Goal: Transaction & Acquisition: Book appointment/travel/reservation

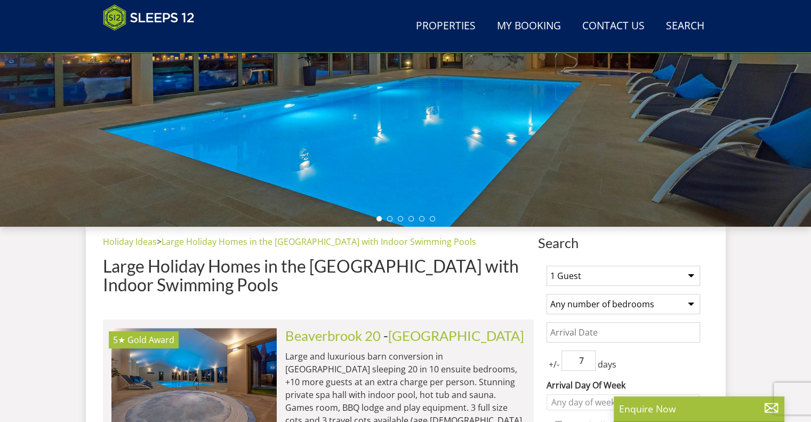
scroll to position [276, 0]
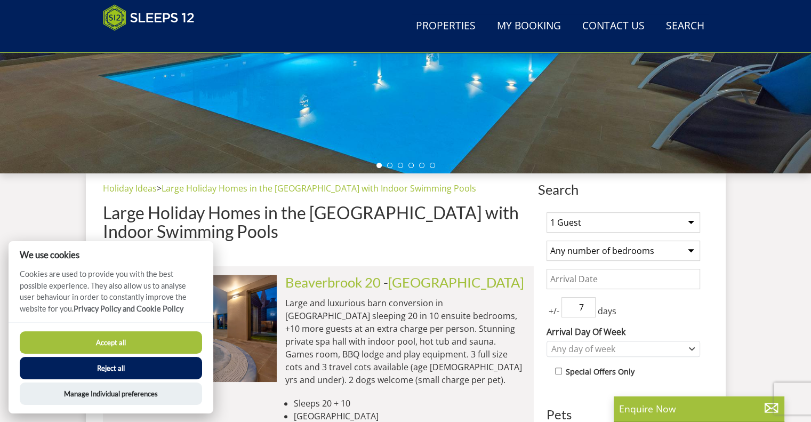
click at [117, 366] on button "Reject all" at bounding box center [111, 368] width 182 height 22
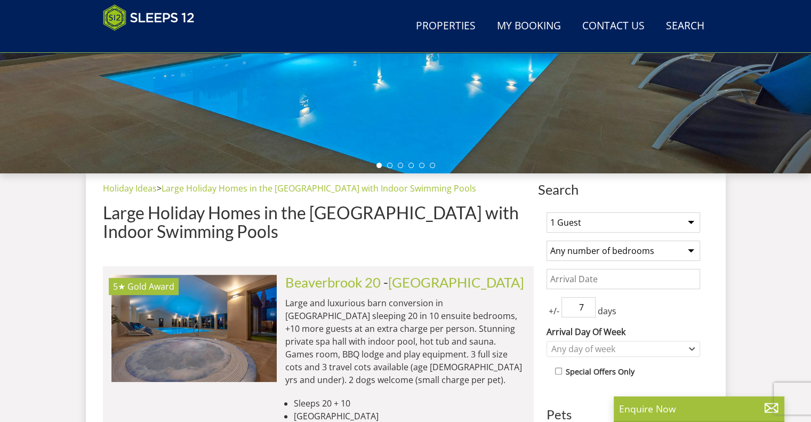
scroll to position [383, 0]
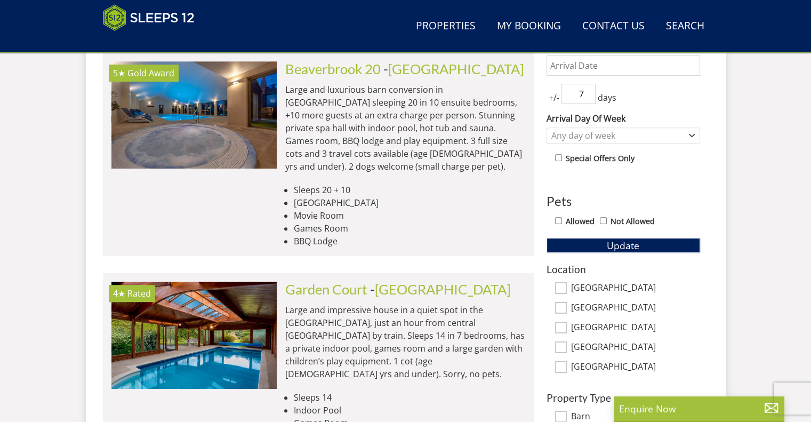
scroll to position [596, 0]
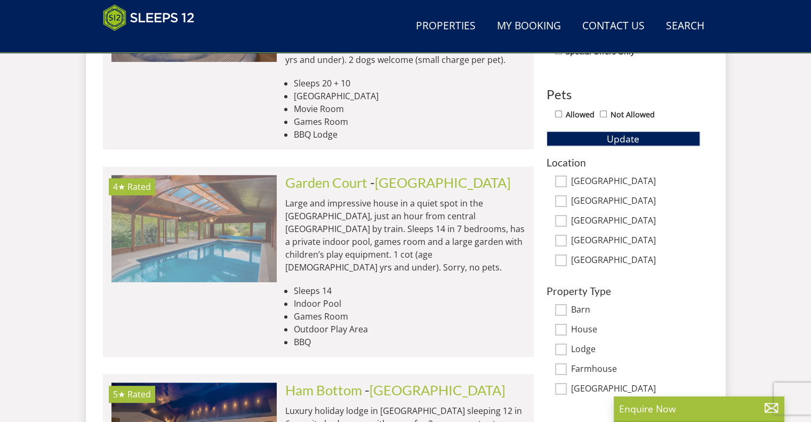
click at [168, 201] on img at bounding box center [193, 228] width 165 height 107
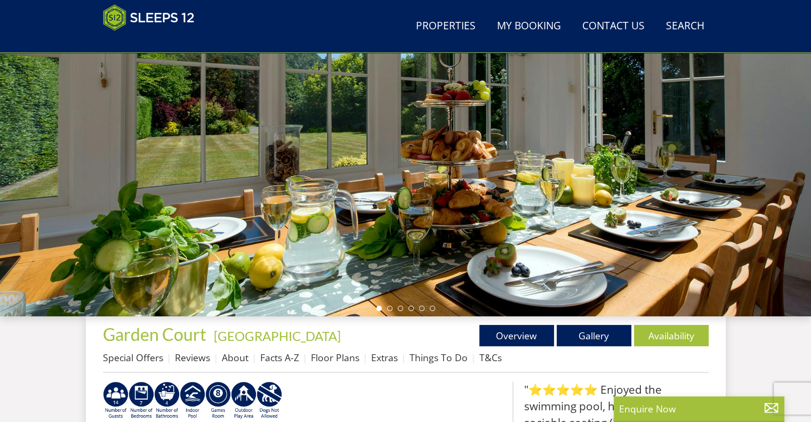
scroll to position [27, 0]
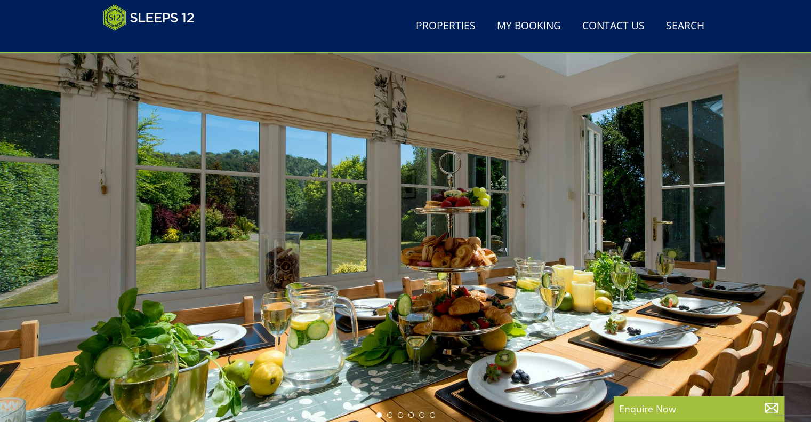
click at [586, 223] on div at bounding box center [405, 236] width 811 height 373
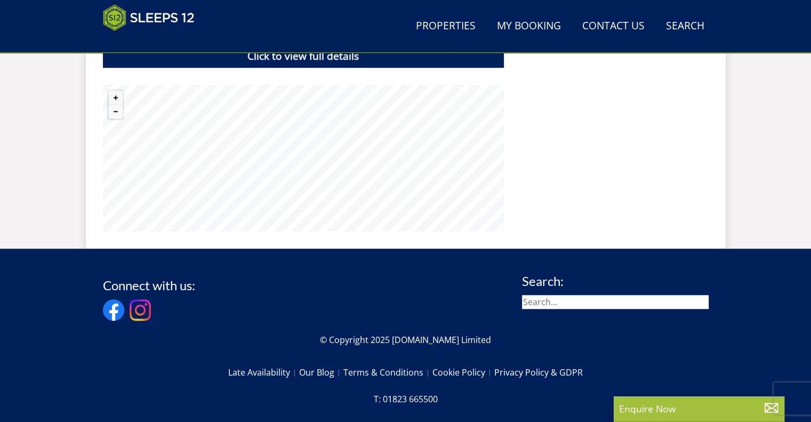
scroll to position [666, 0]
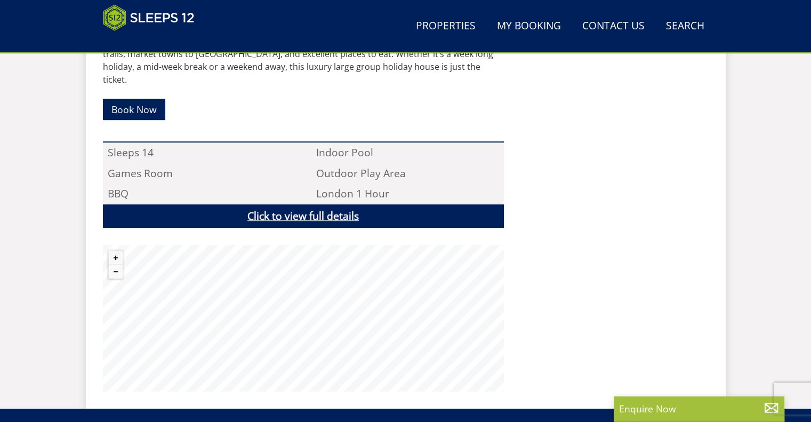
click at [325, 207] on link "Click to view full details" at bounding box center [303, 216] width 401 height 24
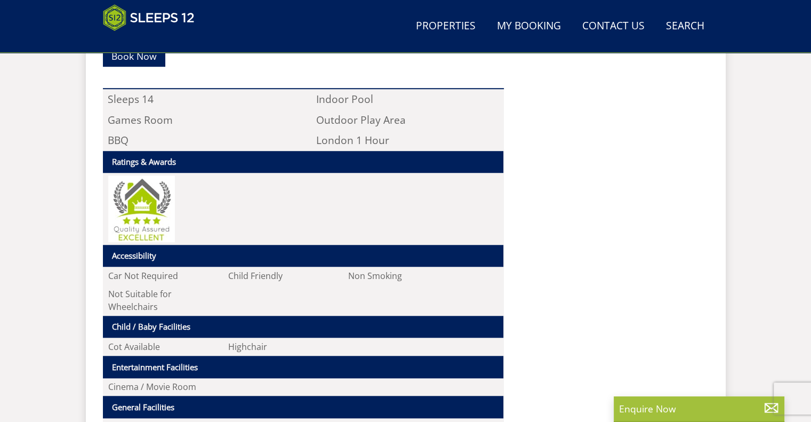
scroll to position [347, 0]
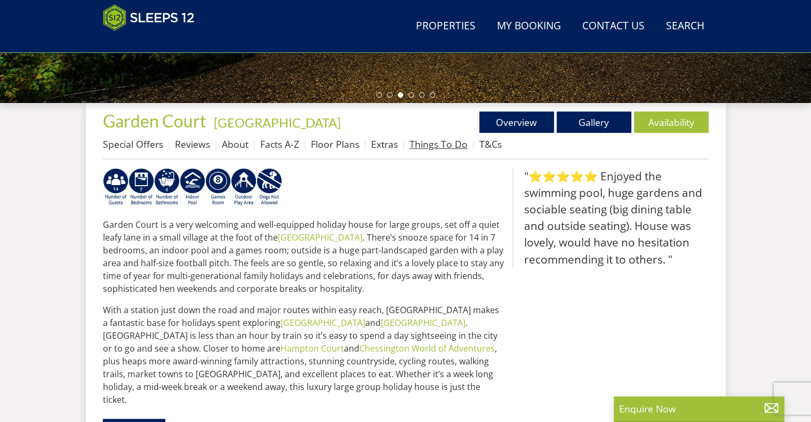
click at [425, 149] on link "Things To Do" at bounding box center [438, 144] width 58 height 13
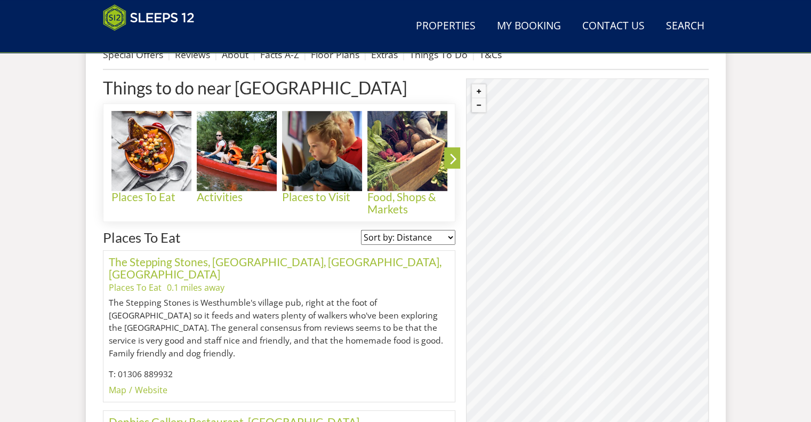
scroll to position [329, 0]
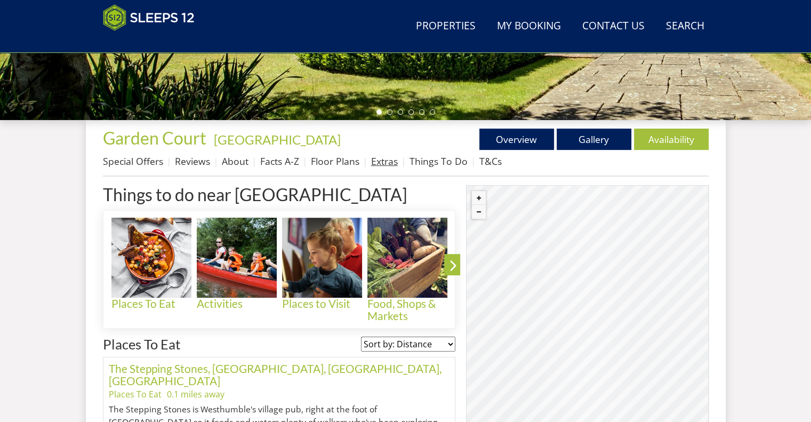
click at [373, 164] on link "Extras" at bounding box center [384, 161] width 27 height 13
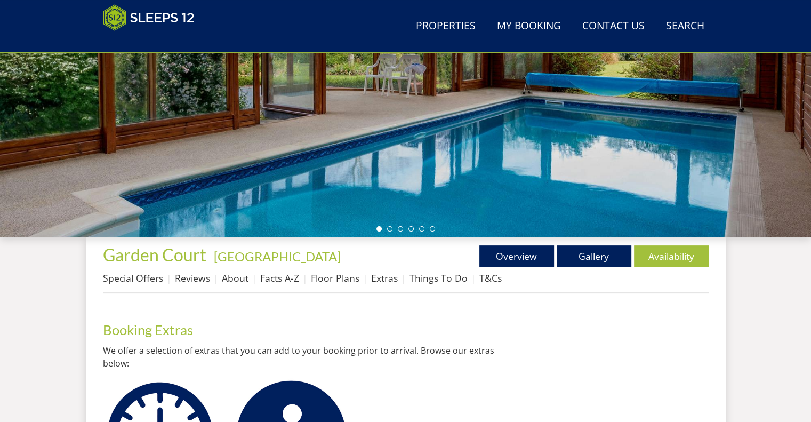
scroll to position [106, 0]
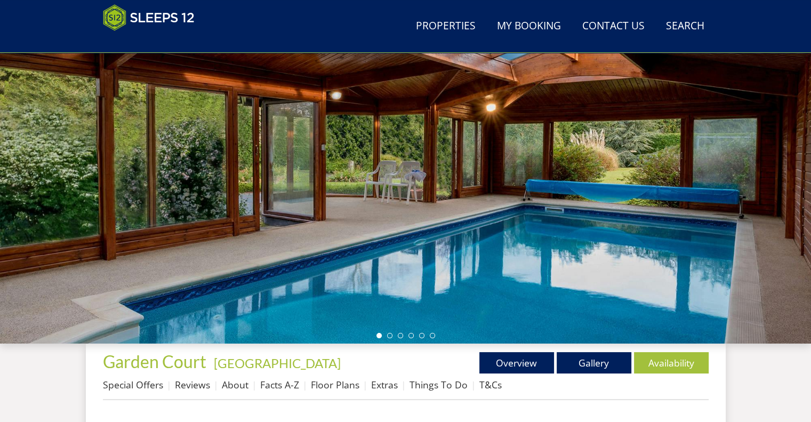
drag, startPoint x: 686, startPoint y: 201, endPoint x: 231, endPoint y: 226, distance: 454.9
click at [231, 226] on div at bounding box center [405, 156] width 811 height 373
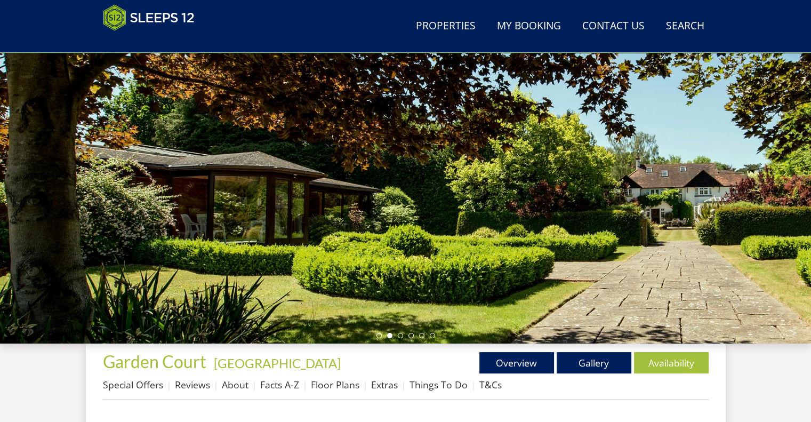
click at [601, 203] on div at bounding box center [405, 156] width 811 height 373
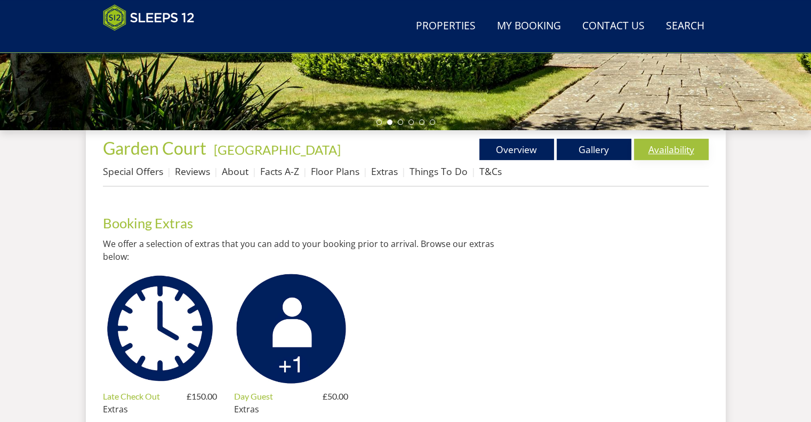
click at [673, 152] on link "Availability" at bounding box center [671, 149] width 75 height 21
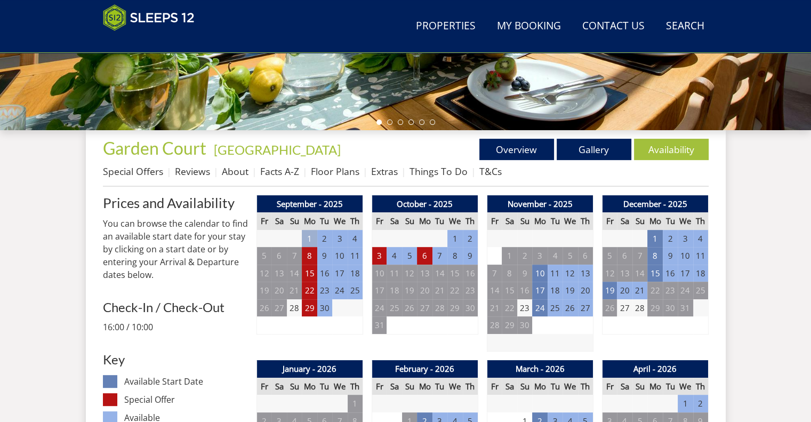
scroll to position [426, 0]
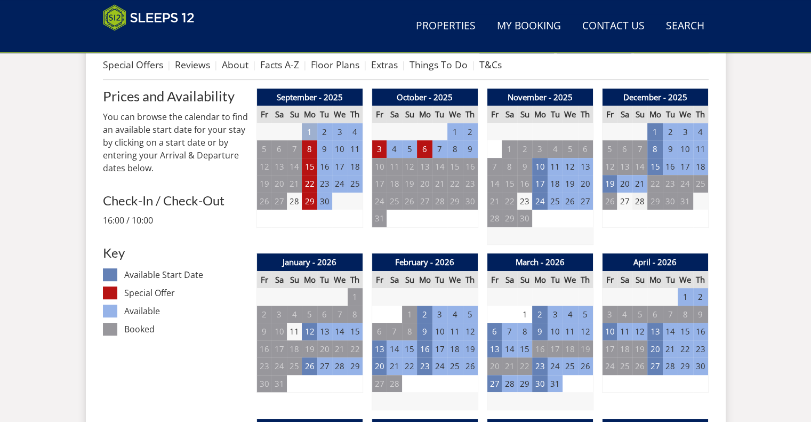
click at [641, 202] on td "28" at bounding box center [639, 201] width 15 height 18
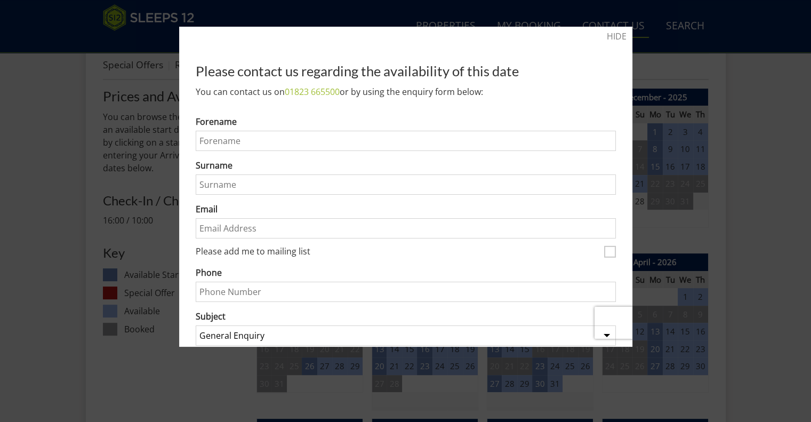
click at [613, 33] on link "HIDE" at bounding box center [617, 36] width 20 height 13
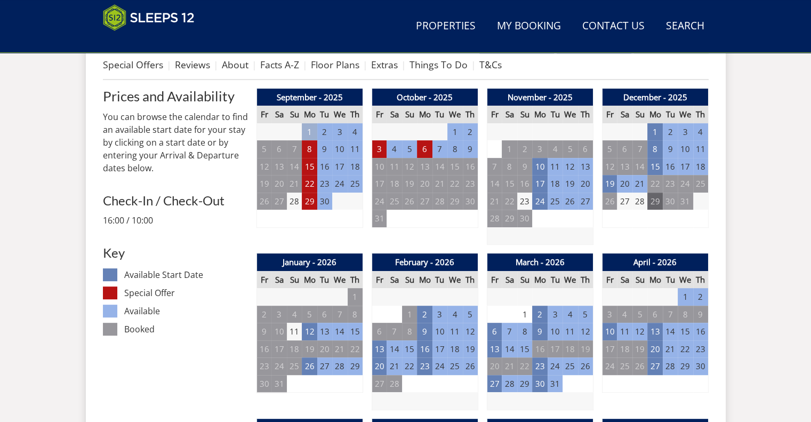
click at [655, 200] on td "29" at bounding box center [654, 201] width 15 height 18
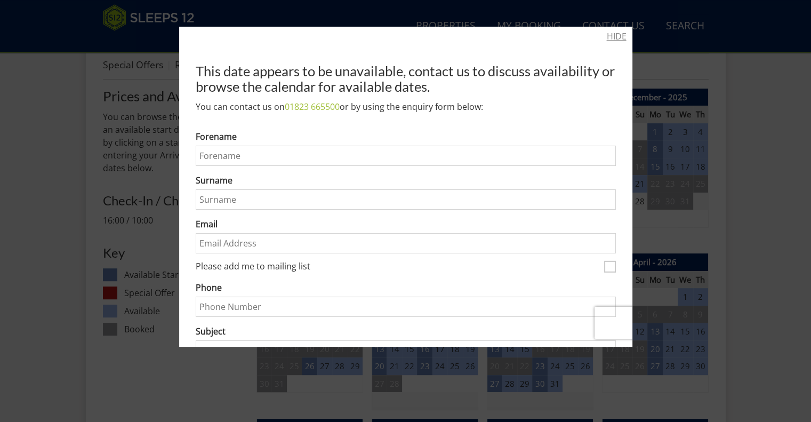
click at [607, 41] on link "HIDE" at bounding box center [617, 36] width 20 height 13
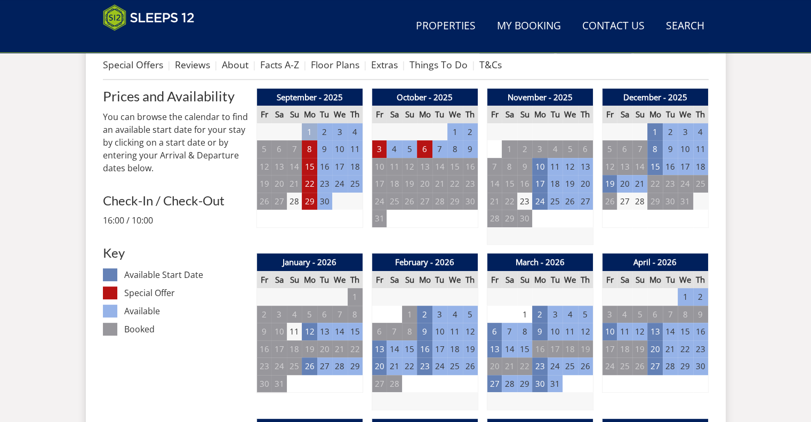
scroll to position [53, 0]
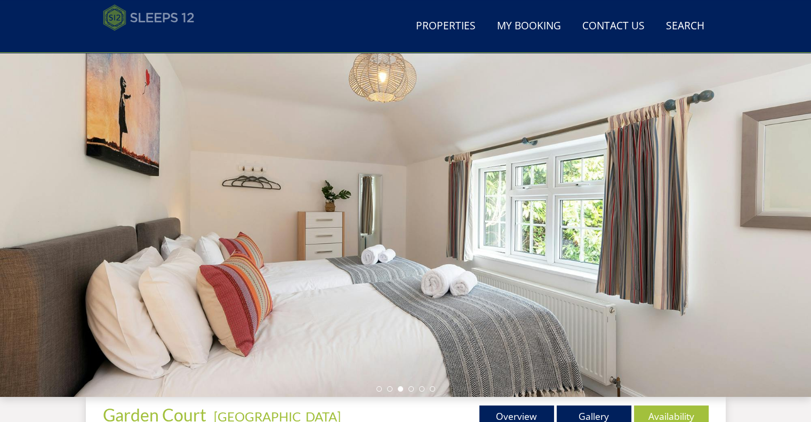
scroll to position [319, 0]
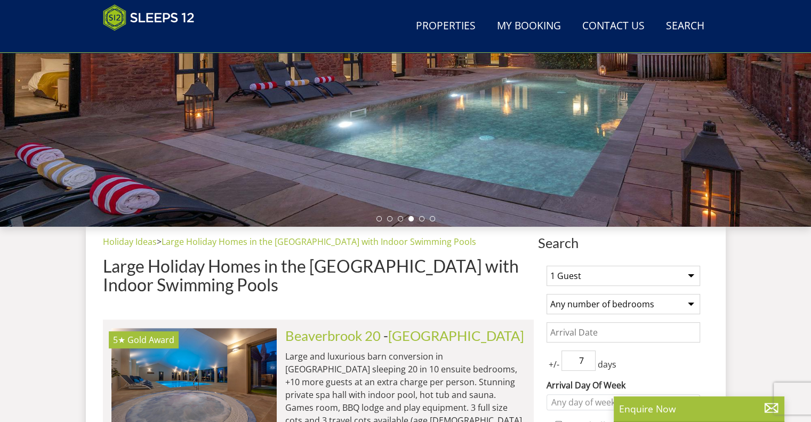
scroll to position [383, 0]
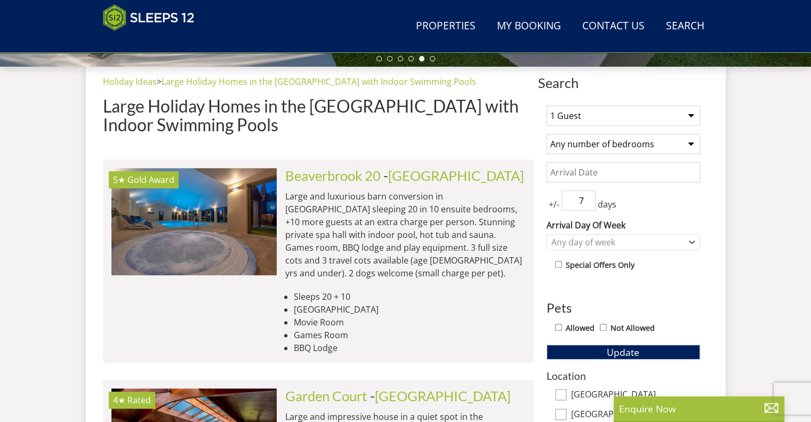
click at [626, 182] on div "1 Guest 2 Guests 3 Guests 4 Guests 5 Guests 6 Guests 7 Guests 8 Guests 9 Guests…" at bounding box center [623, 352] width 171 height 511
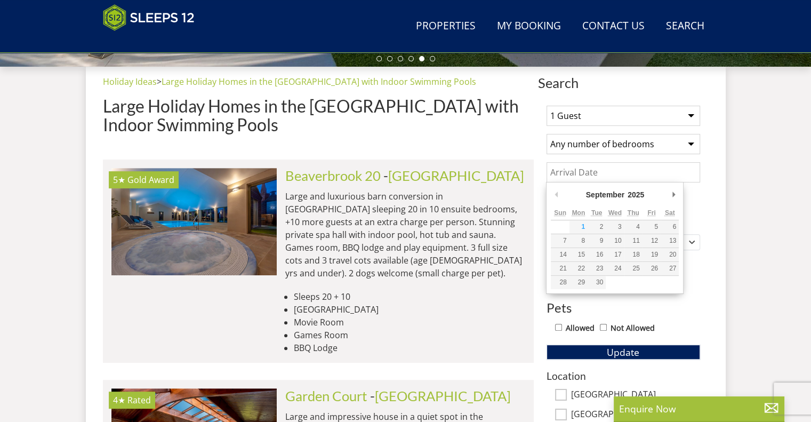
click at [626, 174] on input "Date" at bounding box center [623, 172] width 154 height 20
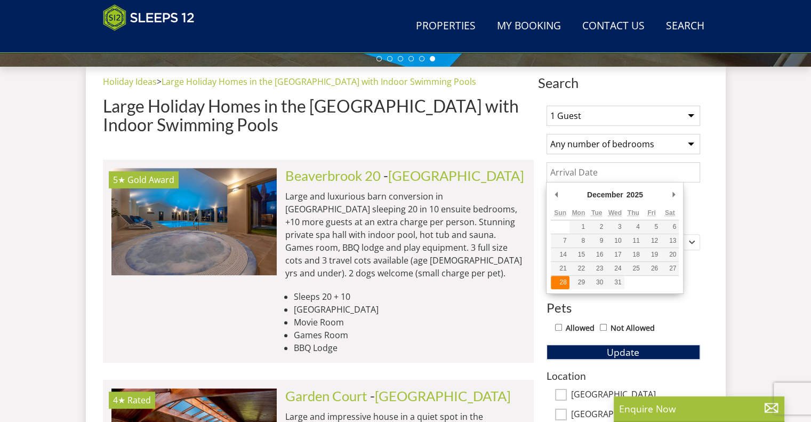
type input "28/12/2025"
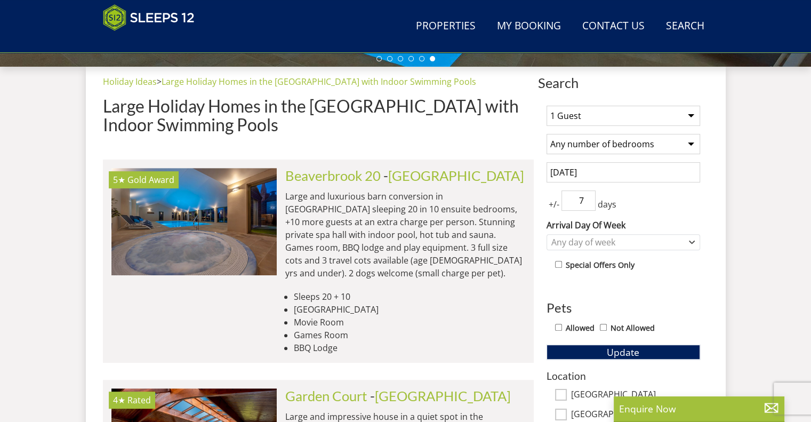
drag, startPoint x: 570, startPoint y: 200, endPoint x: 601, endPoint y: 201, distance: 31.5
click at [601, 201] on div "+/- 7 days" at bounding box center [623, 200] width 154 height 20
click at [590, 205] on input "6" at bounding box center [578, 200] width 34 height 20
click at [590, 205] on input "5" at bounding box center [578, 200] width 34 height 20
click at [590, 205] on input "4" at bounding box center [578, 200] width 34 height 20
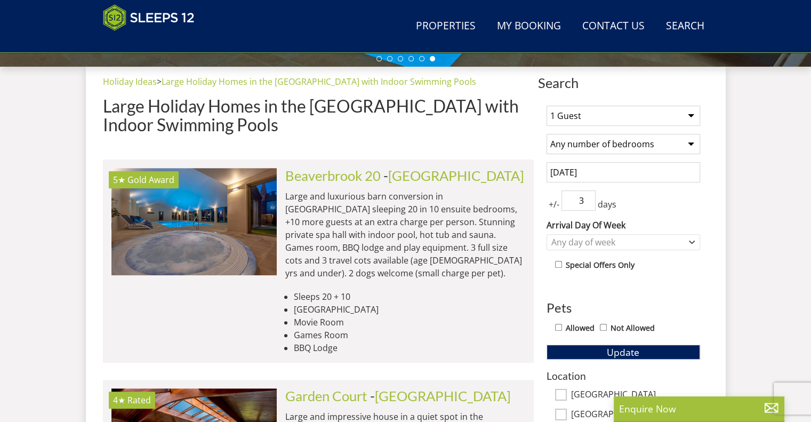
click at [590, 207] on input "3" at bounding box center [578, 200] width 34 height 20
click at [591, 191] on input "3" at bounding box center [578, 200] width 34 height 20
type input "4"
click at [587, 196] on input "4" at bounding box center [578, 200] width 34 height 20
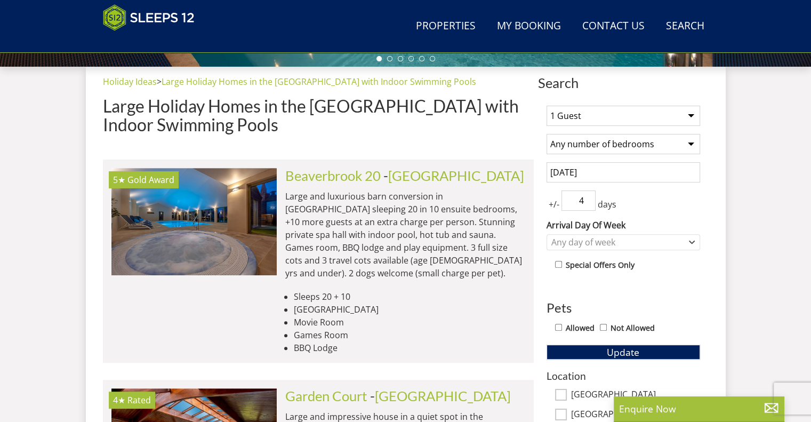
click at [608, 121] on select "1 Guest 2 Guests 3 Guests 4 Guests 5 Guests 6 Guests 7 Guests 8 Guests 9 Guests…" at bounding box center [623, 116] width 154 height 20
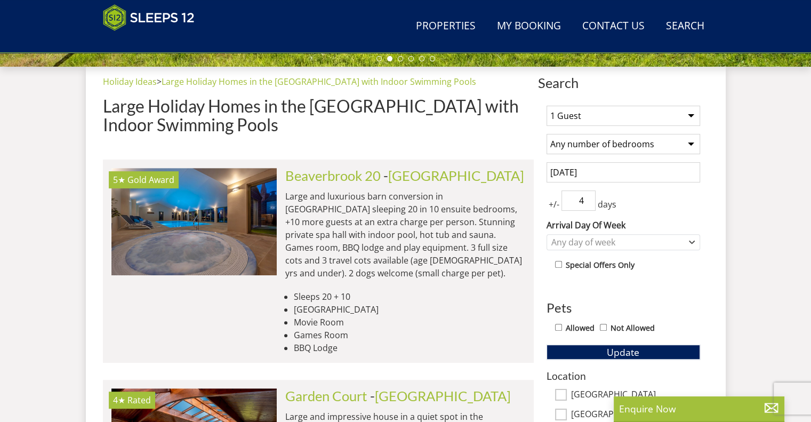
select select "12"
click at [546, 106] on select "1 Guest 2 Guests 3 Guests 4 Guests 5 Guests 6 Guests 7 Guests 8 Guests 9 Guests…" at bounding box center [623, 116] width 154 height 20
click at [599, 352] on button "Update" at bounding box center [623, 351] width 154 height 15
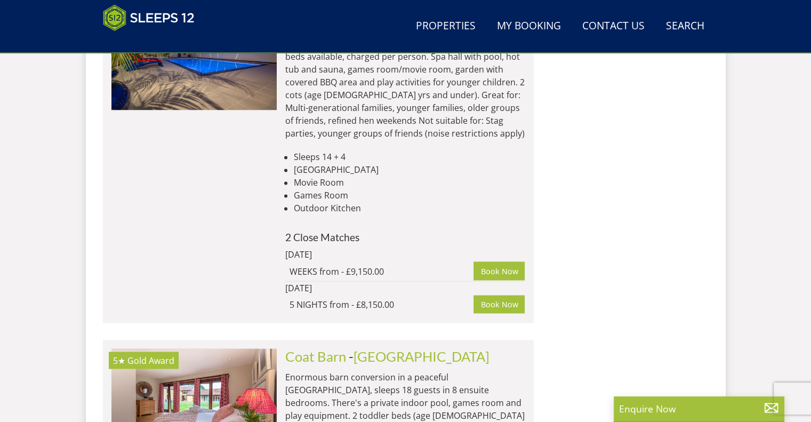
scroll to position [1875, 0]
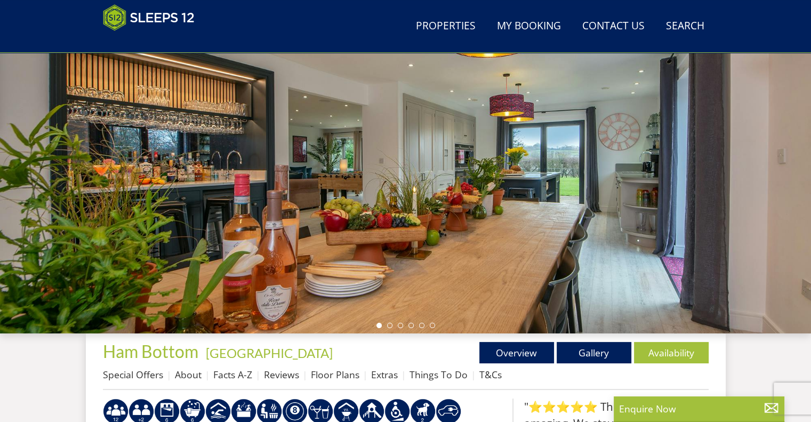
scroll to position [329, 0]
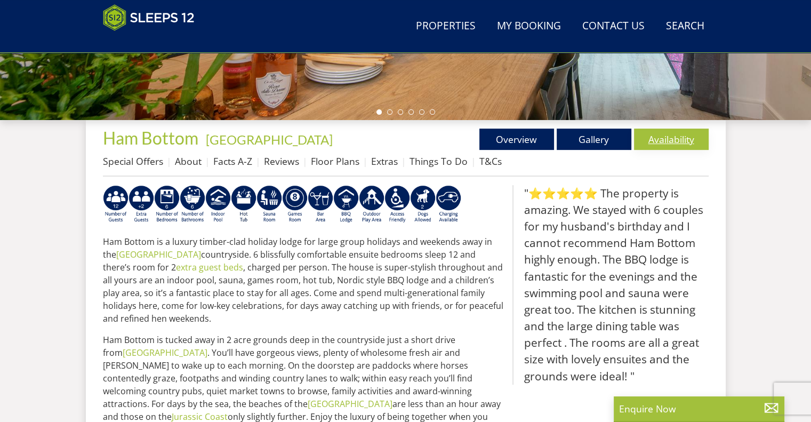
click at [684, 141] on link "Availability" at bounding box center [671, 138] width 75 height 21
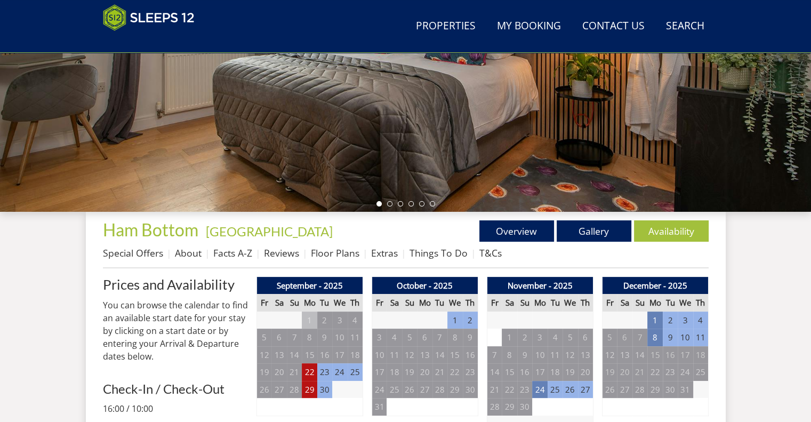
scroll to position [344, 0]
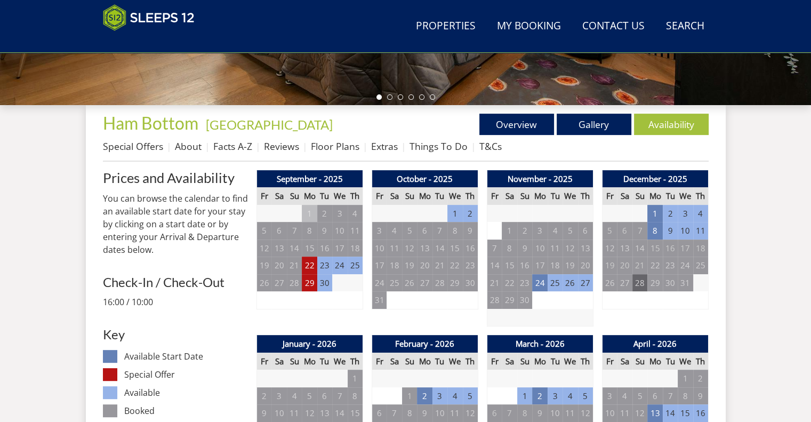
click at [640, 283] on td "28" at bounding box center [639, 283] width 15 height 18
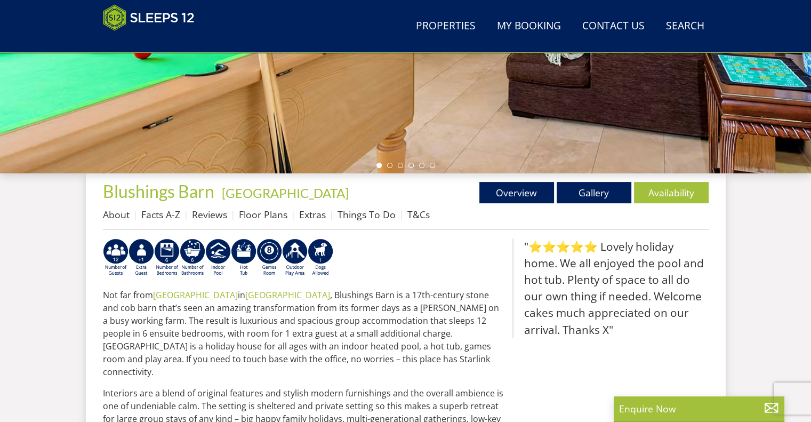
scroll to position [223, 0]
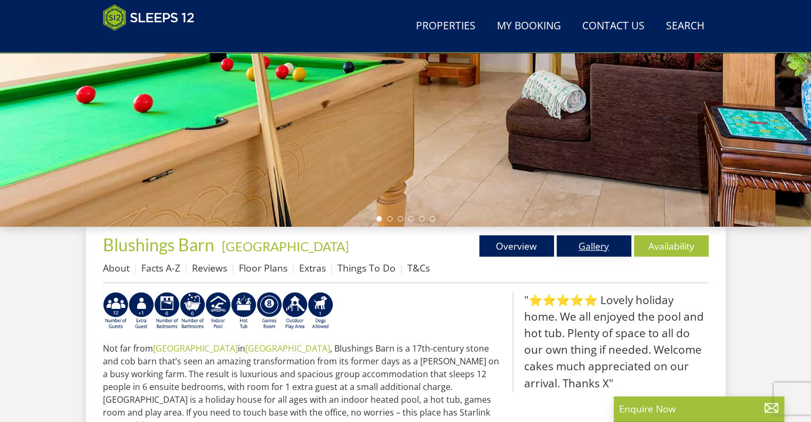
click at [606, 247] on link "Gallery" at bounding box center [594, 245] width 75 height 21
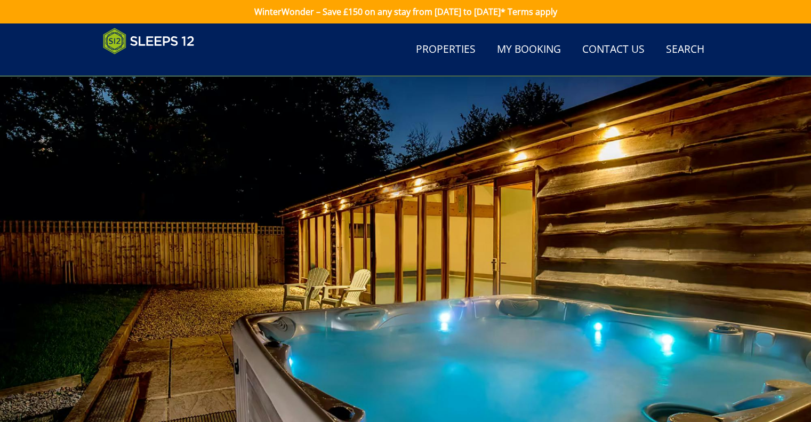
scroll to position [213, 0]
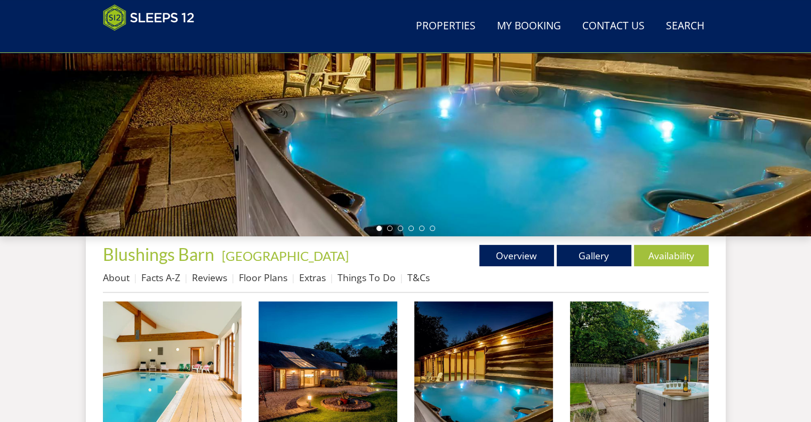
click at [610, 148] on div at bounding box center [405, 49] width 811 height 373
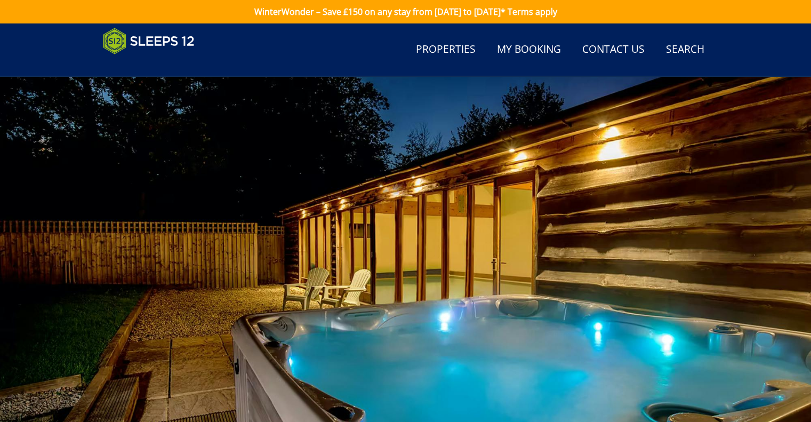
scroll to position [266, 0]
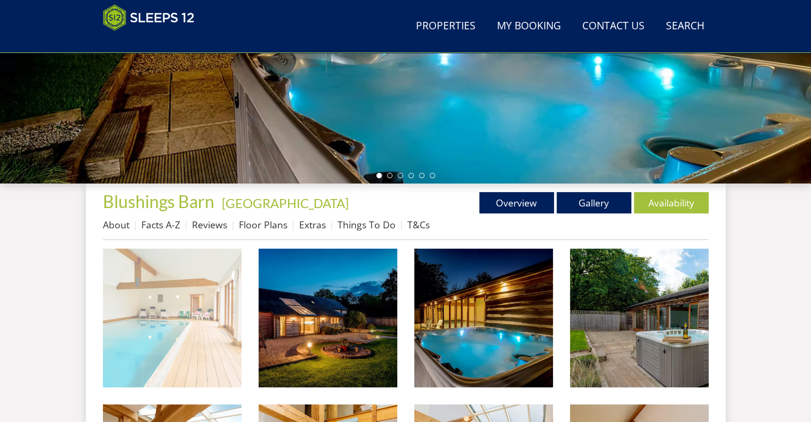
click at [222, 322] on img at bounding box center [172, 317] width 139 height 139
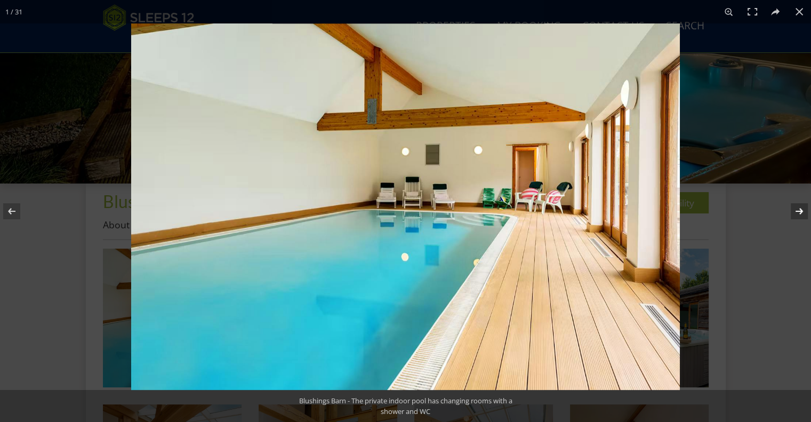
click at [796, 211] on button at bounding box center [791, 210] width 37 height 53
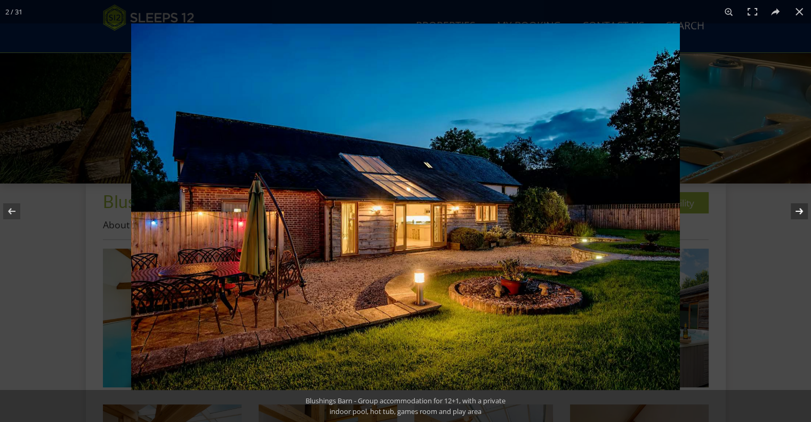
click at [796, 211] on button at bounding box center [791, 210] width 37 height 53
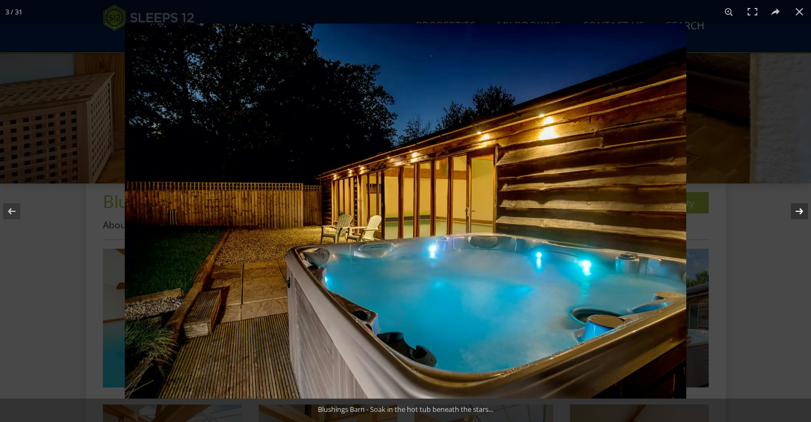
click at [796, 211] on button at bounding box center [791, 210] width 37 height 53
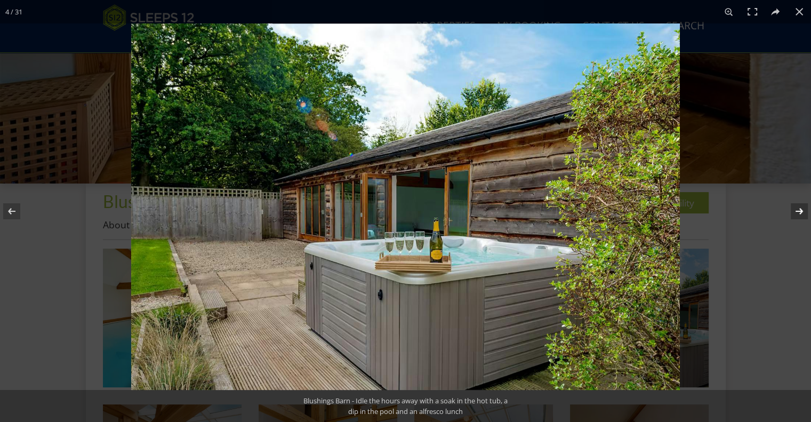
click at [796, 211] on button at bounding box center [791, 210] width 37 height 53
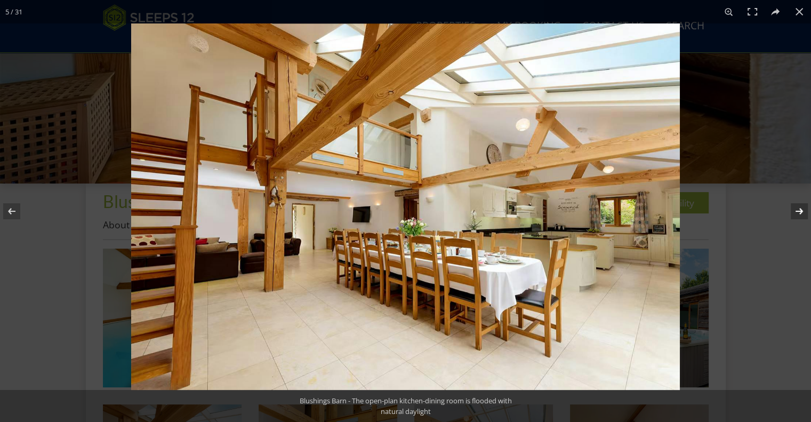
click at [796, 211] on button at bounding box center [791, 210] width 37 height 53
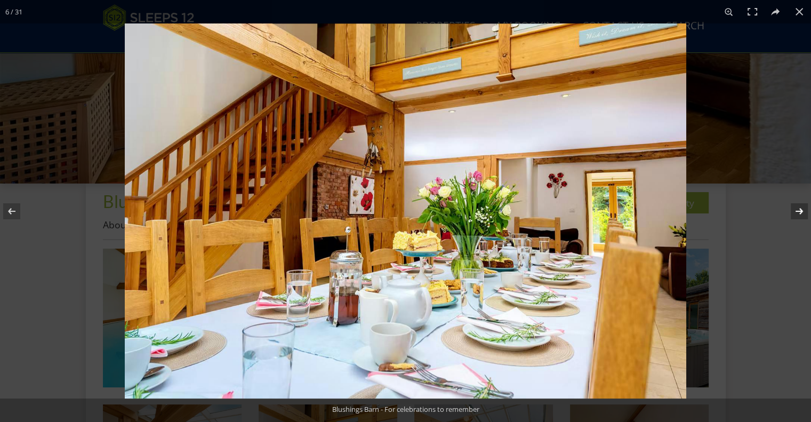
click at [796, 211] on button at bounding box center [791, 210] width 37 height 53
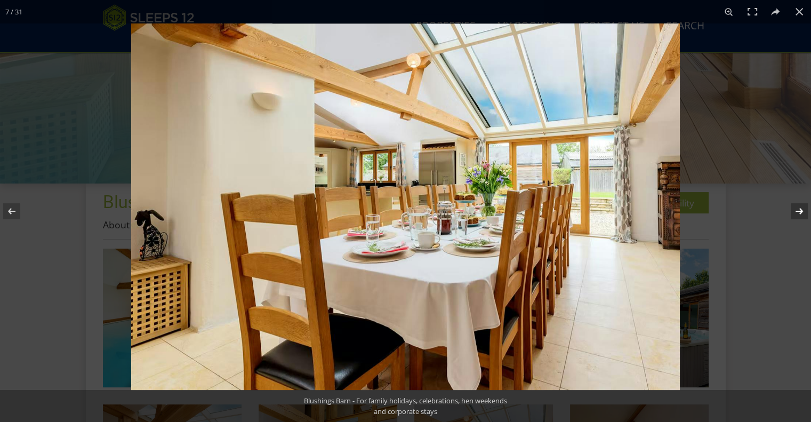
click at [796, 211] on button at bounding box center [791, 210] width 37 height 53
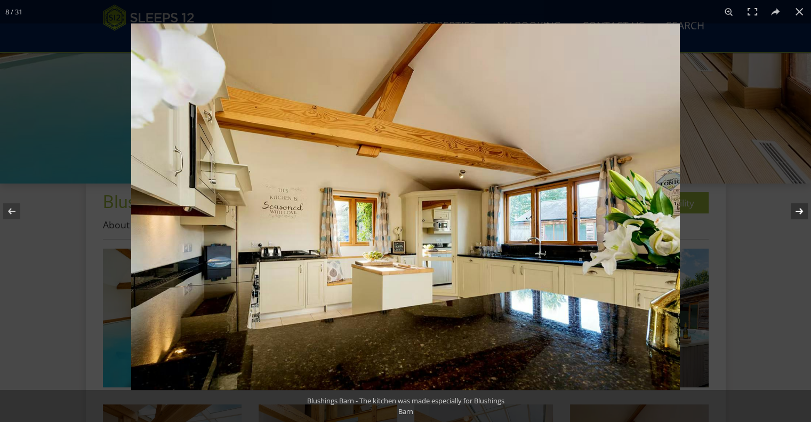
click at [796, 211] on button at bounding box center [791, 210] width 37 height 53
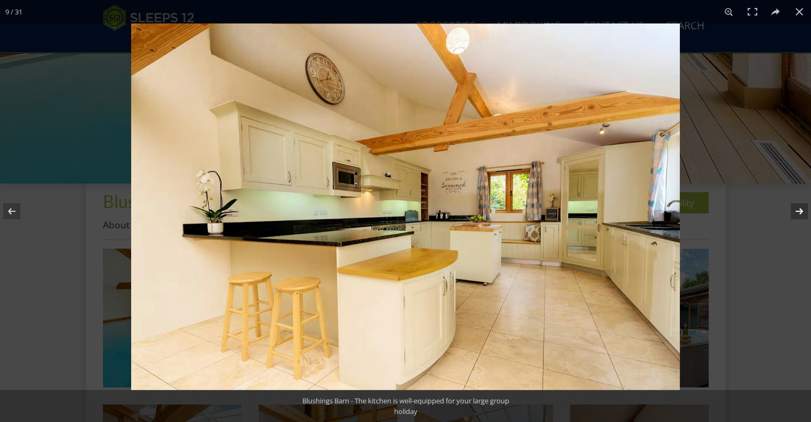
click at [796, 211] on button at bounding box center [791, 210] width 37 height 53
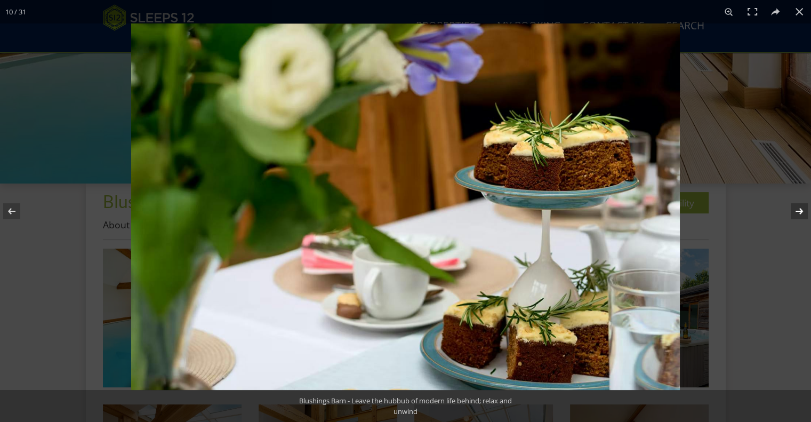
click at [796, 211] on button at bounding box center [791, 210] width 37 height 53
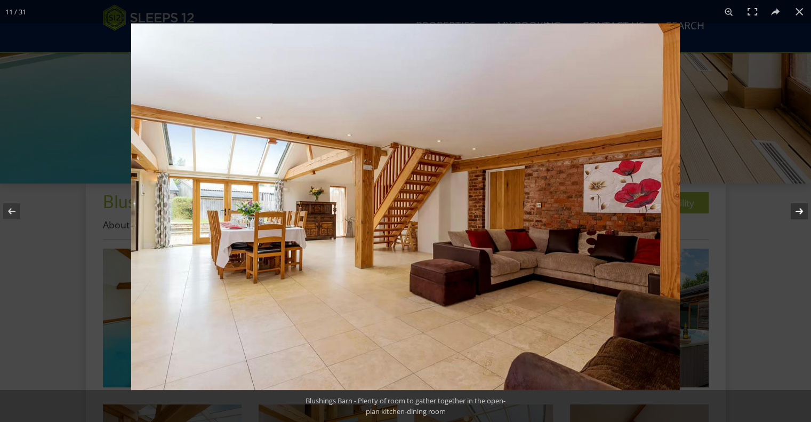
click at [796, 211] on button at bounding box center [791, 210] width 37 height 53
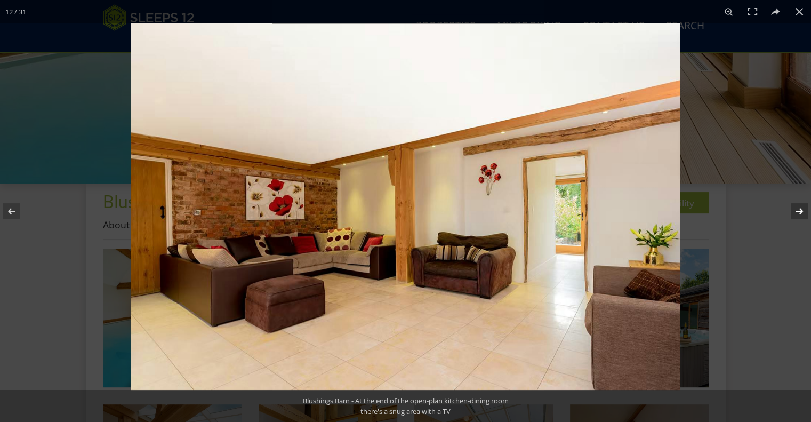
click at [796, 211] on button at bounding box center [791, 210] width 37 height 53
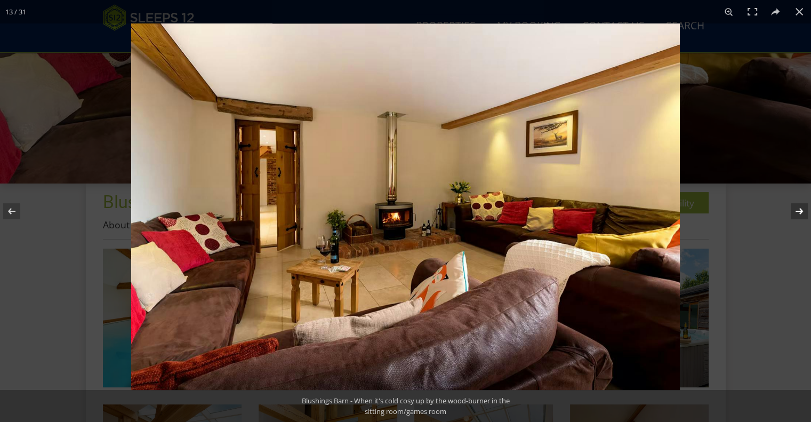
click at [796, 211] on button at bounding box center [791, 210] width 37 height 53
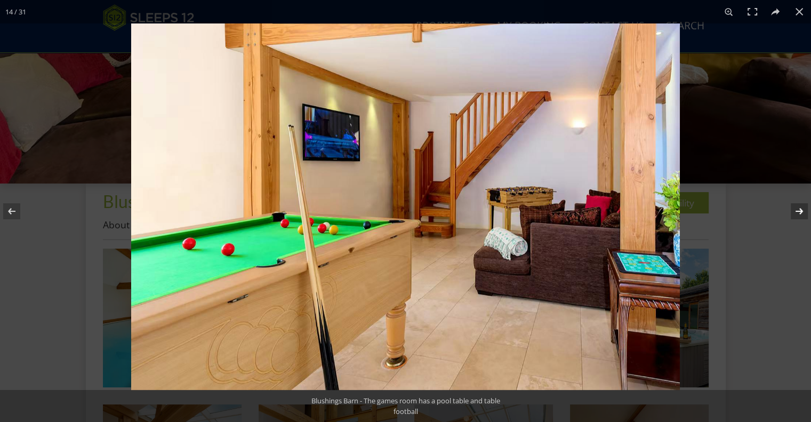
click at [796, 211] on button at bounding box center [791, 210] width 37 height 53
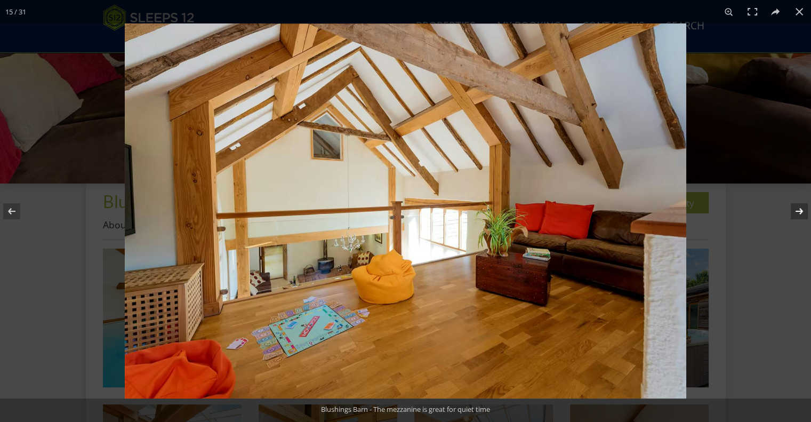
click at [796, 211] on button at bounding box center [791, 210] width 37 height 53
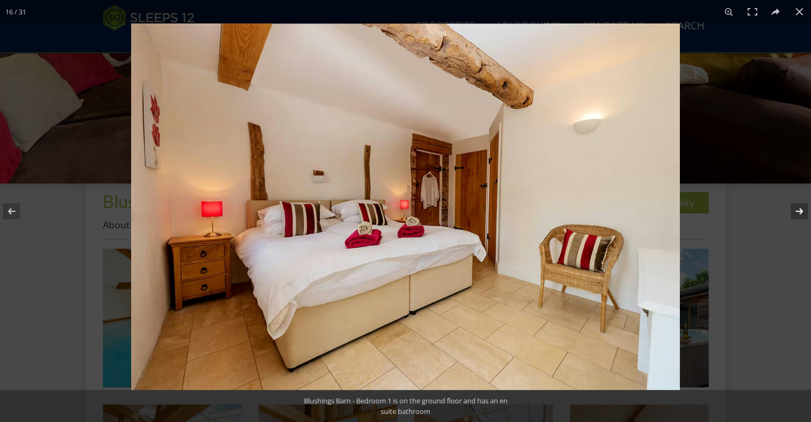
click at [796, 211] on button at bounding box center [791, 210] width 37 height 53
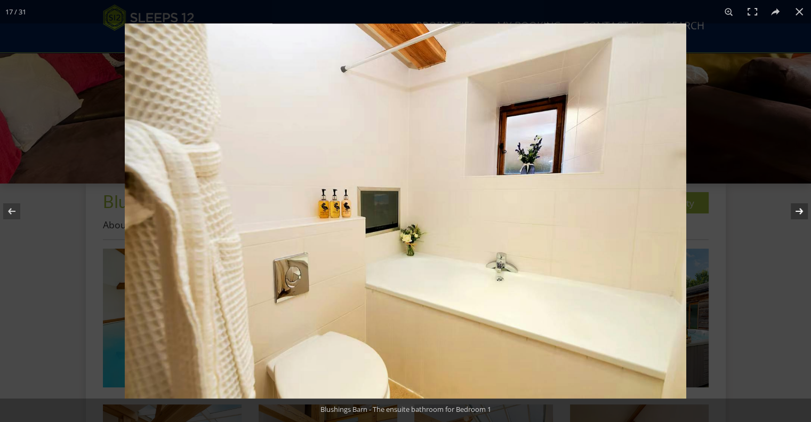
click at [796, 211] on button at bounding box center [791, 210] width 37 height 53
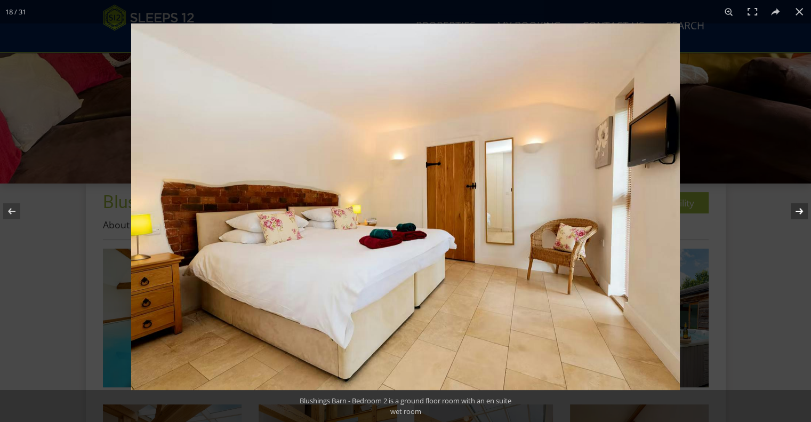
click at [796, 211] on button at bounding box center [791, 210] width 37 height 53
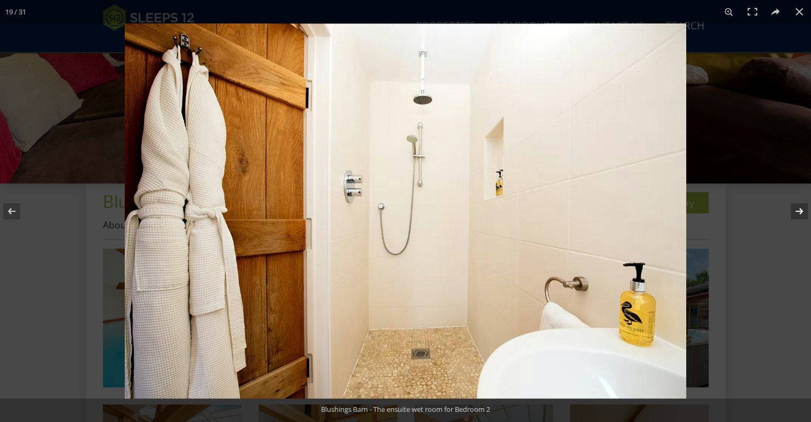
click at [796, 211] on button at bounding box center [791, 210] width 37 height 53
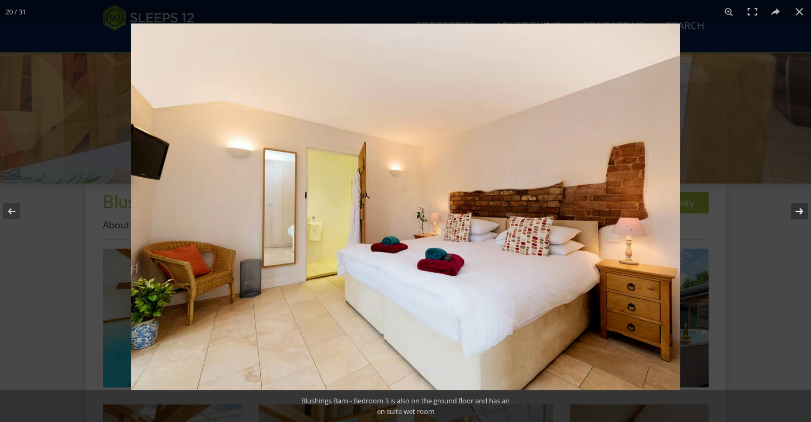
click at [796, 211] on button at bounding box center [791, 210] width 37 height 53
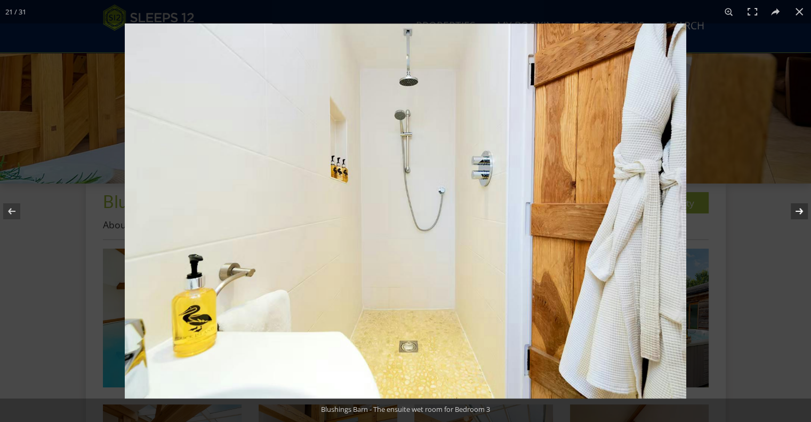
click at [796, 211] on button at bounding box center [791, 210] width 37 height 53
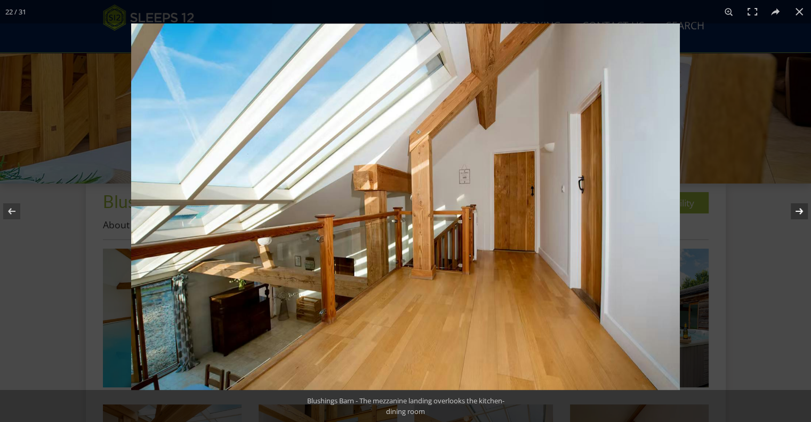
click at [796, 211] on button at bounding box center [791, 210] width 37 height 53
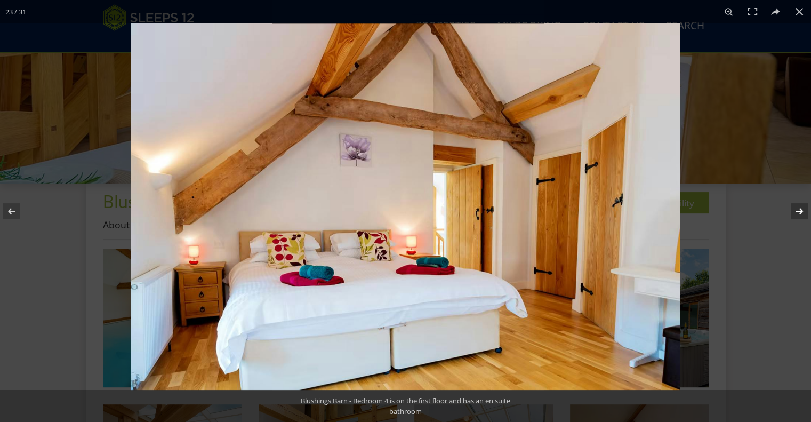
click at [796, 211] on button at bounding box center [791, 210] width 37 height 53
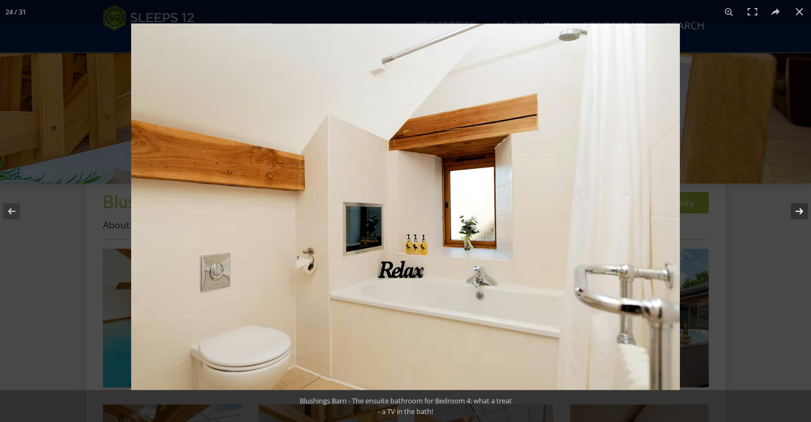
click at [796, 211] on button at bounding box center [791, 210] width 37 height 53
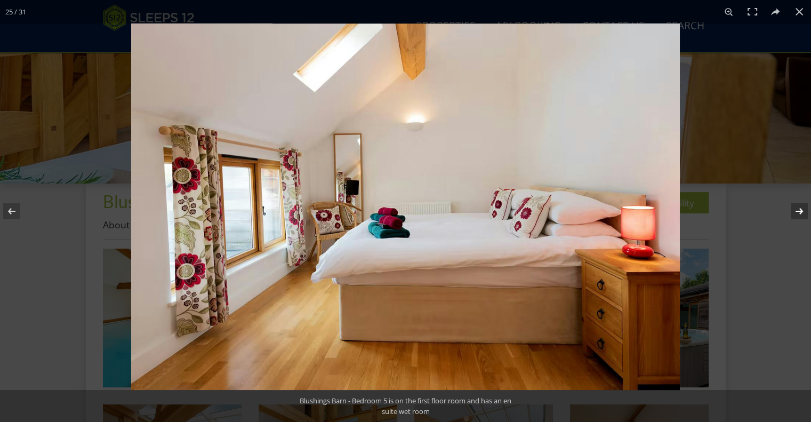
click at [796, 211] on button at bounding box center [791, 210] width 37 height 53
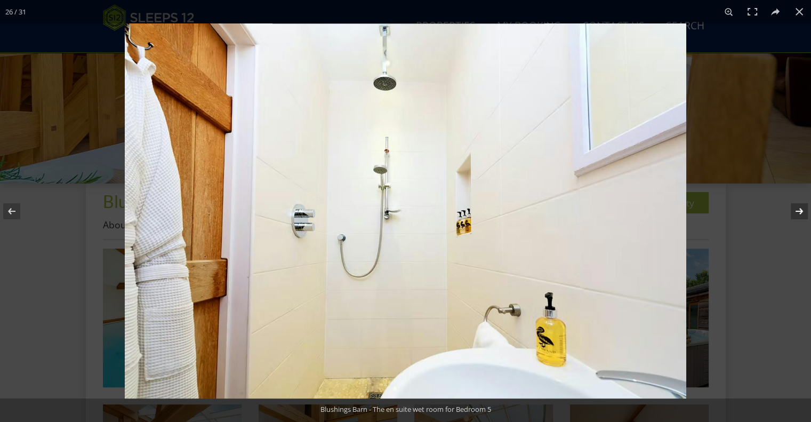
click at [796, 211] on button at bounding box center [791, 210] width 37 height 53
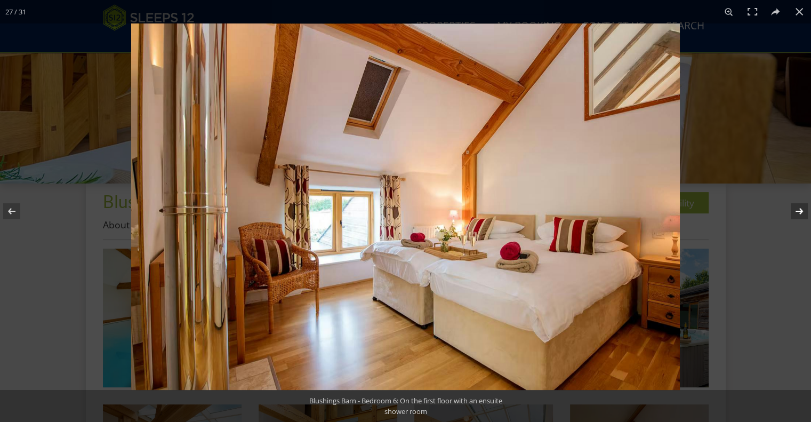
click at [796, 211] on button at bounding box center [791, 210] width 37 height 53
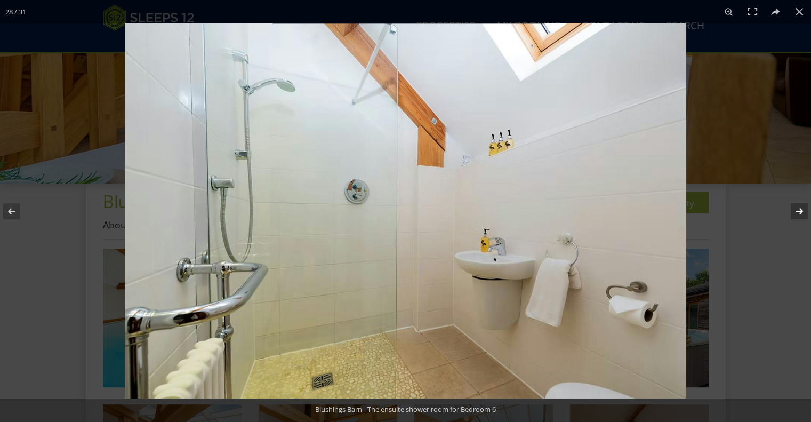
click at [796, 211] on button at bounding box center [791, 210] width 37 height 53
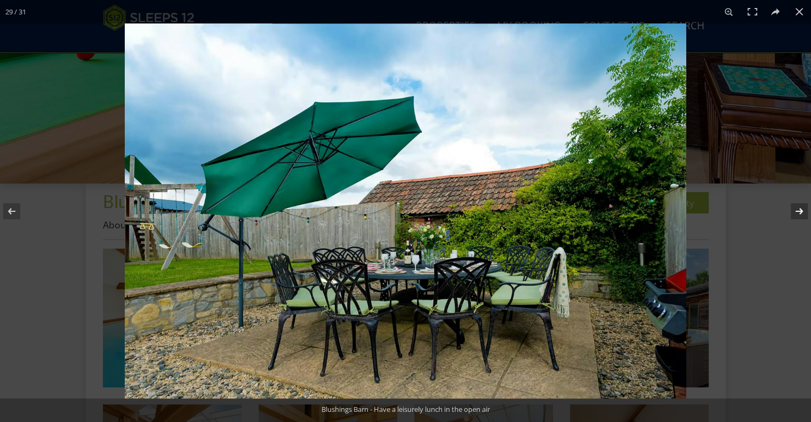
click at [796, 211] on button at bounding box center [791, 210] width 37 height 53
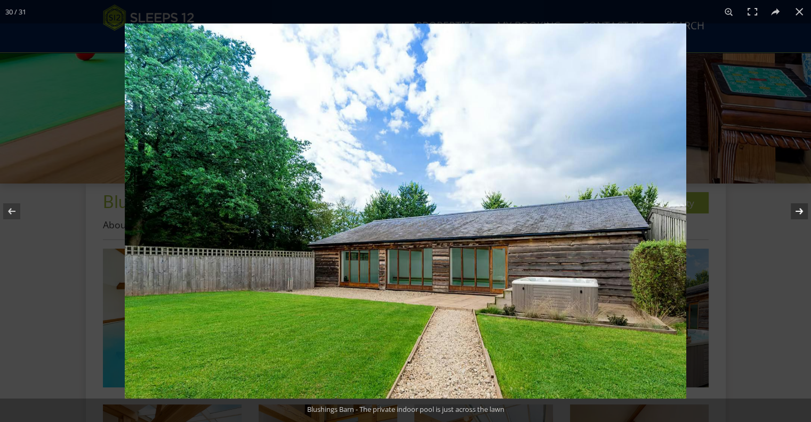
click at [796, 211] on button at bounding box center [791, 210] width 37 height 53
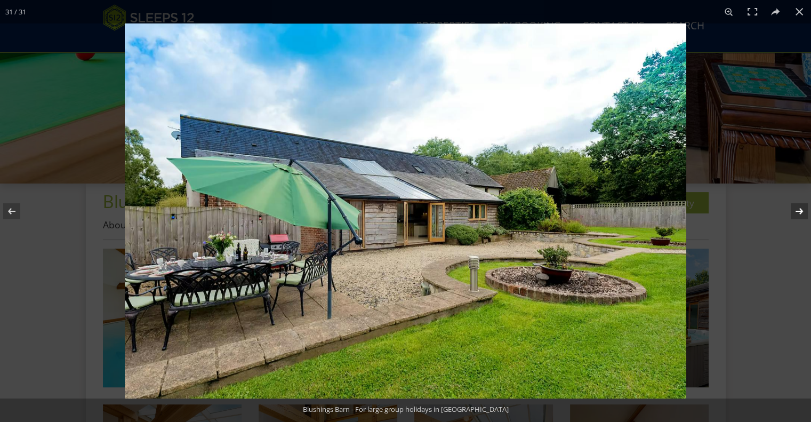
click at [796, 211] on button at bounding box center [791, 210] width 37 height 53
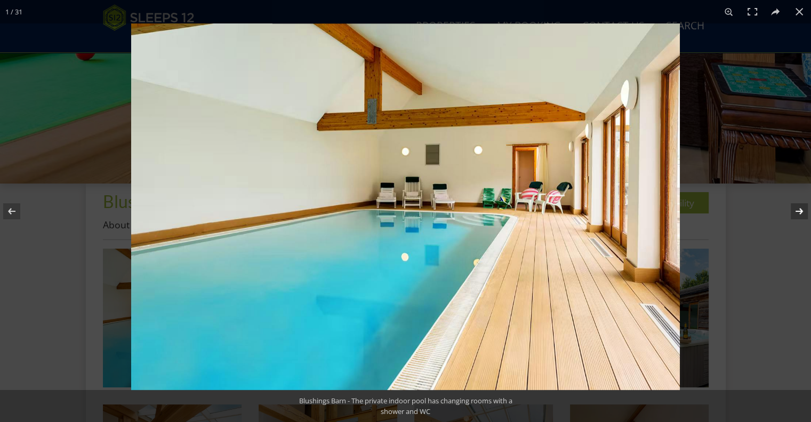
click at [796, 211] on button at bounding box center [791, 210] width 37 height 53
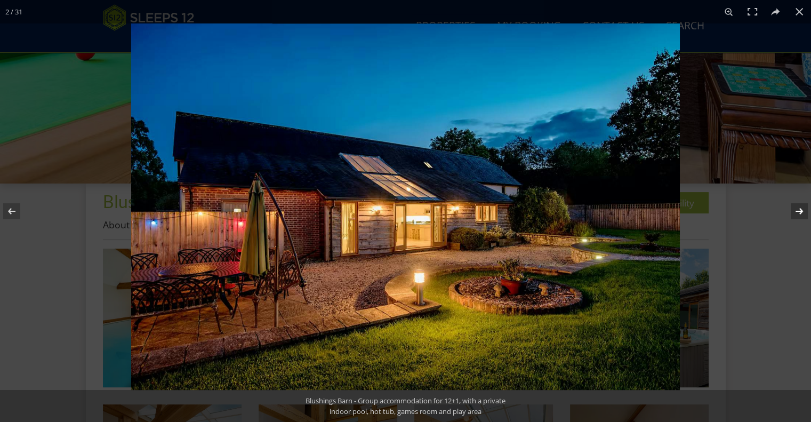
click at [796, 211] on button at bounding box center [791, 210] width 37 height 53
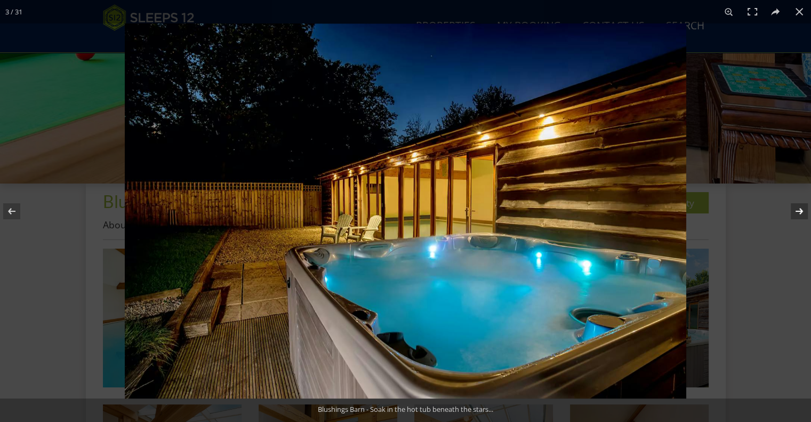
click at [796, 211] on button at bounding box center [791, 210] width 37 height 53
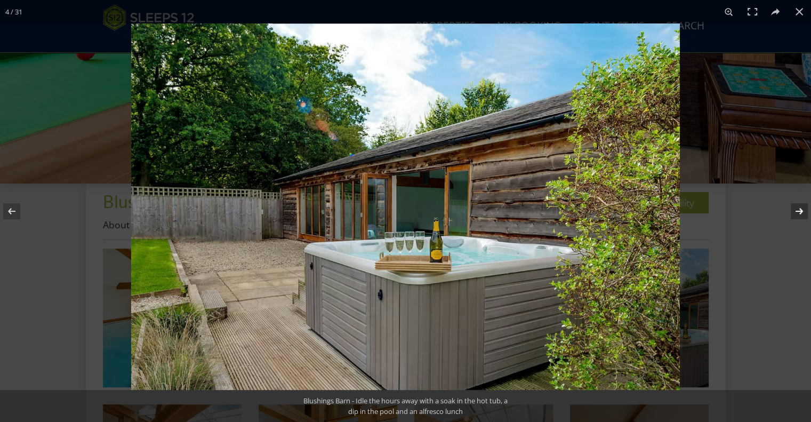
click at [796, 211] on button at bounding box center [791, 210] width 37 height 53
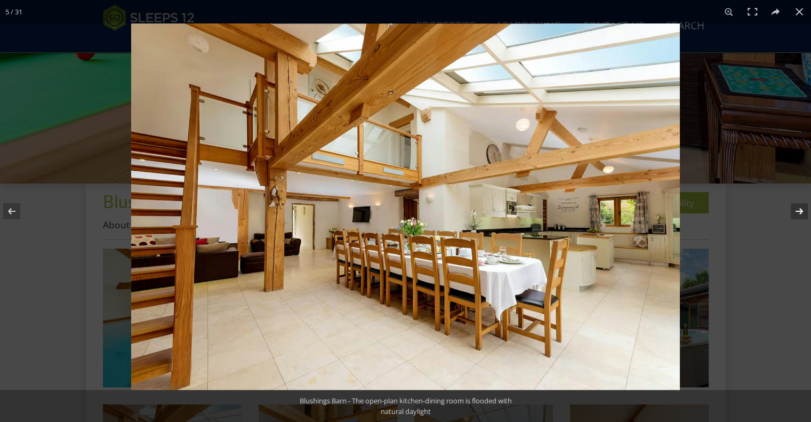
click at [796, 211] on button at bounding box center [791, 210] width 37 height 53
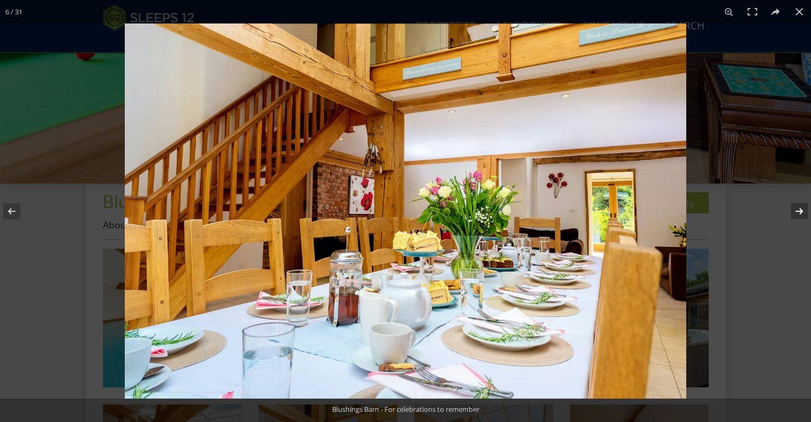
click at [796, 211] on button at bounding box center [791, 210] width 37 height 53
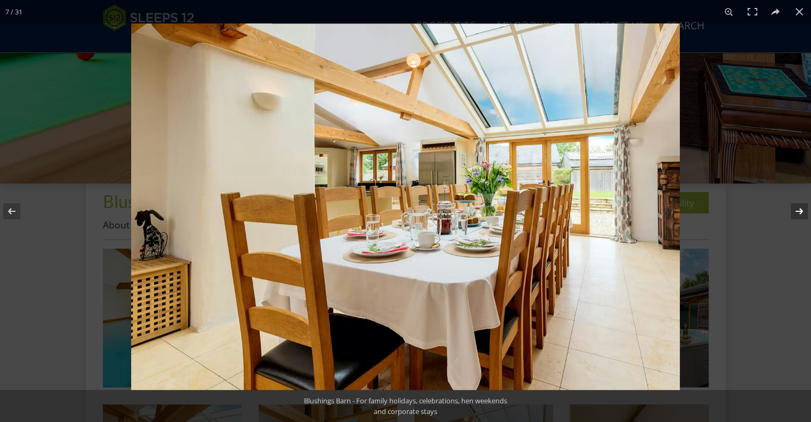
click at [796, 211] on button at bounding box center [791, 210] width 37 height 53
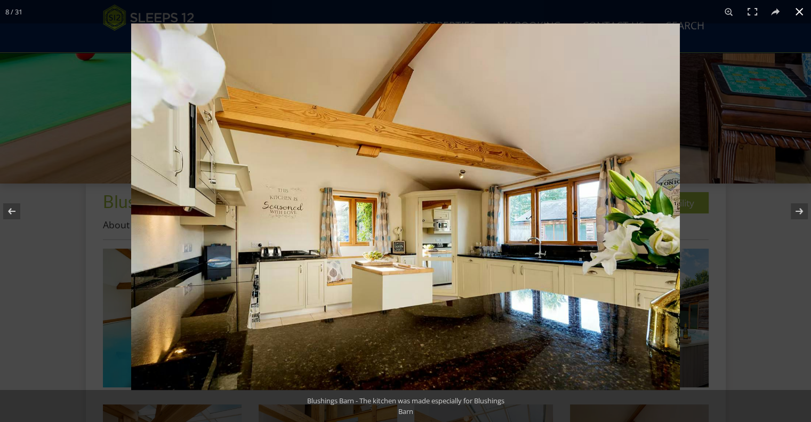
click at [799, 14] on button at bounding box center [798, 11] width 23 height 23
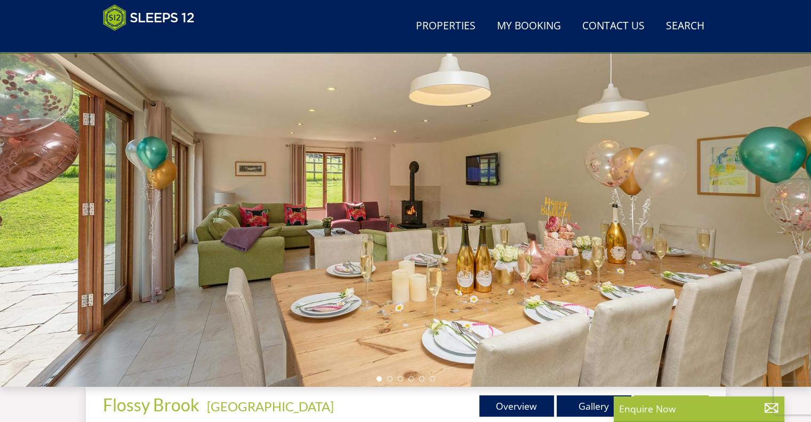
scroll to position [170, 0]
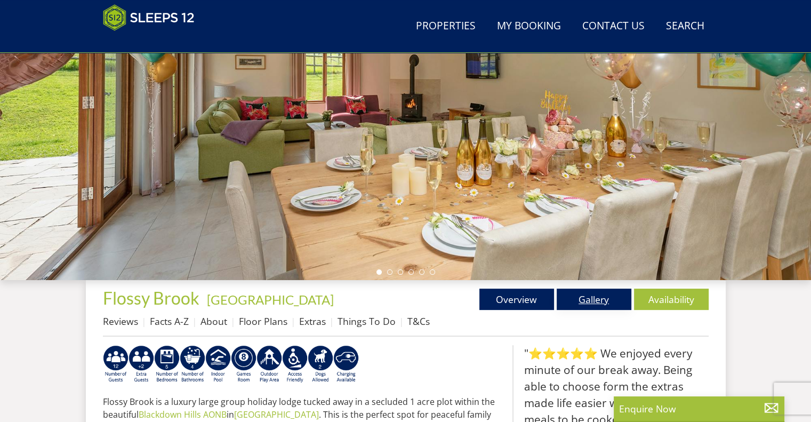
click at [605, 300] on link "Gallery" at bounding box center [594, 298] width 75 height 21
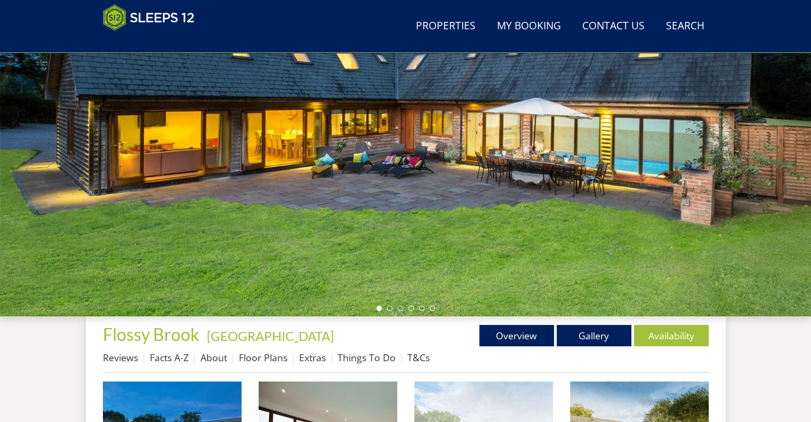
scroll to position [347, 0]
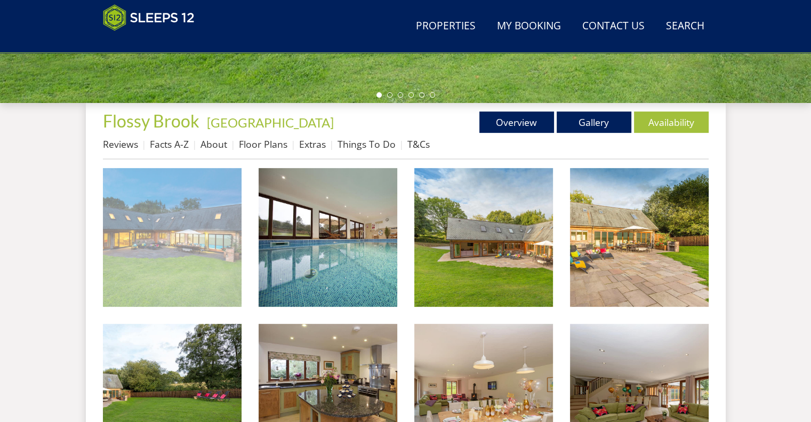
click at [173, 219] on img at bounding box center [172, 237] width 139 height 139
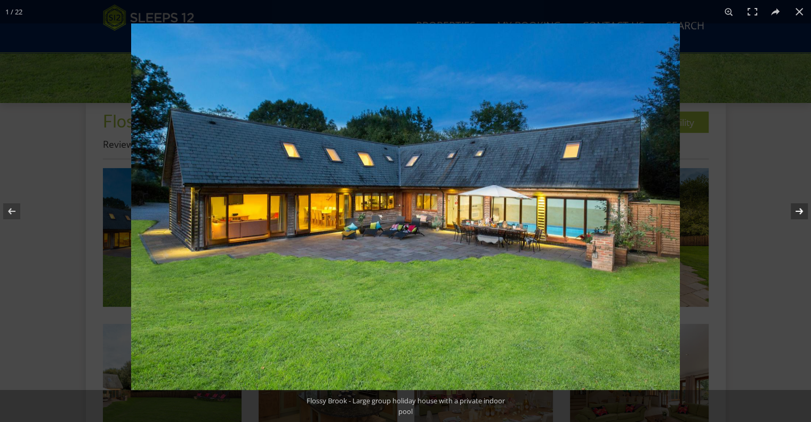
click at [802, 209] on button at bounding box center [791, 210] width 37 height 53
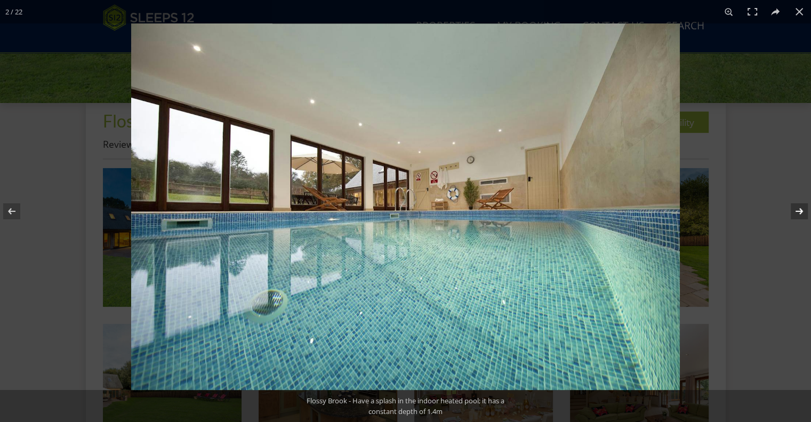
click at [802, 209] on button at bounding box center [791, 210] width 37 height 53
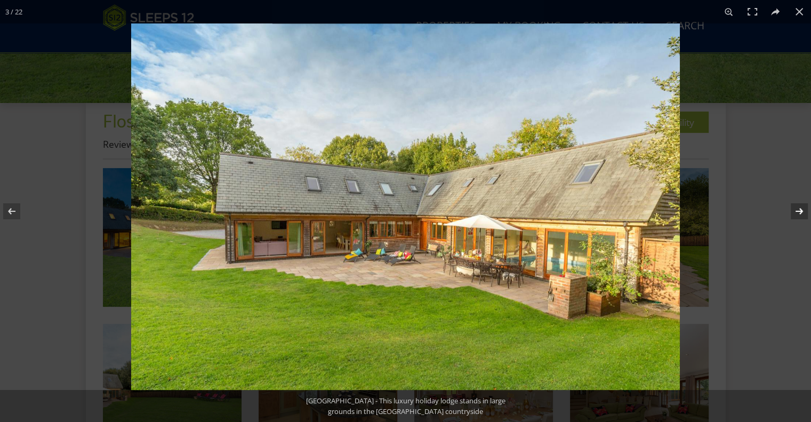
click at [802, 209] on button at bounding box center [791, 210] width 37 height 53
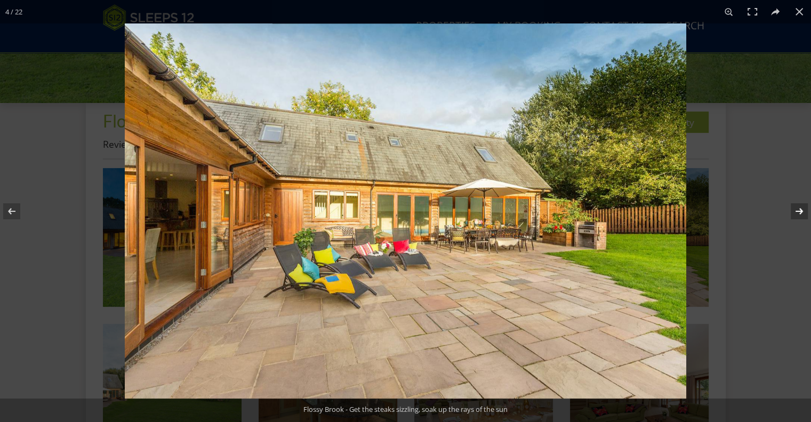
click at [802, 211] on button at bounding box center [791, 210] width 37 height 53
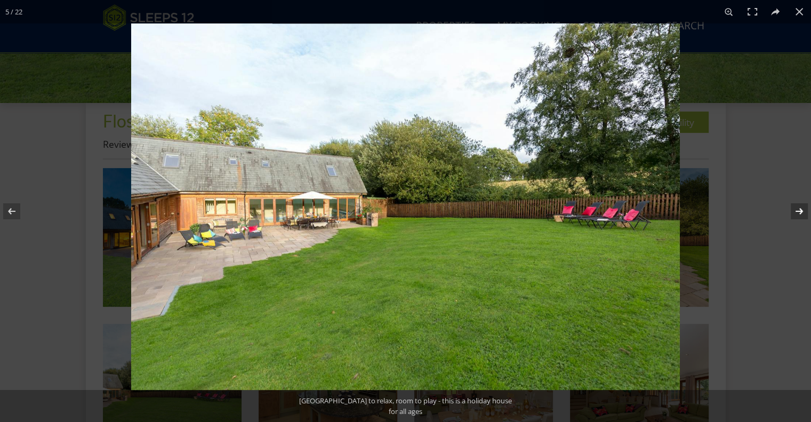
click at [802, 211] on button at bounding box center [791, 210] width 37 height 53
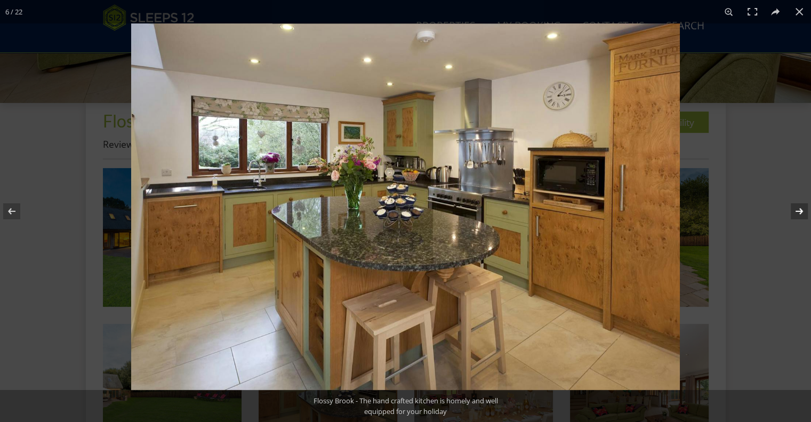
click at [802, 211] on button at bounding box center [791, 210] width 37 height 53
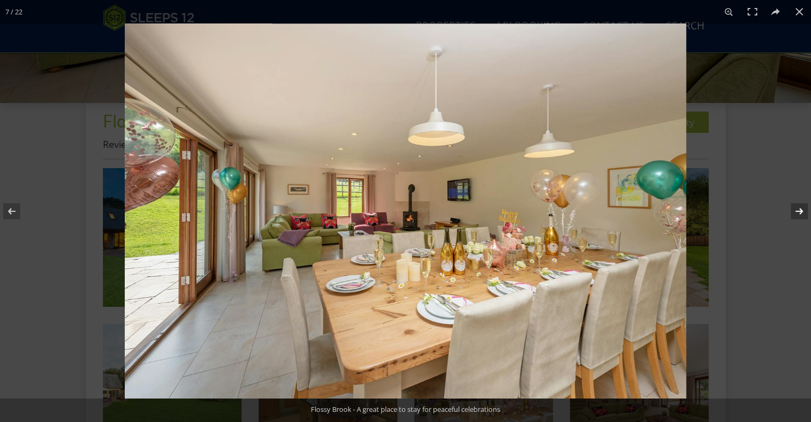
click at [802, 211] on button at bounding box center [791, 210] width 37 height 53
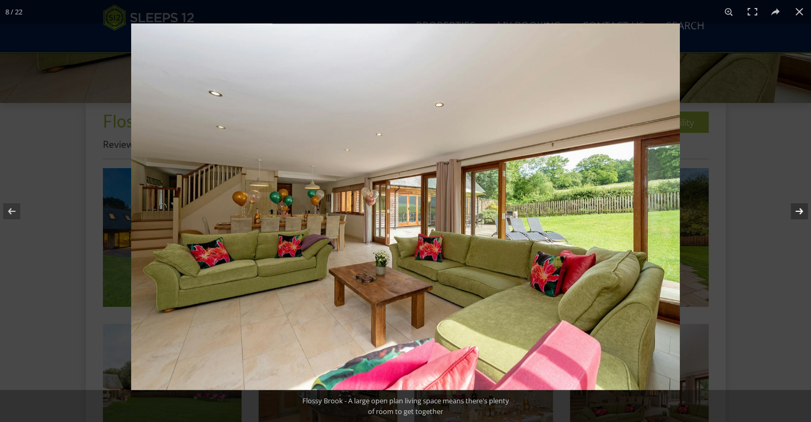
click at [802, 211] on button at bounding box center [791, 210] width 37 height 53
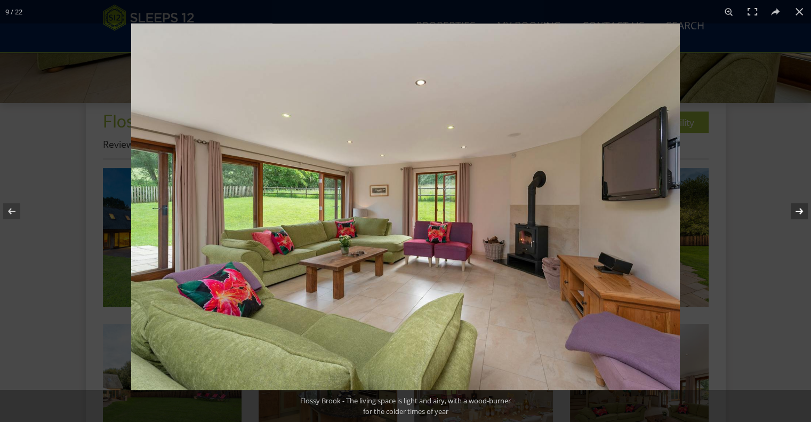
click at [802, 211] on button at bounding box center [791, 210] width 37 height 53
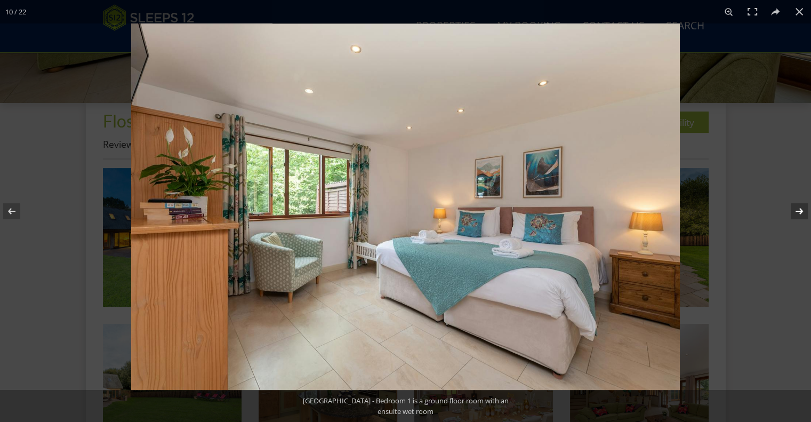
click at [802, 211] on button at bounding box center [791, 210] width 37 height 53
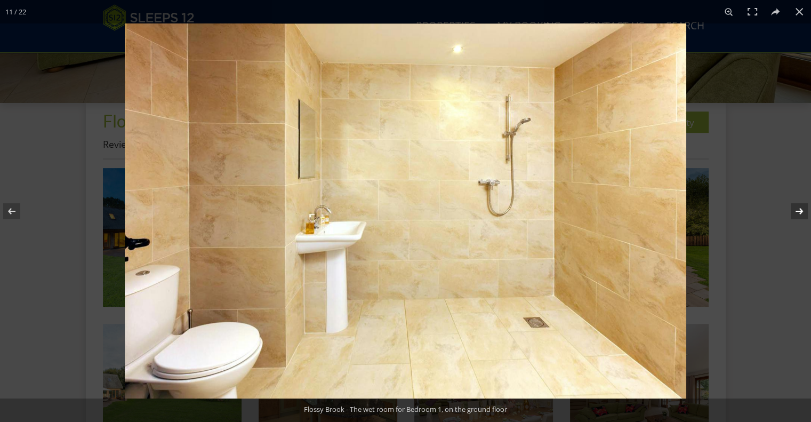
click at [802, 211] on button at bounding box center [791, 210] width 37 height 53
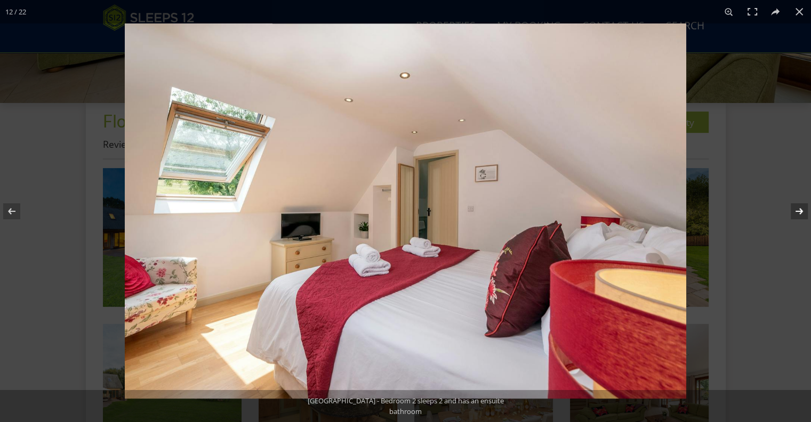
click at [802, 211] on button at bounding box center [791, 210] width 37 height 53
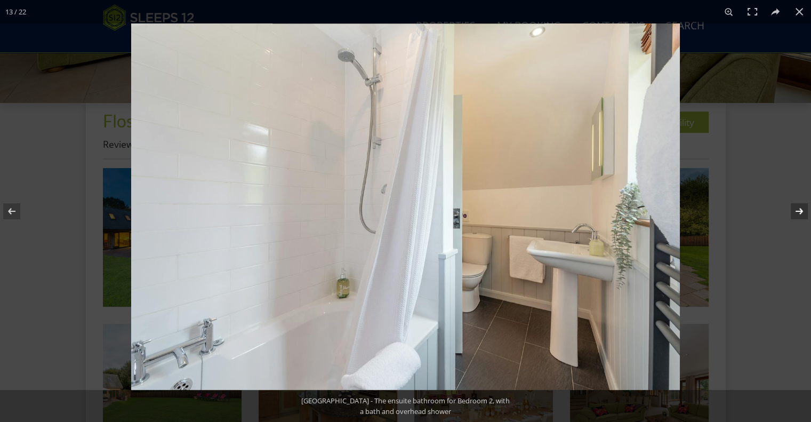
click at [802, 211] on button at bounding box center [791, 210] width 37 height 53
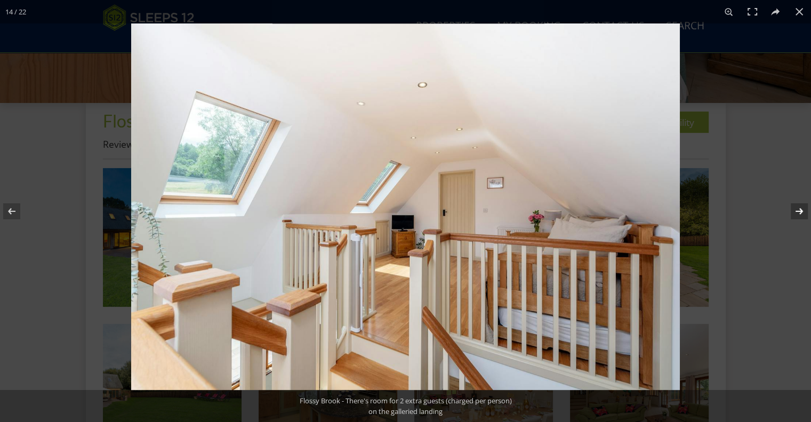
click at [802, 211] on button at bounding box center [791, 210] width 37 height 53
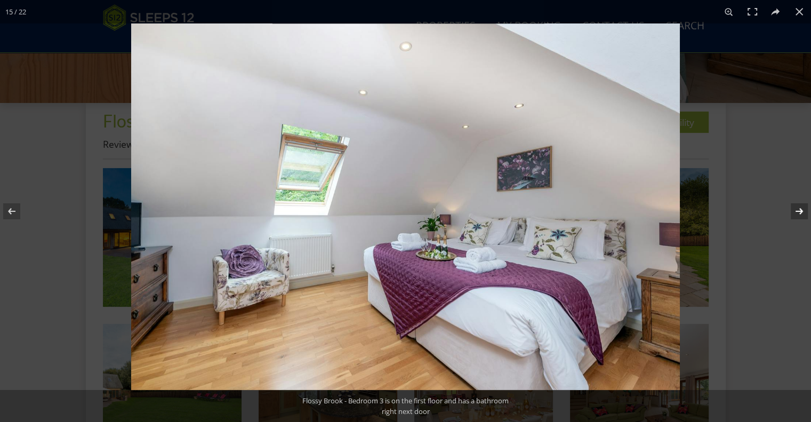
click at [802, 211] on button at bounding box center [791, 210] width 37 height 53
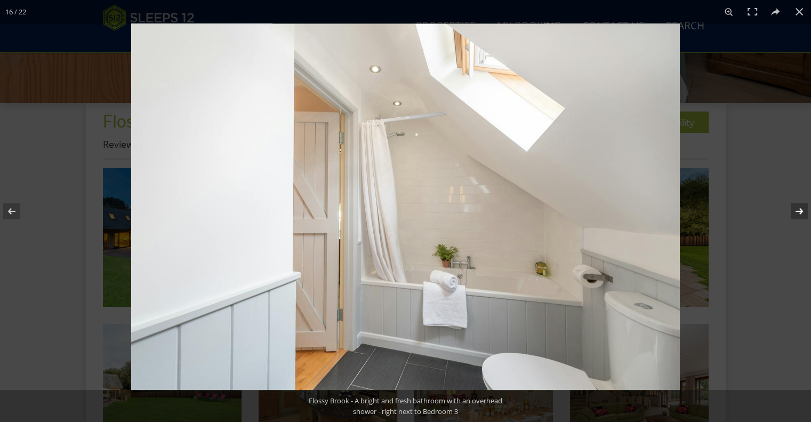
click at [802, 211] on button at bounding box center [791, 210] width 37 height 53
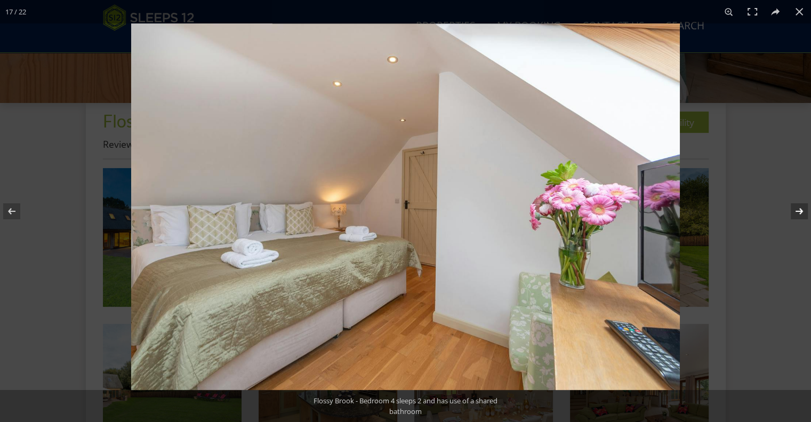
click at [802, 211] on button at bounding box center [791, 210] width 37 height 53
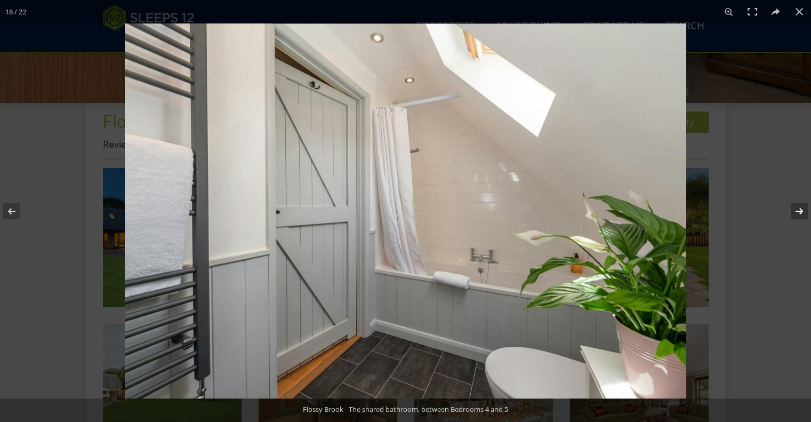
click at [802, 211] on button at bounding box center [791, 210] width 37 height 53
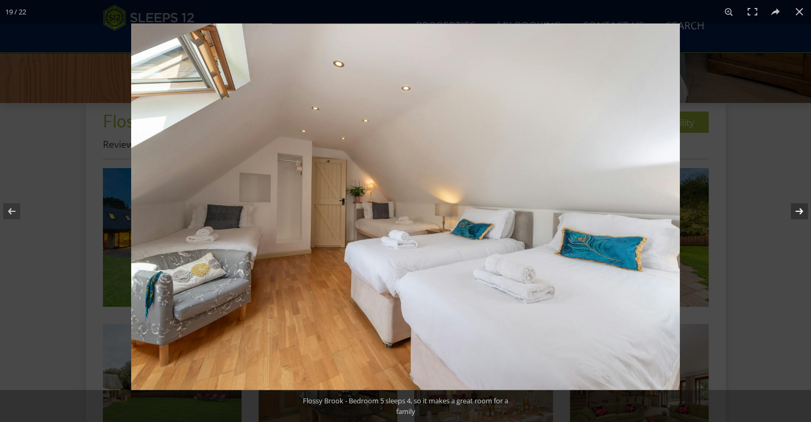
click at [802, 211] on button at bounding box center [791, 210] width 37 height 53
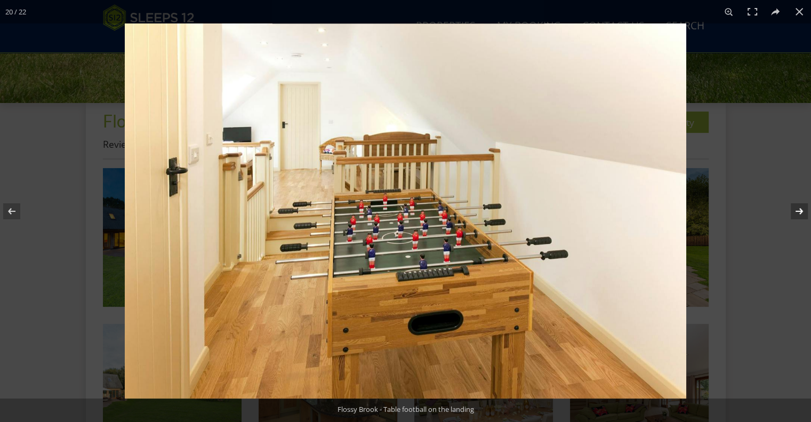
click at [802, 211] on button at bounding box center [791, 210] width 37 height 53
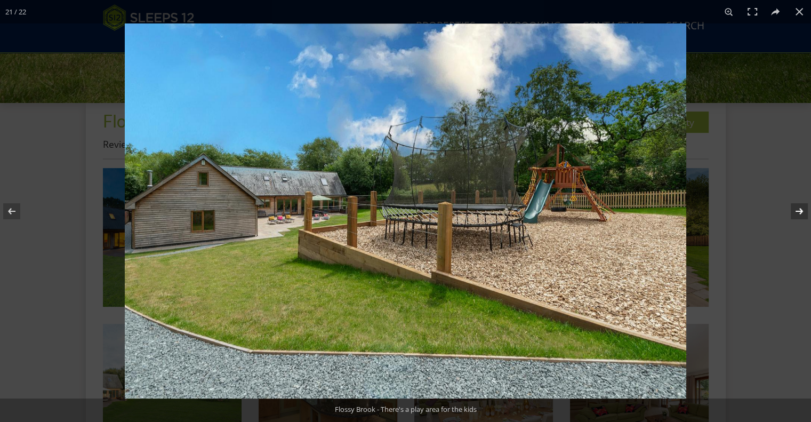
click at [802, 211] on button at bounding box center [791, 210] width 37 height 53
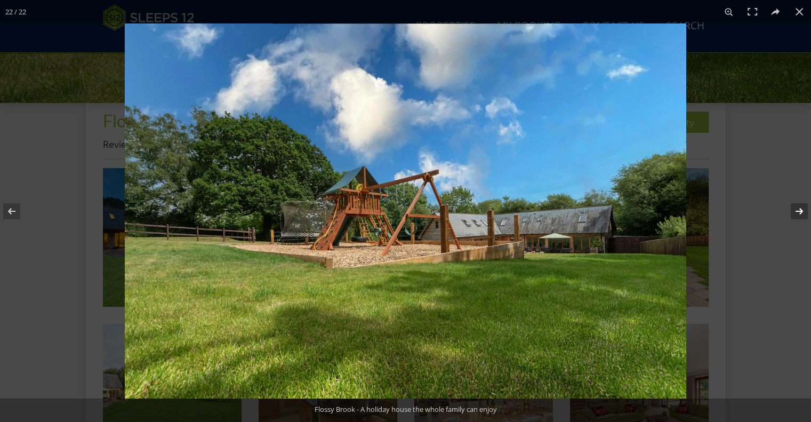
click at [802, 211] on button at bounding box center [791, 210] width 37 height 53
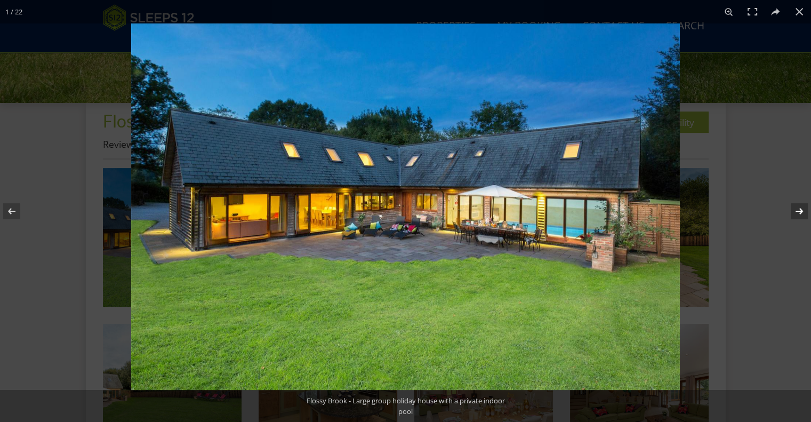
click at [802, 211] on button at bounding box center [791, 210] width 37 height 53
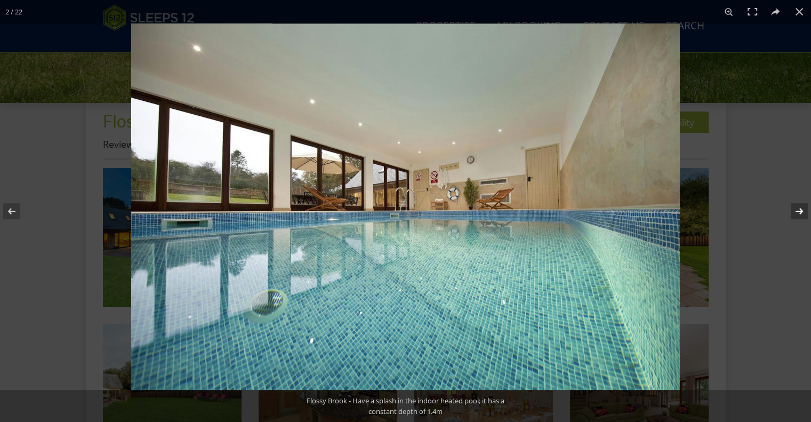
click at [802, 211] on button at bounding box center [791, 210] width 37 height 53
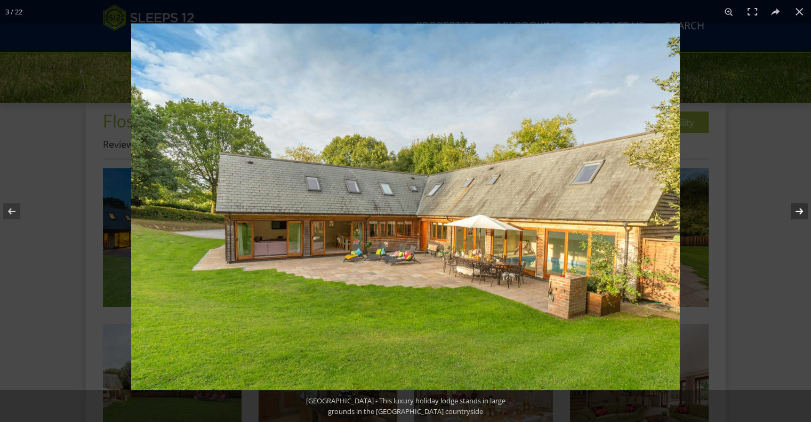
click at [802, 211] on button at bounding box center [791, 210] width 37 height 53
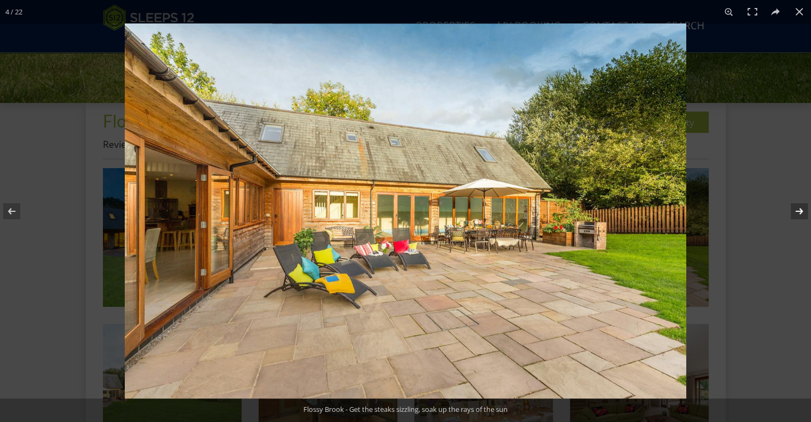
click at [802, 211] on button at bounding box center [791, 210] width 37 height 53
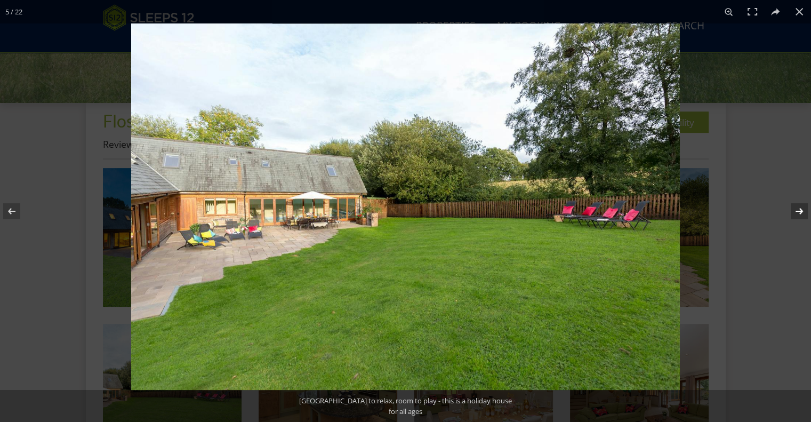
click at [802, 211] on button at bounding box center [791, 210] width 37 height 53
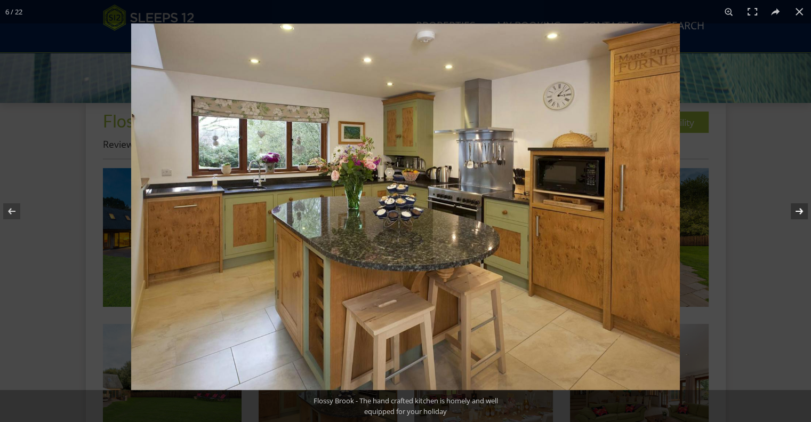
click at [802, 211] on button at bounding box center [791, 210] width 37 height 53
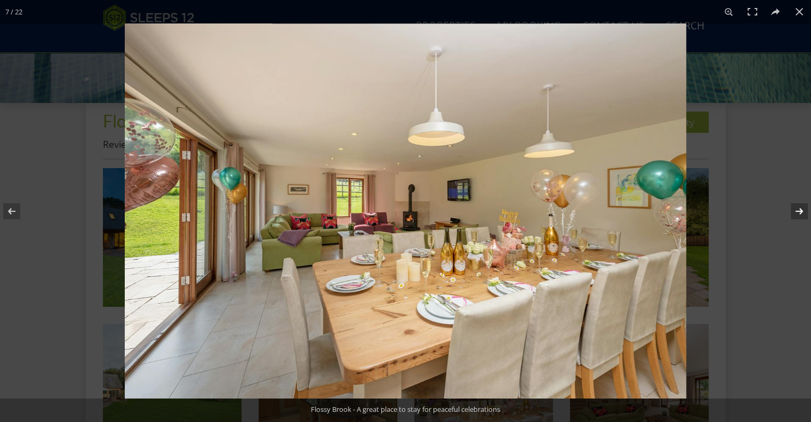
click at [802, 211] on button at bounding box center [791, 210] width 37 height 53
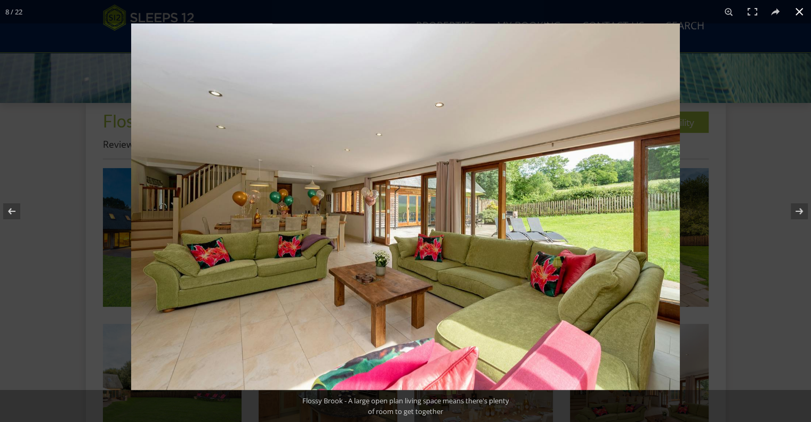
click at [799, 10] on button at bounding box center [798, 11] width 23 height 23
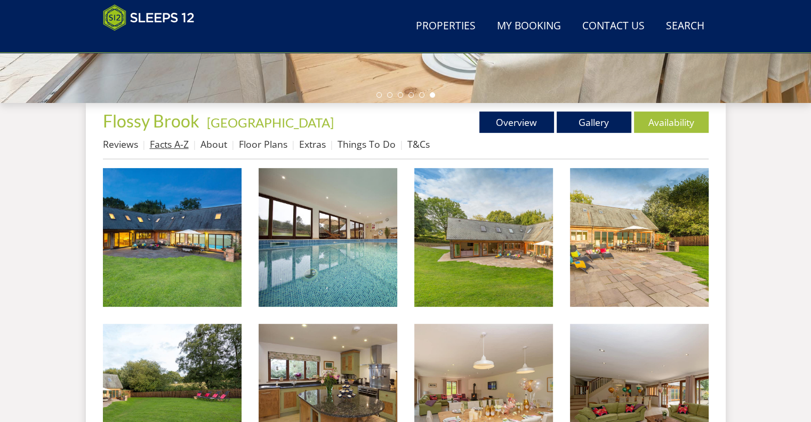
click at [159, 147] on link "Facts A-Z" at bounding box center [169, 144] width 39 height 13
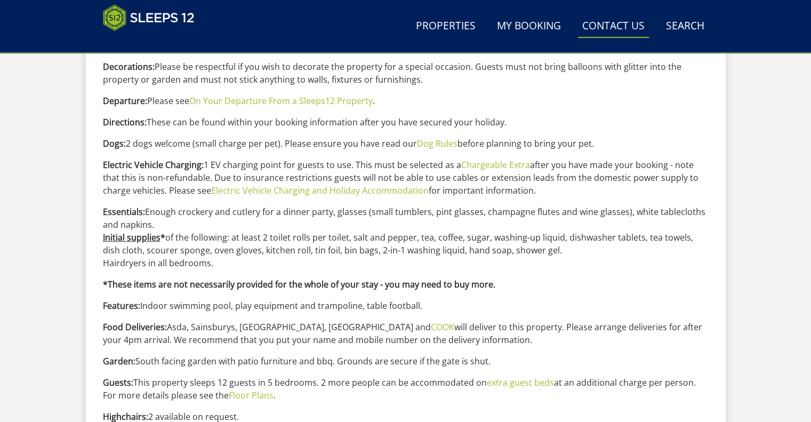
scroll to position [1159, 0]
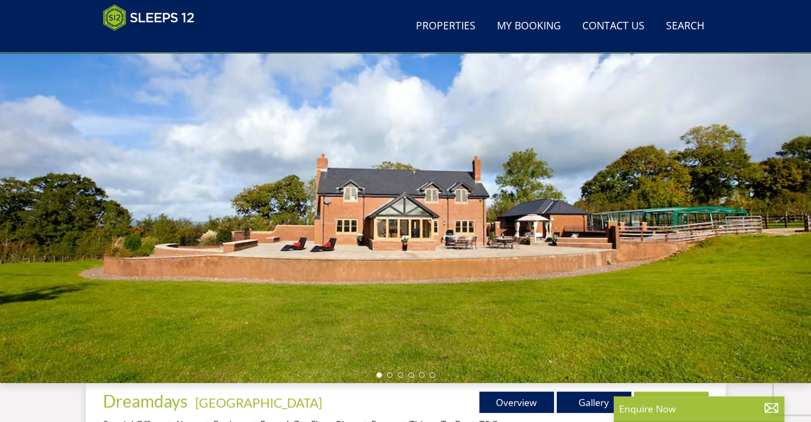
scroll to position [63, 0]
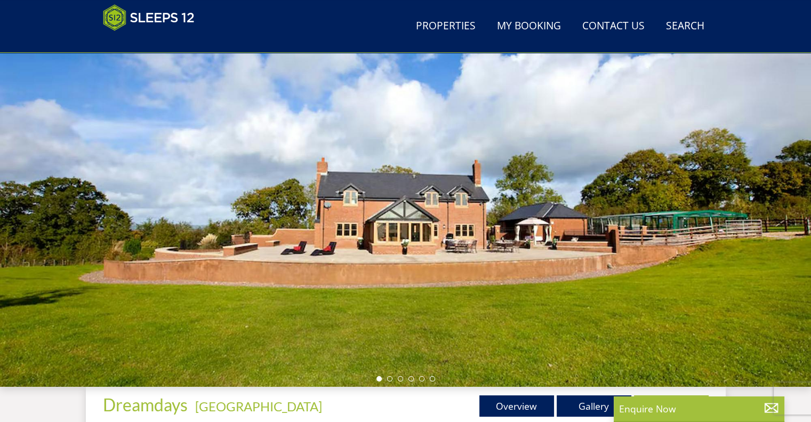
click at [765, 191] on div at bounding box center [405, 199] width 811 height 373
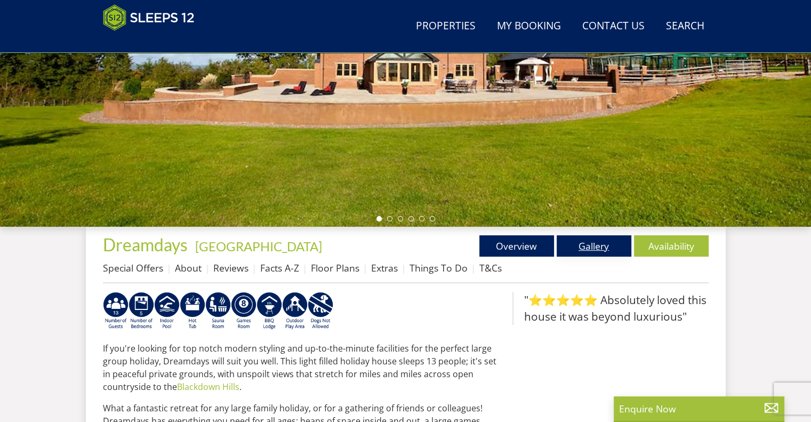
click at [563, 243] on link "Gallery" at bounding box center [594, 245] width 75 height 21
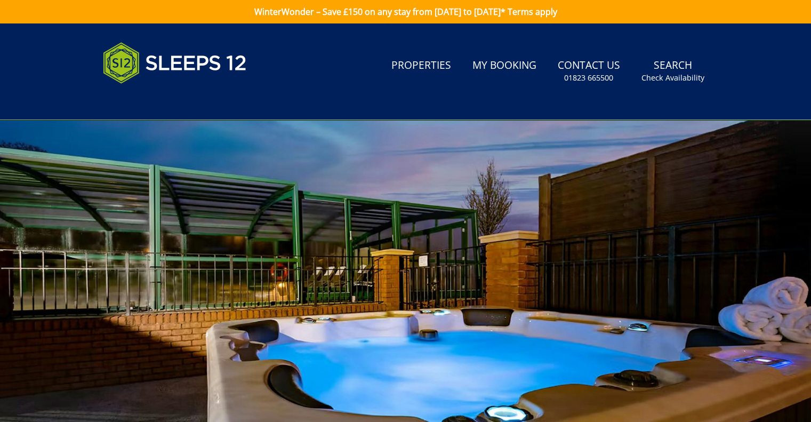
click at [301, 296] on div at bounding box center [405, 306] width 811 height 373
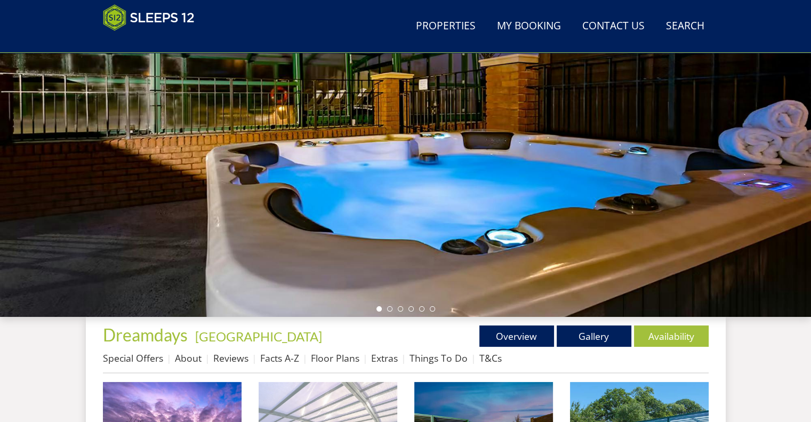
scroll to position [346, 0]
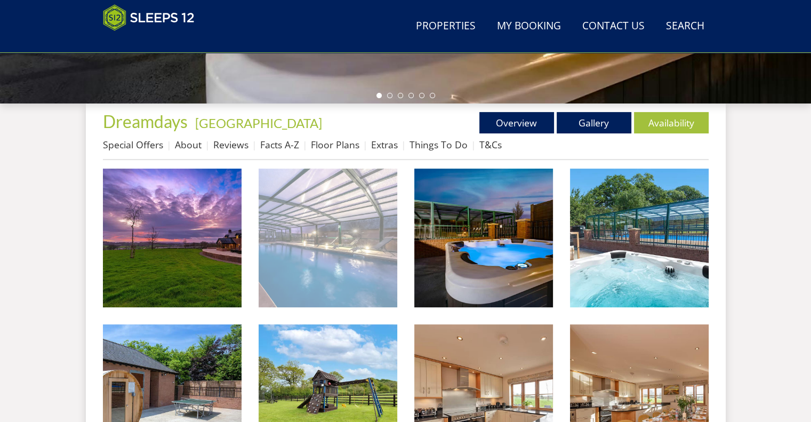
click at [360, 217] on img at bounding box center [328, 237] width 139 height 139
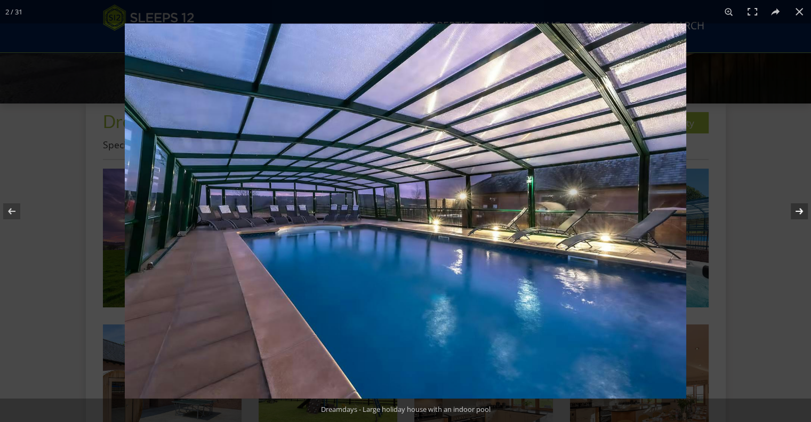
click at [800, 211] on button at bounding box center [791, 210] width 37 height 53
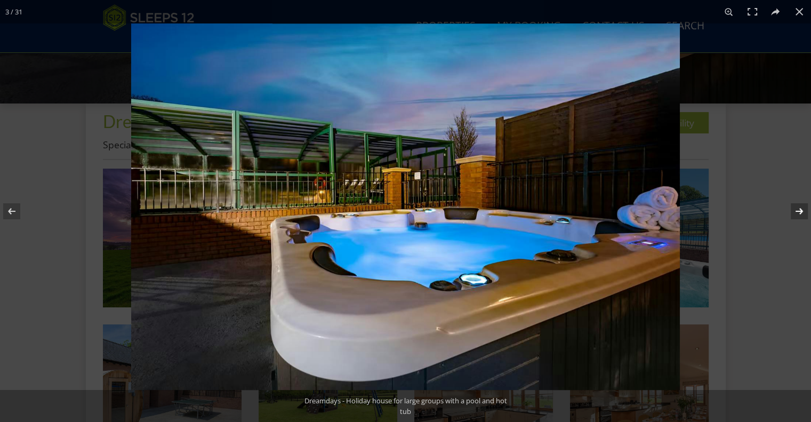
click at [800, 211] on button at bounding box center [791, 210] width 37 height 53
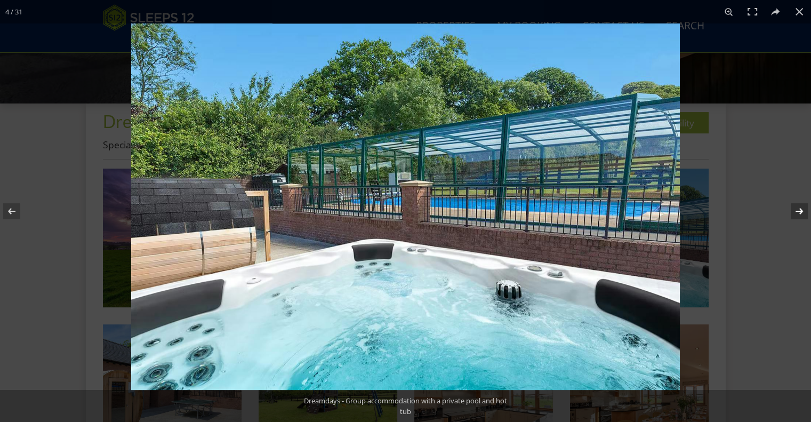
click at [800, 211] on button at bounding box center [791, 210] width 37 height 53
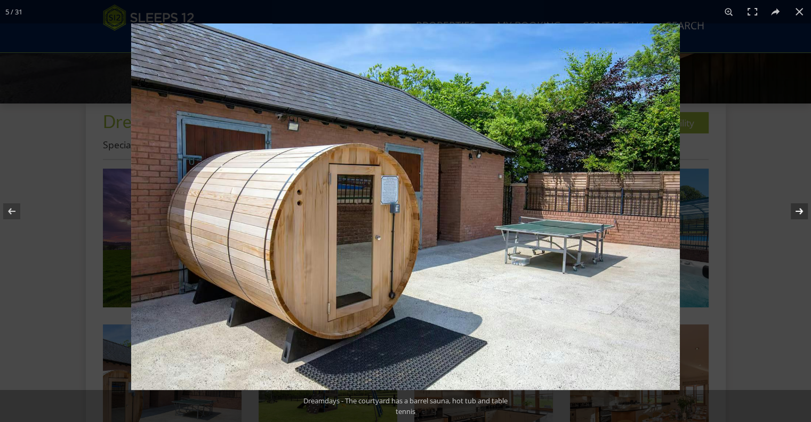
click at [800, 211] on button at bounding box center [791, 210] width 37 height 53
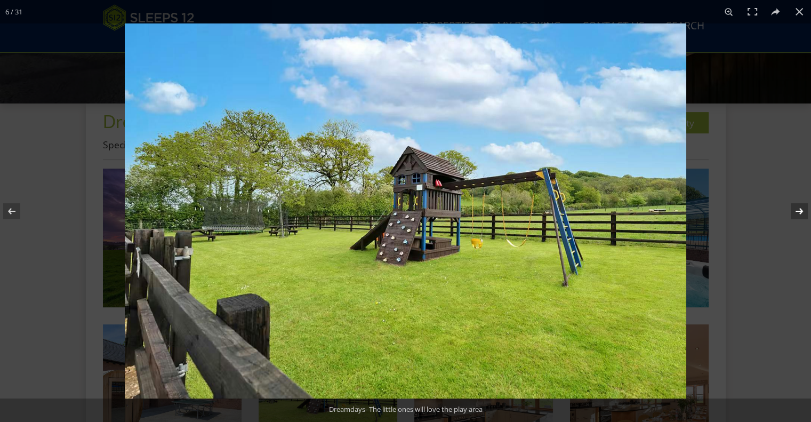
click at [800, 211] on button at bounding box center [791, 210] width 37 height 53
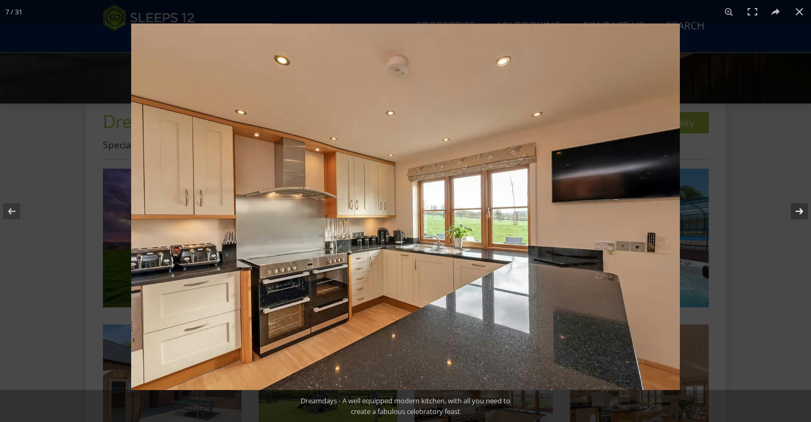
click at [800, 211] on button at bounding box center [791, 210] width 37 height 53
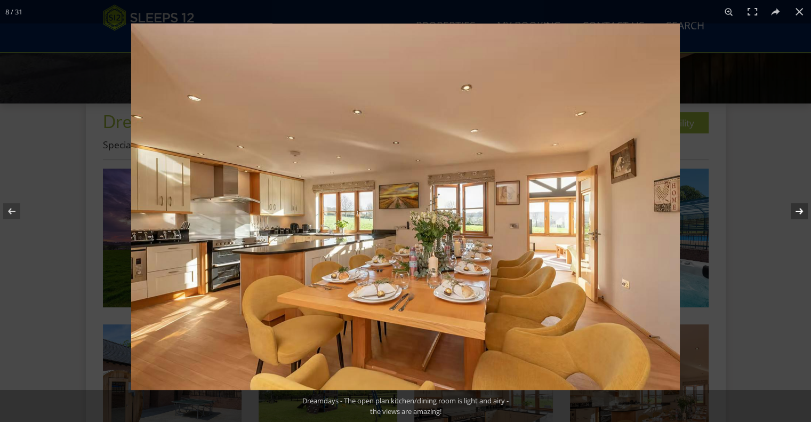
click at [800, 211] on button at bounding box center [791, 210] width 37 height 53
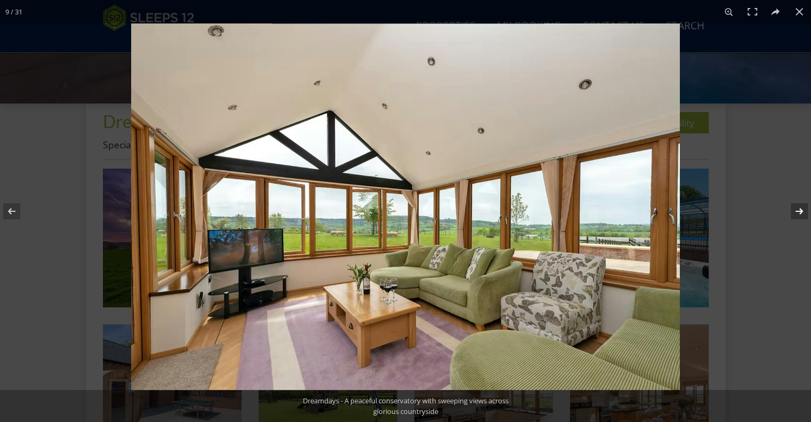
click at [800, 211] on button at bounding box center [791, 210] width 37 height 53
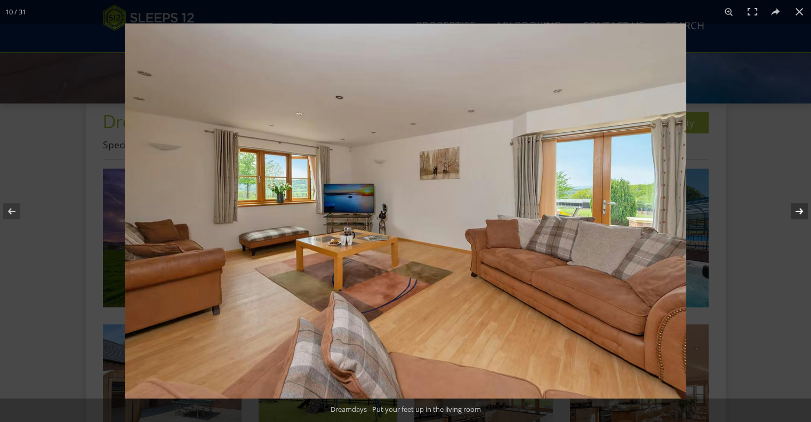
click at [800, 211] on button at bounding box center [791, 210] width 37 height 53
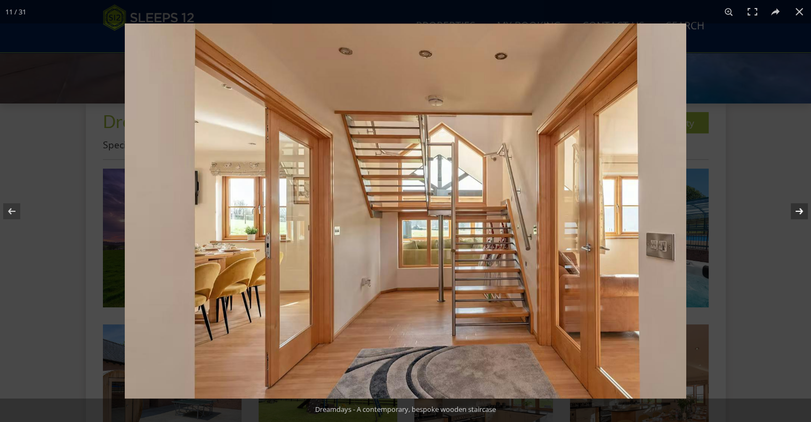
click at [800, 211] on button at bounding box center [791, 210] width 37 height 53
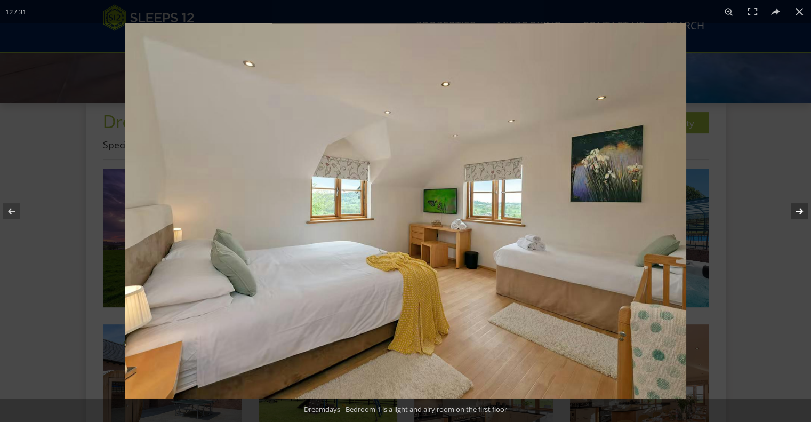
click at [800, 211] on button at bounding box center [791, 210] width 37 height 53
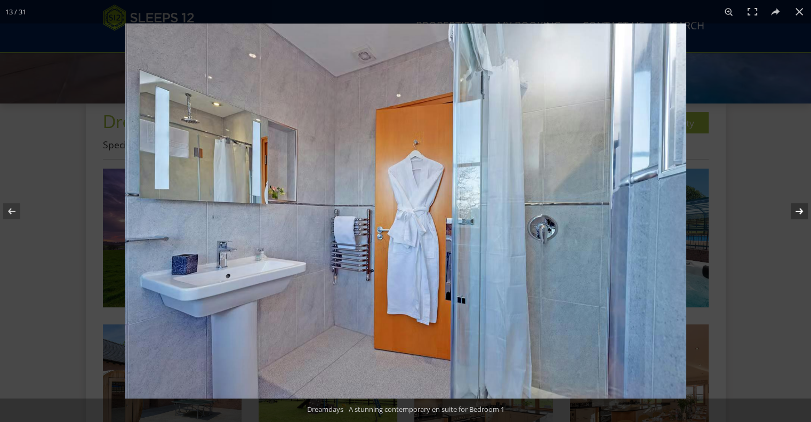
click at [800, 211] on button at bounding box center [791, 210] width 37 height 53
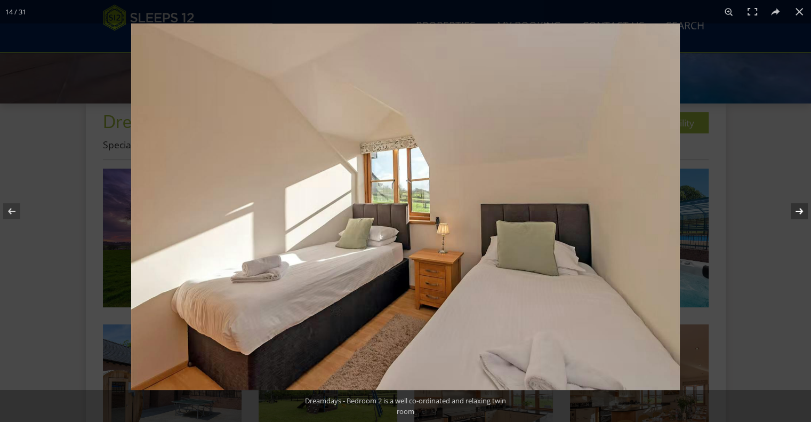
click at [800, 211] on button at bounding box center [791, 210] width 37 height 53
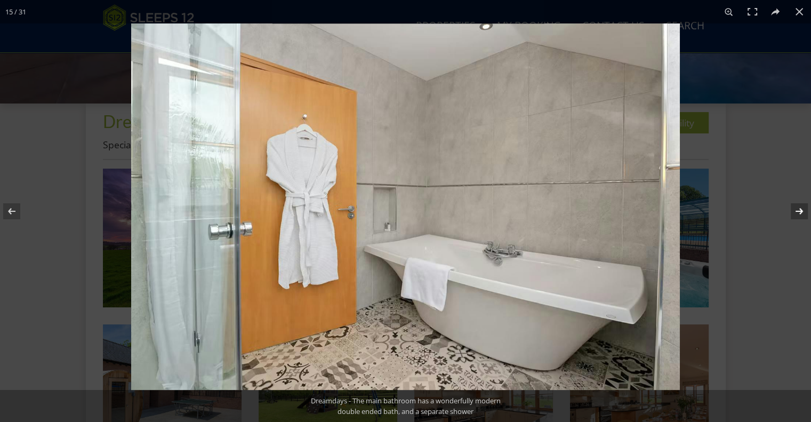
click at [800, 211] on button at bounding box center [791, 210] width 37 height 53
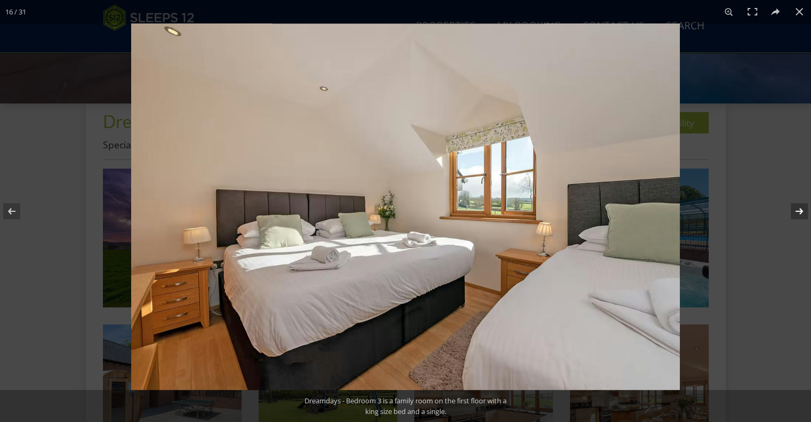
click at [800, 211] on button at bounding box center [791, 210] width 37 height 53
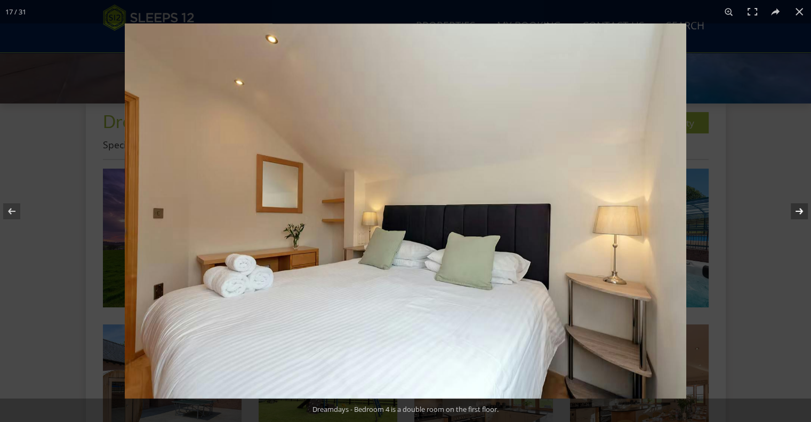
click at [800, 211] on button at bounding box center [791, 210] width 37 height 53
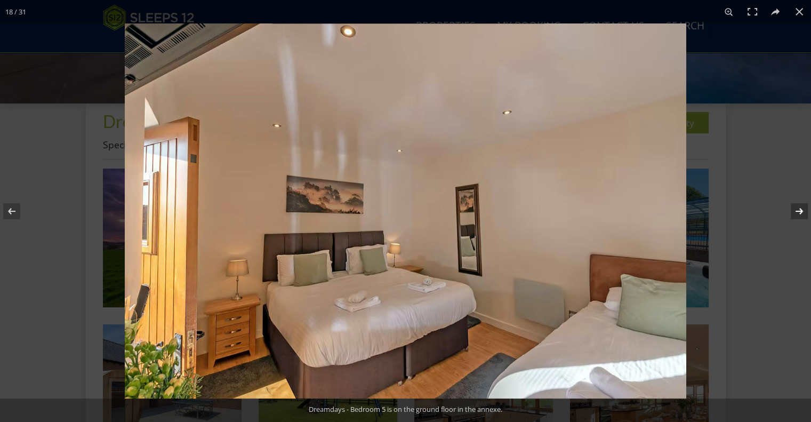
click at [800, 211] on button at bounding box center [791, 210] width 37 height 53
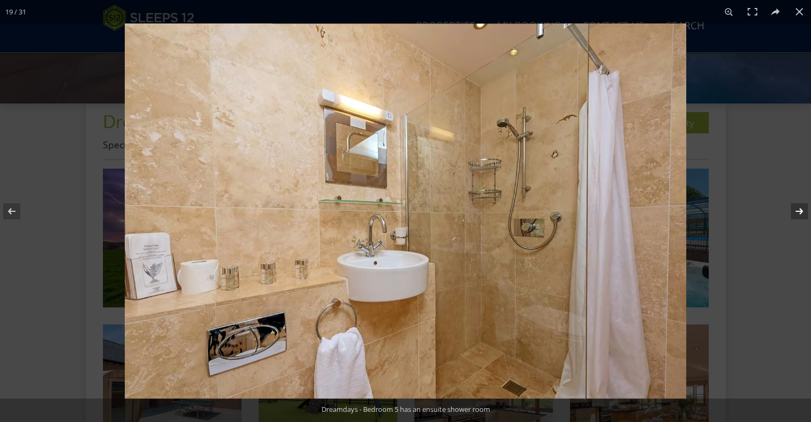
click at [800, 211] on button at bounding box center [791, 210] width 37 height 53
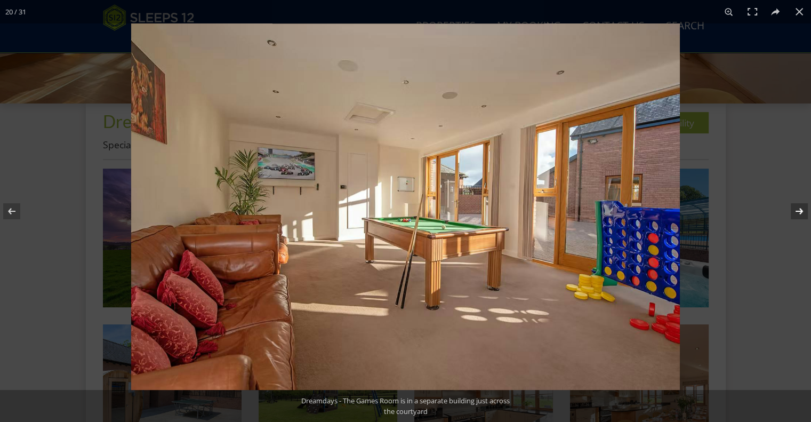
click at [800, 211] on button at bounding box center [791, 210] width 37 height 53
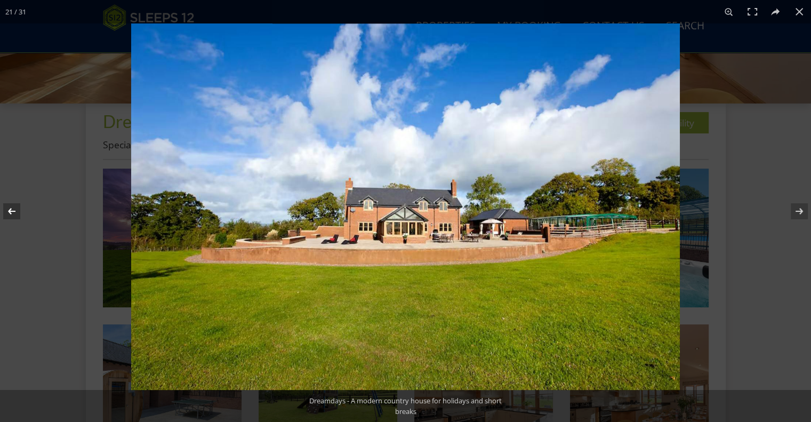
click at [10, 208] on button at bounding box center [18, 210] width 37 height 53
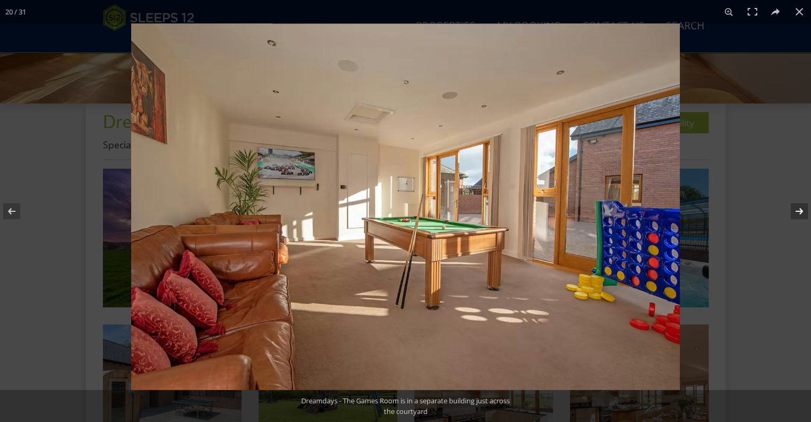
click at [801, 212] on button at bounding box center [791, 210] width 37 height 53
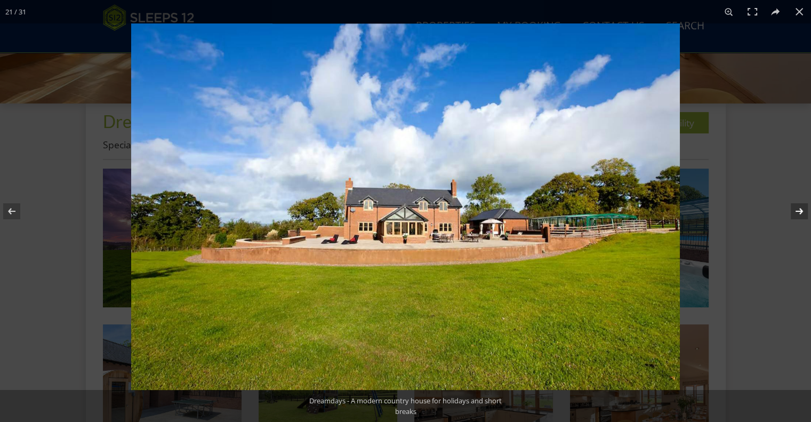
click at [801, 212] on button at bounding box center [791, 210] width 37 height 53
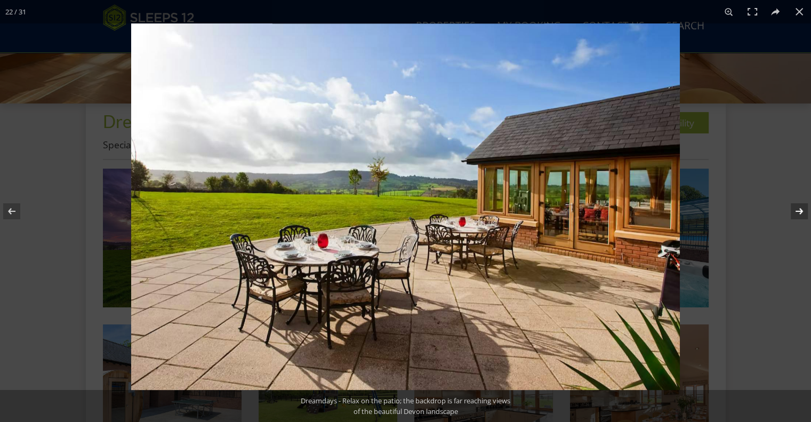
click at [801, 212] on button at bounding box center [791, 210] width 37 height 53
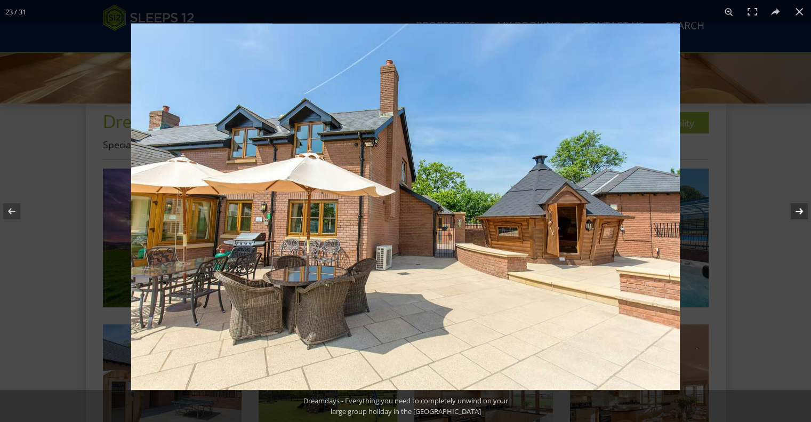
click at [801, 212] on button at bounding box center [791, 210] width 37 height 53
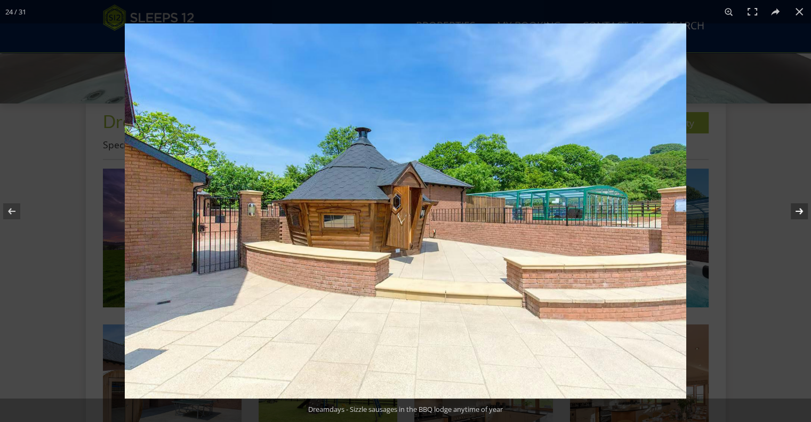
click at [801, 212] on button at bounding box center [791, 210] width 37 height 53
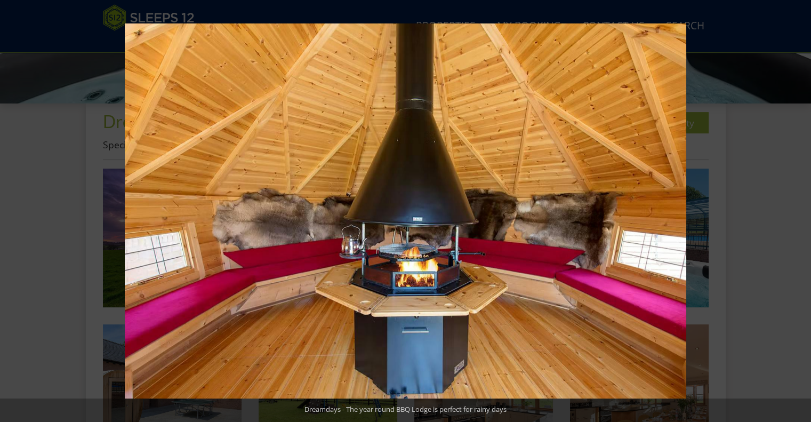
click at [801, 212] on button at bounding box center [791, 210] width 37 height 53
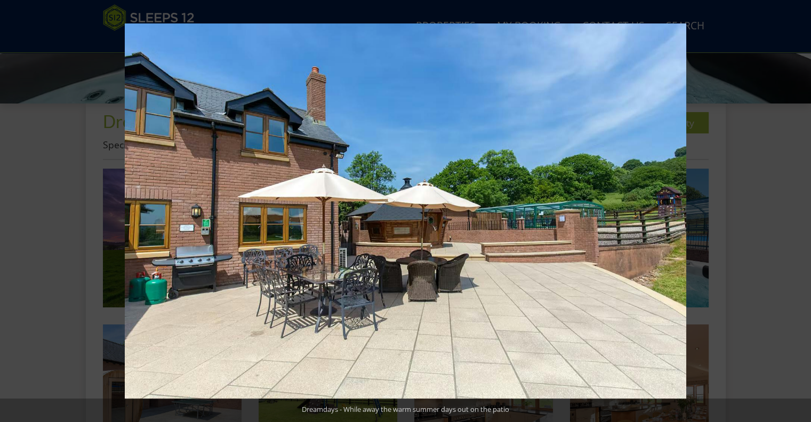
click at [801, 212] on button at bounding box center [791, 210] width 37 height 53
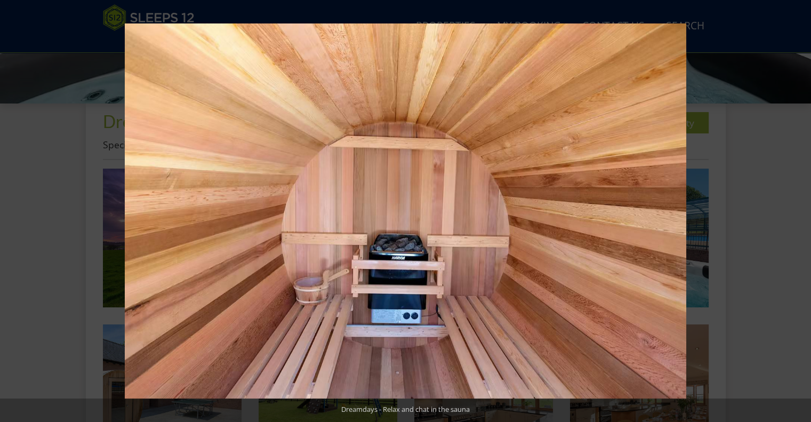
click at [801, 212] on button at bounding box center [791, 210] width 37 height 53
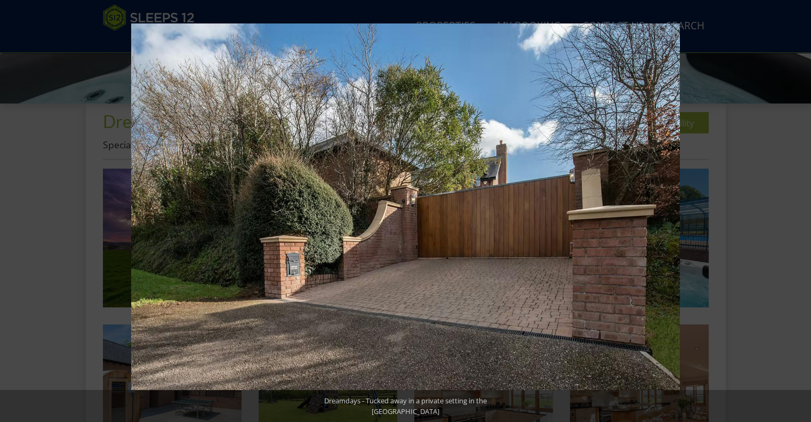
click at [801, 212] on button at bounding box center [791, 210] width 37 height 53
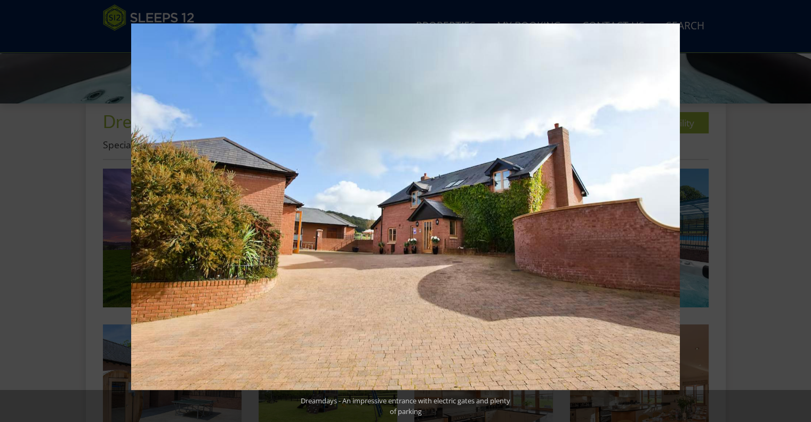
click at [801, 212] on button at bounding box center [791, 210] width 37 height 53
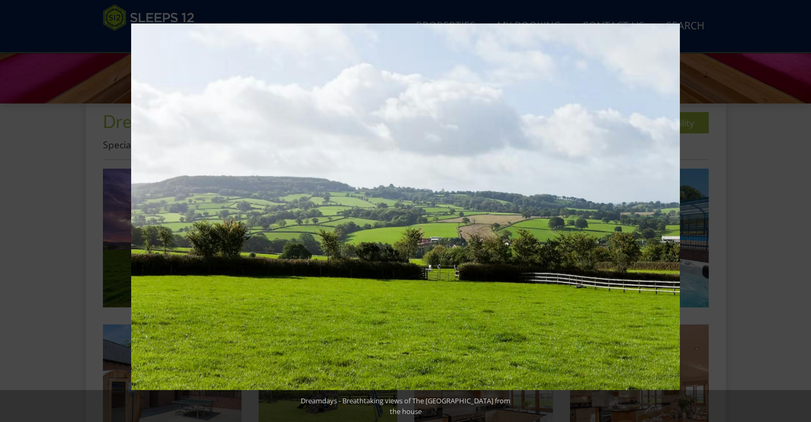
click at [801, 212] on button at bounding box center [791, 210] width 37 height 53
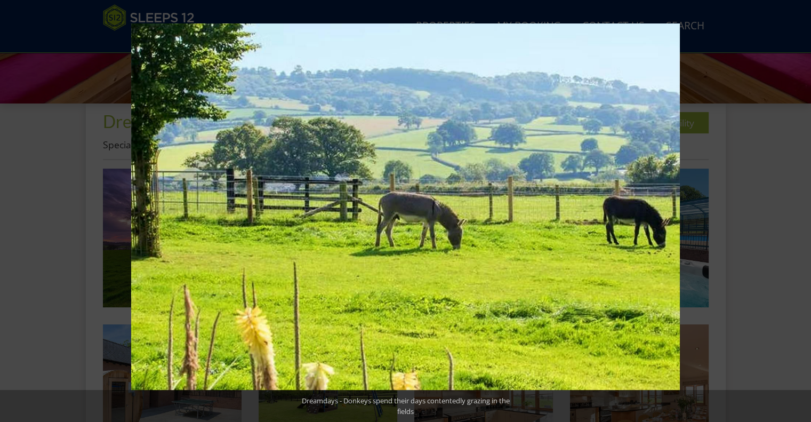
click at [801, 212] on button at bounding box center [791, 210] width 37 height 53
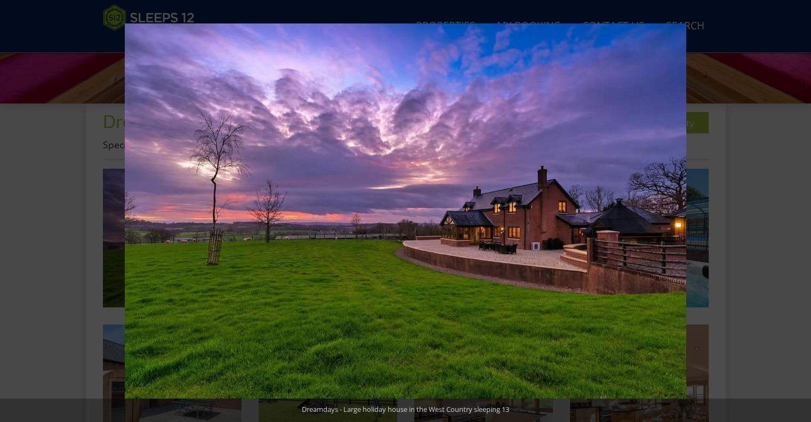
click at [801, 212] on button at bounding box center [791, 210] width 37 height 53
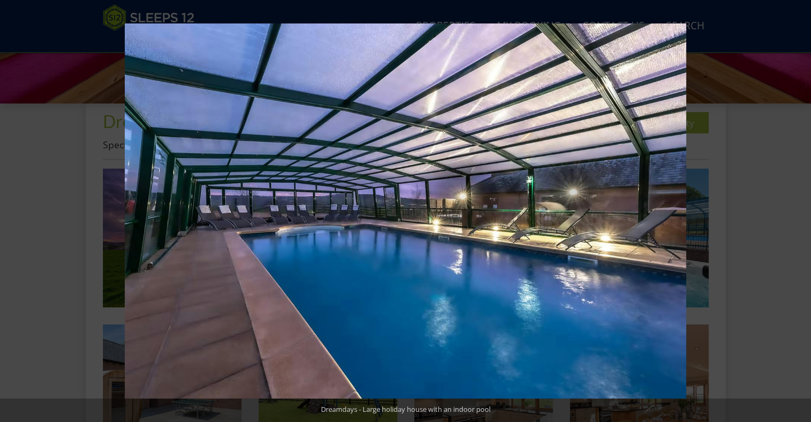
click at [801, 212] on button at bounding box center [791, 210] width 37 height 53
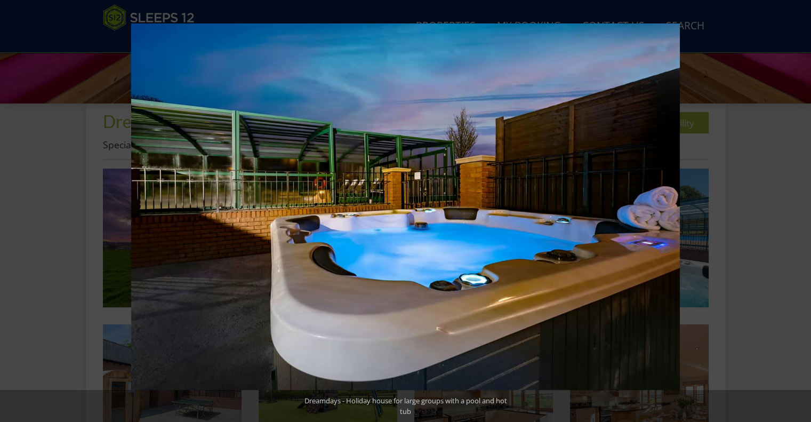
click at [801, 212] on button at bounding box center [791, 210] width 37 height 53
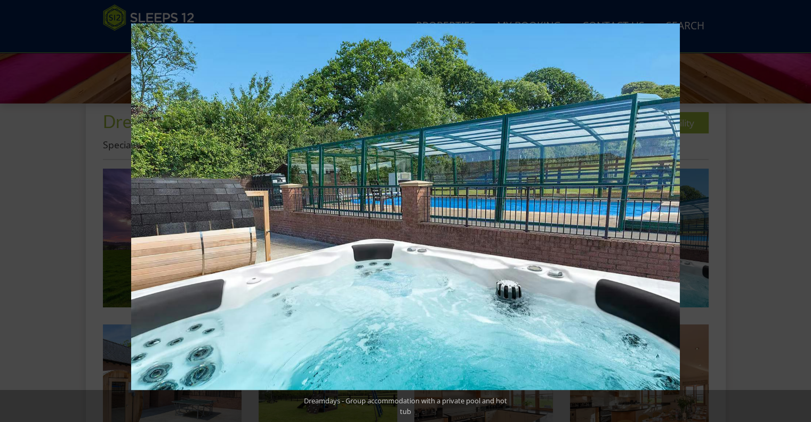
click at [801, 212] on button at bounding box center [791, 210] width 37 height 53
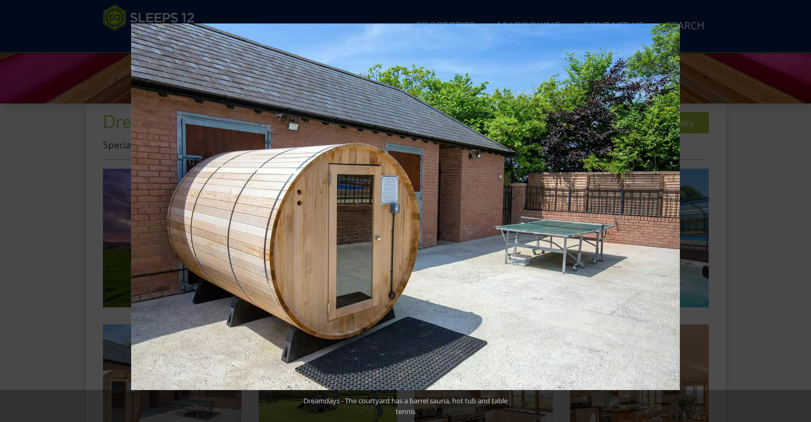
click at [801, 212] on button at bounding box center [791, 210] width 37 height 53
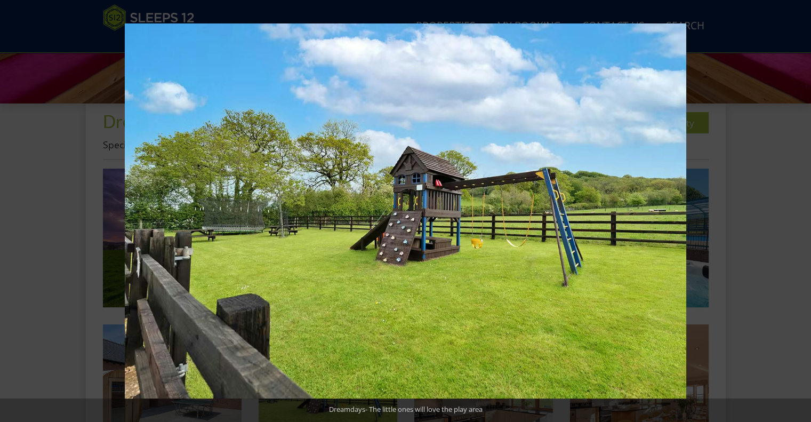
click at [801, 212] on button at bounding box center [791, 210] width 37 height 53
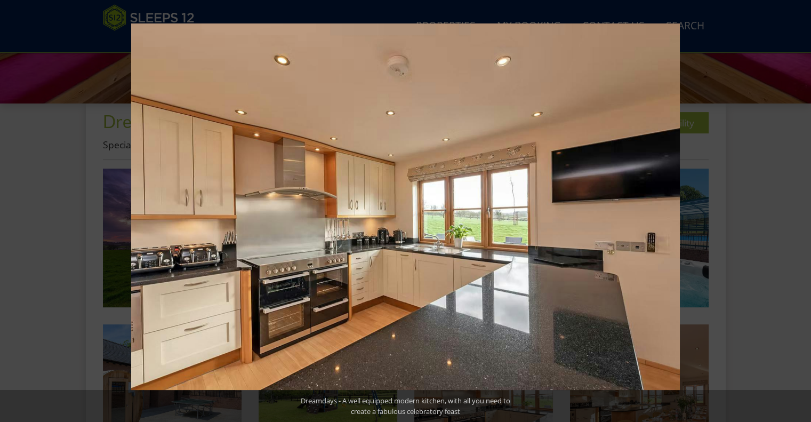
click at [801, 212] on button at bounding box center [791, 210] width 37 height 53
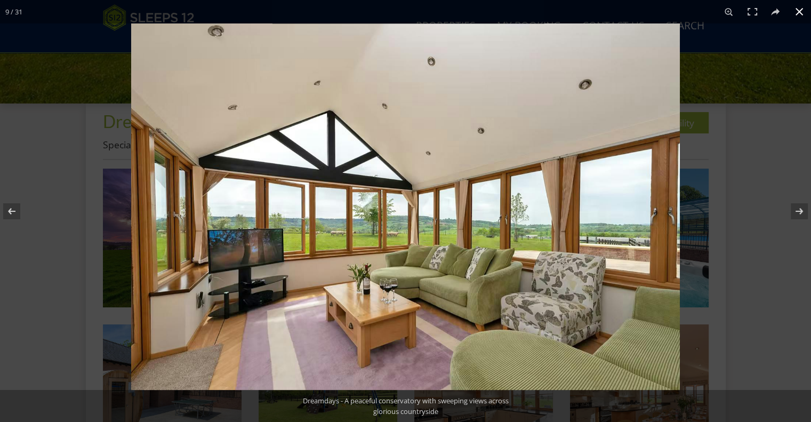
click at [804, 12] on button at bounding box center [798, 11] width 23 height 23
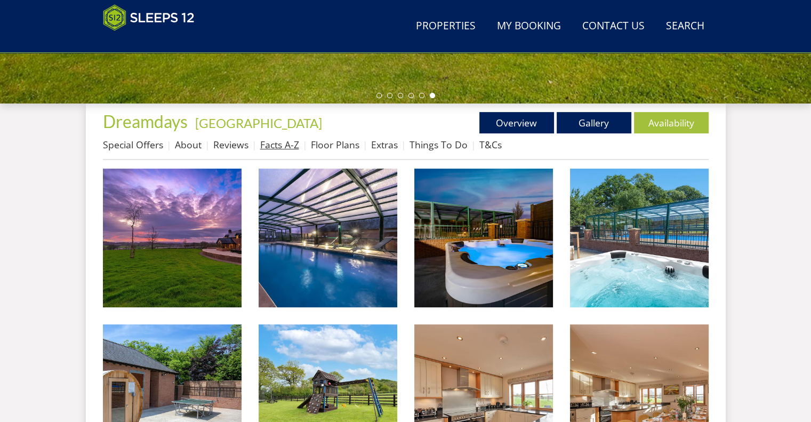
click at [282, 142] on link "Facts A-Z" at bounding box center [279, 144] width 39 height 13
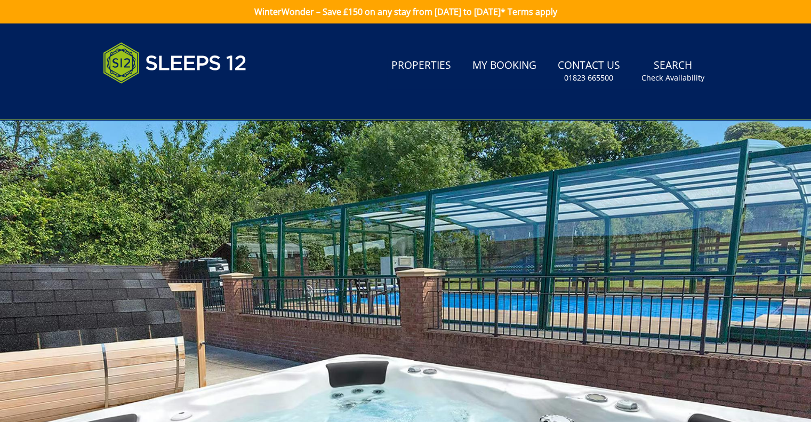
scroll to position [106, 0]
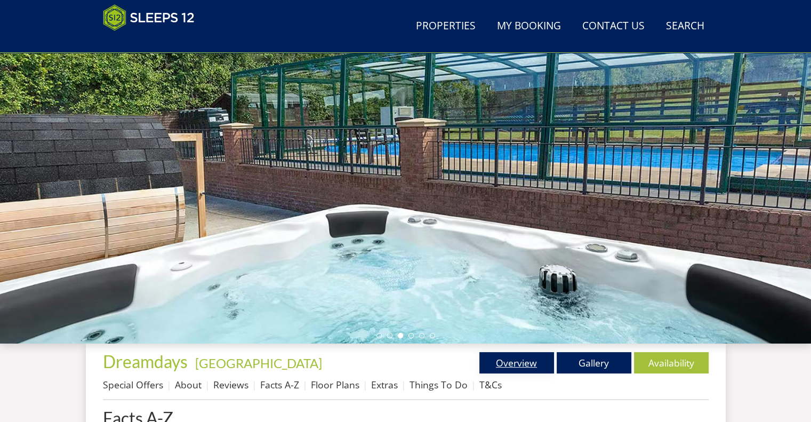
click at [507, 364] on link "Overview" at bounding box center [516, 362] width 75 height 21
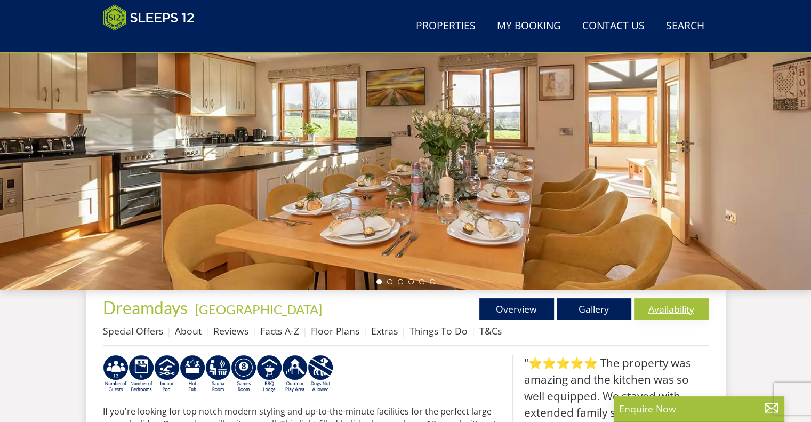
scroll to position [373, 0]
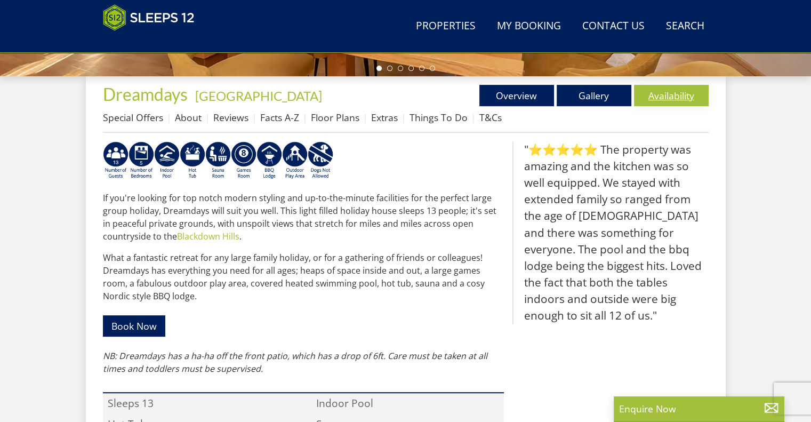
click at [675, 98] on link "Availability" at bounding box center [671, 95] width 75 height 21
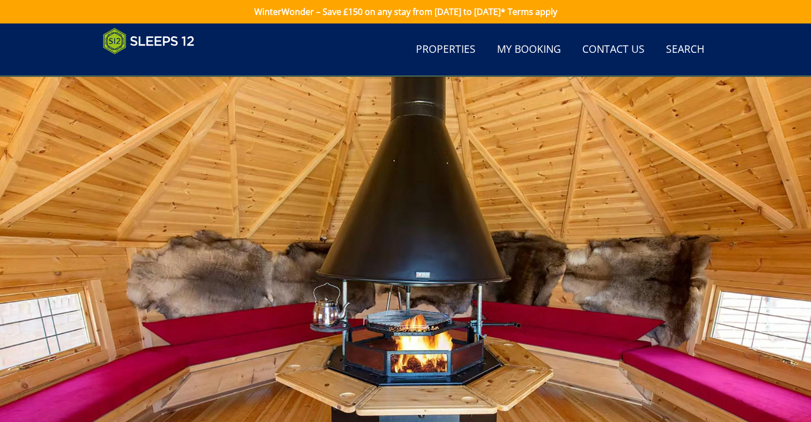
scroll to position [369, 0]
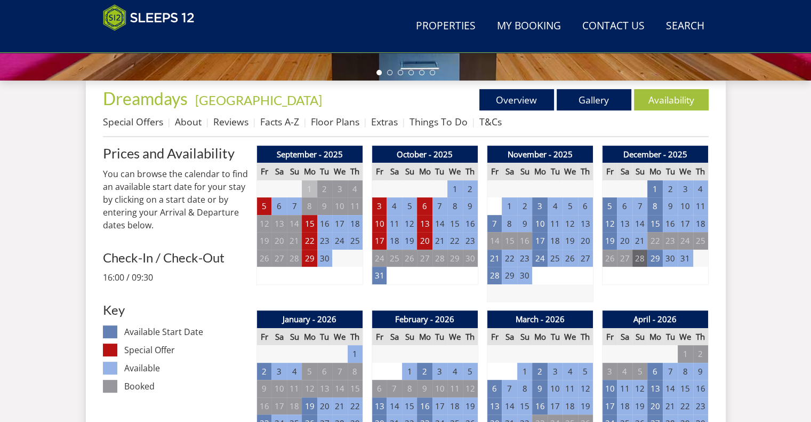
click at [641, 259] on td "28" at bounding box center [639, 258] width 15 height 18
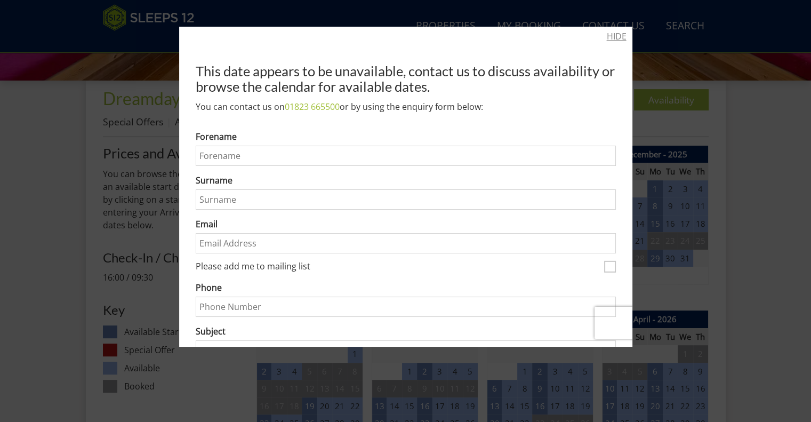
click at [608, 38] on link "HIDE" at bounding box center [617, 36] width 20 height 13
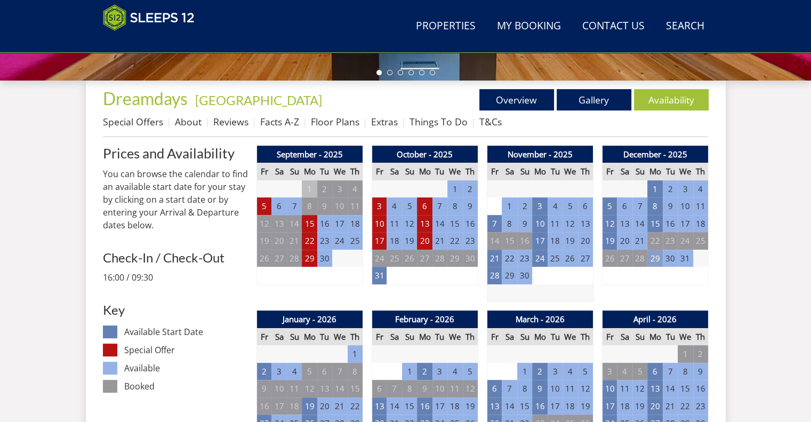
click at [656, 261] on td "29" at bounding box center [654, 258] width 15 height 18
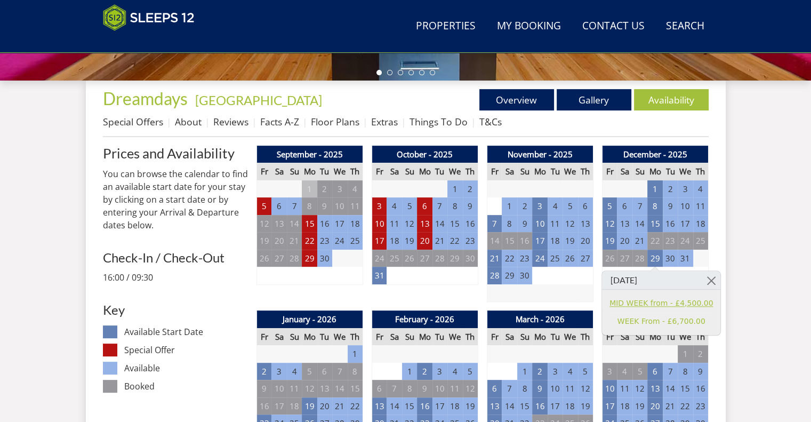
click at [664, 300] on link "MID WEEK from - £4,500.00" at bounding box center [660, 302] width 103 height 11
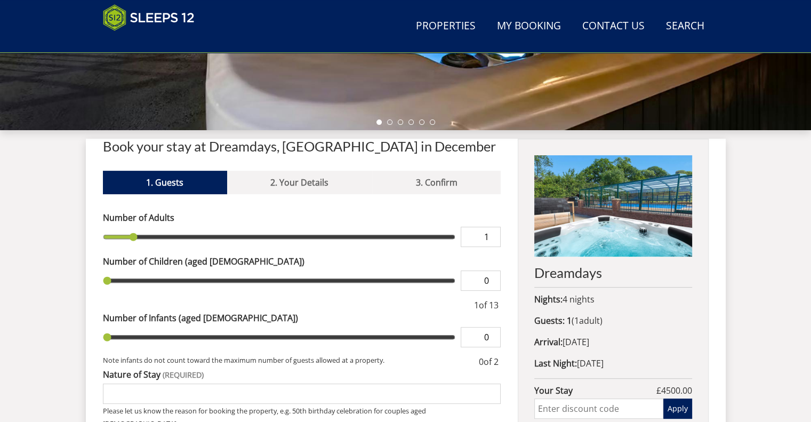
scroll to position [426, 0]
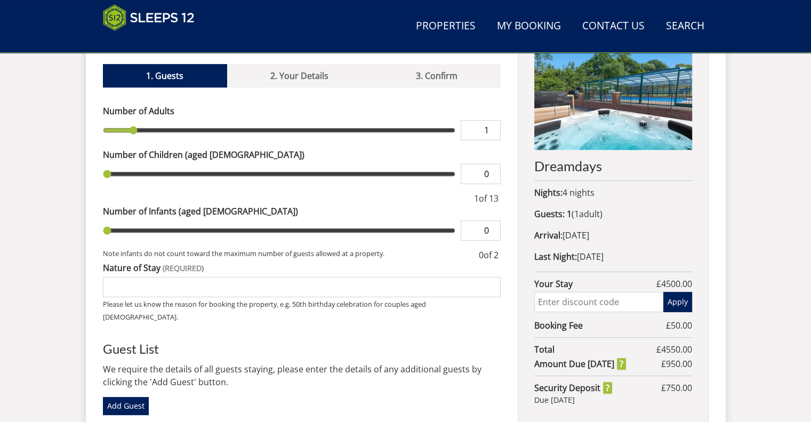
click at [578, 237] on p "Arrival: Monday 29/12/2025" at bounding box center [612, 235] width 157 height 13
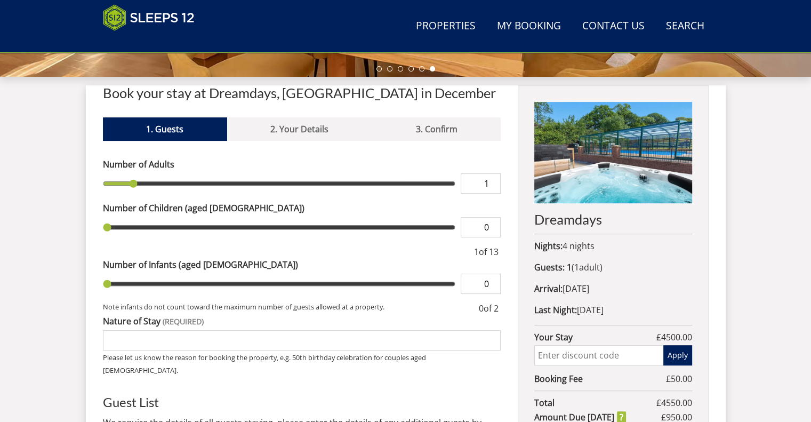
type input "2"
type input "3"
type input "4"
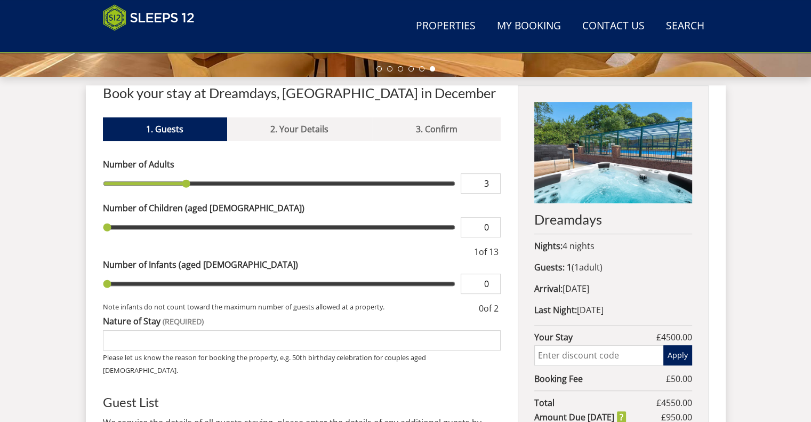
type input "4"
type input "5"
type input "6"
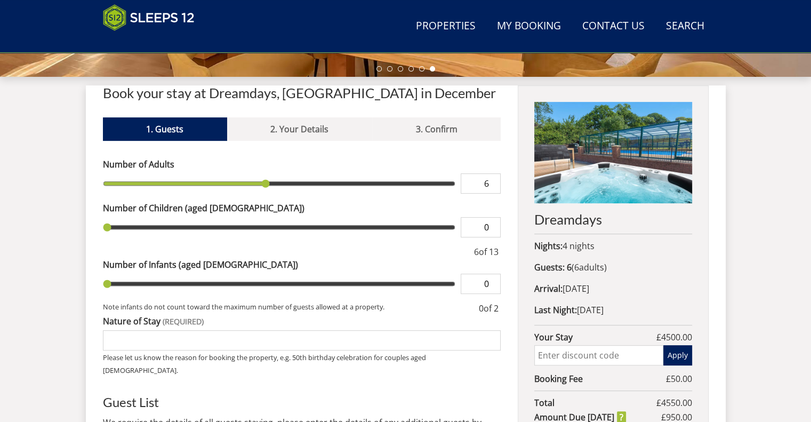
type input "7"
drag, startPoint x: 134, startPoint y: 183, endPoint x: 287, endPoint y: 194, distance: 153.4
click at [287, 194] on input "range" at bounding box center [279, 183] width 353 height 20
type input "8"
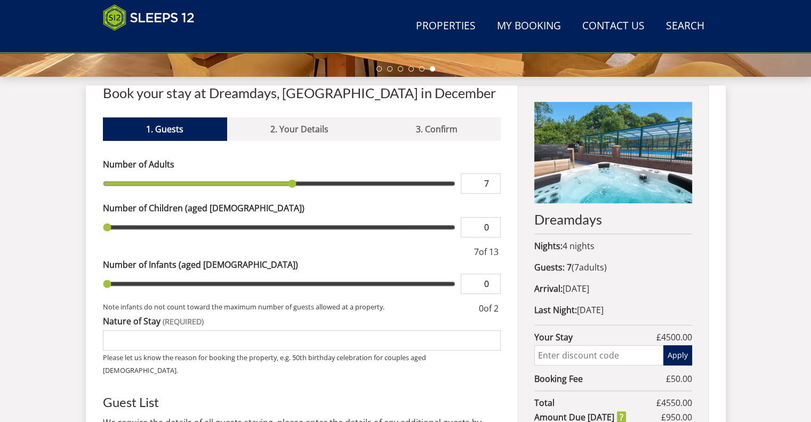
type input "8"
click at [316, 183] on input "range" at bounding box center [279, 183] width 353 height 20
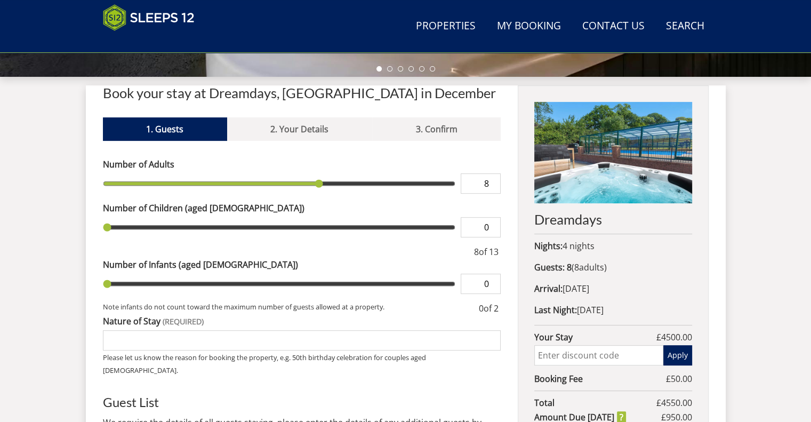
type input "1"
click at [124, 228] on input "range" at bounding box center [279, 227] width 353 height 20
type input "2"
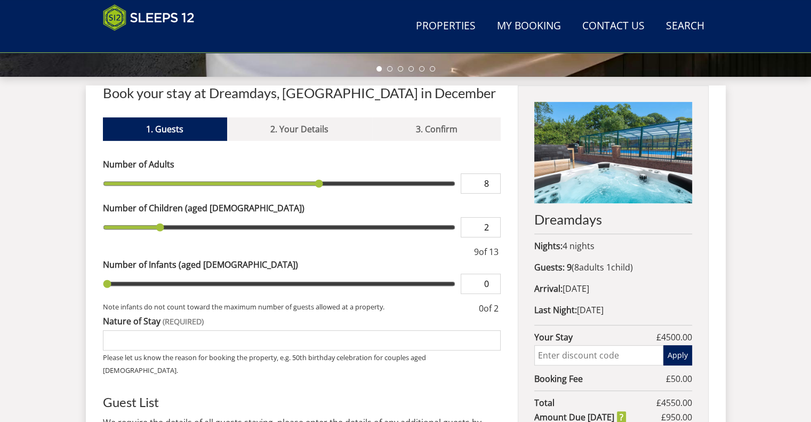
type input "3"
type input "4"
drag, startPoint x: 133, startPoint y: 227, endPoint x: 213, endPoint y: 228, distance: 80.0
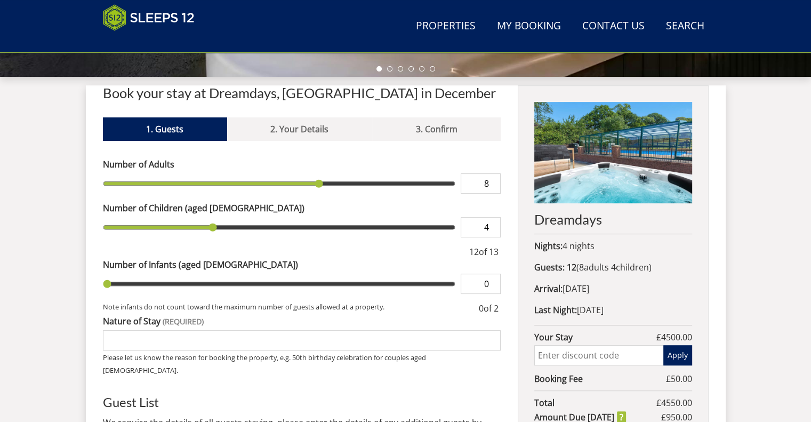
type input "4"
click at [213, 228] on input "range" at bounding box center [279, 227] width 353 height 20
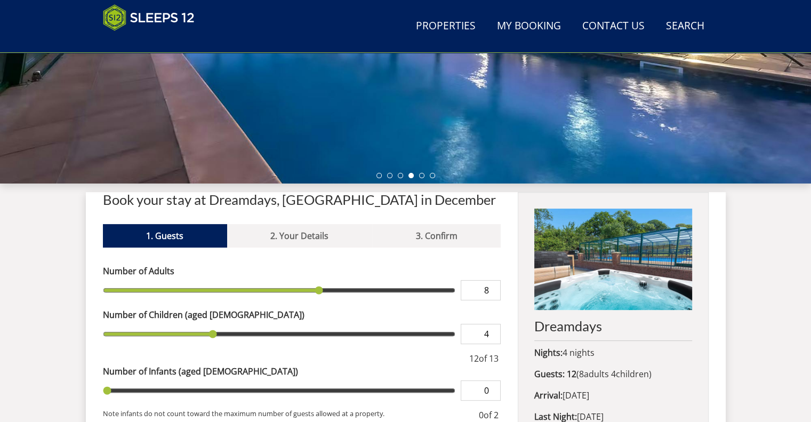
scroll to position [0, 0]
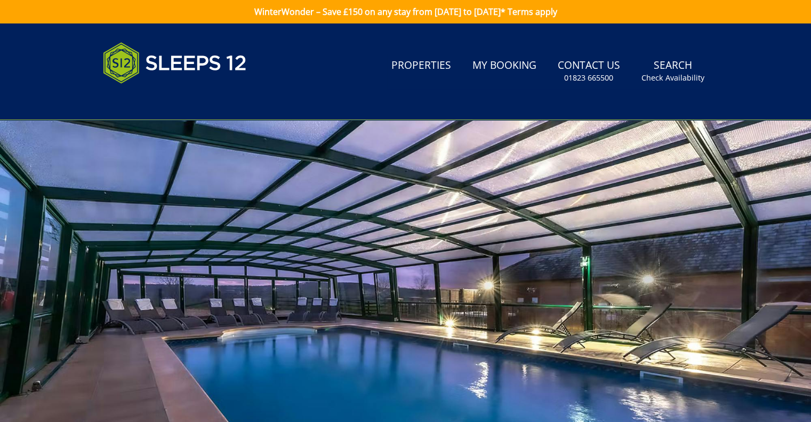
click at [369, 114] on header "Search Menu Properties My Booking Contact Us 01823 665500 Search Check Availabi…" at bounding box center [405, 71] width 811 height 96
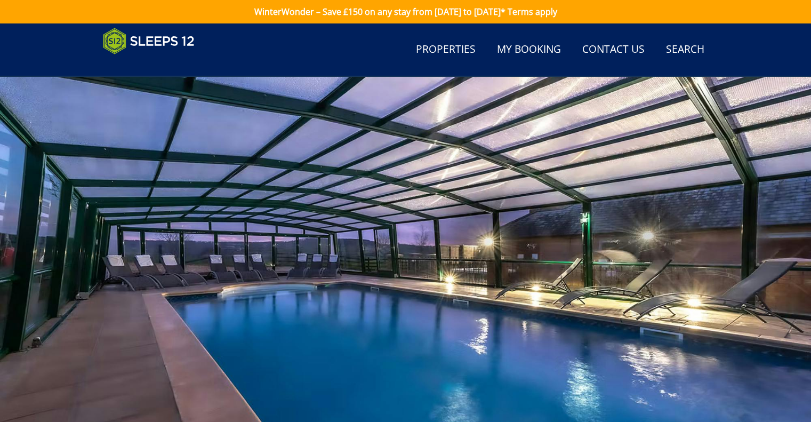
scroll to position [320, 0]
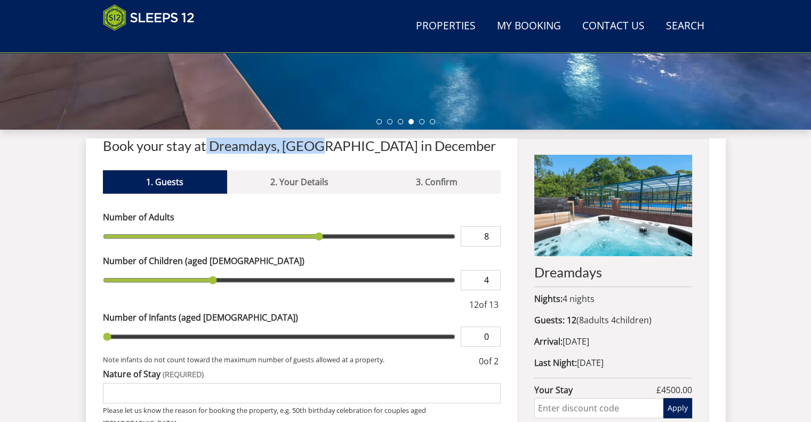
drag, startPoint x: 205, startPoint y: 149, endPoint x: 319, endPoint y: 150, distance: 114.1
click at [319, 150] on h2 "Book your stay at Dreamdays, Devon in December" at bounding box center [302, 145] width 398 height 15
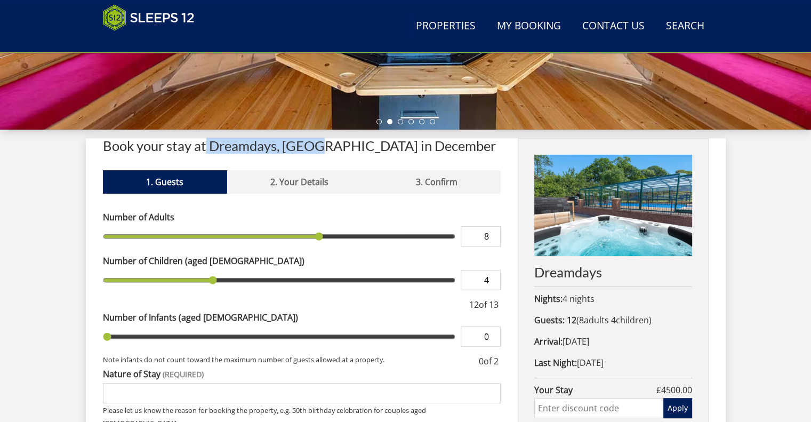
scroll to position [0, 0]
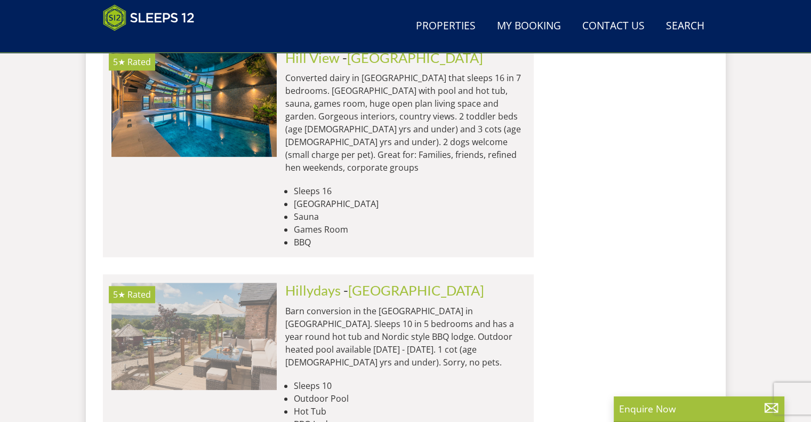
scroll to position [1236, 0]
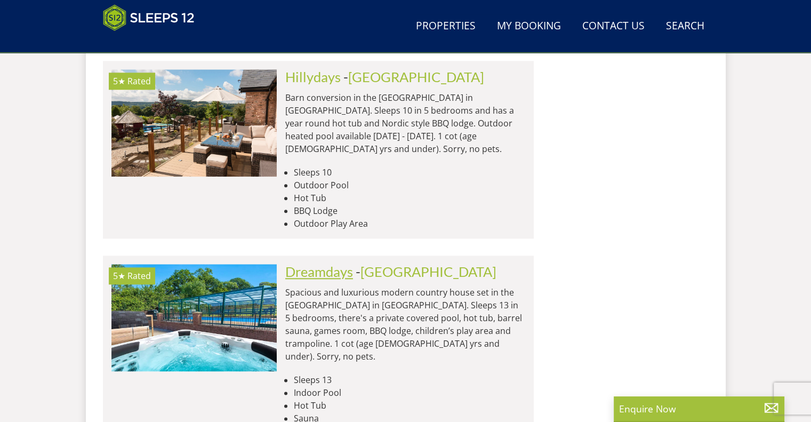
click at [337, 263] on link "Dreamdays" at bounding box center [319, 271] width 68 height 16
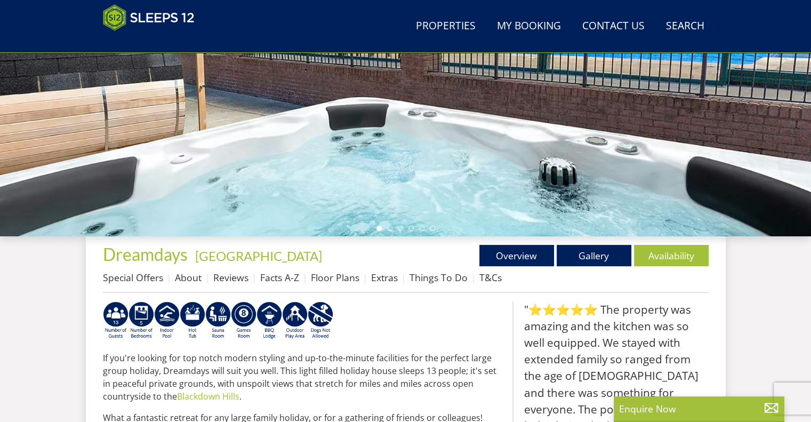
scroll to position [267, 0]
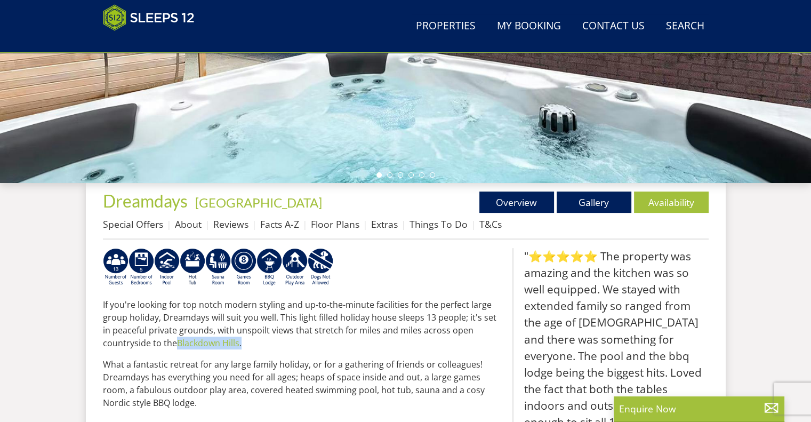
drag, startPoint x: 313, startPoint y: 342, endPoint x: 176, endPoint y: 338, distance: 137.1
click at [176, 338] on p "If you're looking for top notch modern styling and up-to-the-minute facilities …" at bounding box center [303, 323] width 401 height 51
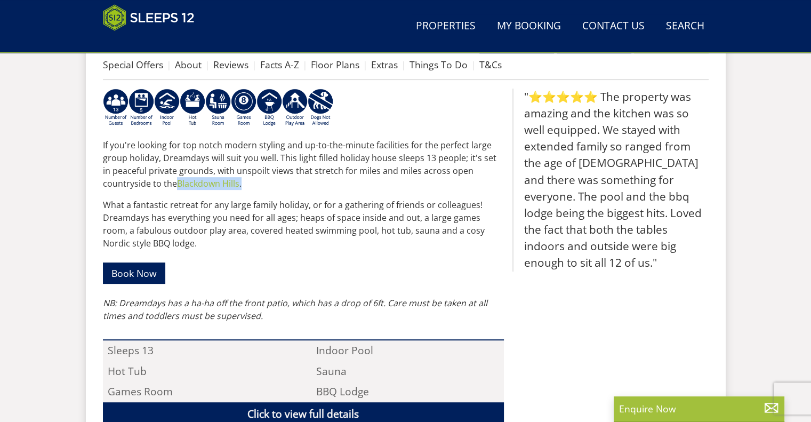
scroll to position [53, 0]
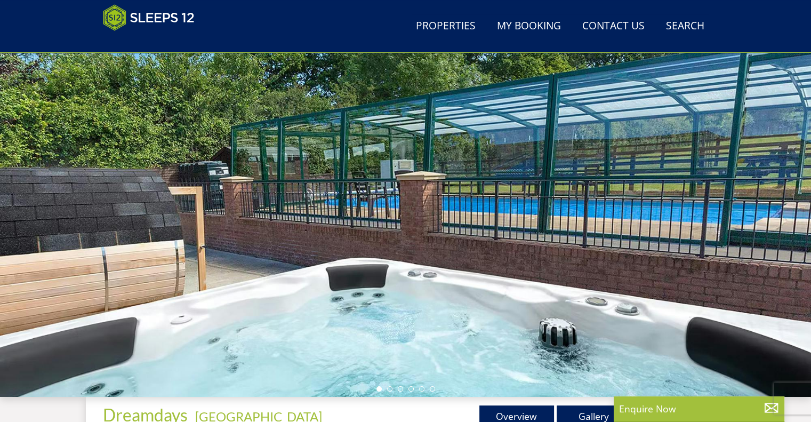
click at [477, 273] on div at bounding box center [405, 209] width 811 height 373
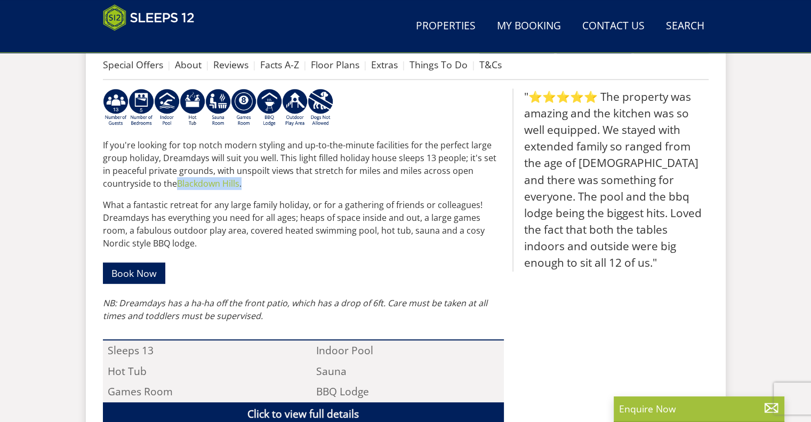
scroll to position [266, 0]
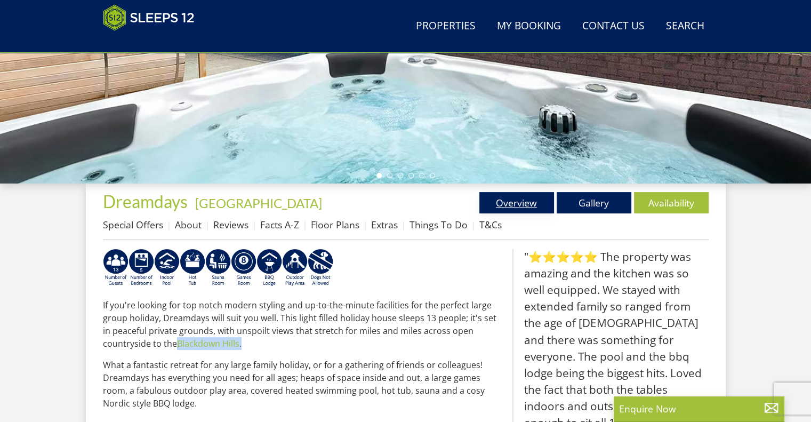
click at [539, 203] on link "Overview" at bounding box center [516, 202] width 75 height 21
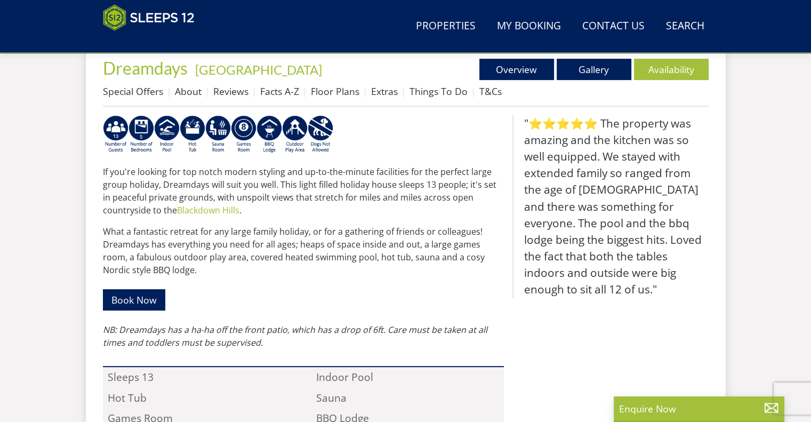
scroll to position [346, 0]
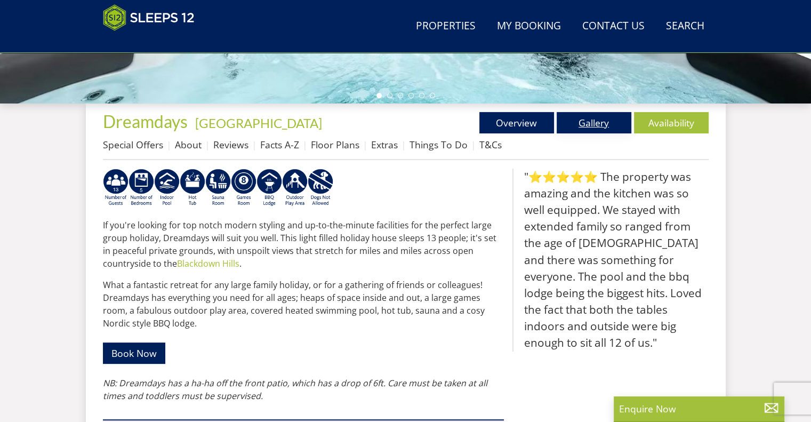
click at [581, 125] on link "Gallery" at bounding box center [594, 122] width 75 height 21
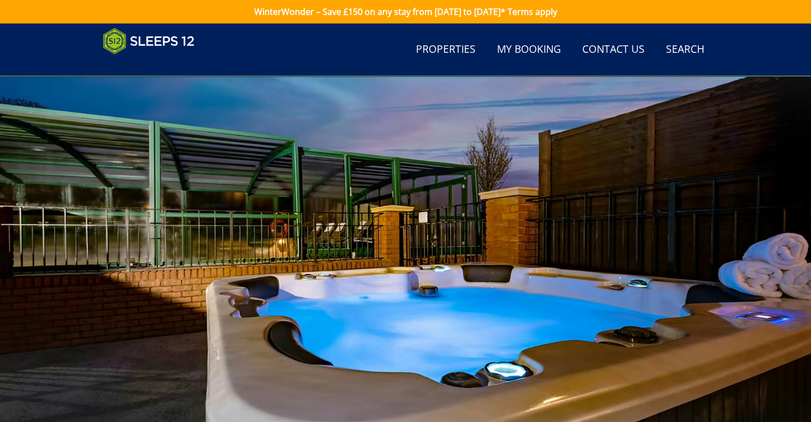
scroll to position [160, 0]
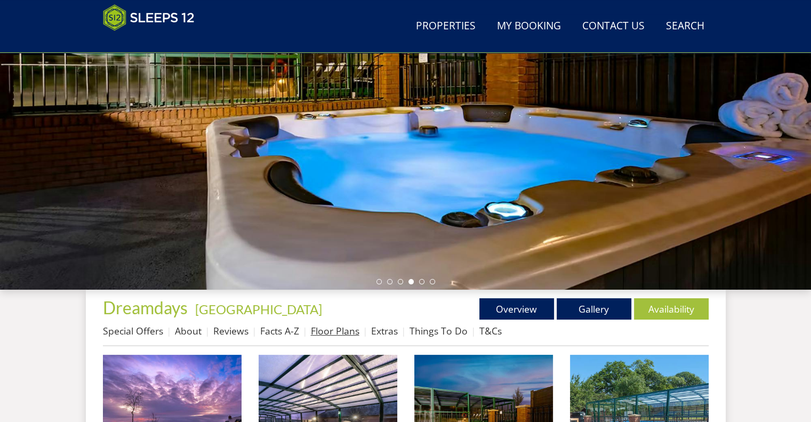
click at [341, 328] on link "Floor Plans" at bounding box center [335, 330] width 49 height 13
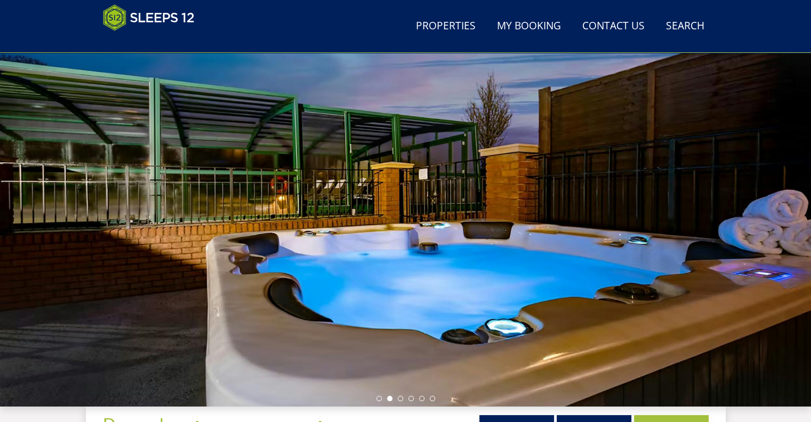
scroll to position [203, 0]
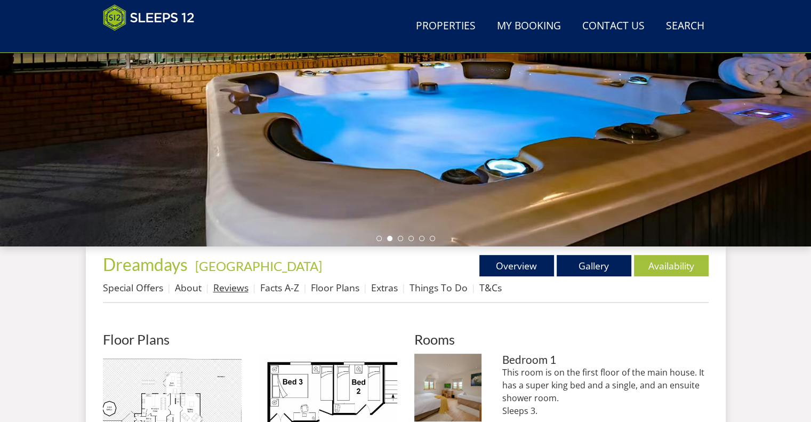
click at [229, 285] on link "Reviews" at bounding box center [230, 287] width 35 height 13
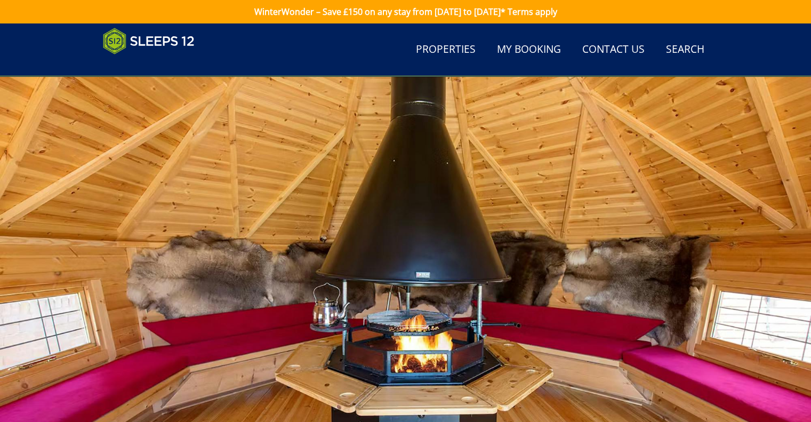
scroll to position [267, 0]
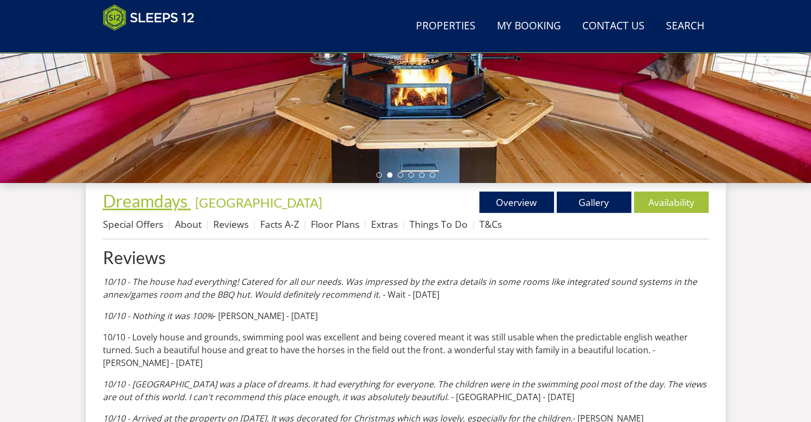
click at [140, 202] on span "Dreamdays" at bounding box center [145, 200] width 85 height 21
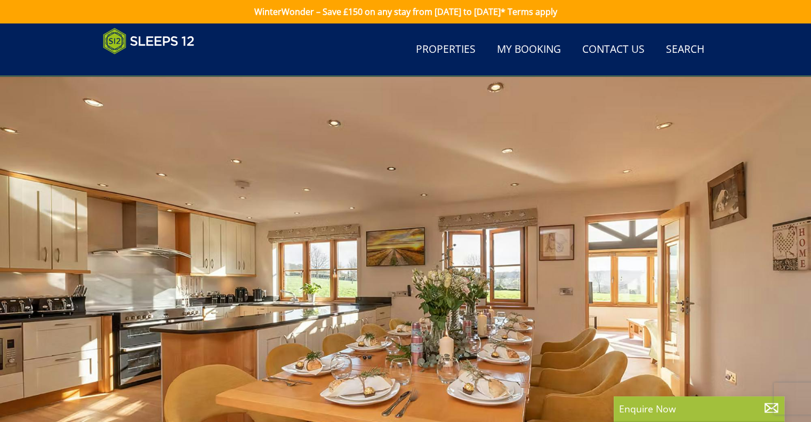
scroll to position [133, 0]
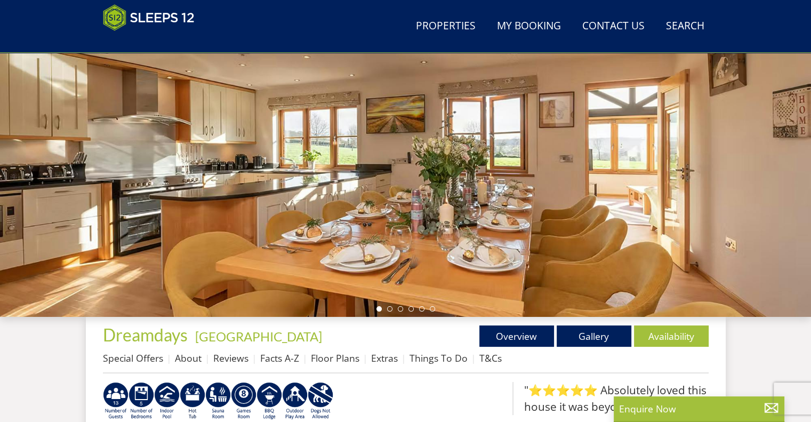
drag, startPoint x: 257, startPoint y: 165, endPoint x: 228, endPoint y: 166, distance: 29.9
click at [241, 166] on div at bounding box center [405, 129] width 811 height 373
click at [741, 176] on div at bounding box center [405, 129] width 811 height 373
click at [761, 179] on div at bounding box center [405, 129] width 811 height 373
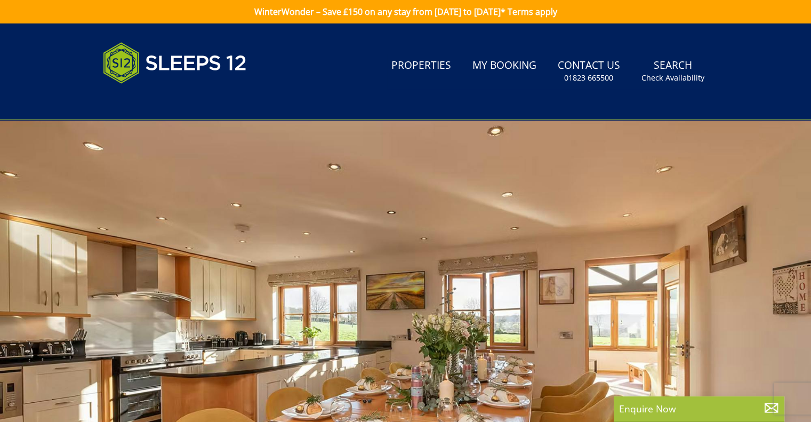
scroll to position [187, 0]
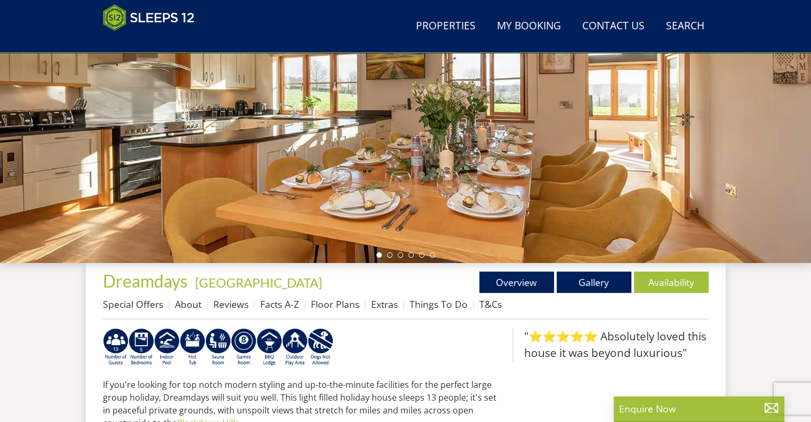
drag, startPoint x: 655, startPoint y: 183, endPoint x: 111, endPoint y: 197, distance: 543.9
click at [122, 198] on div at bounding box center [405, 76] width 811 height 373
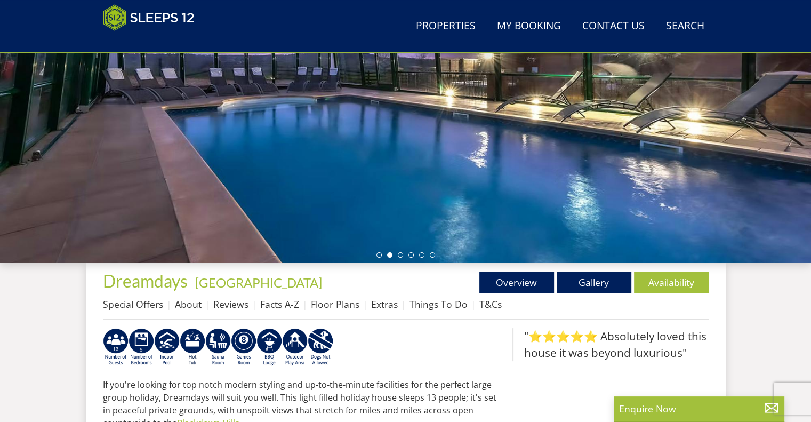
click at [603, 166] on div at bounding box center [405, 76] width 811 height 373
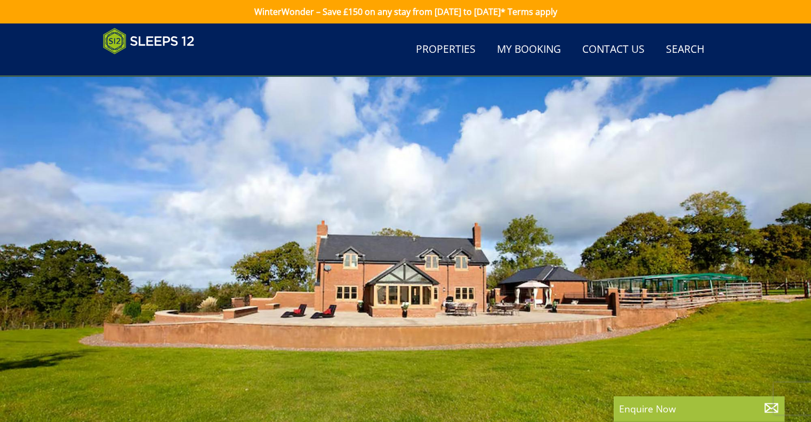
scroll to position [104, 0]
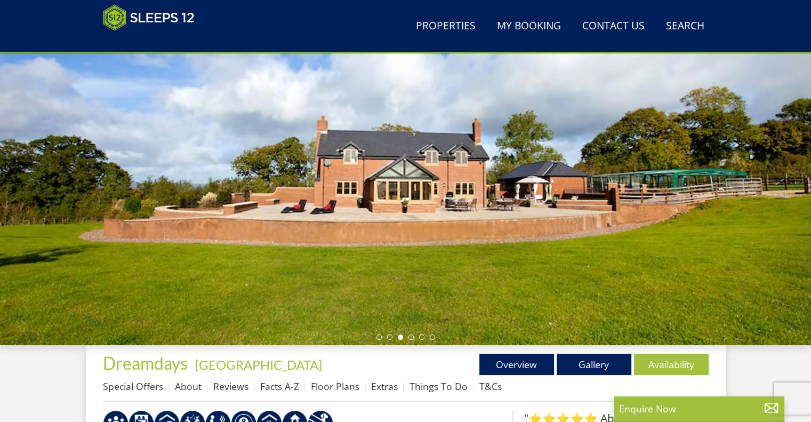
click at [790, 197] on div at bounding box center [405, 158] width 811 height 373
click at [434, 385] on link "Things To Do" at bounding box center [438, 386] width 58 height 13
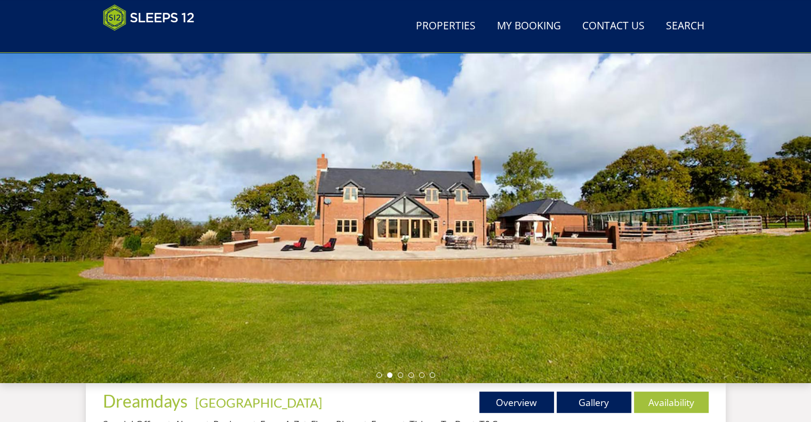
scroll to position [63, 0]
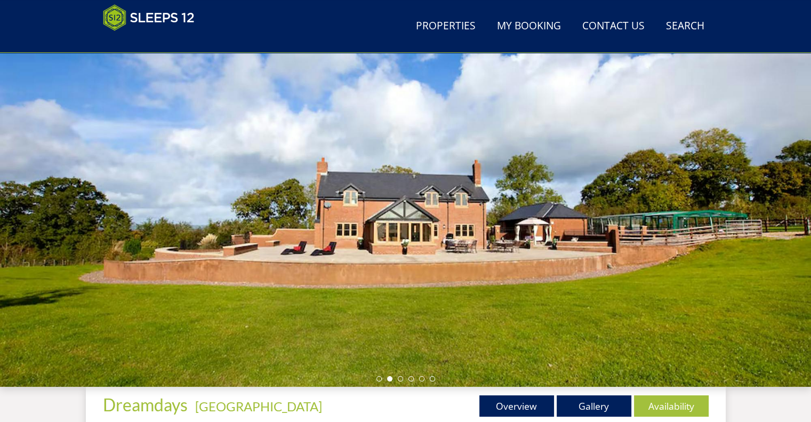
drag, startPoint x: 658, startPoint y: 220, endPoint x: 384, endPoint y: 217, distance: 274.5
click at [377, 222] on div at bounding box center [405, 199] width 811 height 373
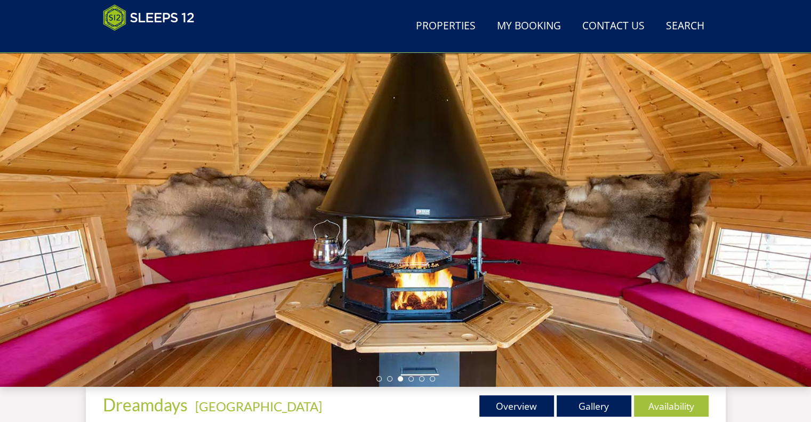
click at [487, 281] on div at bounding box center [405, 199] width 811 height 373
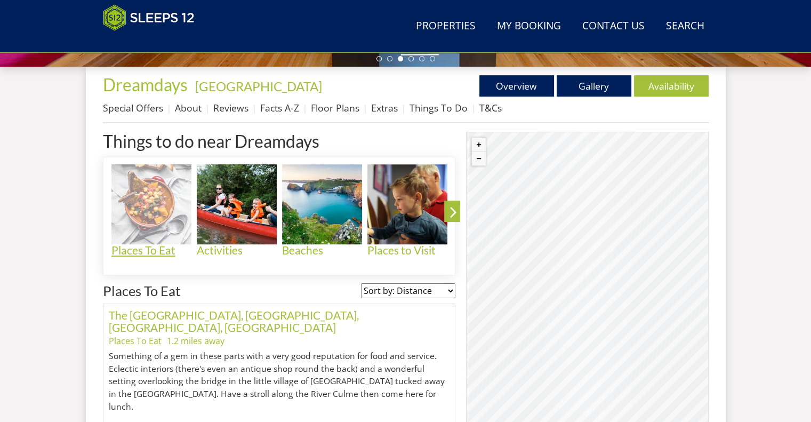
scroll to position [116, 0]
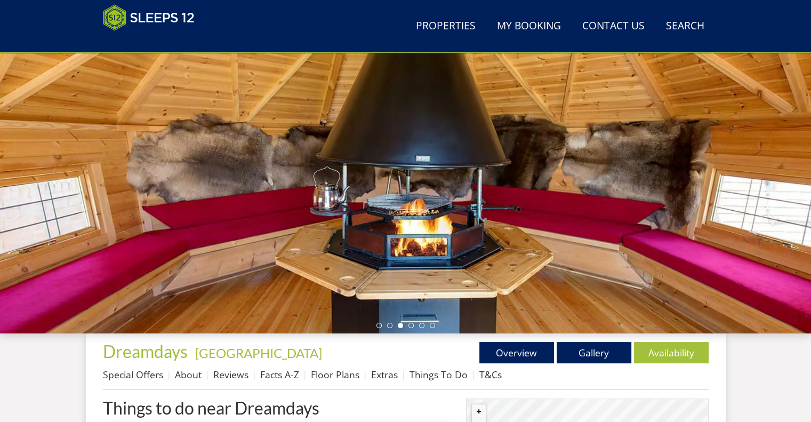
click at [239, 270] on div at bounding box center [405, 146] width 811 height 373
drag, startPoint x: 241, startPoint y: 249, endPoint x: 467, endPoint y: 311, distance: 233.8
click at [465, 313] on div at bounding box center [405, 146] width 811 height 373
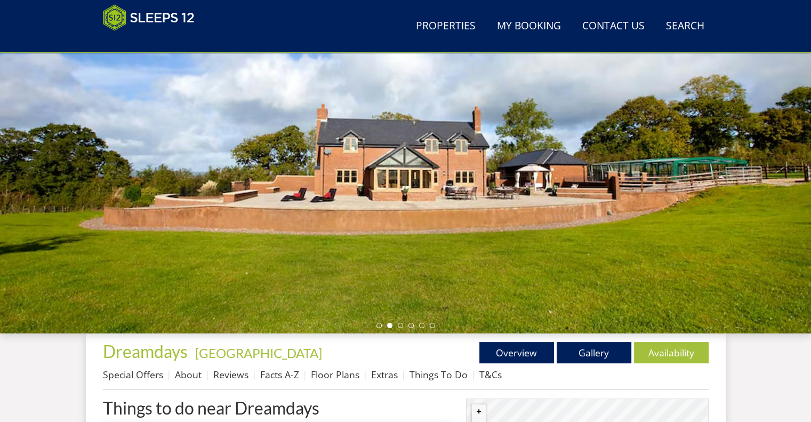
drag, startPoint x: 415, startPoint y: 168, endPoint x: 197, endPoint y: 146, distance: 219.2
click at [414, 168] on div at bounding box center [405, 146] width 811 height 373
drag, startPoint x: 67, startPoint y: 174, endPoint x: 12, endPoint y: 194, distance: 57.7
click at [21, 194] on div at bounding box center [405, 146] width 811 height 373
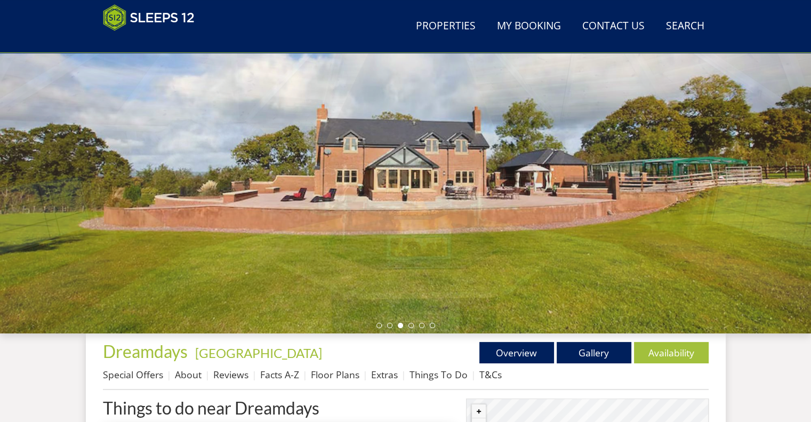
click at [12, 194] on div at bounding box center [405, 146] width 811 height 373
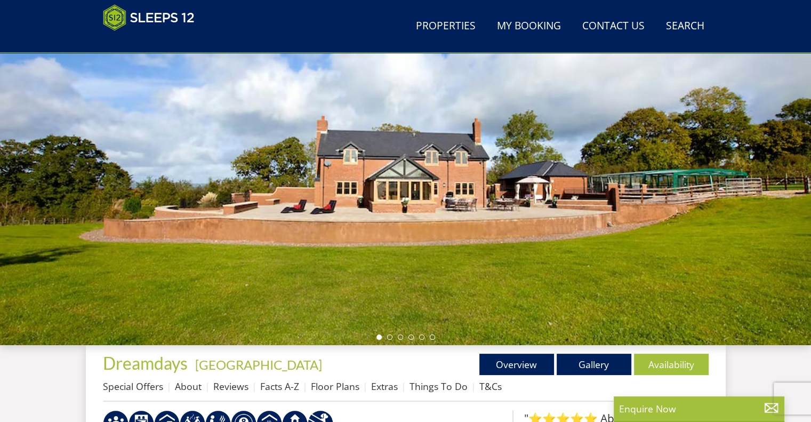
scroll to position [211, 0]
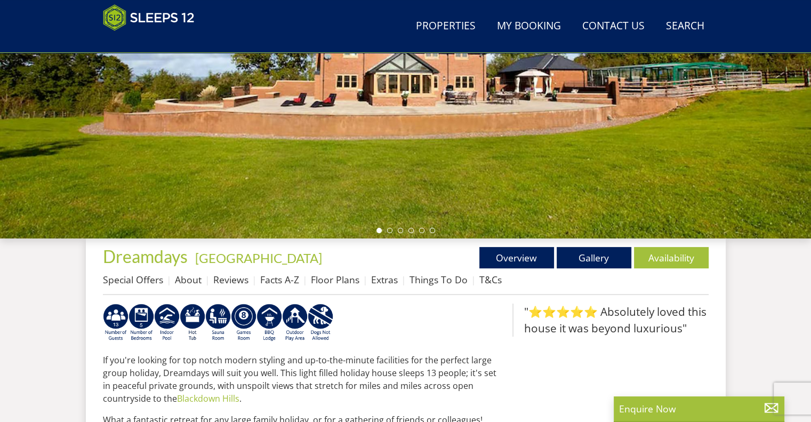
scroll to position [267, 0]
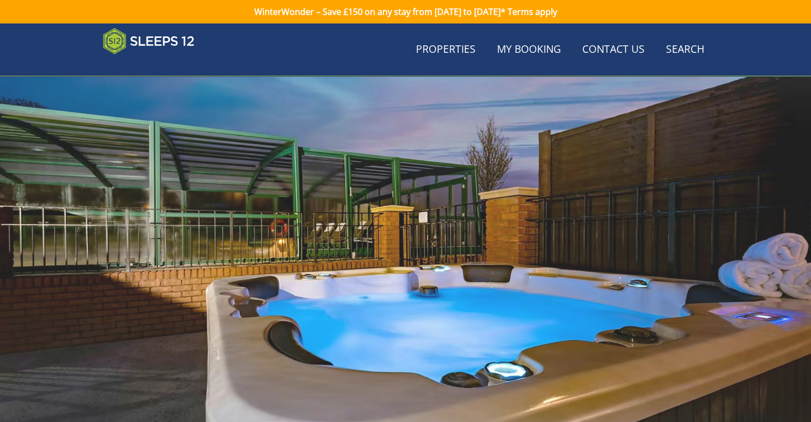
scroll to position [160, 0]
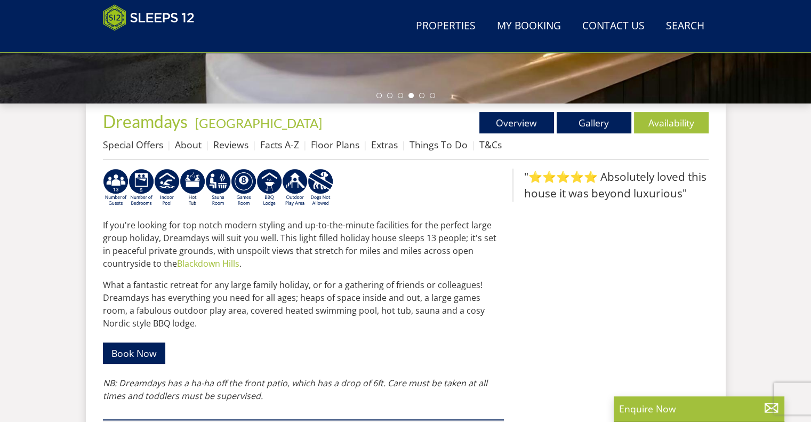
scroll to position [79, 0]
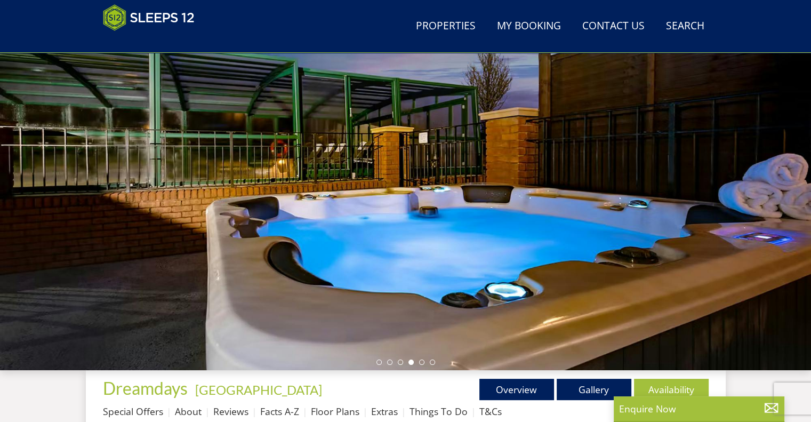
click at [294, 213] on div at bounding box center [405, 183] width 811 height 373
drag, startPoint x: 590, startPoint y: 185, endPoint x: 339, endPoint y: 188, distance: 250.6
click at [353, 188] on div at bounding box center [405, 183] width 811 height 373
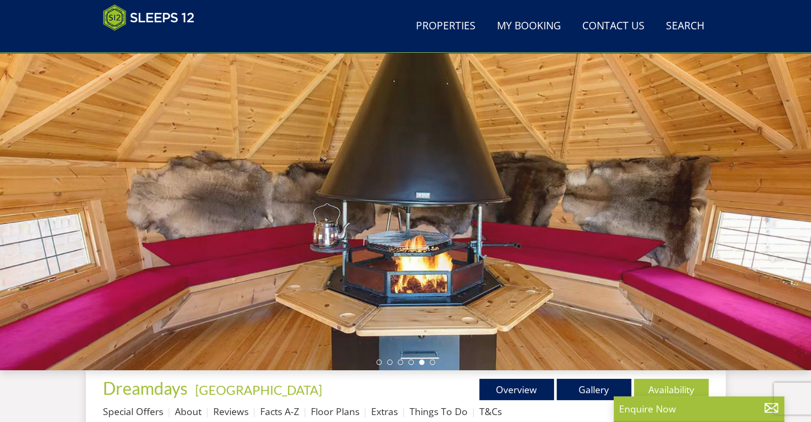
click at [775, 171] on div at bounding box center [405, 183] width 811 height 373
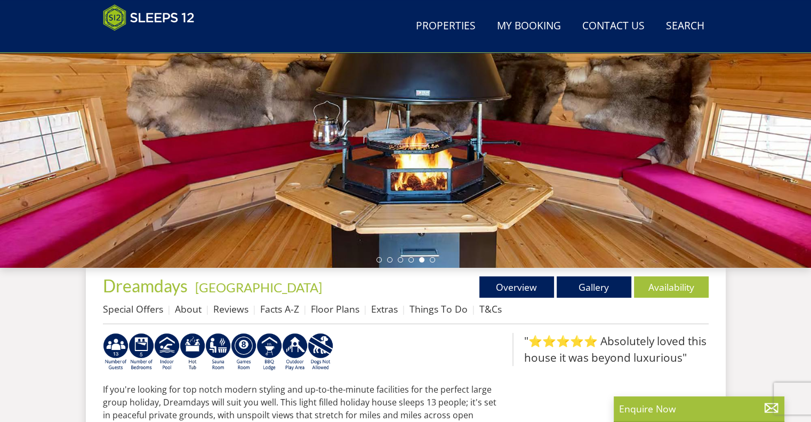
scroll to position [128, 0]
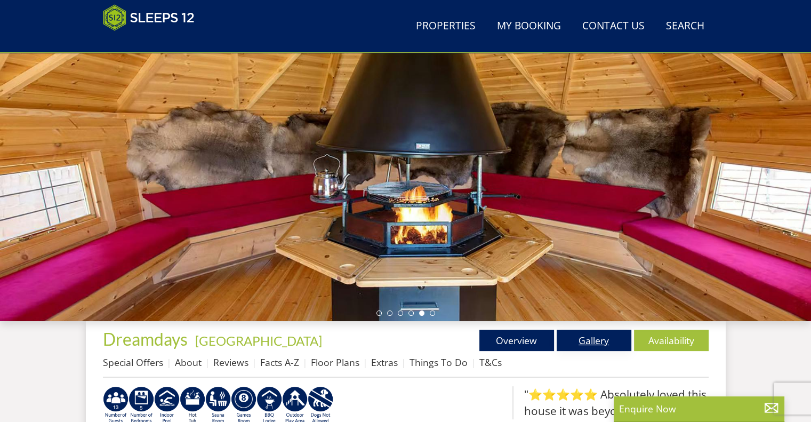
click at [593, 341] on link "Gallery" at bounding box center [594, 339] width 75 height 21
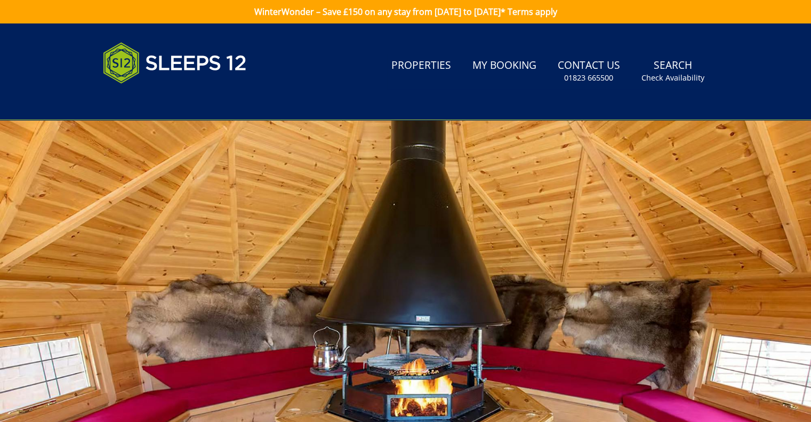
scroll to position [373, 0]
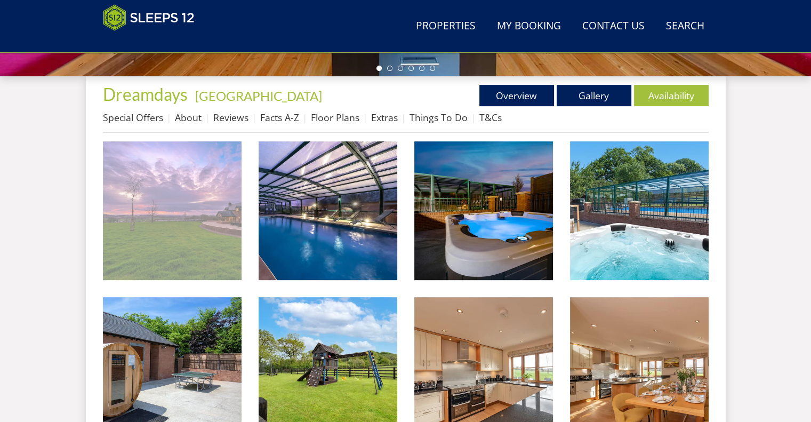
click at [153, 206] on img at bounding box center [172, 210] width 139 height 139
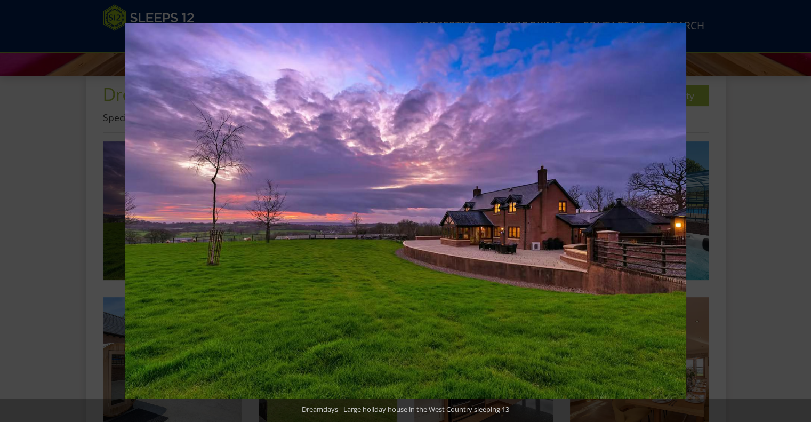
click at [800, 214] on button at bounding box center [791, 210] width 37 height 53
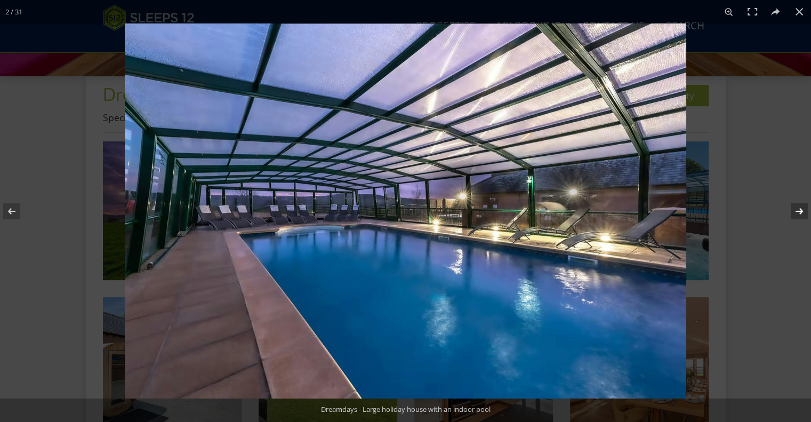
click at [800, 214] on button at bounding box center [791, 210] width 37 height 53
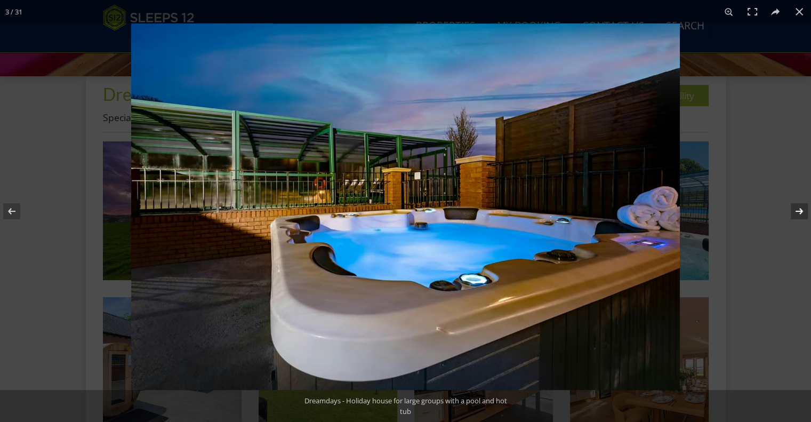
click at [800, 214] on button at bounding box center [791, 210] width 37 height 53
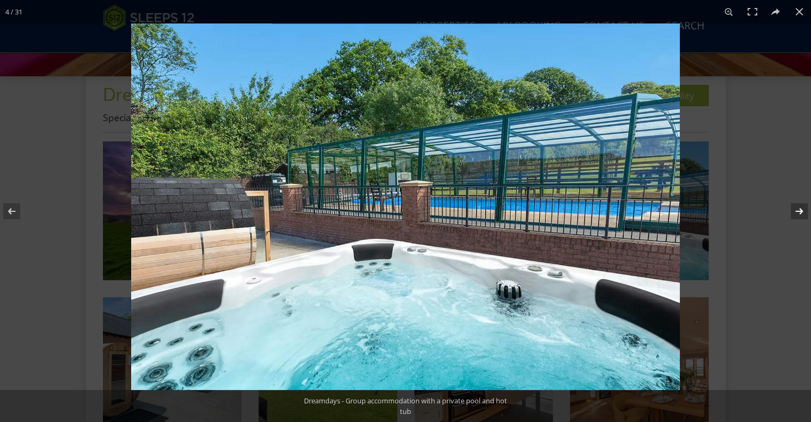
click at [800, 214] on button at bounding box center [791, 210] width 37 height 53
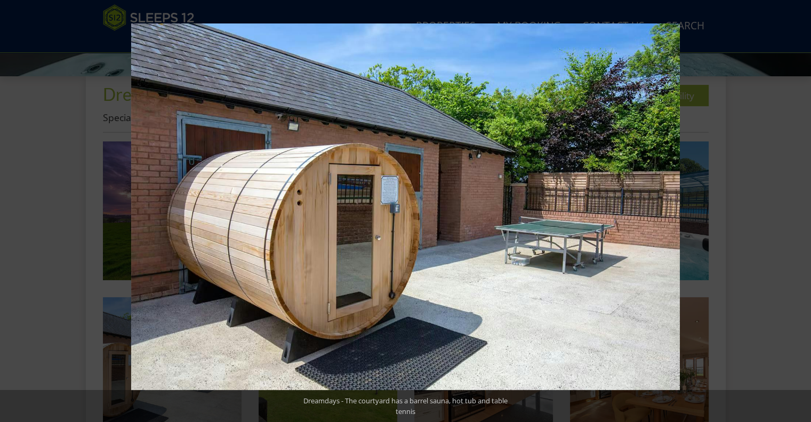
click at [800, 214] on button at bounding box center [791, 210] width 37 height 53
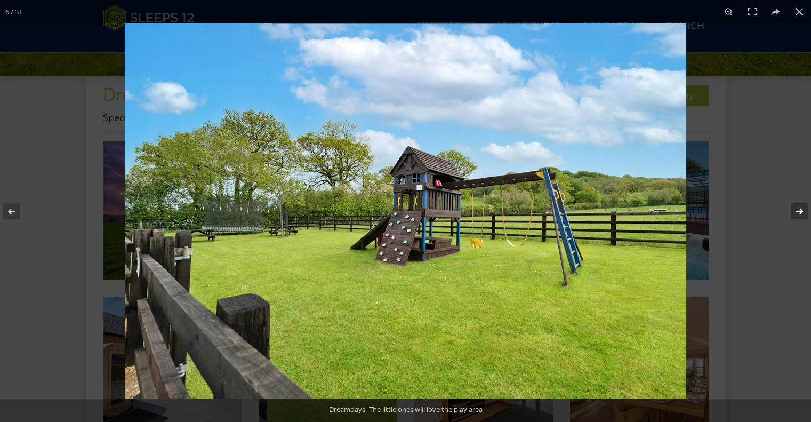
click at [799, 212] on button at bounding box center [791, 210] width 37 height 53
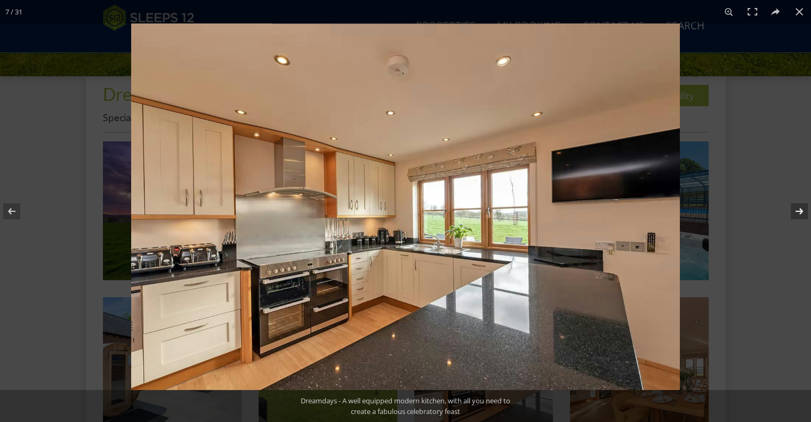
click at [799, 212] on button at bounding box center [791, 210] width 37 height 53
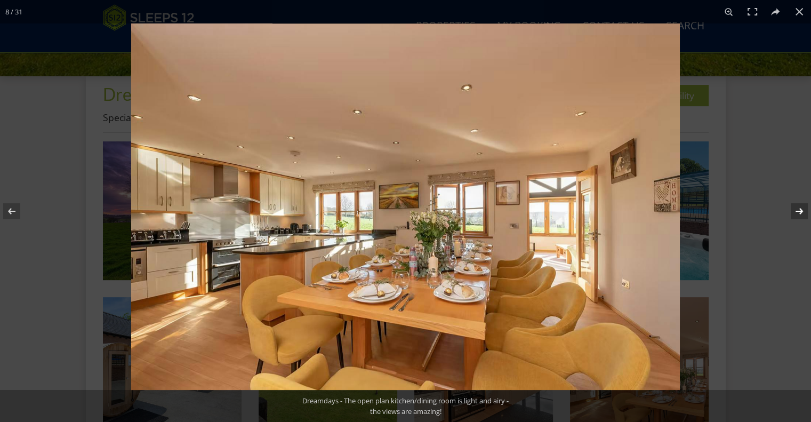
click at [799, 212] on button at bounding box center [791, 210] width 37 height 53
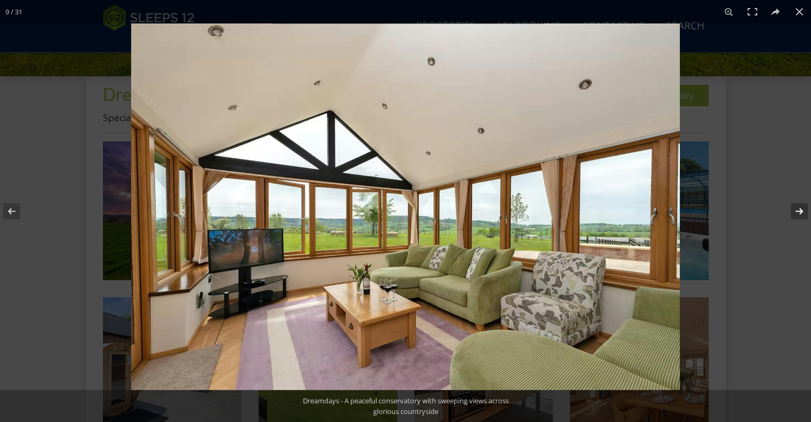
click at [799, 212] on button at bounding box center [791, 210] width 37 height 53
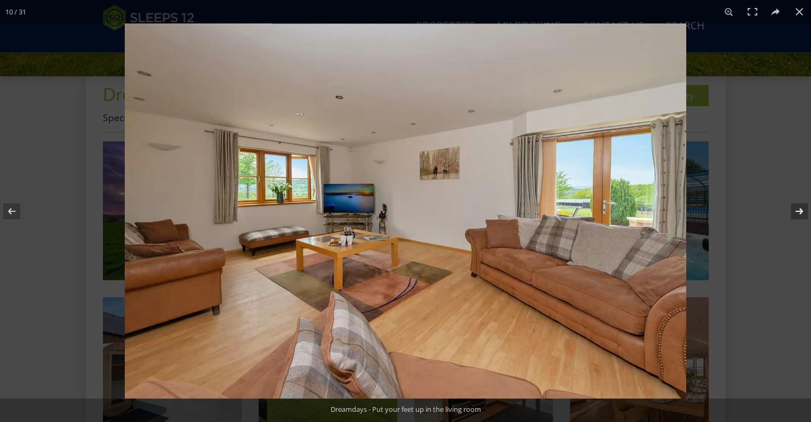
click at [799, 212] on button at bounding box center [791, 210] width 37 height 53
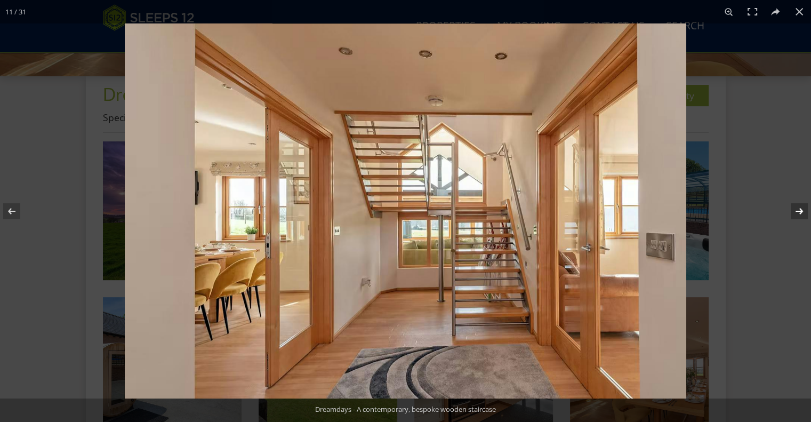
click at [799, 212] on button at bounding box center [791, 210] width 37 height 53
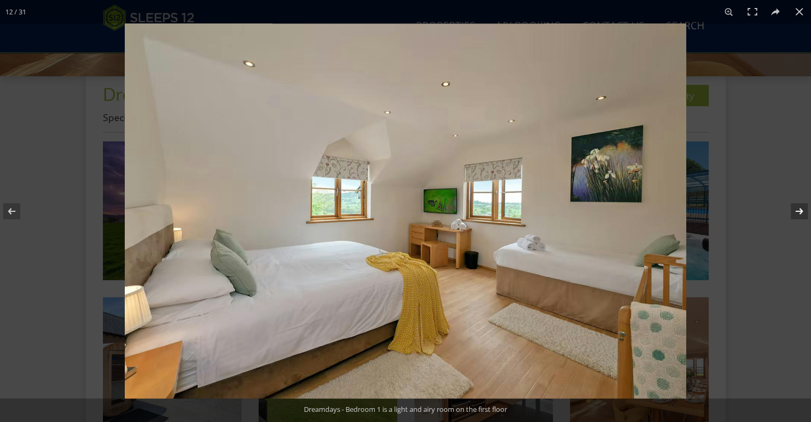
click at [799, 212] on button at bounding box center [791, 210] width 37 height 53
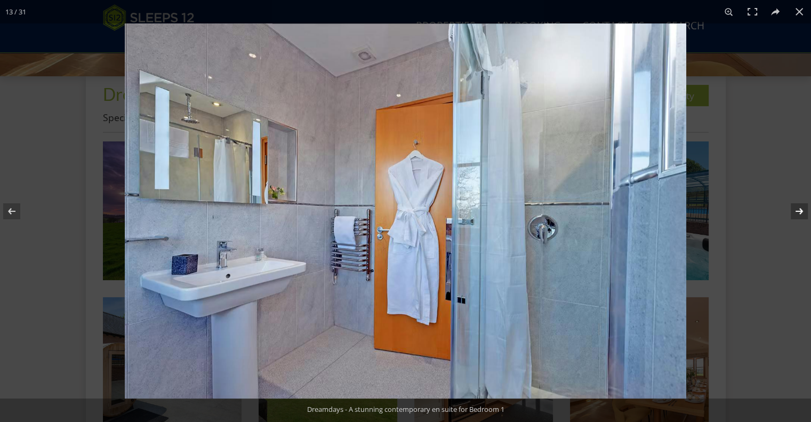
click at [799, 212] on button at bounding box center [791, 210] width 37 height 53
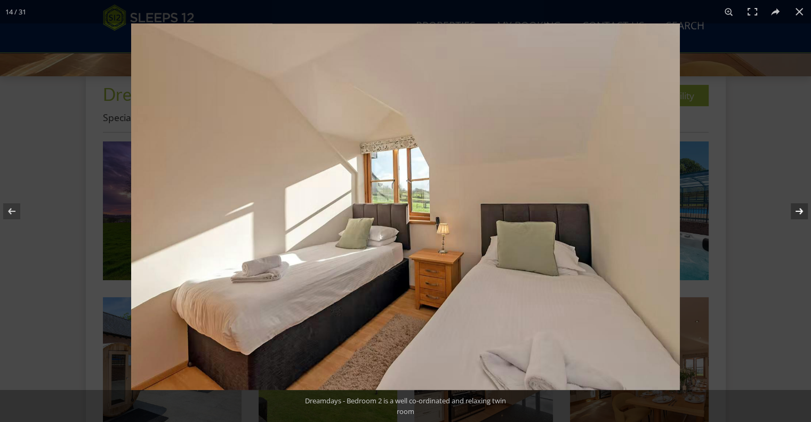
click at [799, 212] on button at bounding box center [791, 210] width 37 height 53
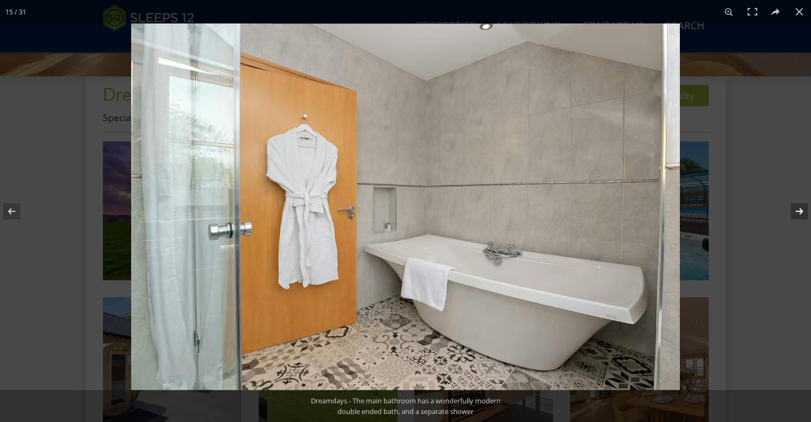
click at [799, 212] on button at bounding box center [791, 210] width 37 height 53
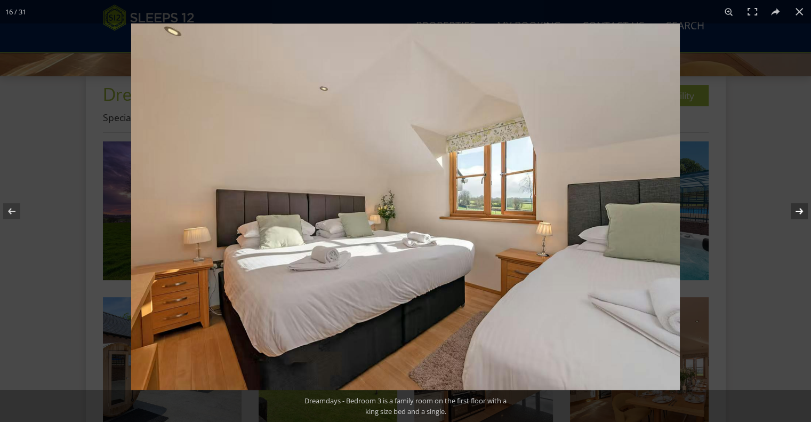
click at [799, 212] on button at bounding box center [791, 210] width 37 height 53
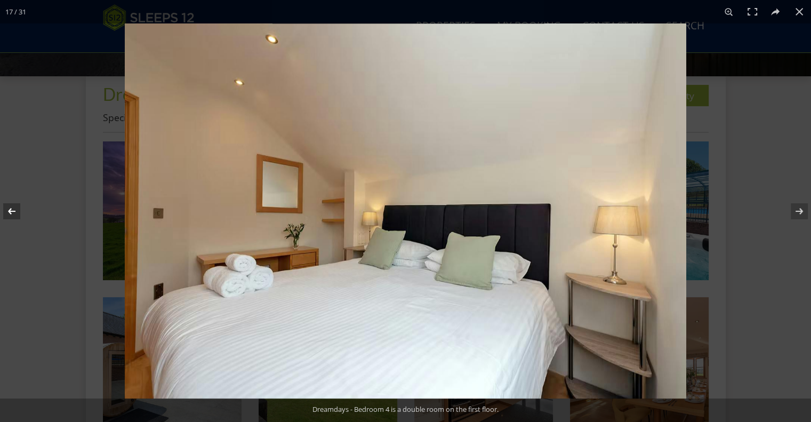
click at [4, 211] on button at bounding box center [18, 210] width 37 height 53
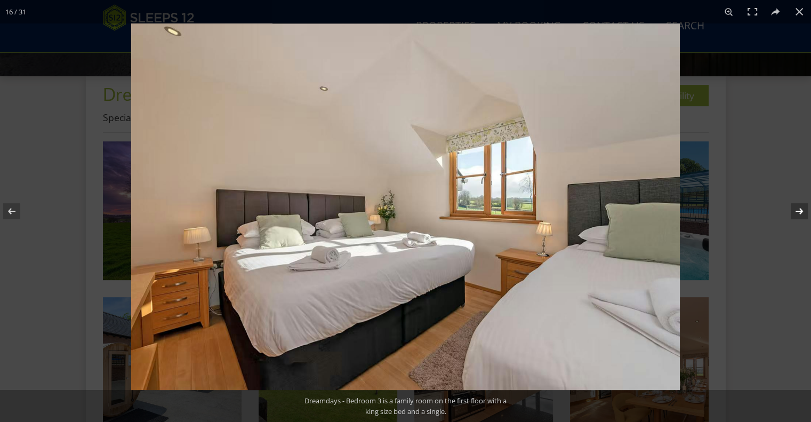
click at [800, 214] on button at bounding box center [791, 210] width 37 height 53
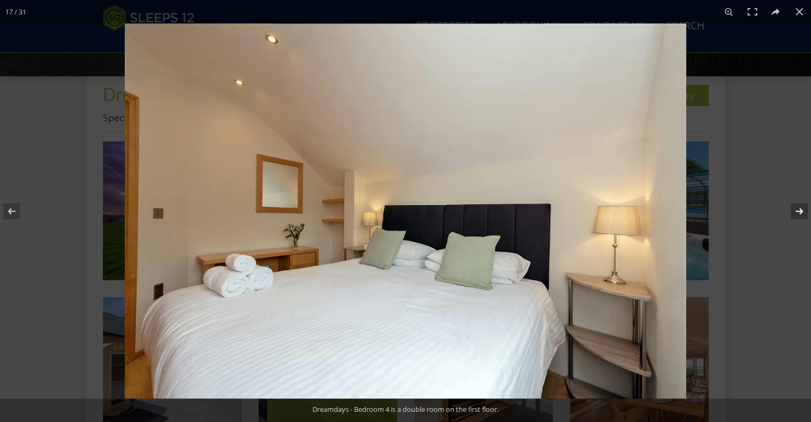
click at [800, 214] on button at bounding box center [791, 210] width 37 height 53
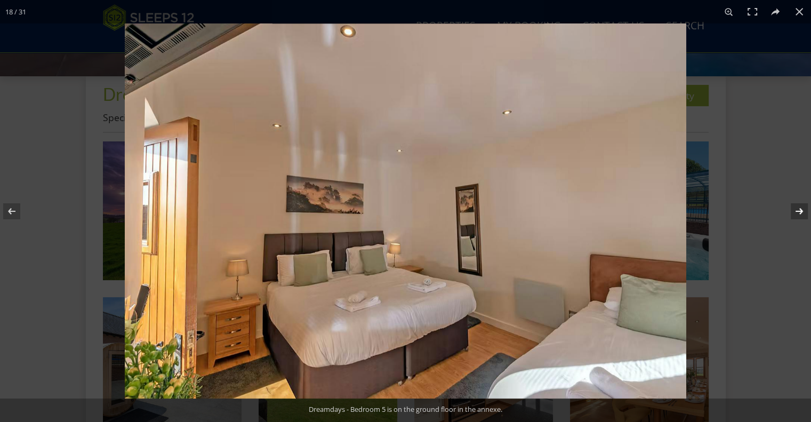
click at [800, 214] on button at bounding box center [791, 210] width 37 height 53
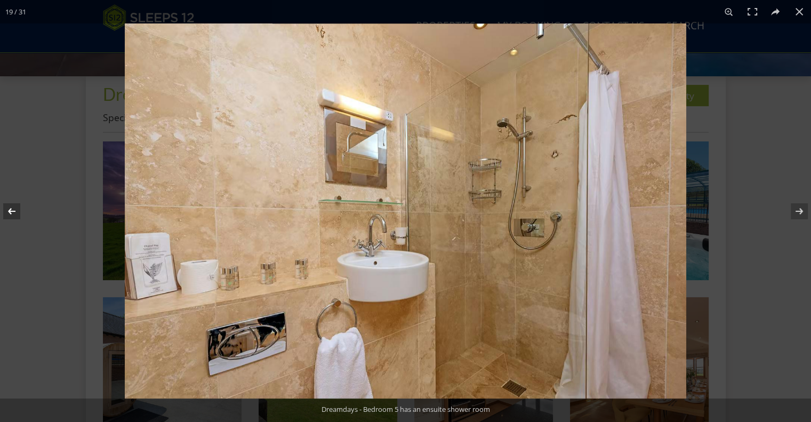
click at [4, 213] on button at bounding box center [18, 210] width 37 height 53
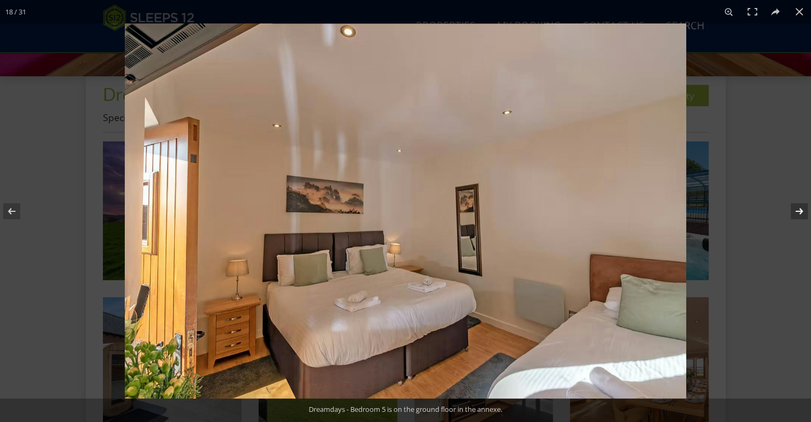
click at [801, 212] on button at bounding box center [791, 210] width 37 height 53
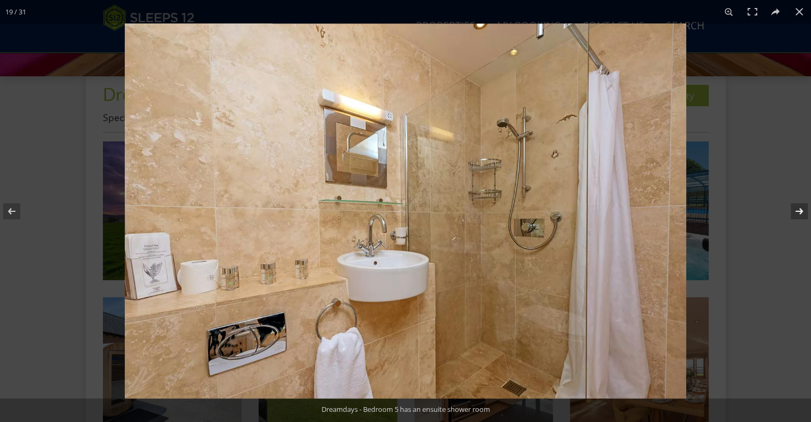
click at [801, 212] on button at bounding box center [791, 210] width 37 height 53
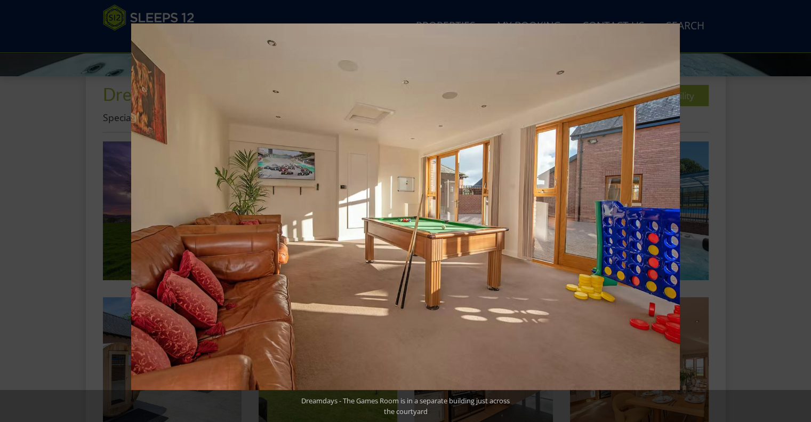
click at [801, 212] on button at bounding box center [791, 210] width 37 height 53
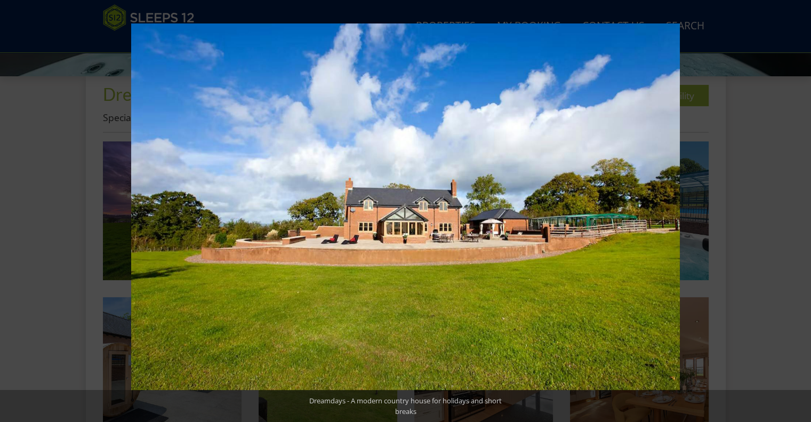
click at [801, 212] on button at bounding box center [791, 210] width 37 height 53
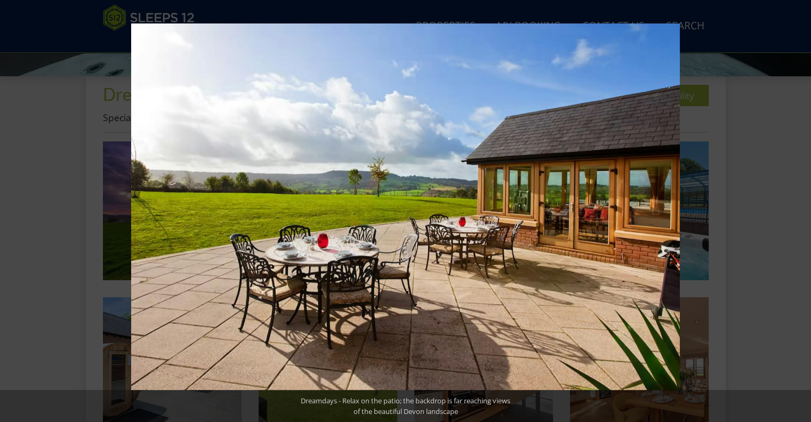
click at [801, 212] on button at bounding box center [791, 210] width 37 height 53
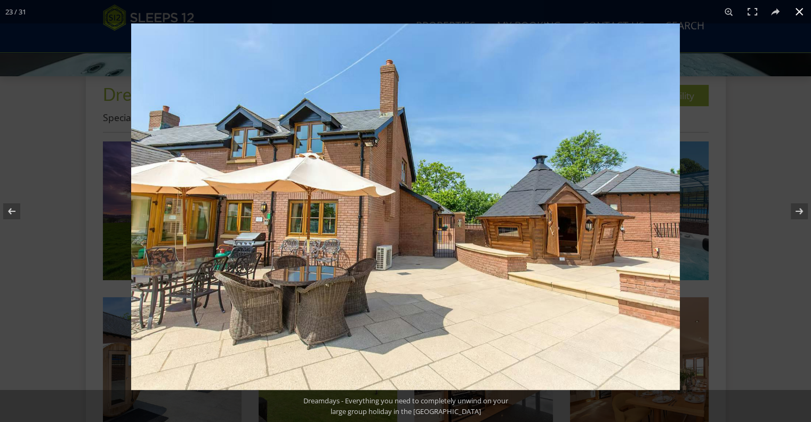
click at [38, 159] on div at bounding box center [405, 211] width 811 height 422
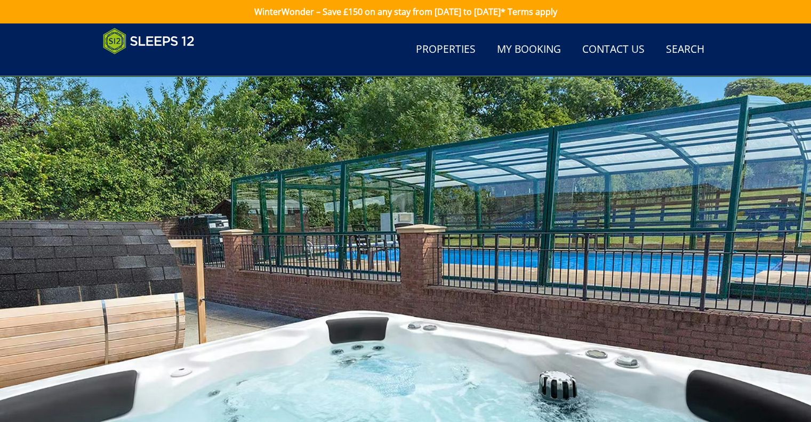
scroll to position [320, 0]
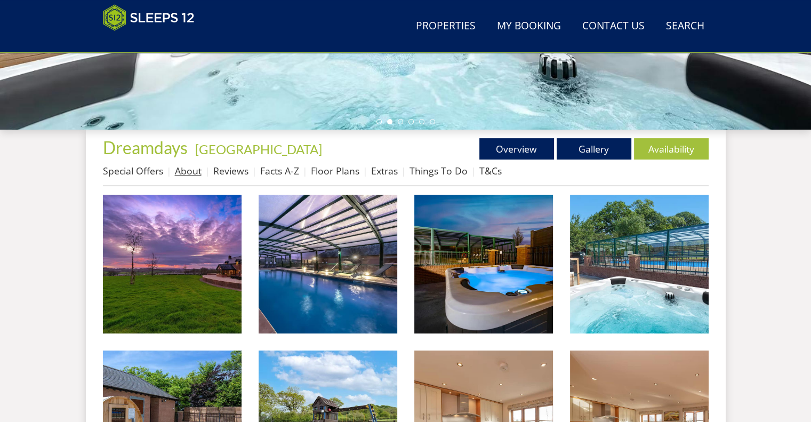
click at [190, 171] on link "About" at bounding box center [188, 170] width 27 height 13
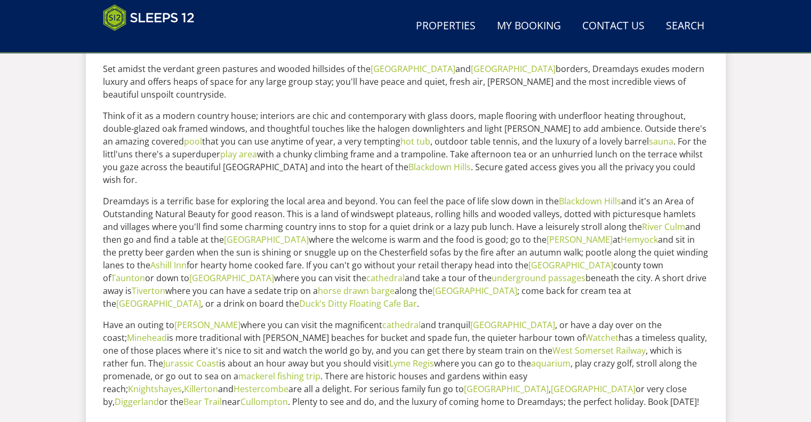
scroll to position [319, 0]
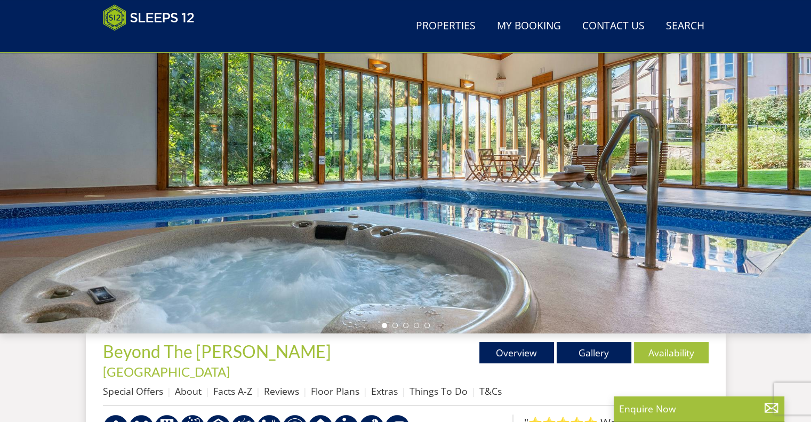
scroll to position [223, 0]
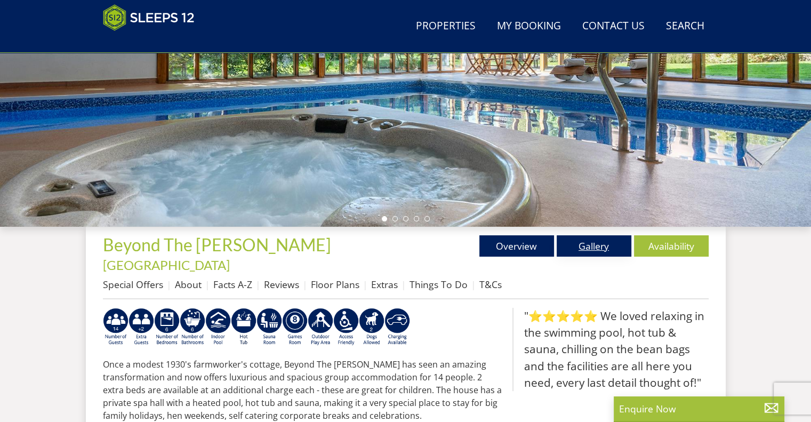
click at [589, 243] on link "Gallery" at bounding box center [594, 245] width 75 height 21
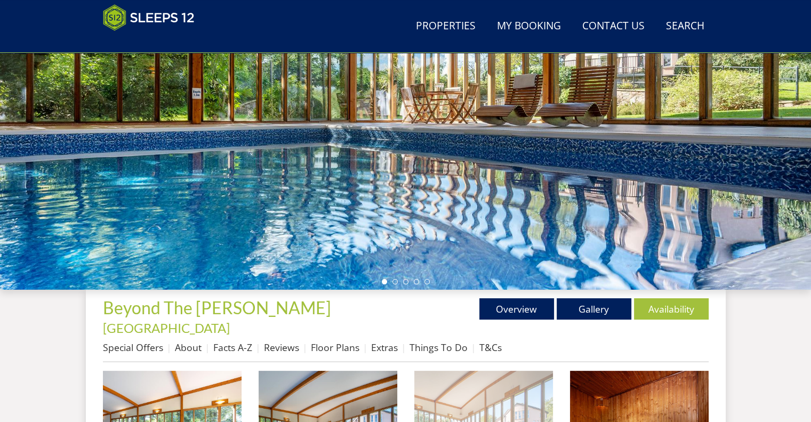
scroll to position [373, 0]
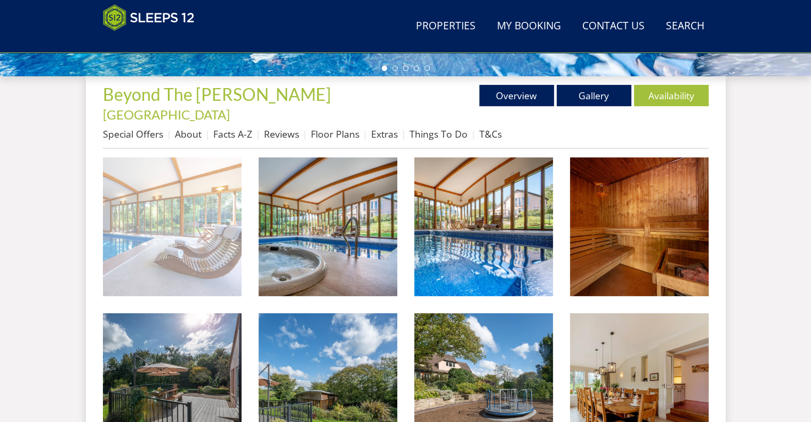
click at [202, 219] on img at bounding box center [172, 226] width 139 height 139
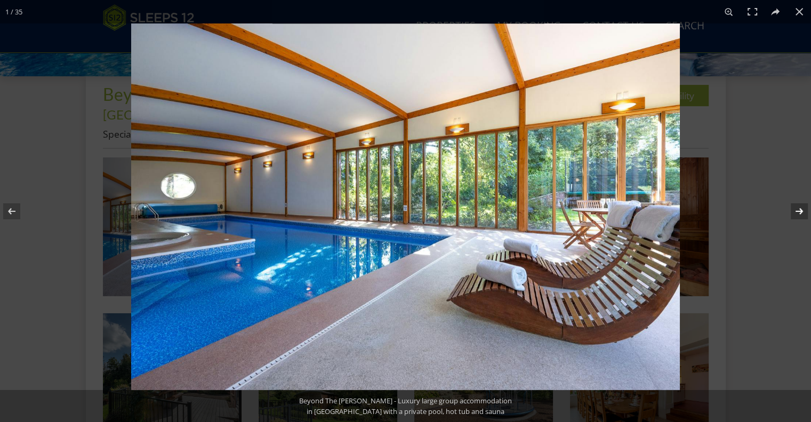
click at [808, 206] on button at bounding box center [791, 210] width 37 height 53
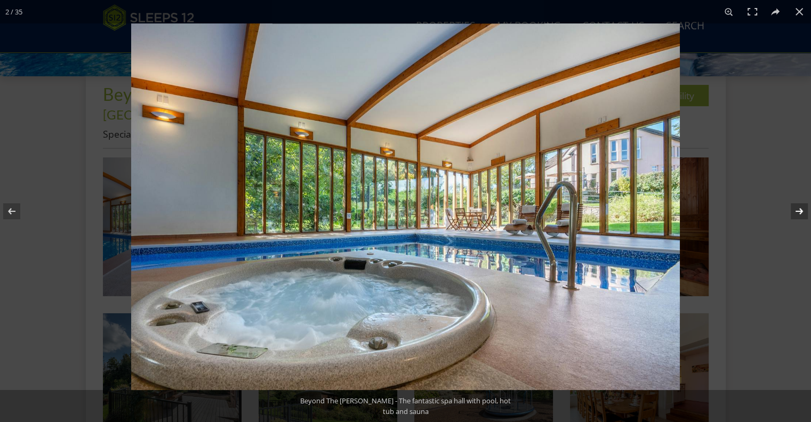
click at [799, 207] on button at bounding box center [791, 210] width 37 height 53
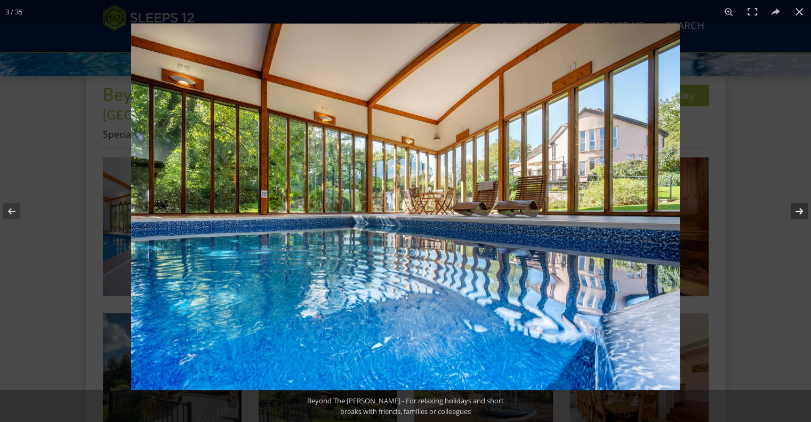
click at [799, 207] on button at bounding box center [791, 210] width 37 height 53
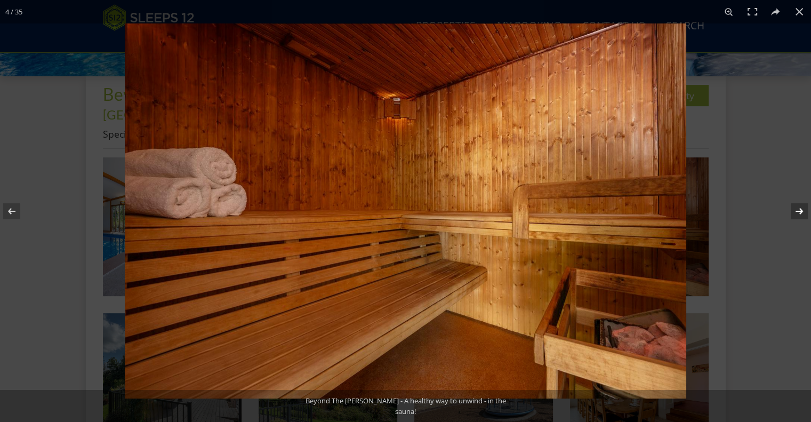
click at [799, 207] on button at bounding box center [791, 210] width 37 height 53
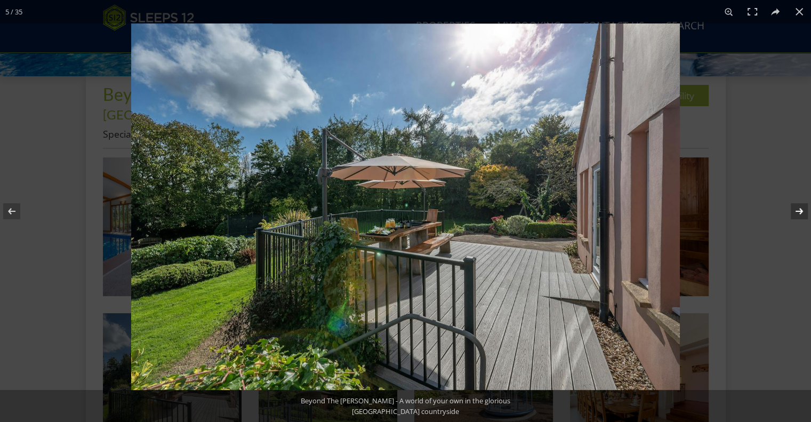
click at [799, 207] on button at bounding box center [791, 210] width 37 height 53
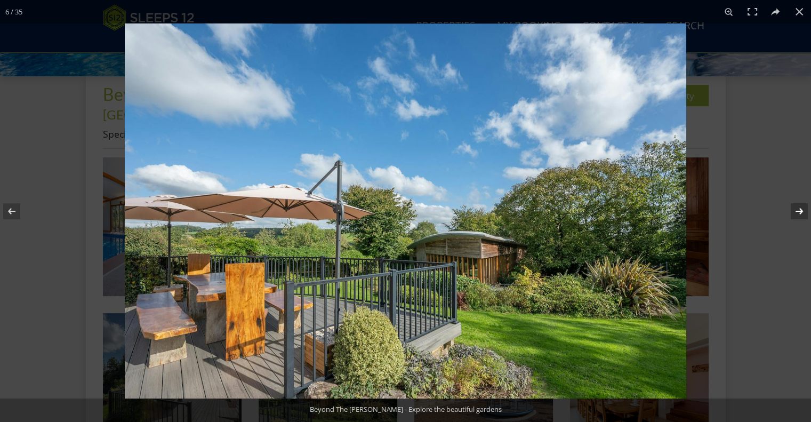
click at [799, 207] on button at bounding box center [791, 210] width 37 height 53
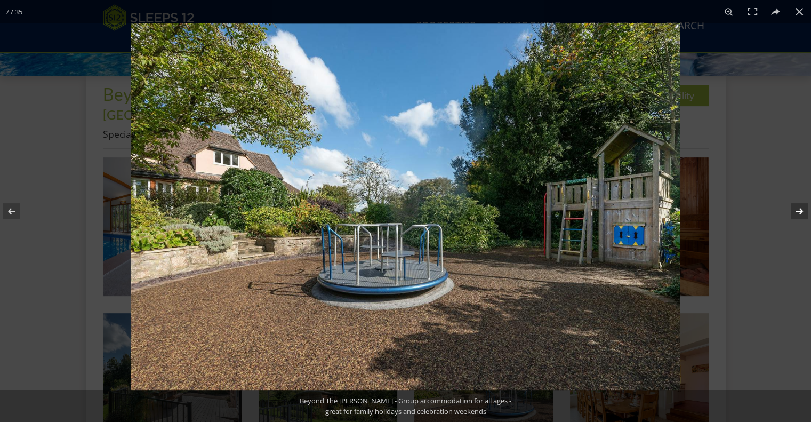
click at [799, 207] on button at bounding box center [791, 210] width 37 height 53
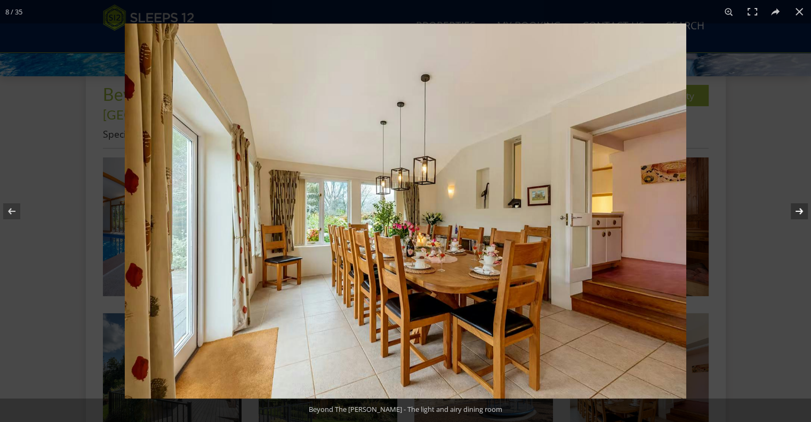
click at [799, 207] on button at bounding box center [791, 210] width 37 height 53
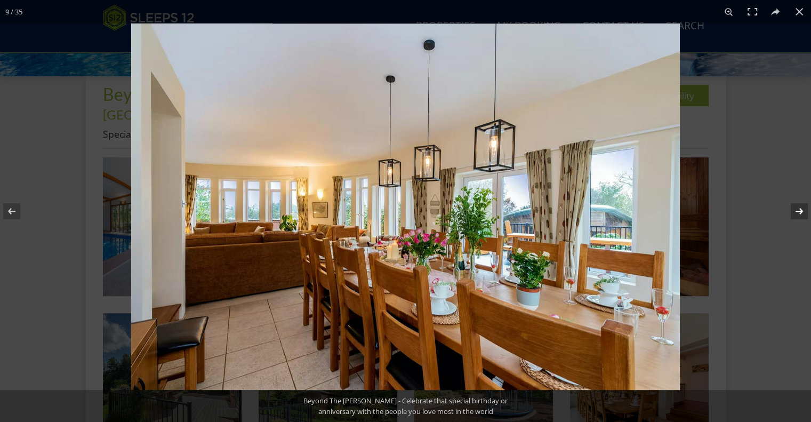
click at [799, 207] on button at bounding box center [791, 210] width 37 height 53
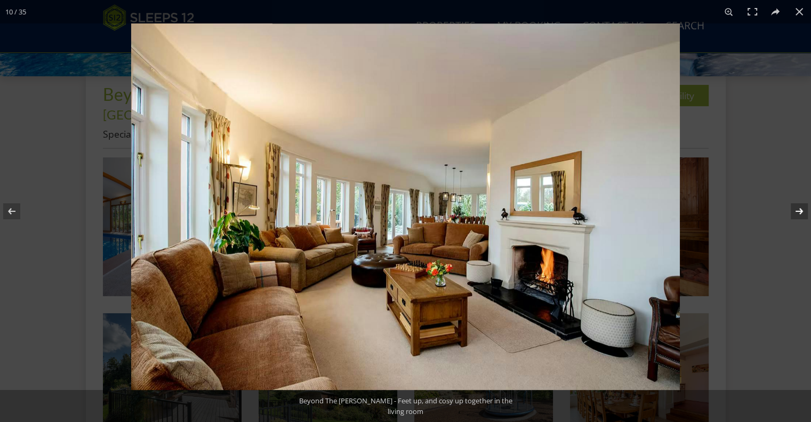
click at [799, 207] on button at bounding box center [791, 210] width 37 height 53
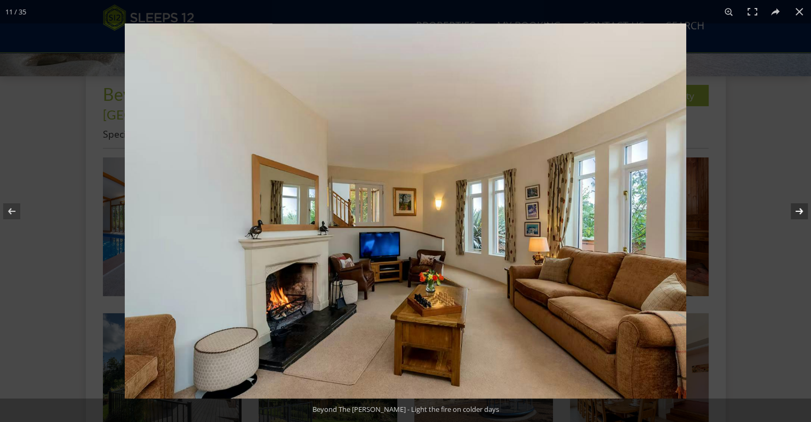
click at [799, 207] on button at bounding box center [791, 210] width 37 height 53
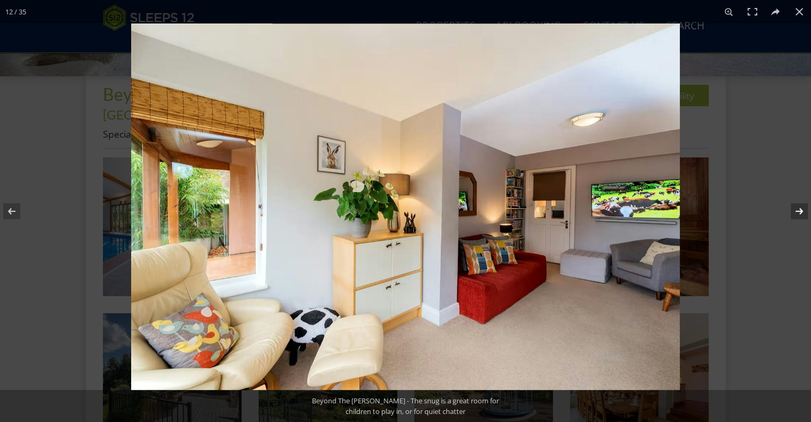
click at [799, 207] on button at bounding box center [791, 210] width 37 height 53
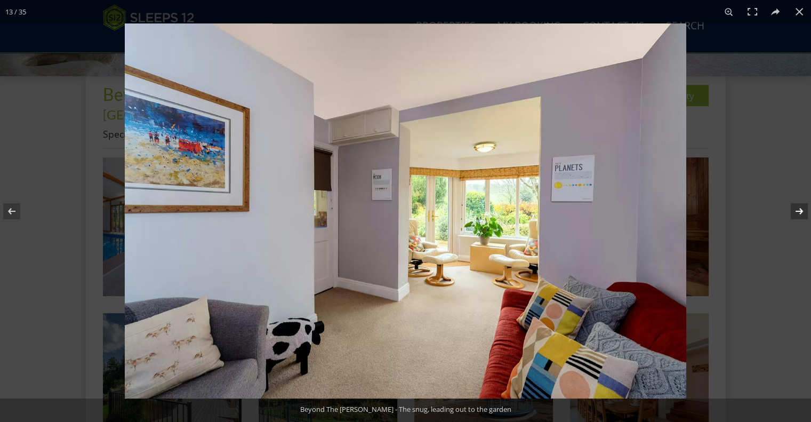
click at [799, 207] on button at bounding box center [791, 210] width 37 height 53
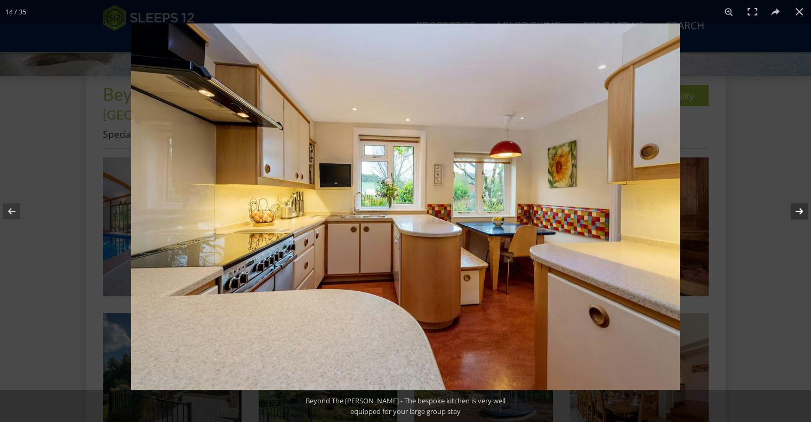
click at [799, 207] on button at bounding box center [791, 210] width 37 height 53
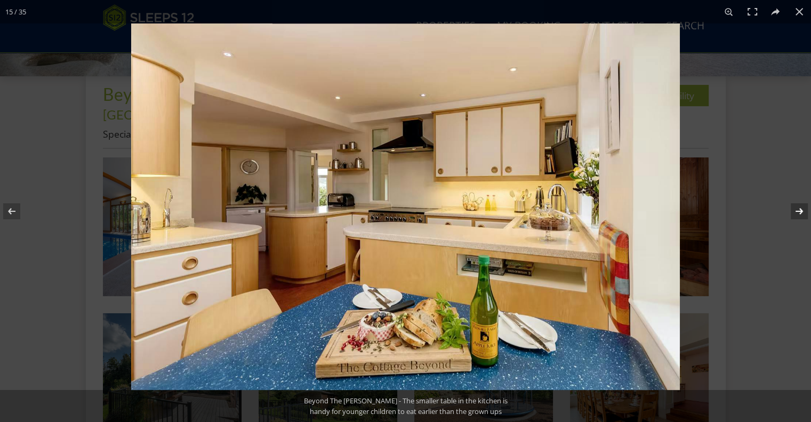
click at [795, 212] on button at bounding box center [791, 210] width 37 height 53
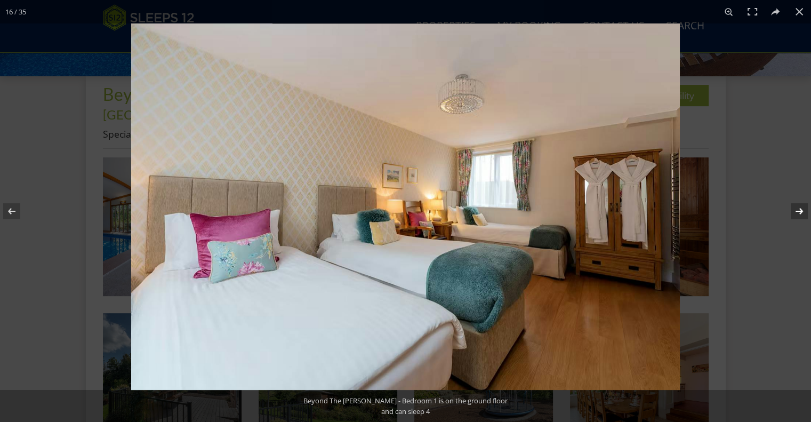
click at [795, 212] on button at bounding box center [791, 210] width 37 height 53
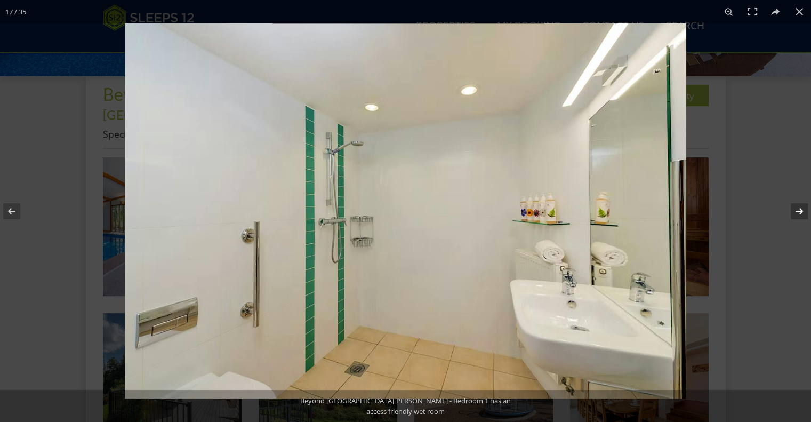
click at [795, 212] on button at bounding box center [791, 210] width 37 height 53
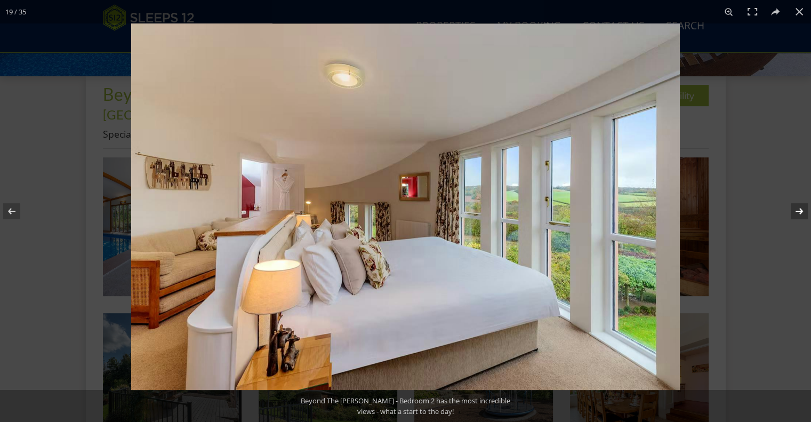
click at [795, 212] on button at bounding box center [791, 210] width 37 height 53
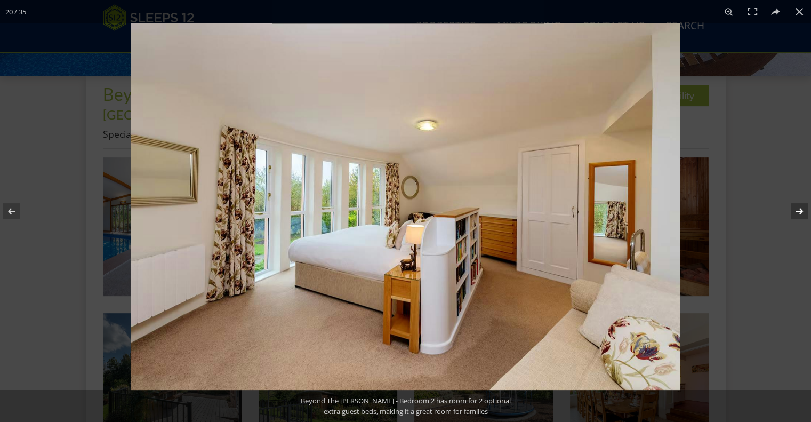
click at [795, 212] on button at bounding box center [791, 210] width 37 height 53
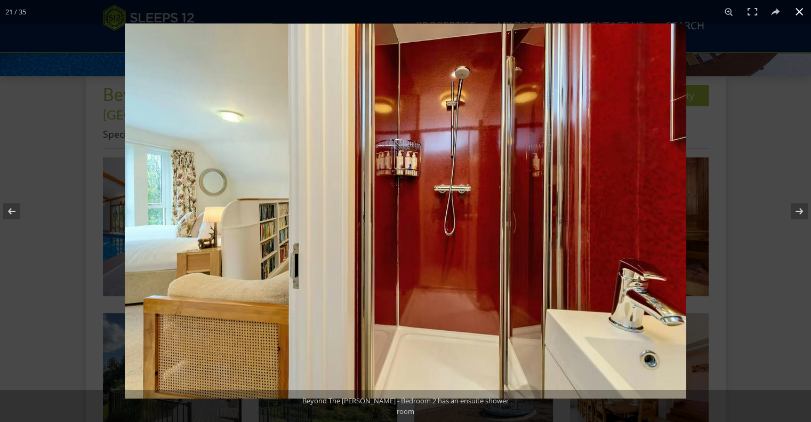
click at [800, 12] on button at bounding box center [798, 11] width 23 height 23
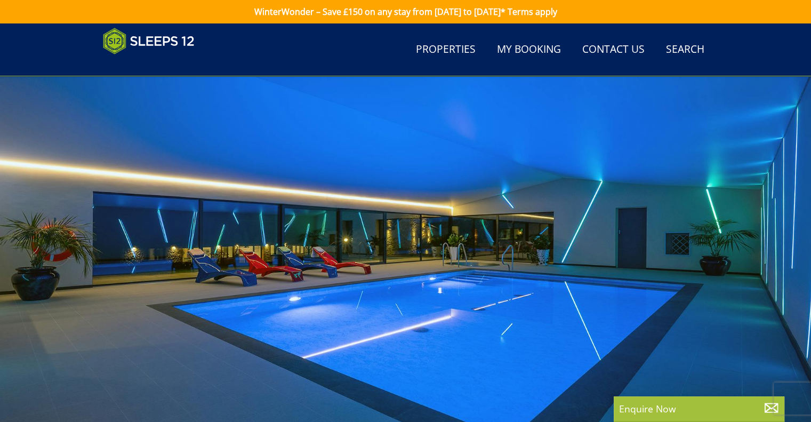
scroll to position [116, 0]
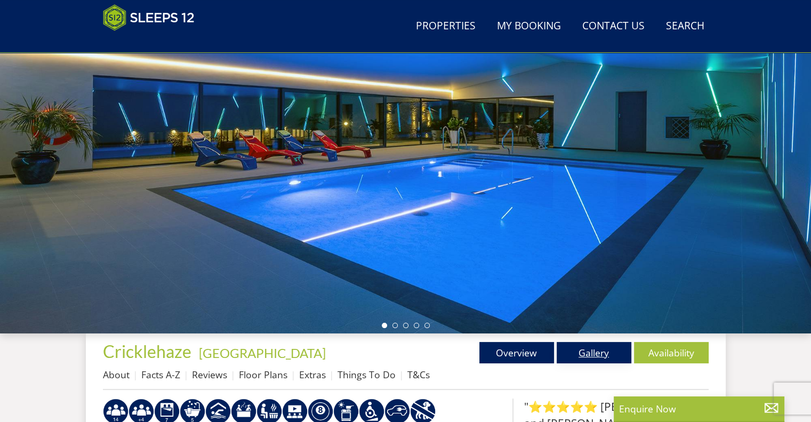
click at [598, 352] on link "Gallery" at bounding box center [594, 352] width 75 height 21
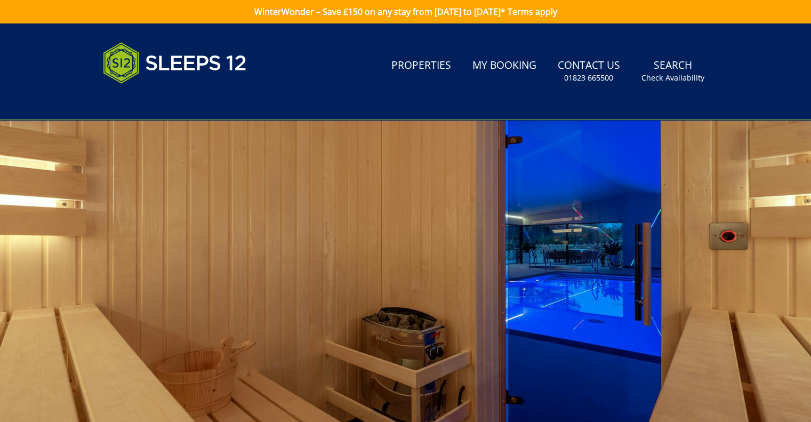
scroll to position [239, 0]
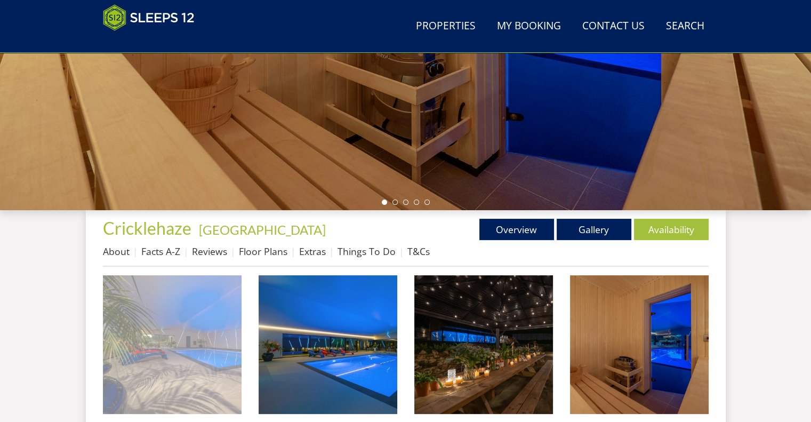
click at [172, 327] on img at bounding box center [172, 344] width 139 height 139
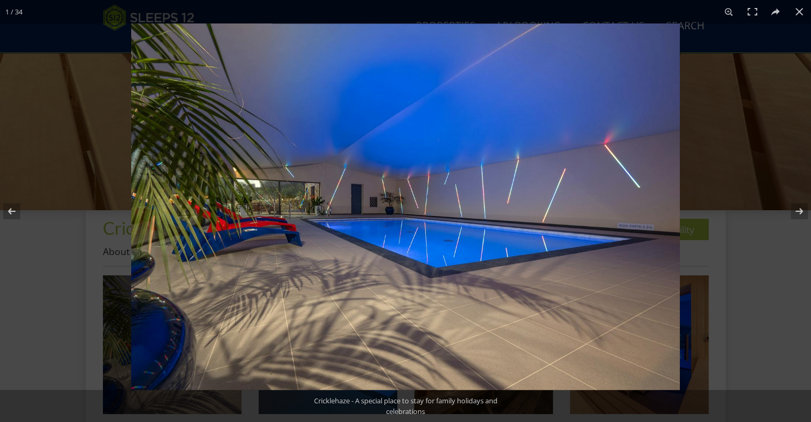
click at [643, 213] on img at bounding box center [405, 206] width 549 height 366
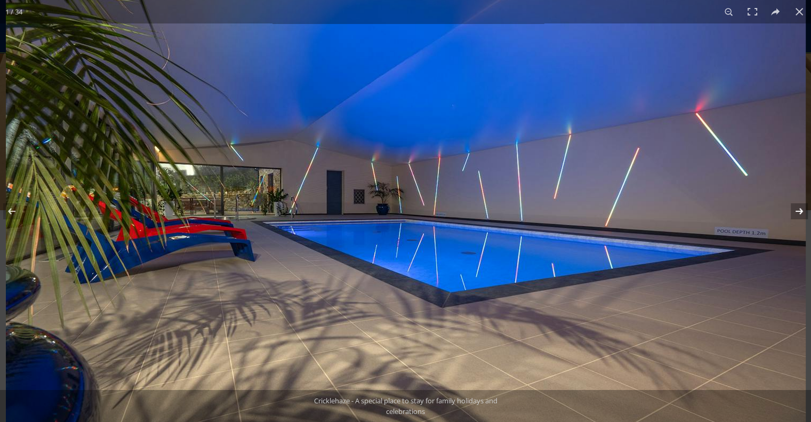
click at [799, 208] on button at bounding box center [791, 210] width 37 height 53
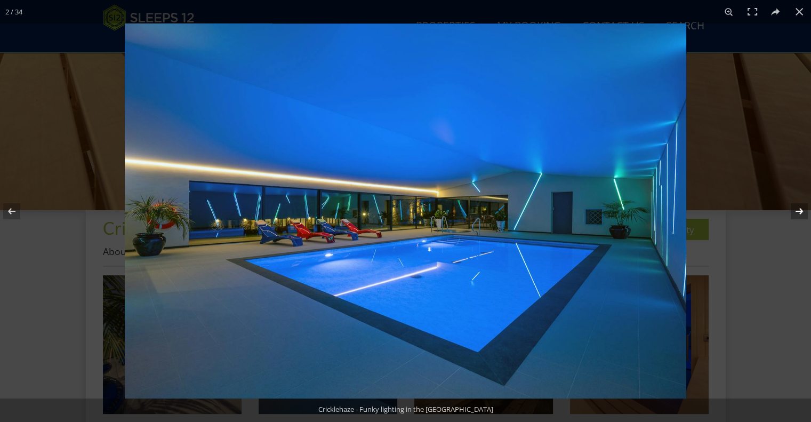
click at [799, 208] on button at bounding box center [791, 210] width 37 height 53
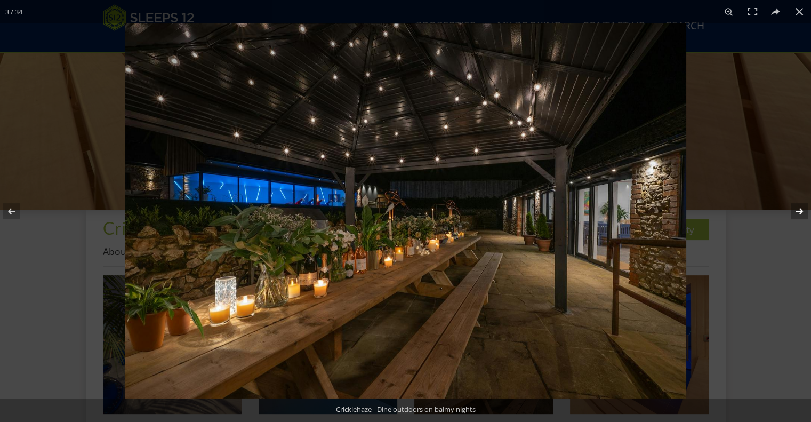
click at [799, 208] on button at bounding box center [791, 210] width 37 height 53
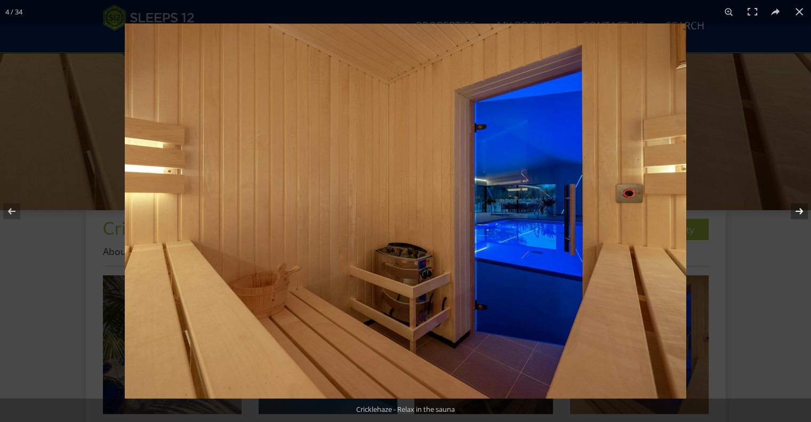
click at [799, 208] on button at bounding box center [791, 210] width 37 height 53
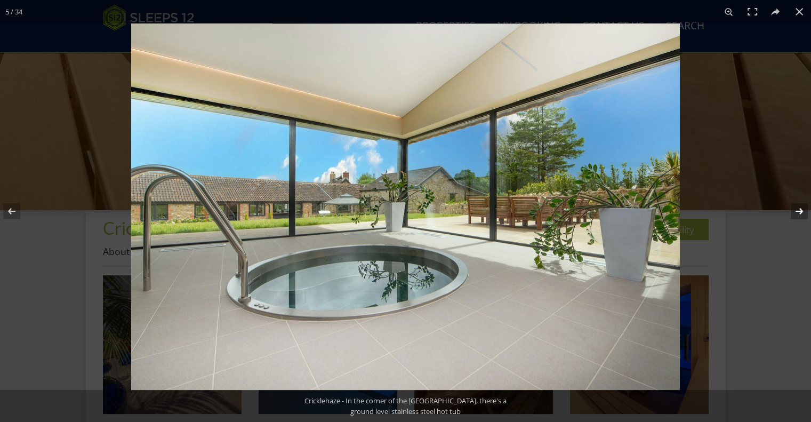
click at [799, 208] on button at bounding box center [791, 210] width 37 height 53
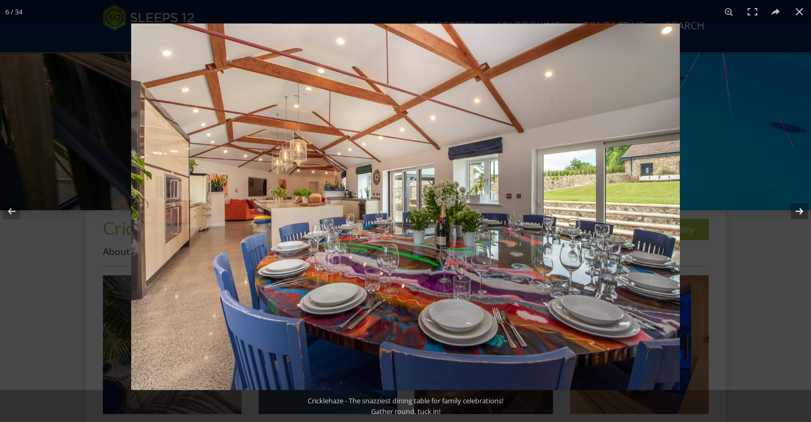
click at [799, 208] on button at bounding box center [791, 210] width 37 height 53
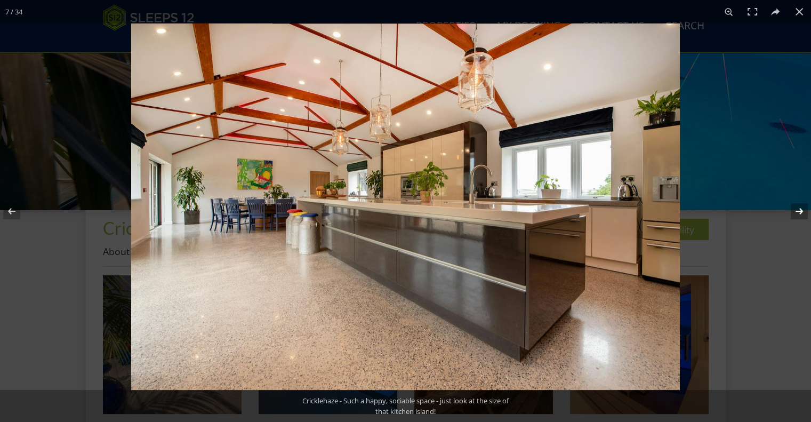
click at [799, 208] on button at bounding box center [791, 210] width 37 height 53
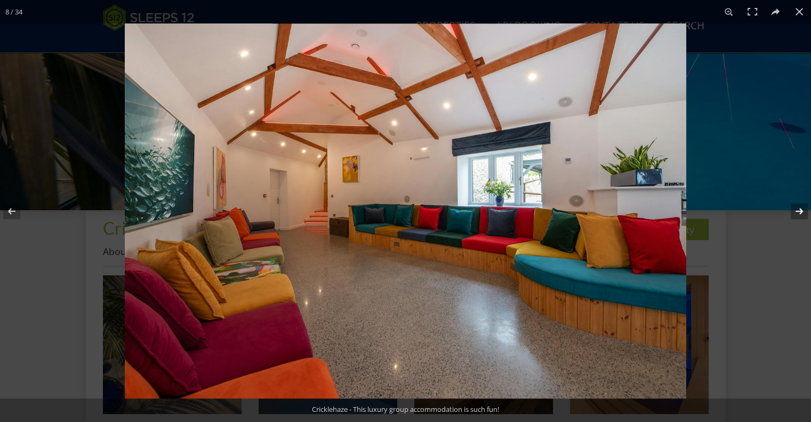
click at [799, 208] on button at bounding box center [791, 210] width 37 height 53
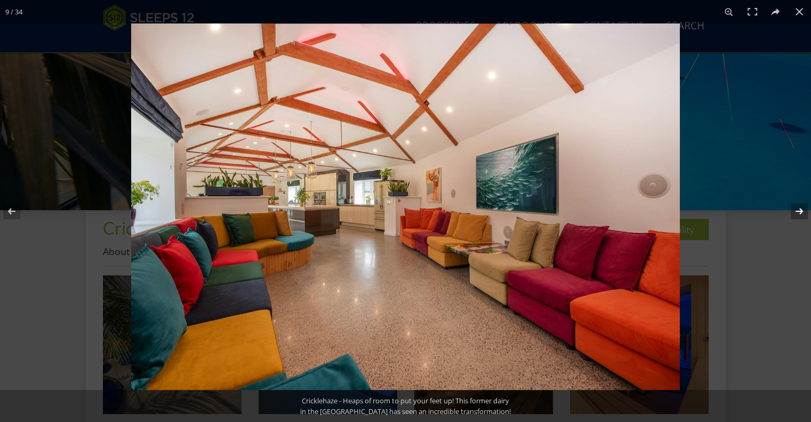
click at [799, 208] on button at bounding box center [791, 210] width 37 height 53
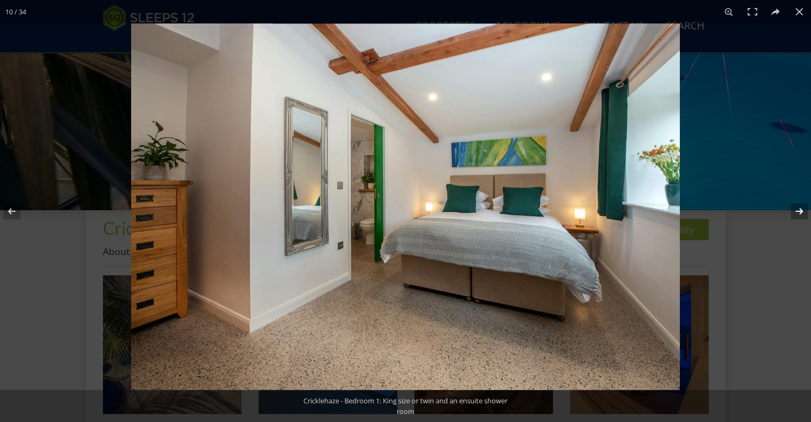
click at [799, 208] on button at bounding box center [791, 210] width 37 height 53
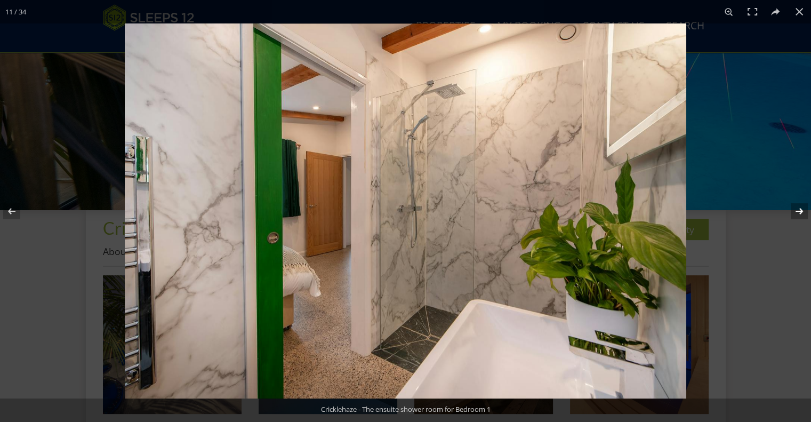
click at [799, 208] on button at bounding box center [791, 210] width 37 height 53
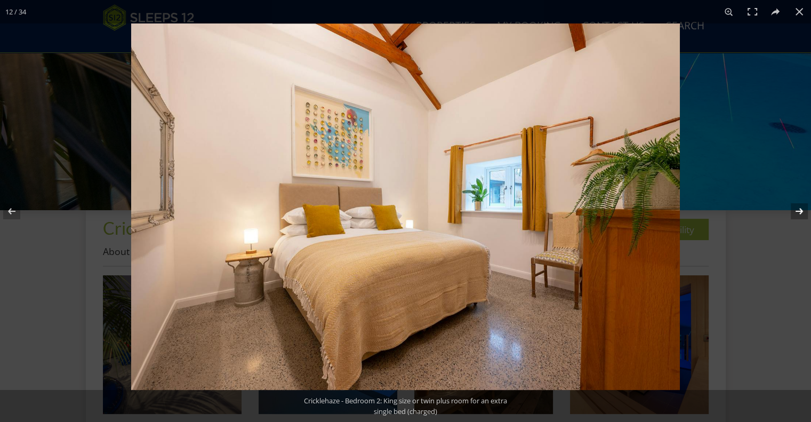
click at [799, 208] on button at bounding box center [791, 210] width 37 height 53
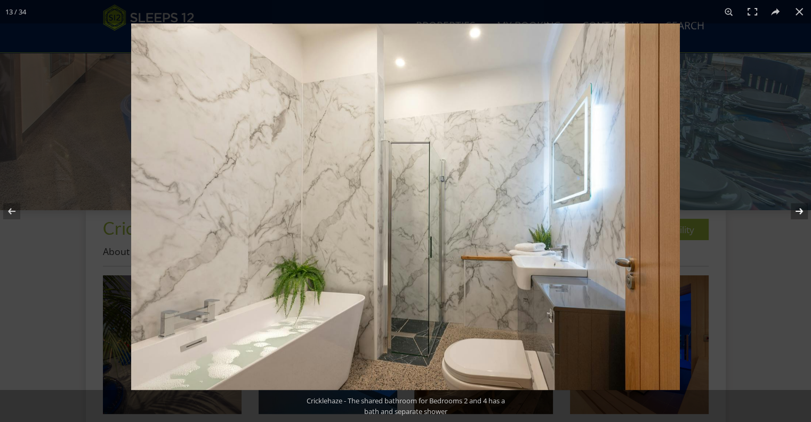
click at [799, 208] on button at bounding box center [791, 210] width 37 height 53
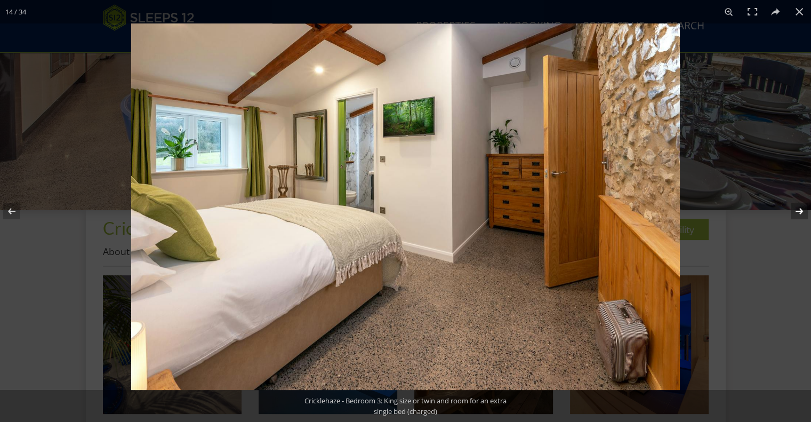
click at [799, 208] on button at bounding box center [791, 210] width 37 height 53
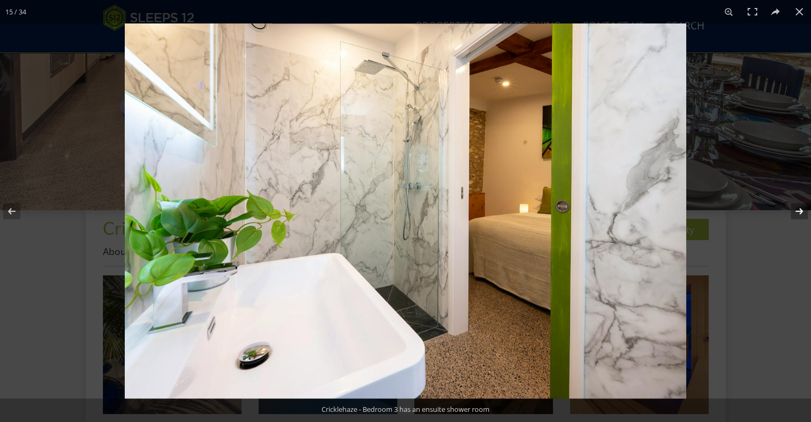
click at [799, 208] on button at bounding box center [791, 210] width 37 height 53
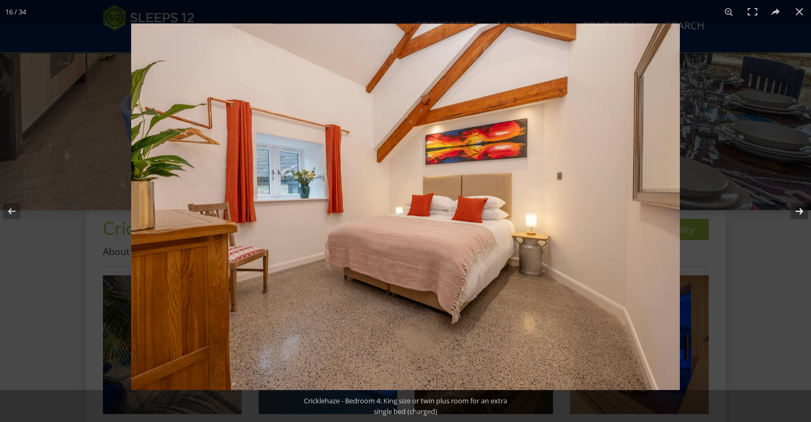
click at [799, 208] on button at bounding box center [791, 210] width 37 height 53
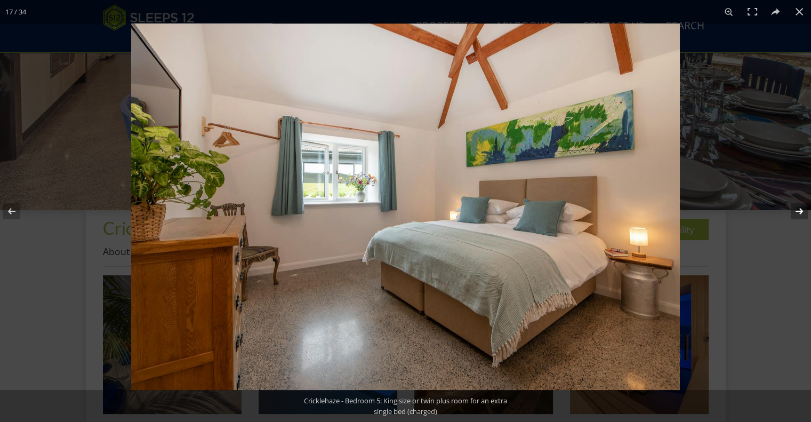
click at [799, 208] on button at bounding box center [791, 210] width 37 height 53
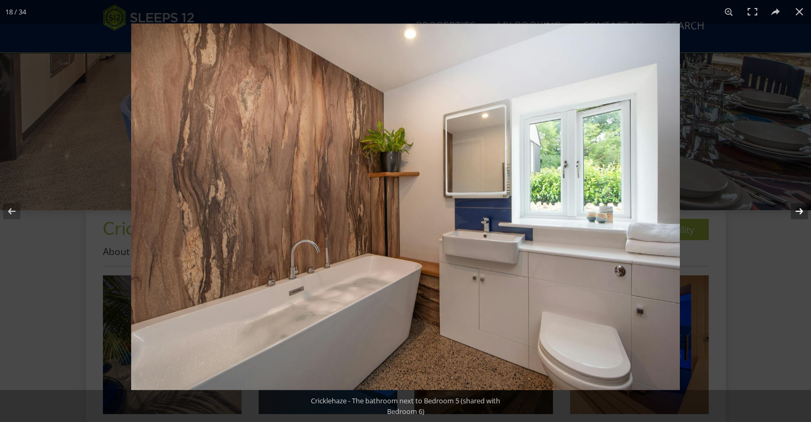
click at [799, 208] on button at bounding box center [791, 210] width 37 height 53
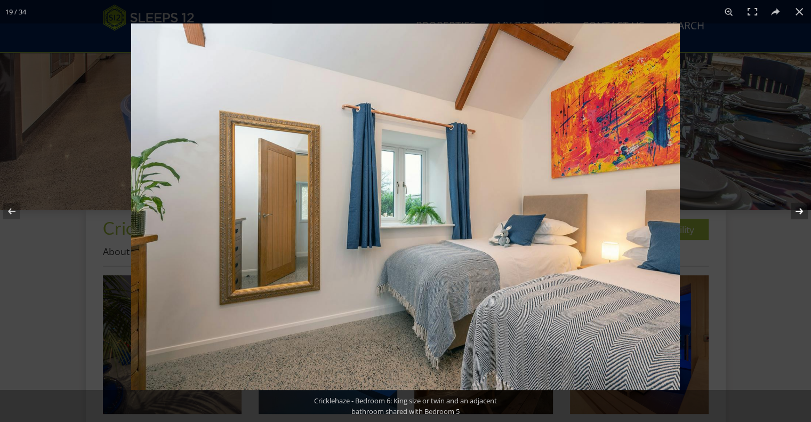
click at [799, 208] on button at bounding box center [791, 210] width 37 height 53
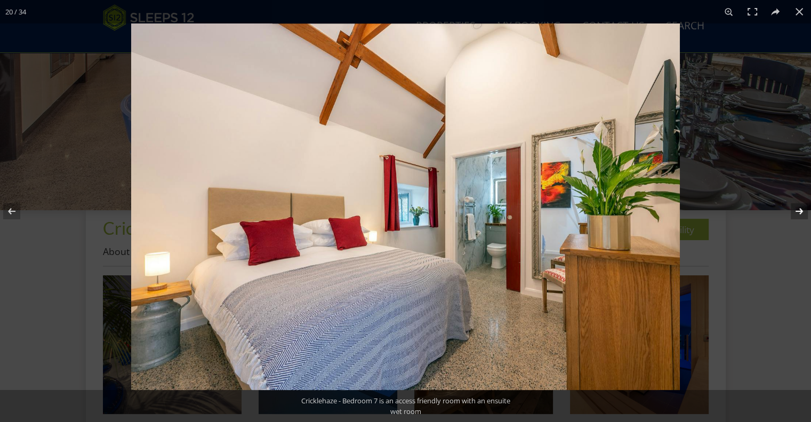
click at [799, 208] on button at bounding box center [791, 210] width 37 height 53
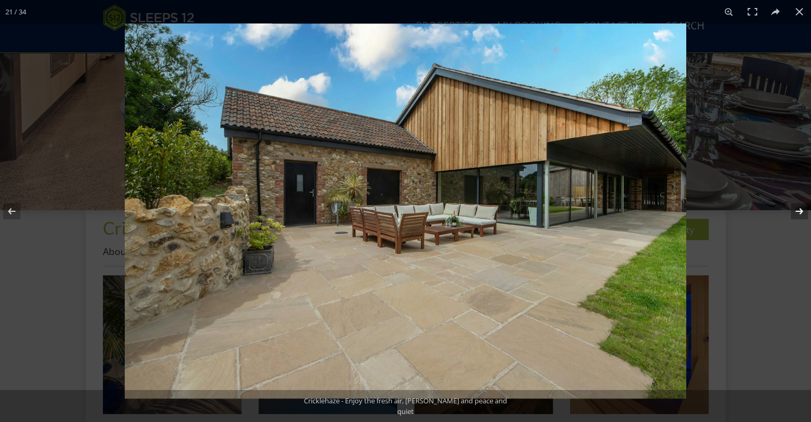
click at [799, 208] on button at bounding box center [791, 210] width 37 height 53
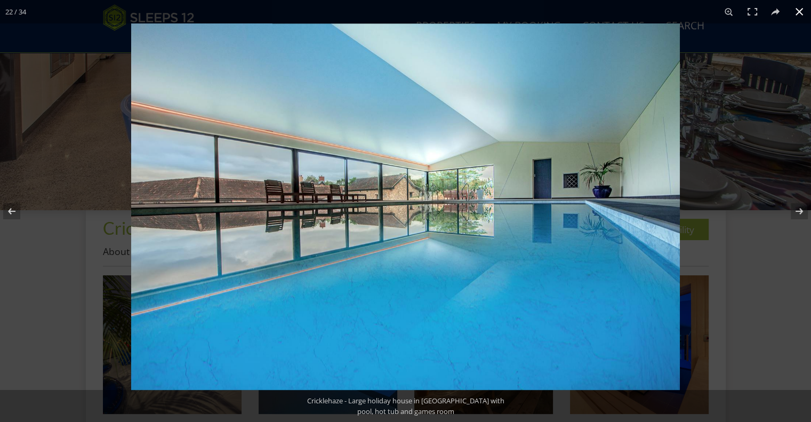
click at [804, 12] on button at bounding box center [798, 11] width 23 height 23
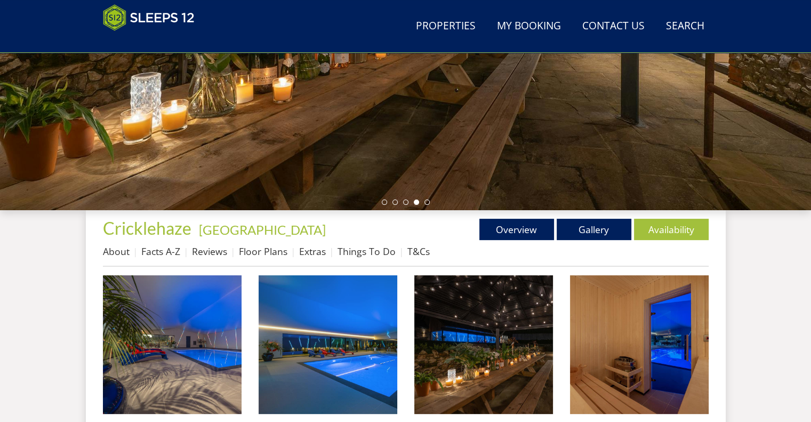
scroll to position [346, 0]
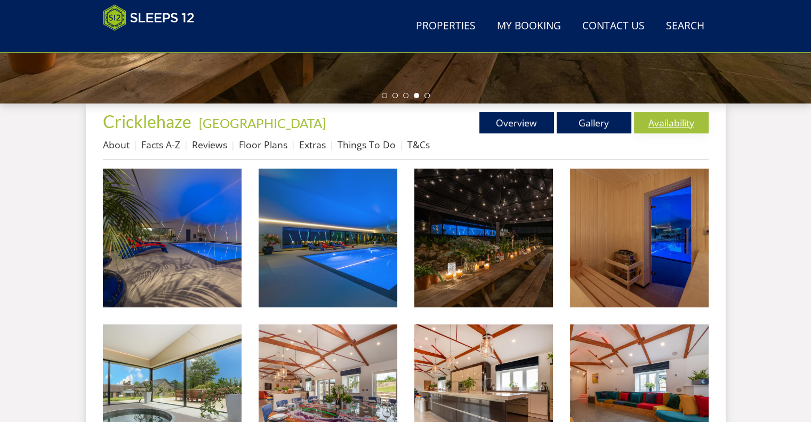
click at [687, 118] on link "Availability" at bounding box center [671, 122] width 75 height 21
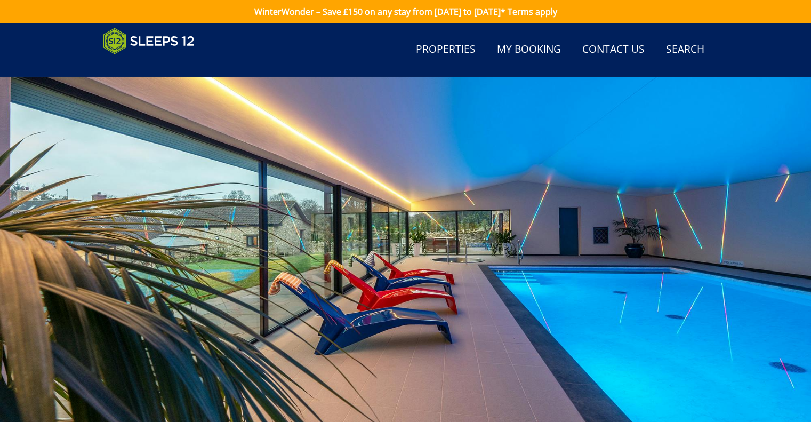
scroll to position [318, 0]
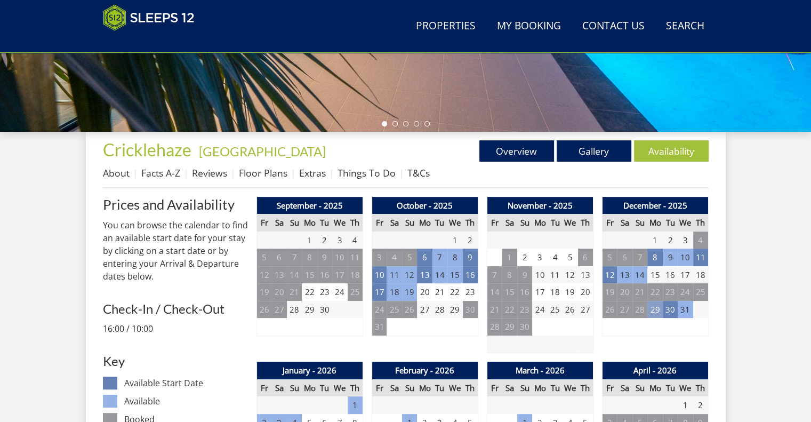
click at [653, 305] on td "29" at bounding box center [654, 310] width 15 height 18
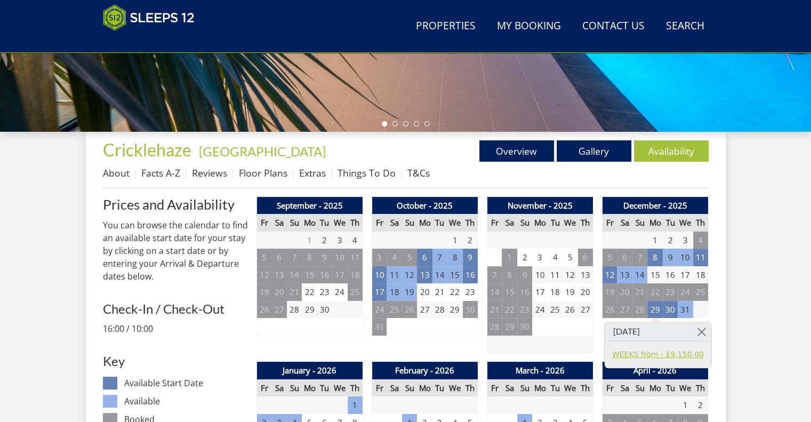
click at [647, 357] on link "WEEKS from - £9,150.00" at bounding box center [658, 354] width 92 height 11
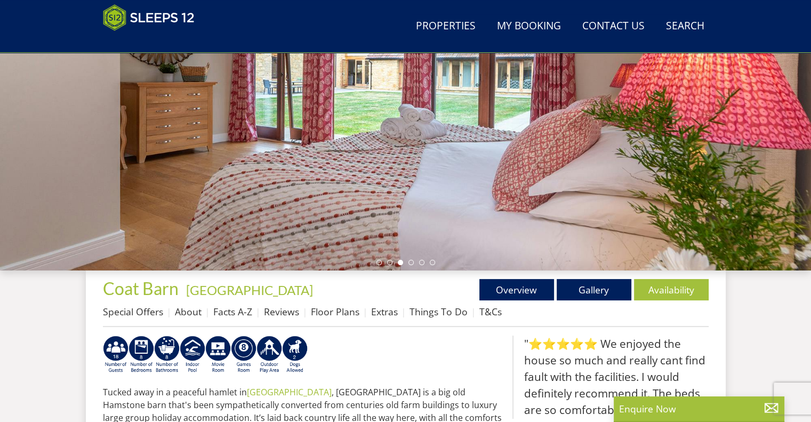
scroll to position [170, 0]
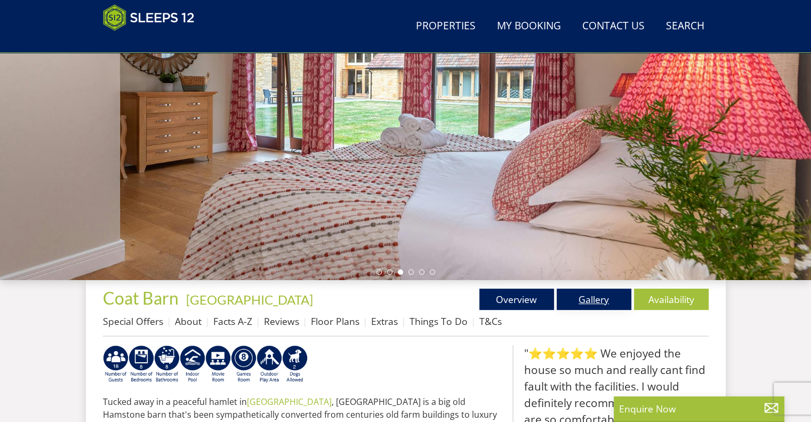
click at [598, 302] on link "Gallery" at bounding box center [594, 298] width 75 height 21
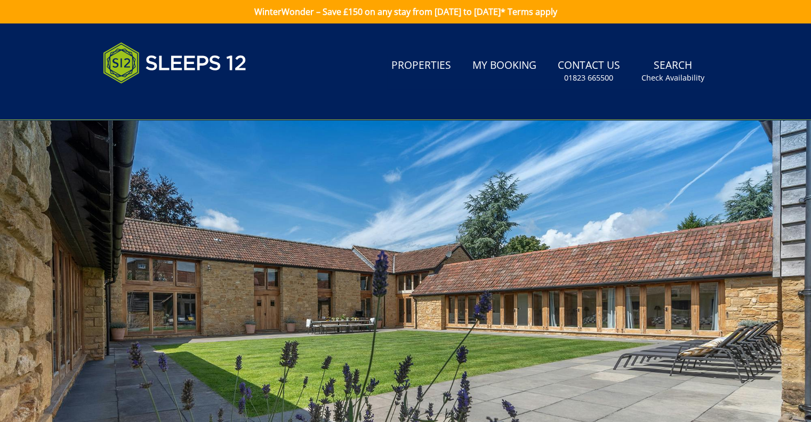
click at [586, 279] on div at bounding box center [405, 306] width 811 height 373
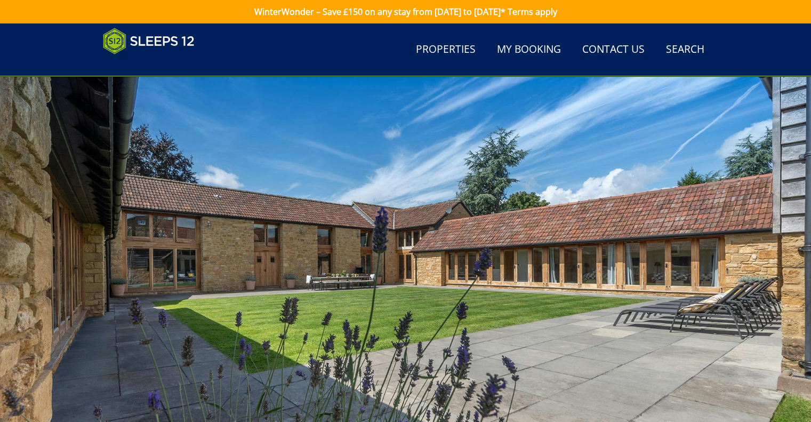
scroll to position [159, 0]
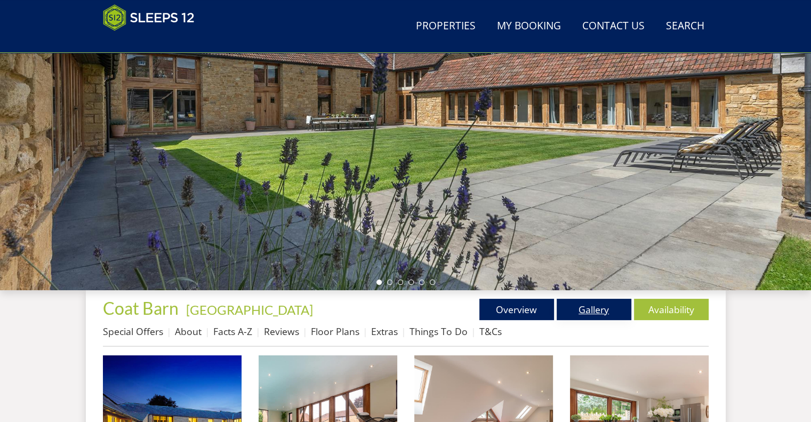
click at [580, 316] on link "Gallery" at bounding box center [594, 309] width 75 height 21
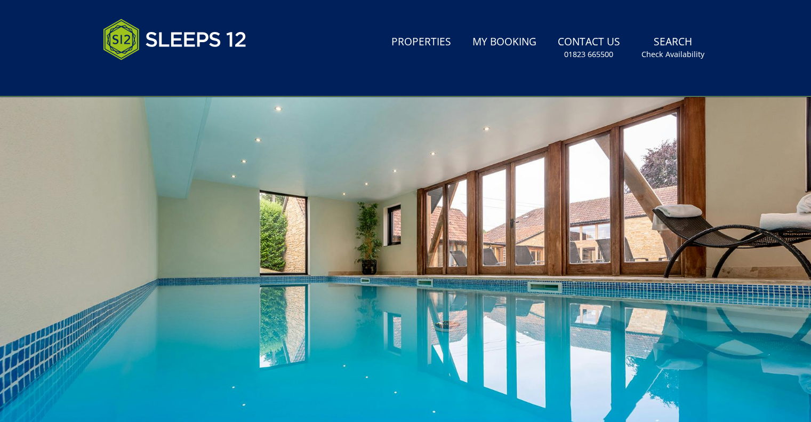
scroll to position [36, 0]
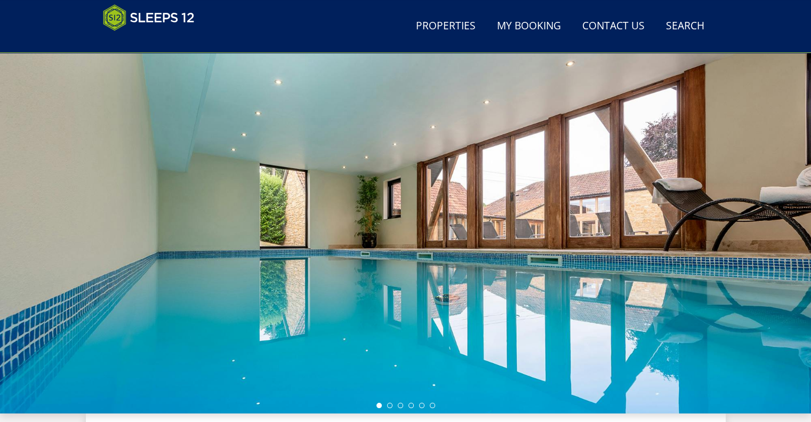
click at [608, 217] on div at bounding box center [405, 226] width 811 height 373
click at [791, 205] on div at bounding box center [405, 226] width 811 height 373
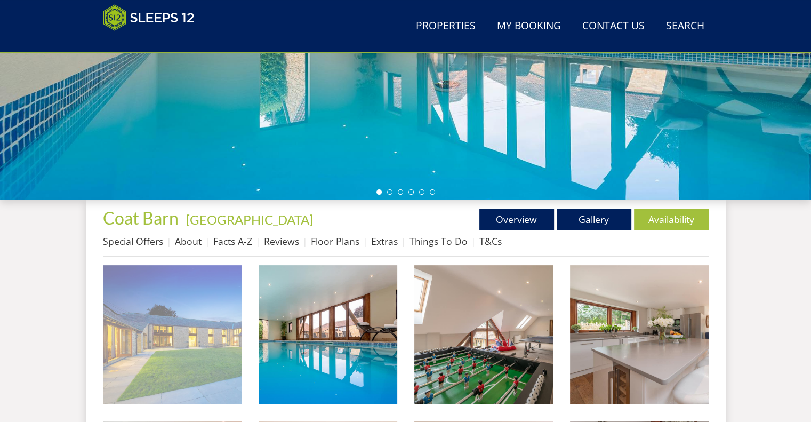
click at [151, 319] on img at bounding box center [172, 334] width 139 height 139
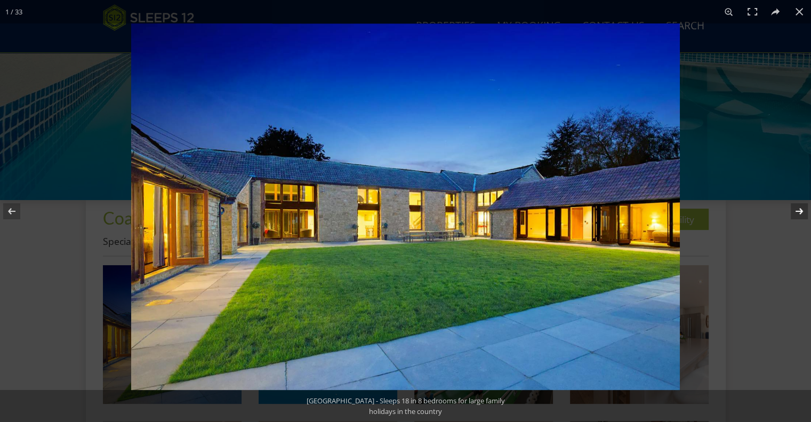
click at [798, 213] on button at bounding box center [791, 210] width 37 height 53
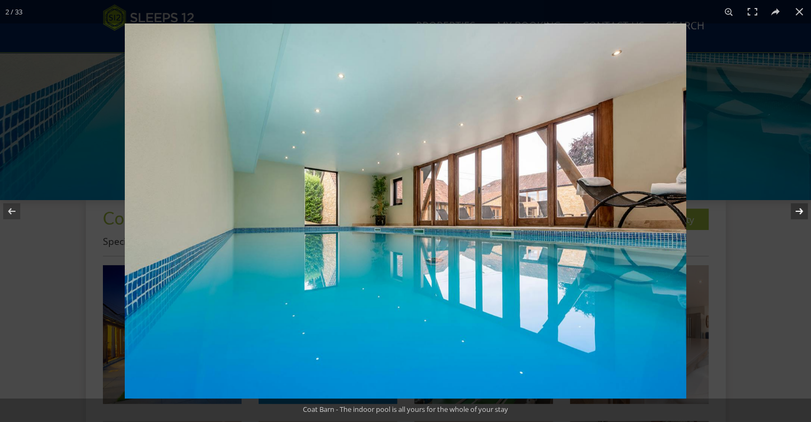
click at [798, 213] on button at bounding box center [791, 210] width 37 height 53
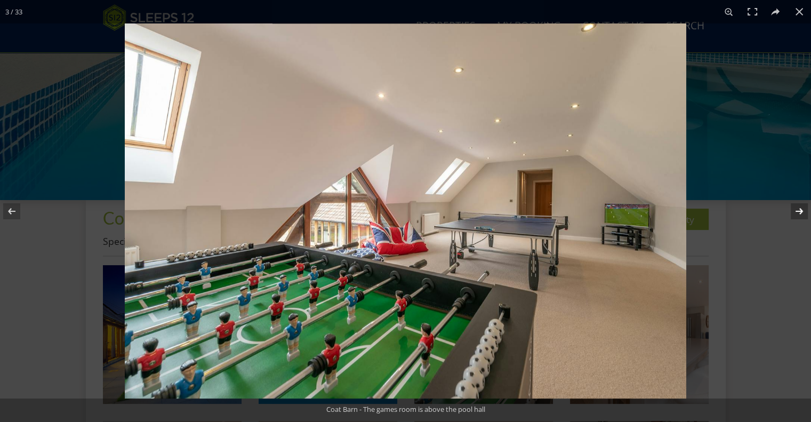
click at [798, 213] on button at bounding box center [791, 210] width 37 height 53
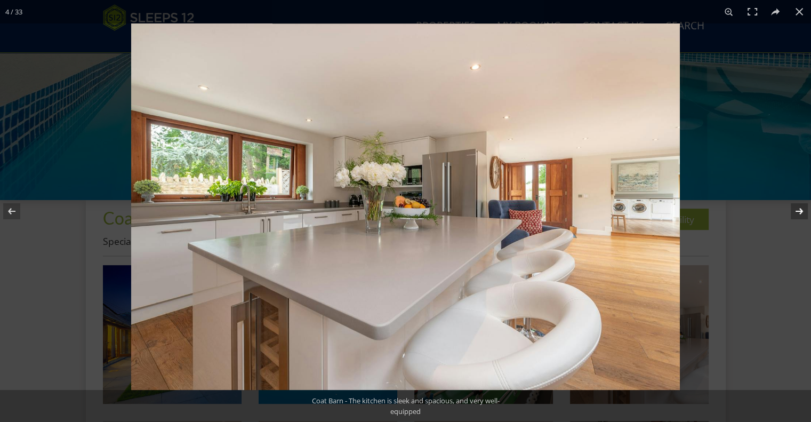
click at [798, 213] on button at bounding box center [791, 210] width 37 height 53
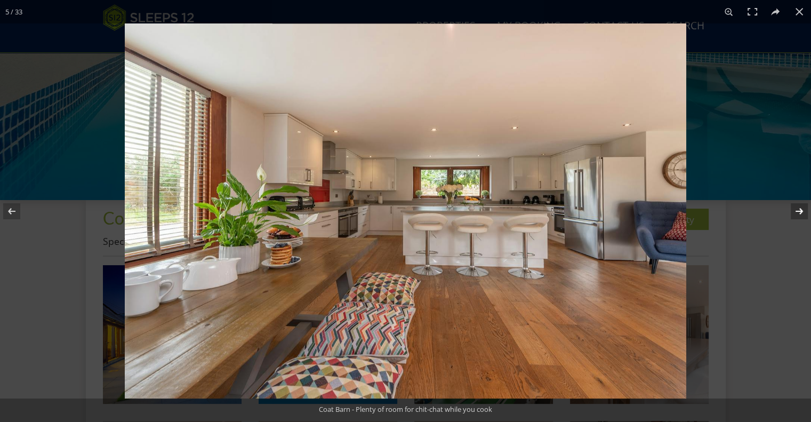
click at [798, 213] on button at bounding box center [791, 210] width 37 height 53
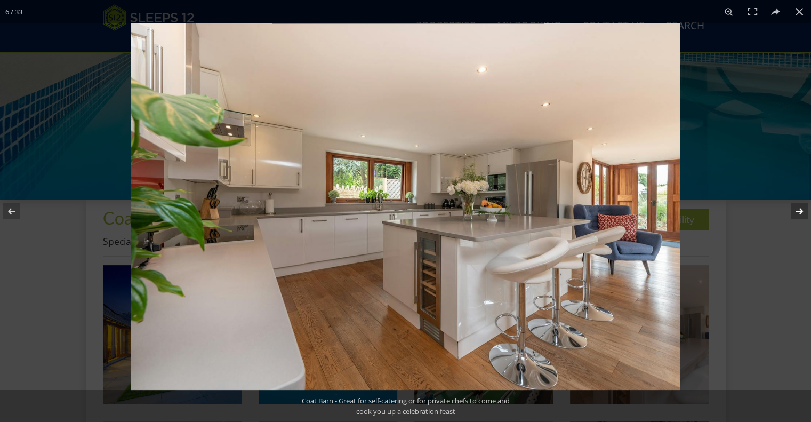
click at [798, 213] on button at bounding box center [791, 210] width 37 height 53
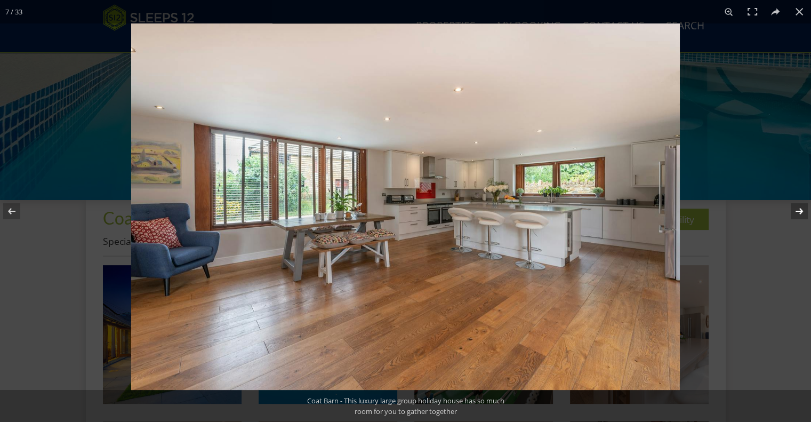
click at [798, 213] on button at bounding box center [791, 210] width 37 height 53
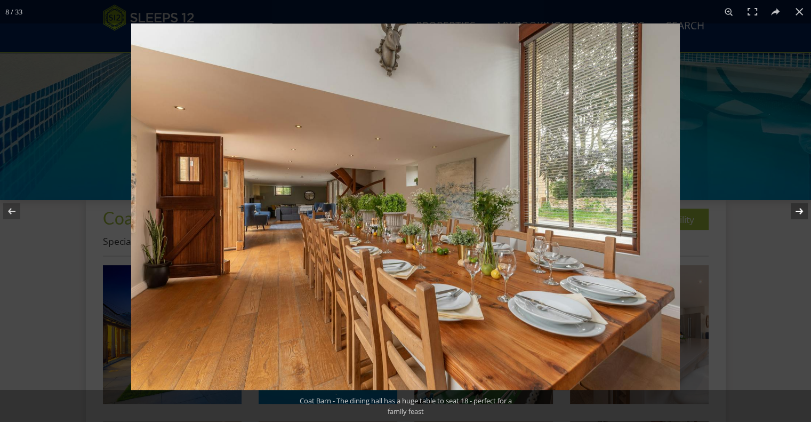
click at [798, 213] on button at bounding box center [791, 210] width 37 height 53
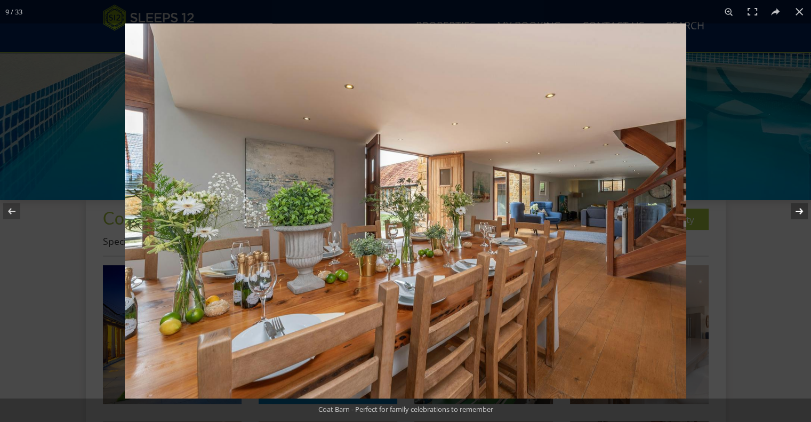
click at [798, 213] on button at bounding box center [791, 210] width 37 height 53
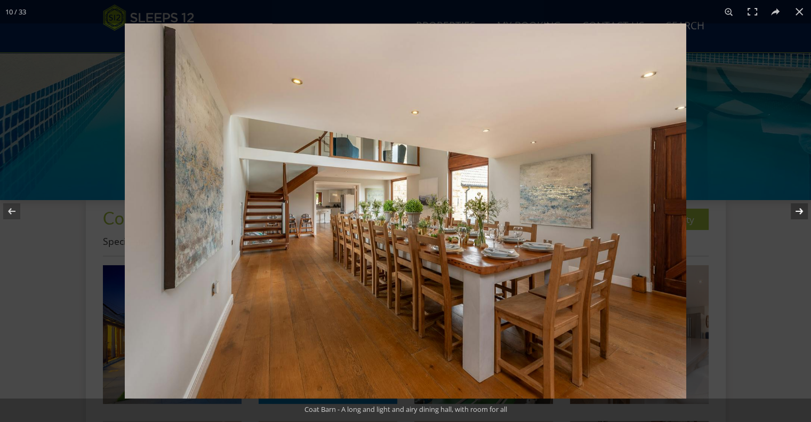
click at [798, 213] on button at bounding box center [791, 210] width 37 height 53
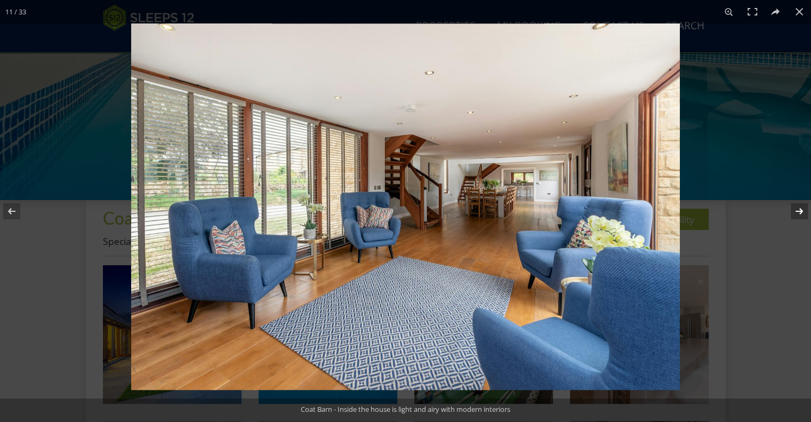
click at [798, 213] on button at bounding box center [791, 210] width 37 height 53
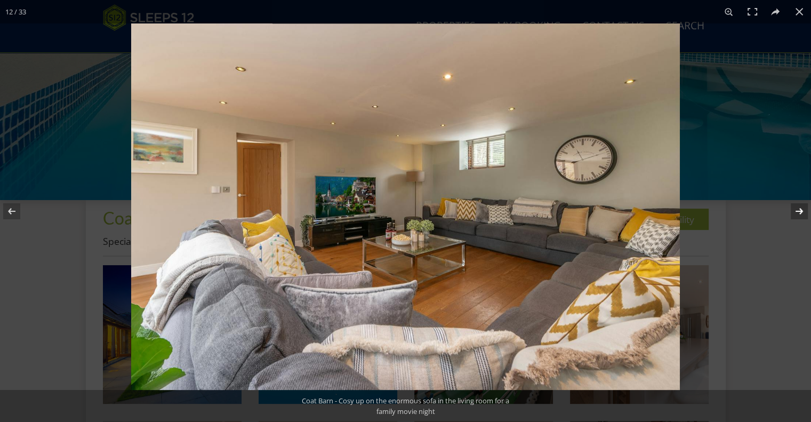
click at [798, 213] on button at bounding box center [791, 210] width 37 height 53
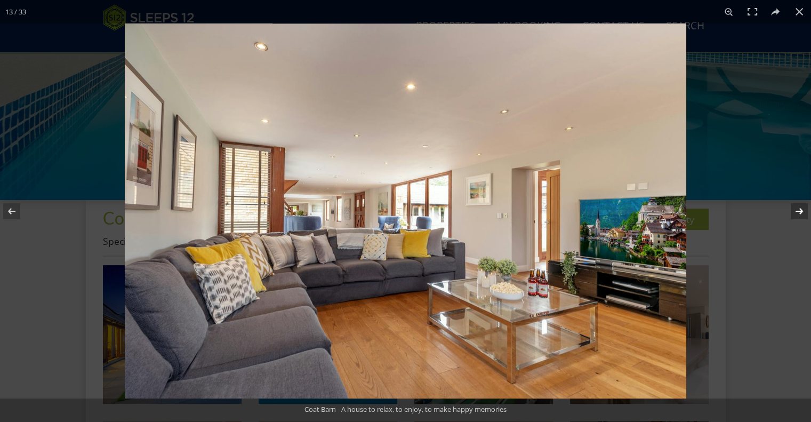
click at [798, 213] on button at bounding box center [791, 210] width 37 height 53
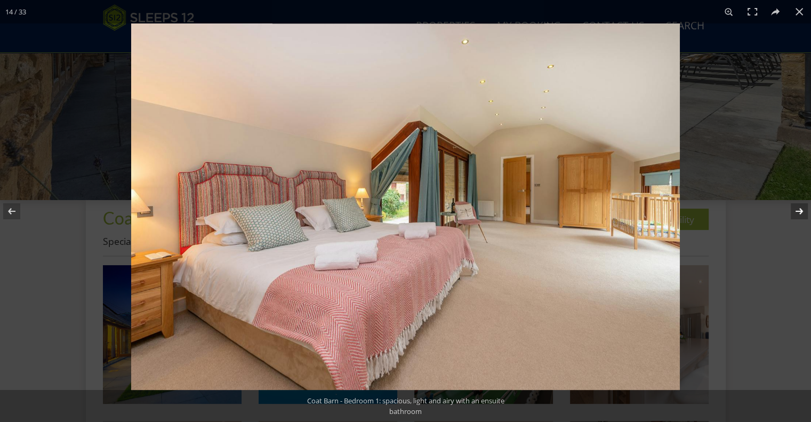
click at [798, 213] on button at bounding box center [791, 210] width 37 height 53
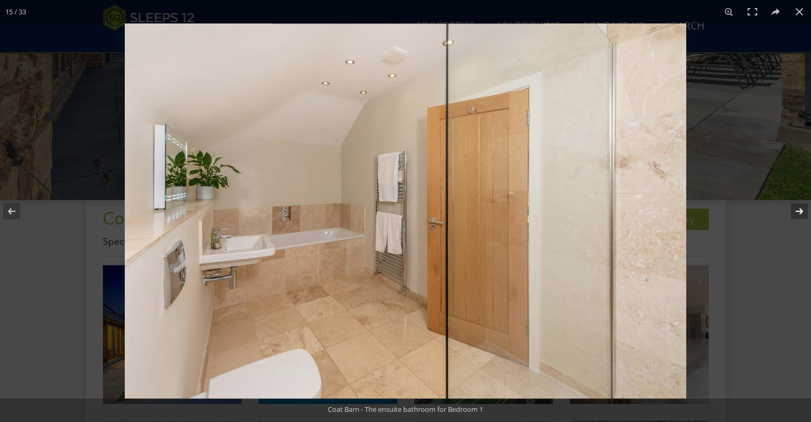
click at [798, 213] on button at bounding box center [791, 210] width 37 height 53
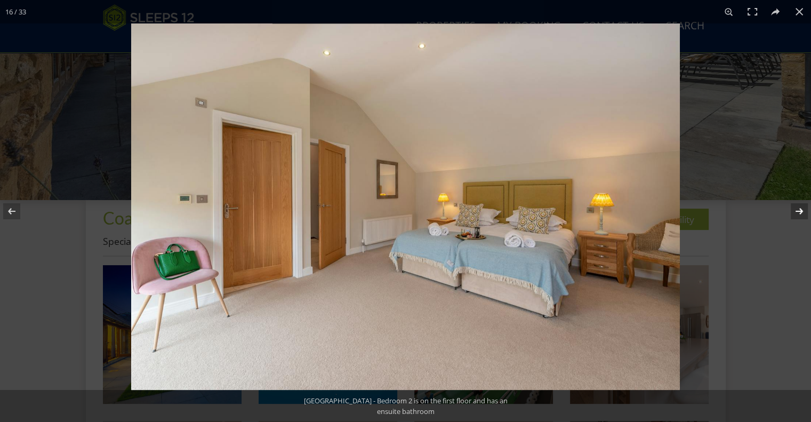
click at [798, 213] on button at bounding box center [791, 210] width 37 height 53
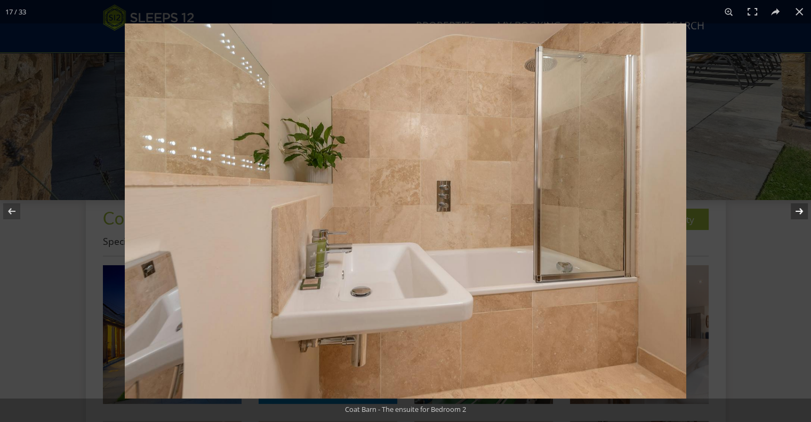
click at [798, 213] on button at bounding box center [791, 210] width 37 height 53
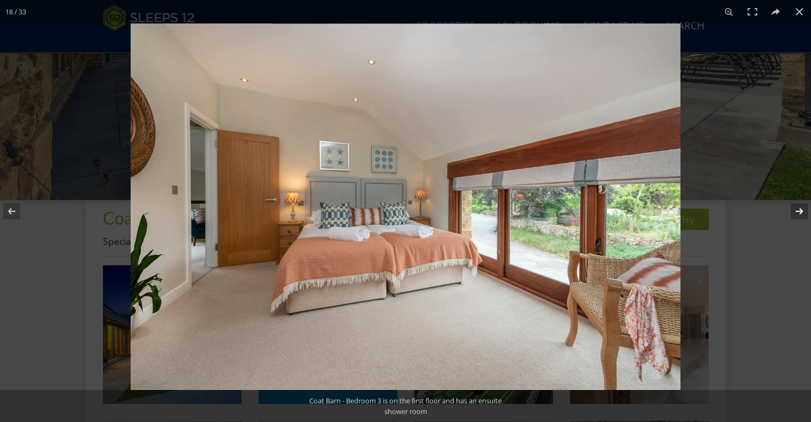
click at [798, 213] on button at bounding box center [791, 210] width 37 height 53
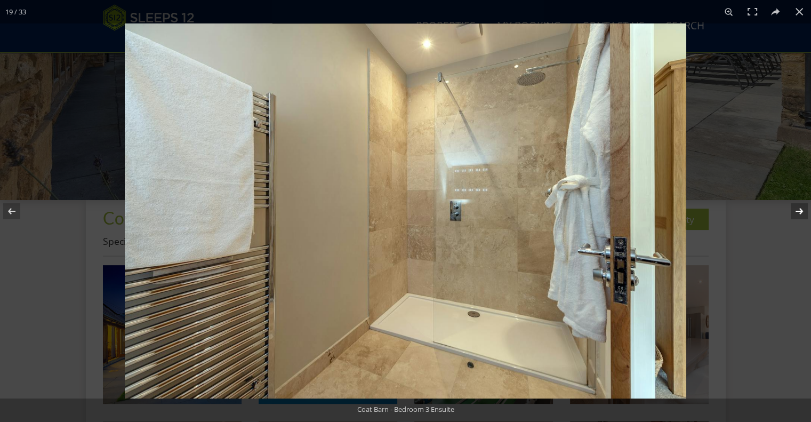
click at [798, 213] on button at bounding box center [791, 210] width 37 height 53
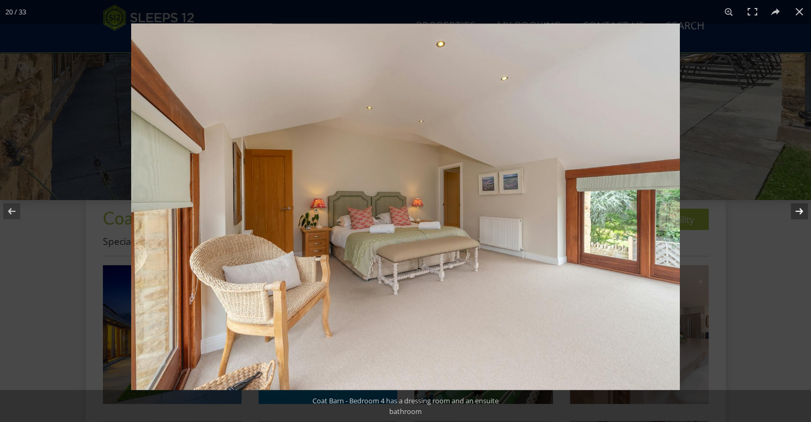
click at [798, 213] on button at bounding box center [791, 210] width 37 height 53
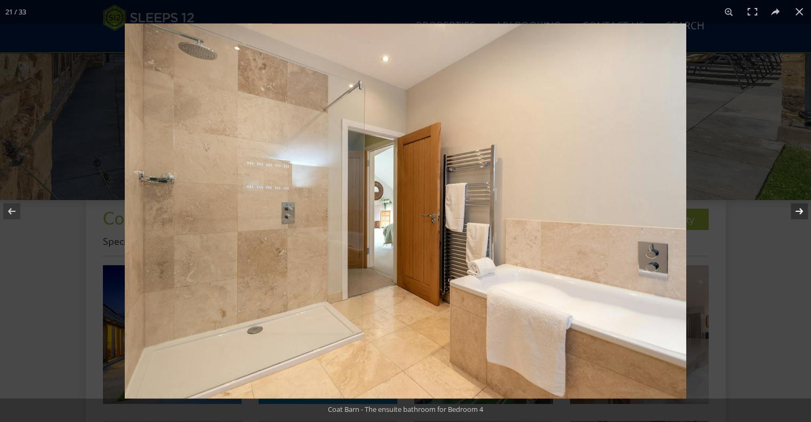
click at [798, 213] on button at bounding box center [791, 210] width 37 height 53
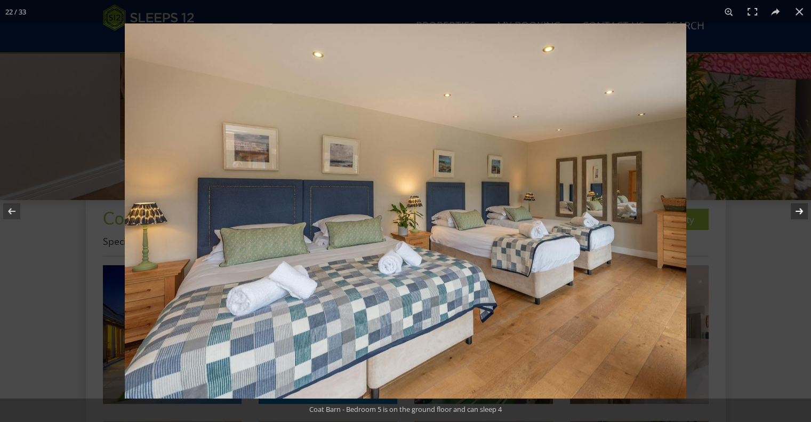
click at [798, 213] on button at bounding box center [791, 210] width 37 height 53
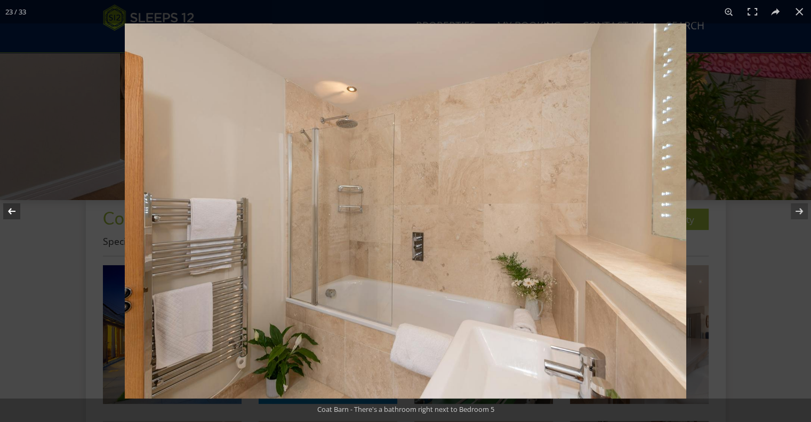
click at [20, 215] on button at bounding box center [18, 210] width 37 height 53
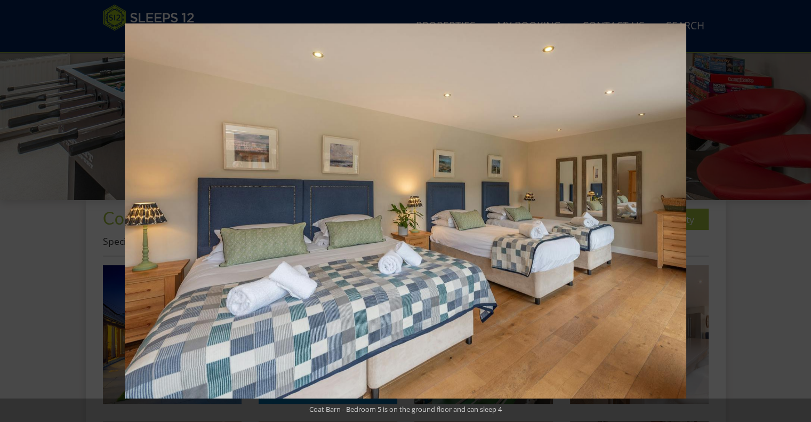
click at [802, 207] on button at bounding box center [791, 210] width 37 height 53
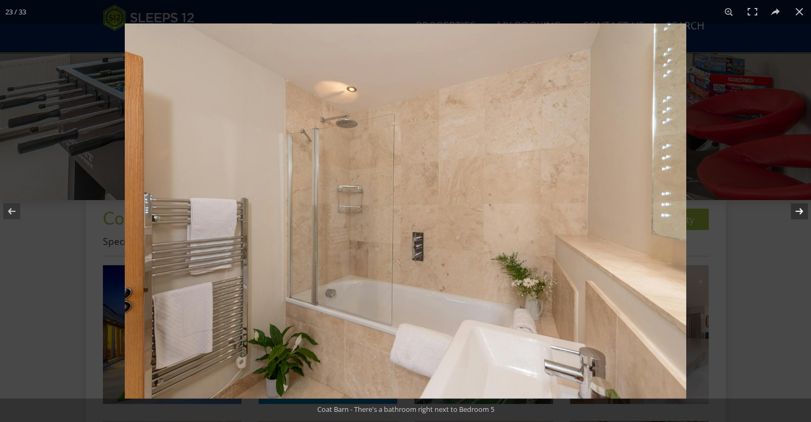
click at [802, 207] on button at bounding box center [791, 210] width 37 height 53
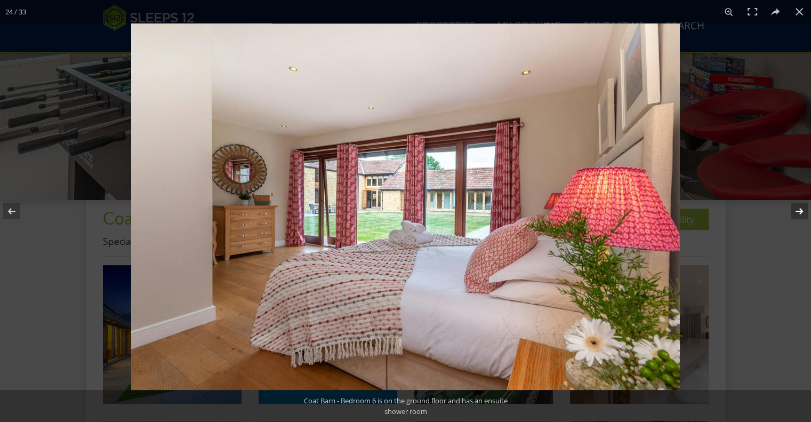
click at [802, 207] on button at bounding box center [791, 210] width 37 height 53
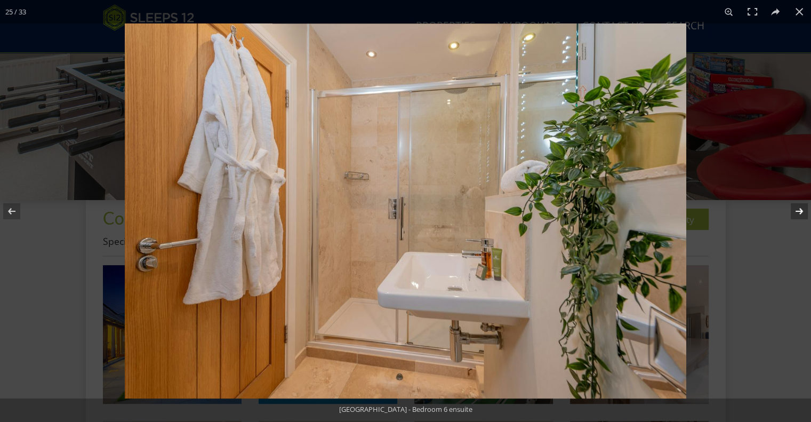
click at [802, 207] on button at bounding box center [791, 210] width 37 height 53
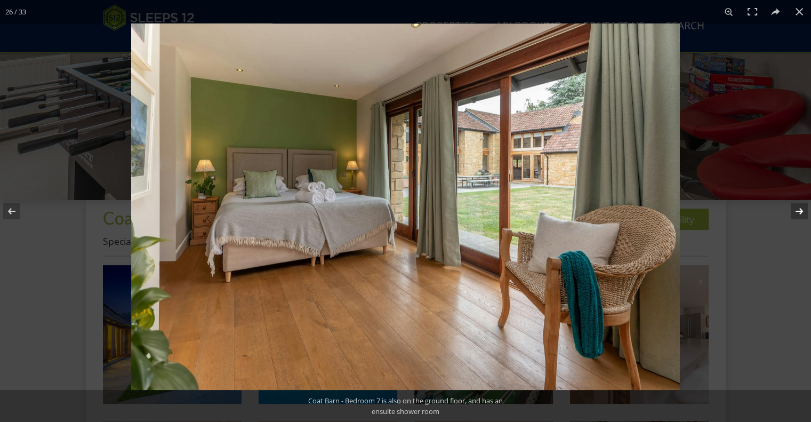
click at [802, 207] on button at bounding box center [791, 210] width 37 height 53
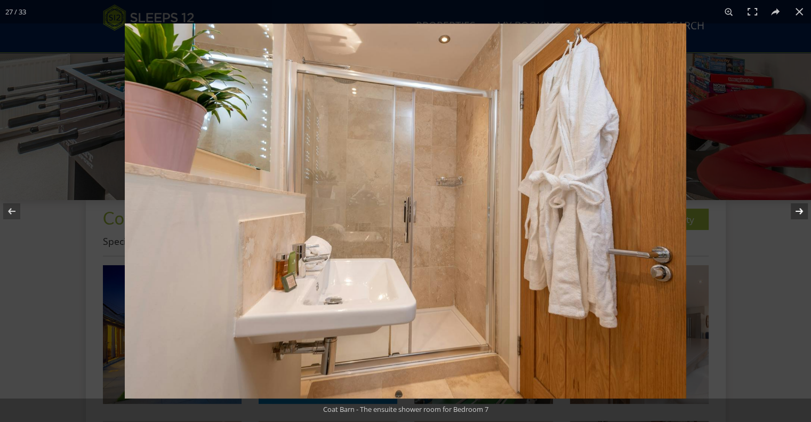
click at [802, 207] on button at bounding box center [791, 210] width 37 height 53
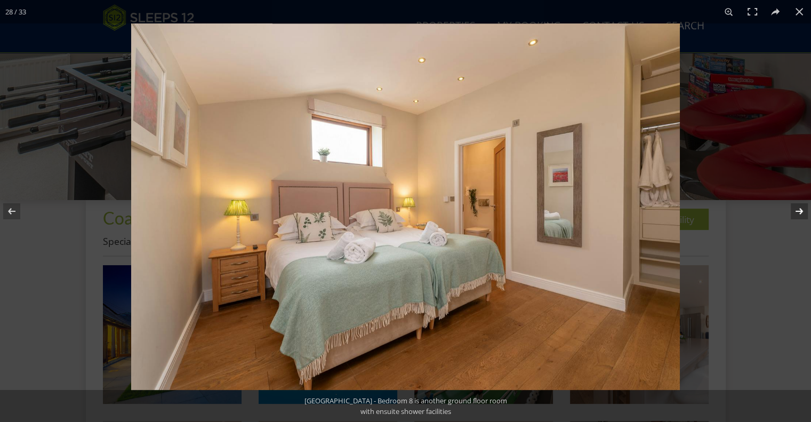
click at [802, 207] on button at bounding box center [791, 210] width 37 height 53
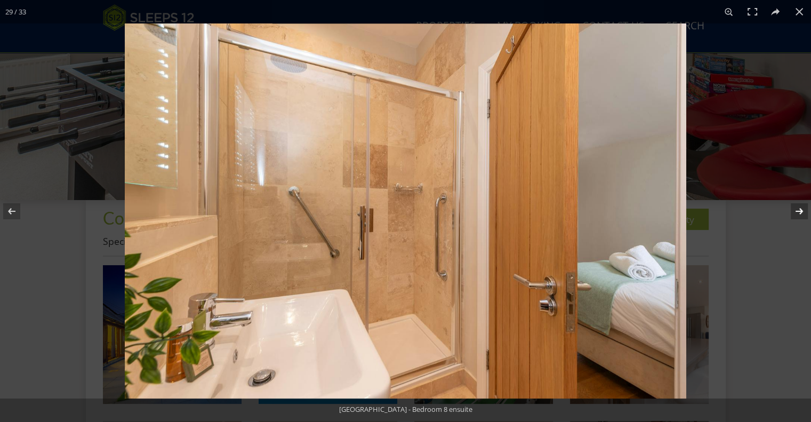
click at [802, 207] on button at bounding box center [791, 210] width 37 height 53
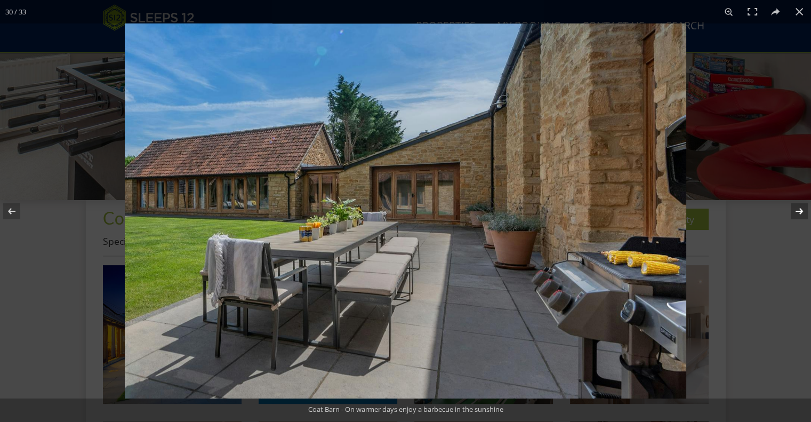
click at [802, 207] on button at bounding box center [791, 210] width 37 height 53
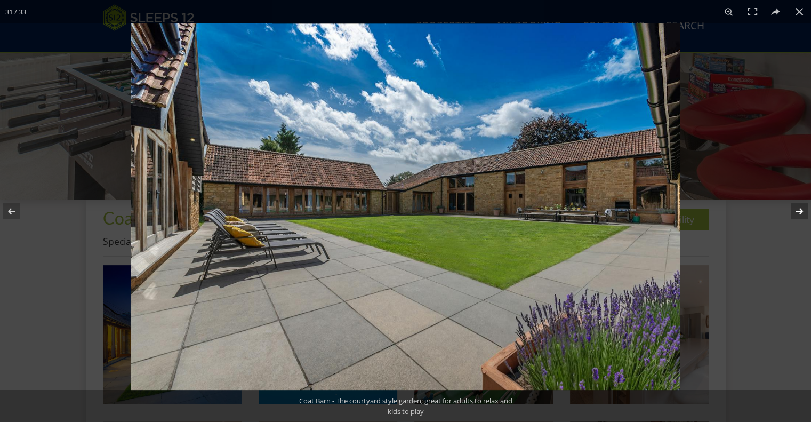
click at [802, 207] on button at bounding box center [791, 210] width 37 height 53
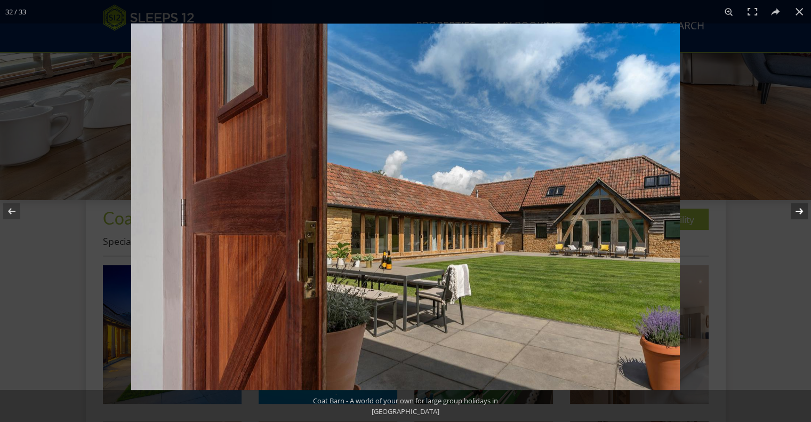
click at [802, 207] on button at bounding box center [791, 210] width 37 height 53
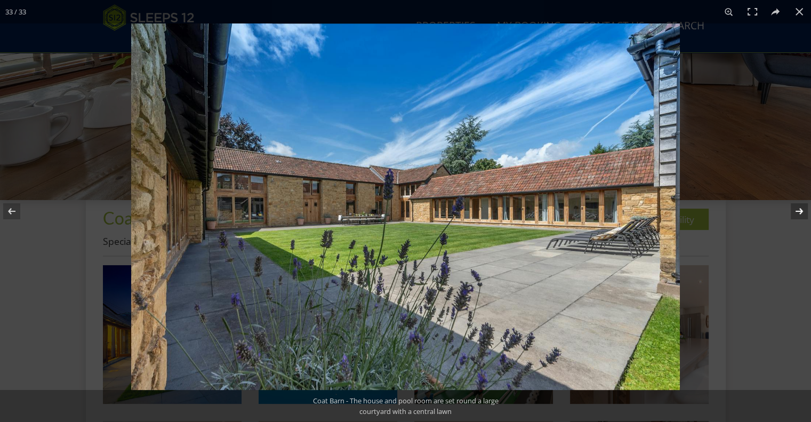
click at [802, 207] on button at bounding box center [791, 210] width 37 height 53
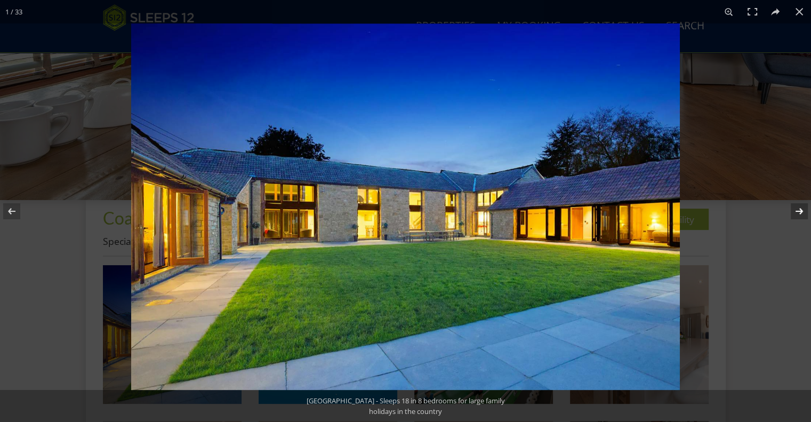
click at [802, 207] on button at bounding box center [791, 210] width 37 height 53
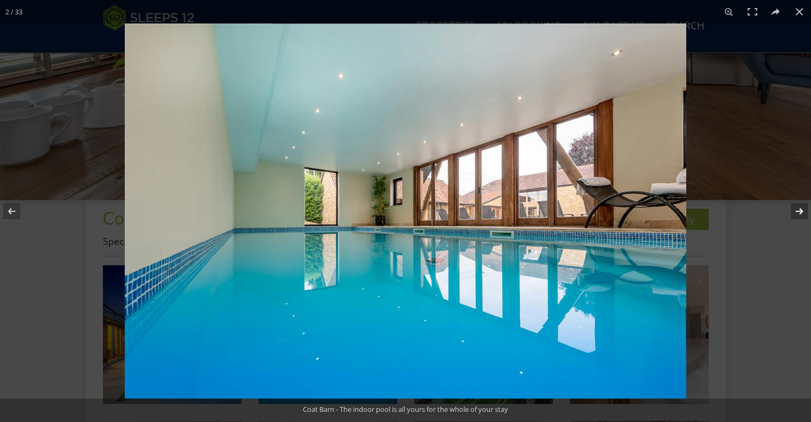
click at [802, 207] on button at bounding box center [791, 210] width 37 height 53
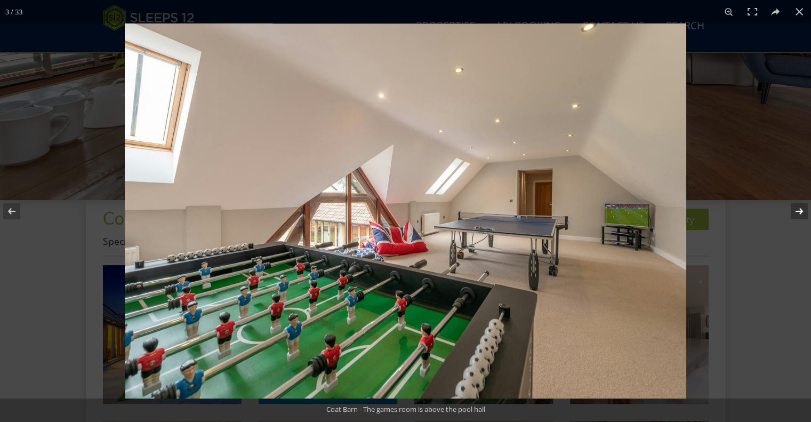
click at [802, 207] on button at bounding box center [791, 210] width 37 height 53
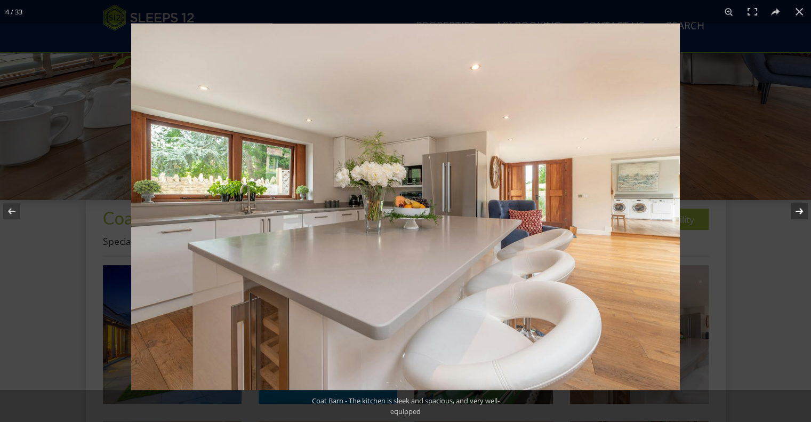
click at [802, 207] on button at bounding box center [791, 210] width 37 height 53
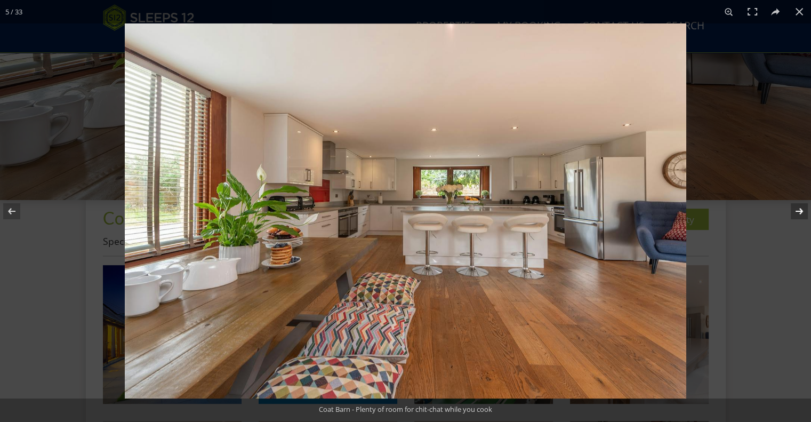
click at [802, 207] on button at bounding box center [791, 210] width 37 height 53
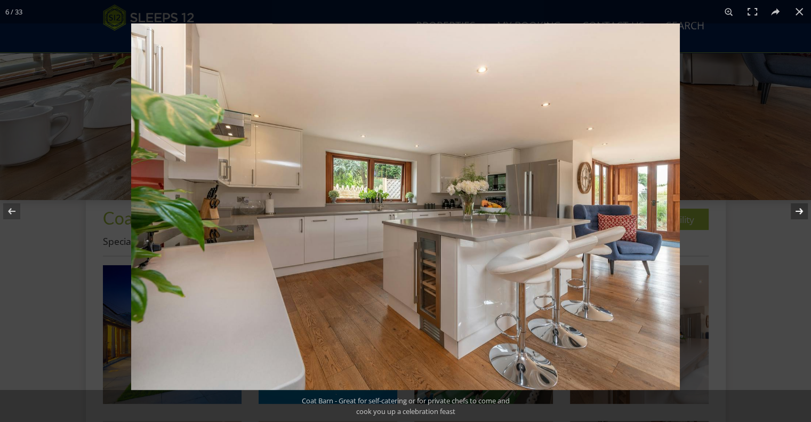
click at [802, 207] on button at bounding box center [791, 210] width 37 height 53
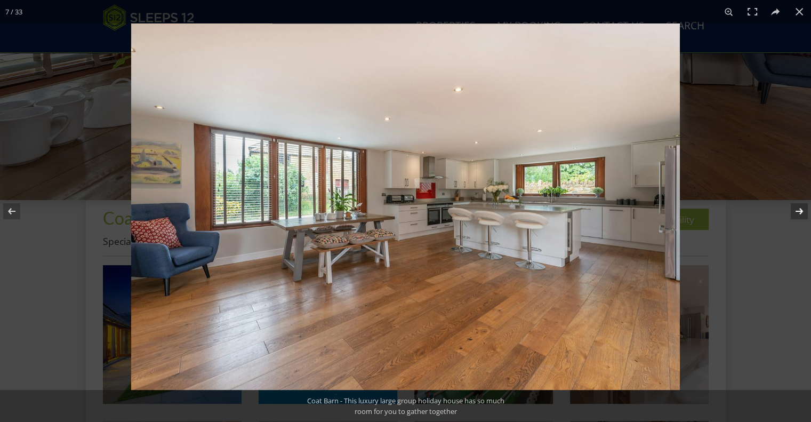
click at [802, 207] on button at bounding box center [791, 210] width 37 height 53
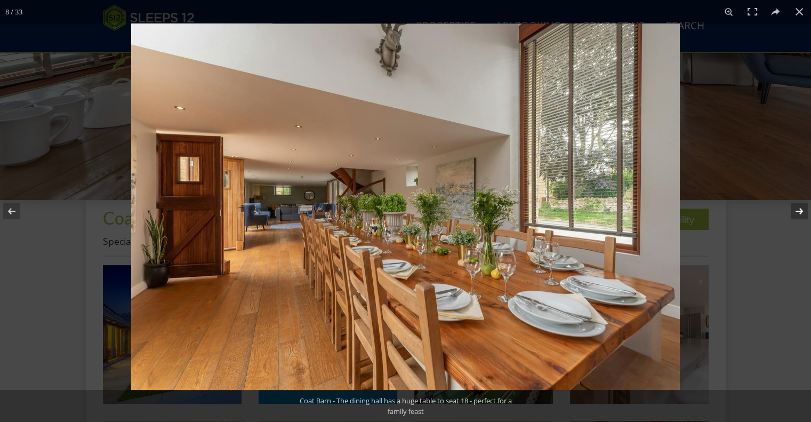
click at [802, 207] on button at bounding box center [791, 210] width 37 height 53
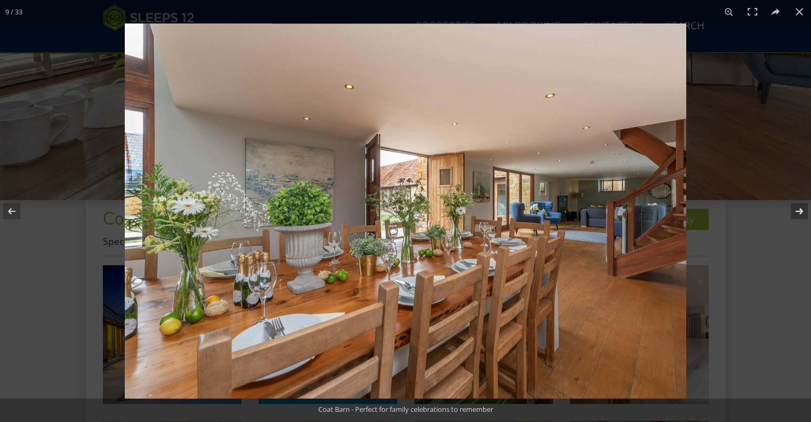
click at [802, 207] on button at bounding box center [791, 210] width 37 height 53
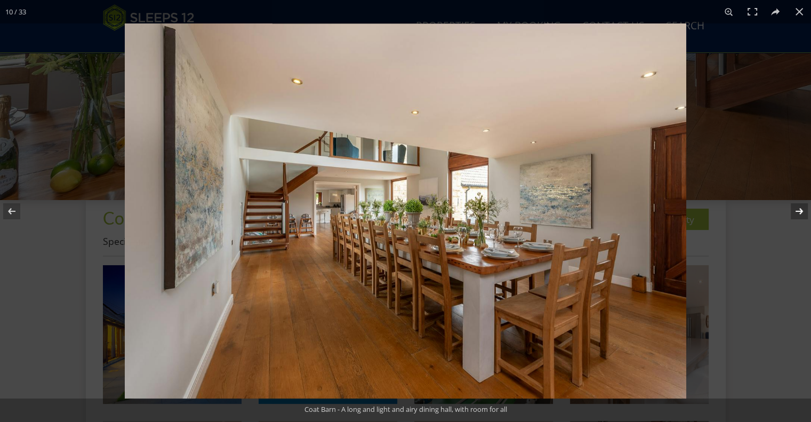
click at [802, 207] on button at bounding box center [791, 210] width 37 height 53
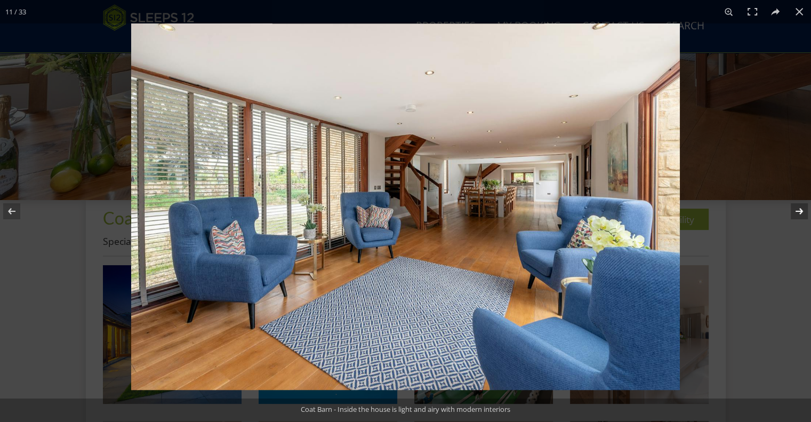
click at [802, 207] on button at bounding box center [791, 210] width 37 height 53
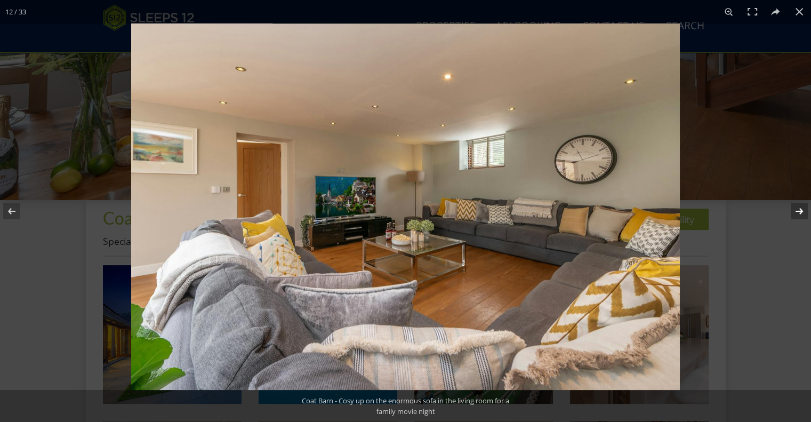
click at [802, 207] on button at bounding box center [791, 210] width 37 height 53
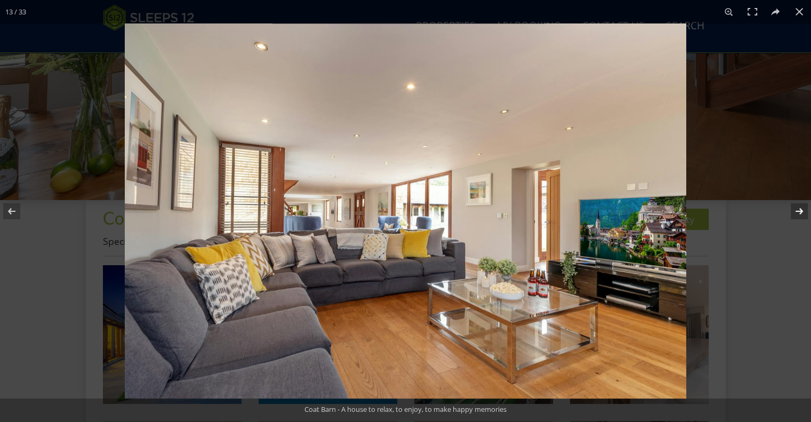
click at [802, 207] on button at bounding box center [791, 210] width 37 height 53
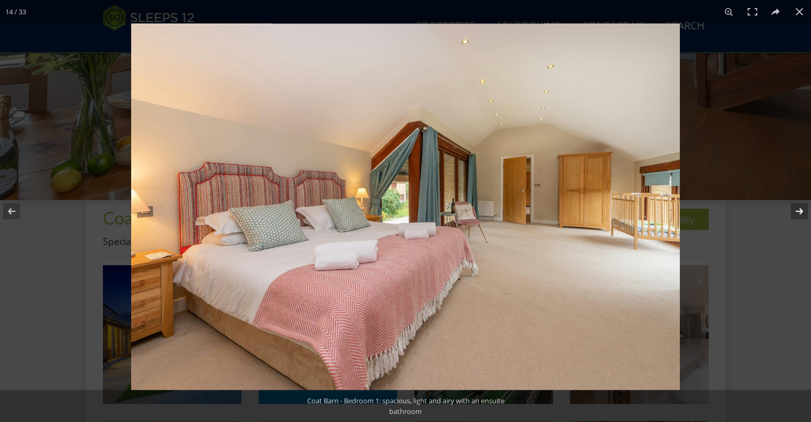
click at [802, 207] on button at bounding box center [791, 210] width 37 height 53
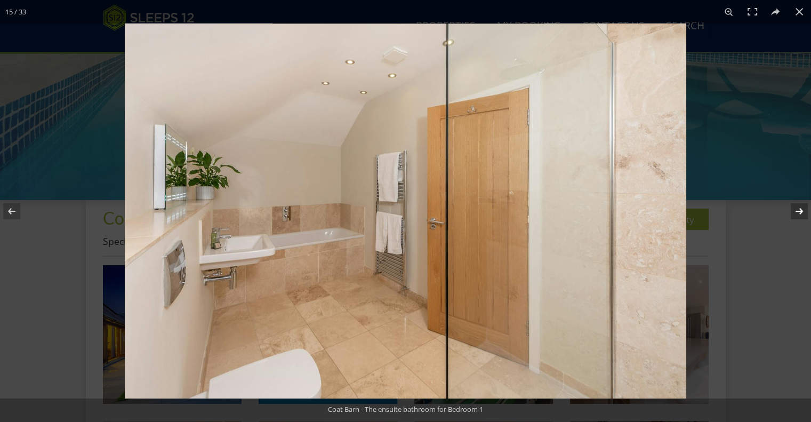
click at [802, 207] on button at bounding box center [791, 210] width 37 height 53
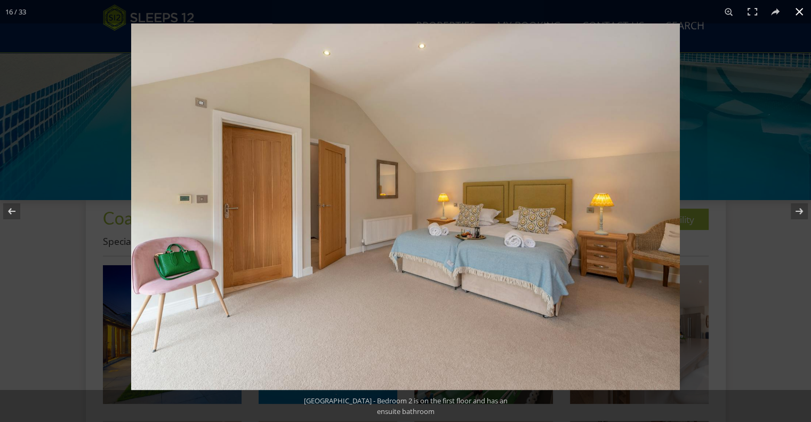
click at [799, 14] on button at bounding box center [798, 11] width 23 height 23
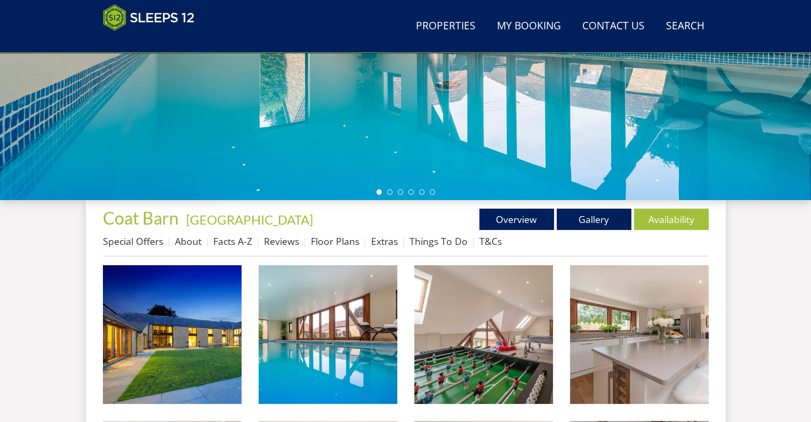
click at [676, 230] on div "Properties [GEOGRAPHIC_DATA] - [GEOGRAPHIC_DATA] Overview Gallery Availability …" at bounding box center [406, 232] width 606 height 48
click at [674, 225] on link "Availability" at bounding box center [671, 218] width 75 height 21
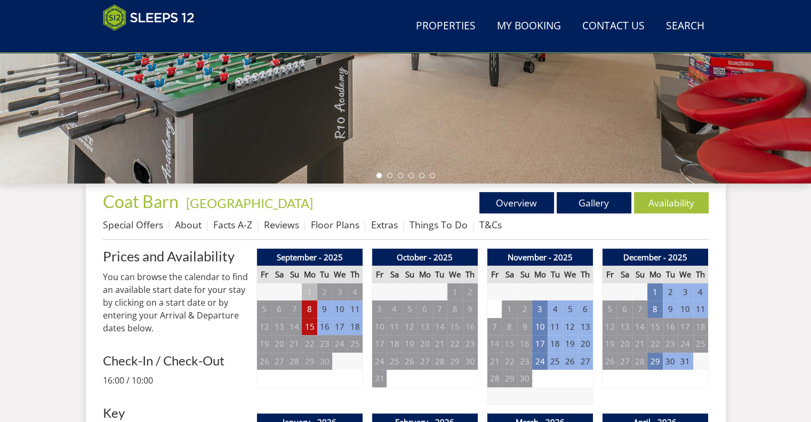
scroll to position [319, 0]
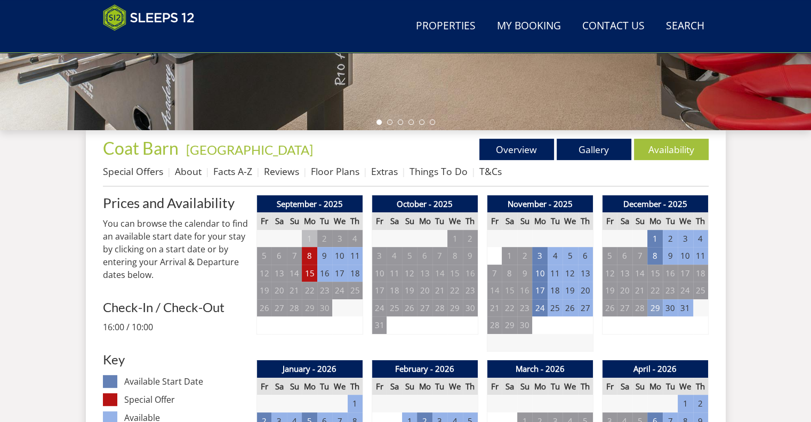
click at [657, 308] on td "29" at bounding box center [654, 308] width 15 height 18
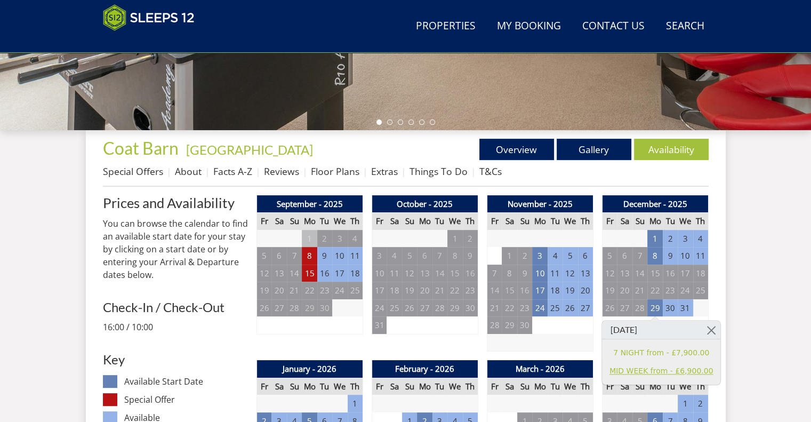
click at [647, 375] on link "MID WEEK from - £6,900.00" at bounding box center [660, 370] width 103 height 11
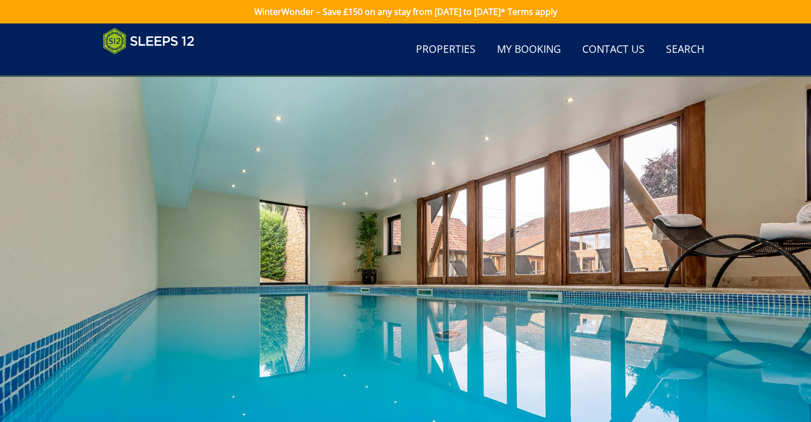
scroll to position [293, 0]
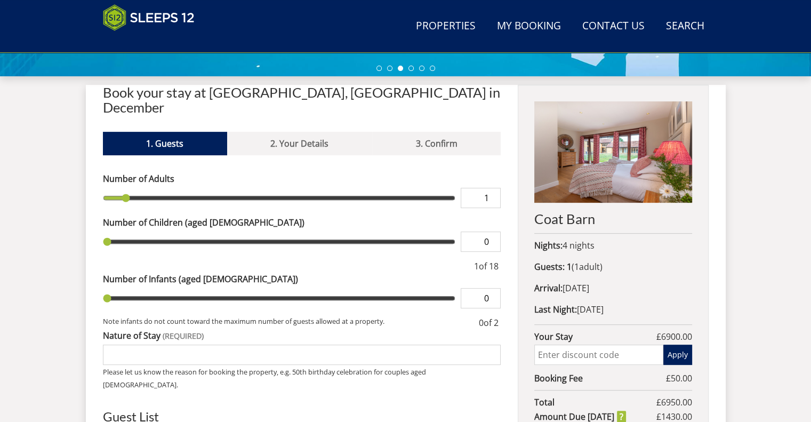
click at [567, 217] on h2 "Coat Barn" at bounding box center [612, 218] width 157 height 15
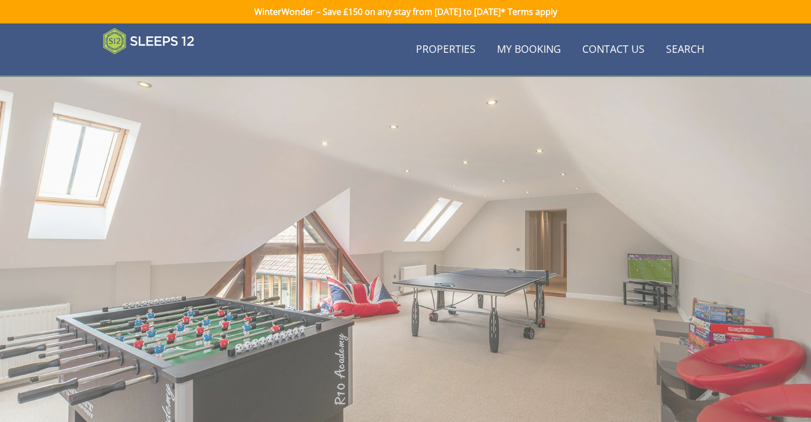
scroll to position [319, 0]
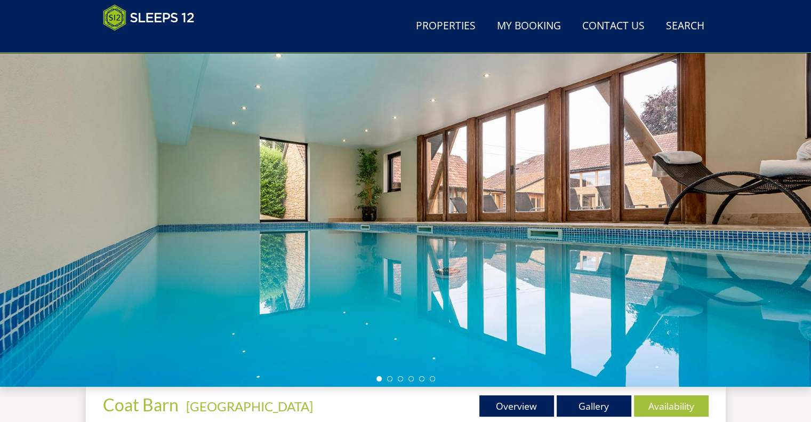
scroll to position [383, 0]
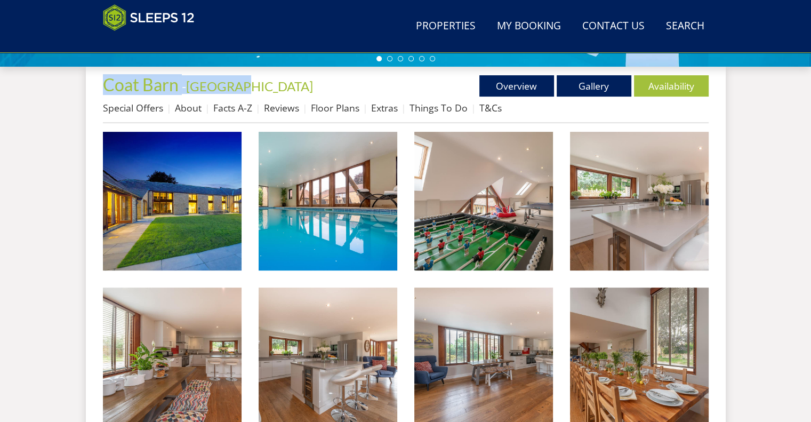
drag, startPoint x: 239, startPoint y: 83, endPoint x: 81, endPoint y: 94, distance: 158.2
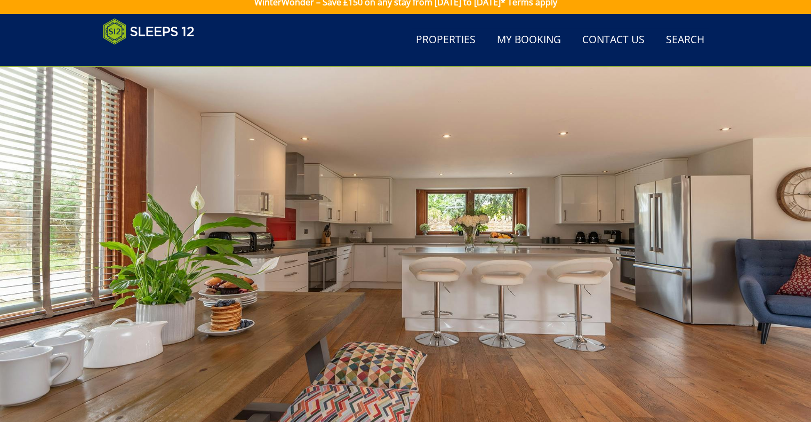
scroll to position [0, 0]
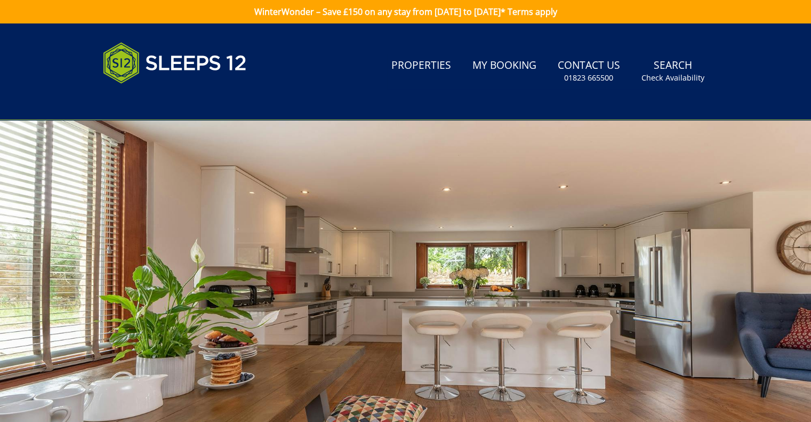
click at [133, 256] on div at bounding box center [405, 306] width 811 height 373
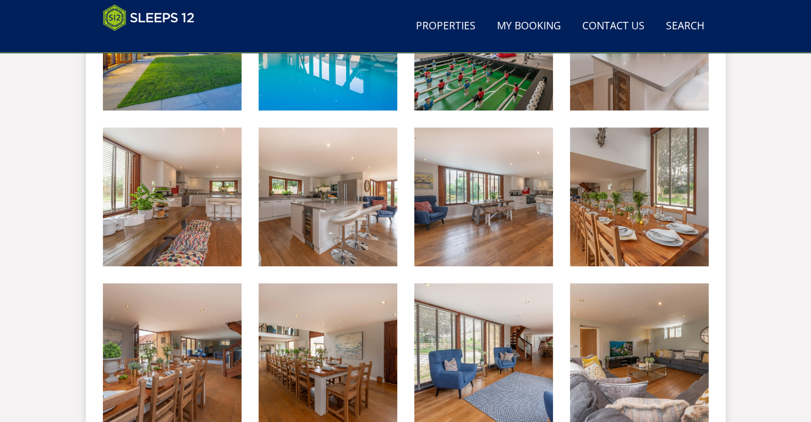
scroll to position [170, 0]
